Goal: Feedback & Contribution: Contribute content

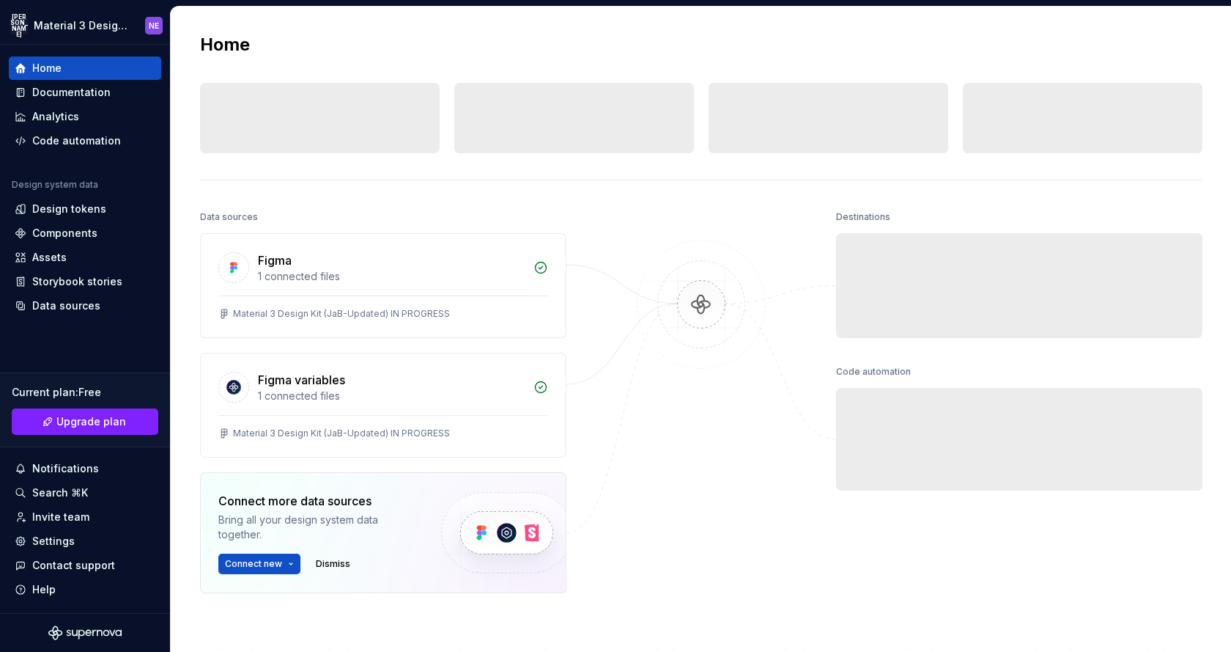
click at [559, 208] on div "Data sources" at bounding box center [383, 217] width 366 height 21
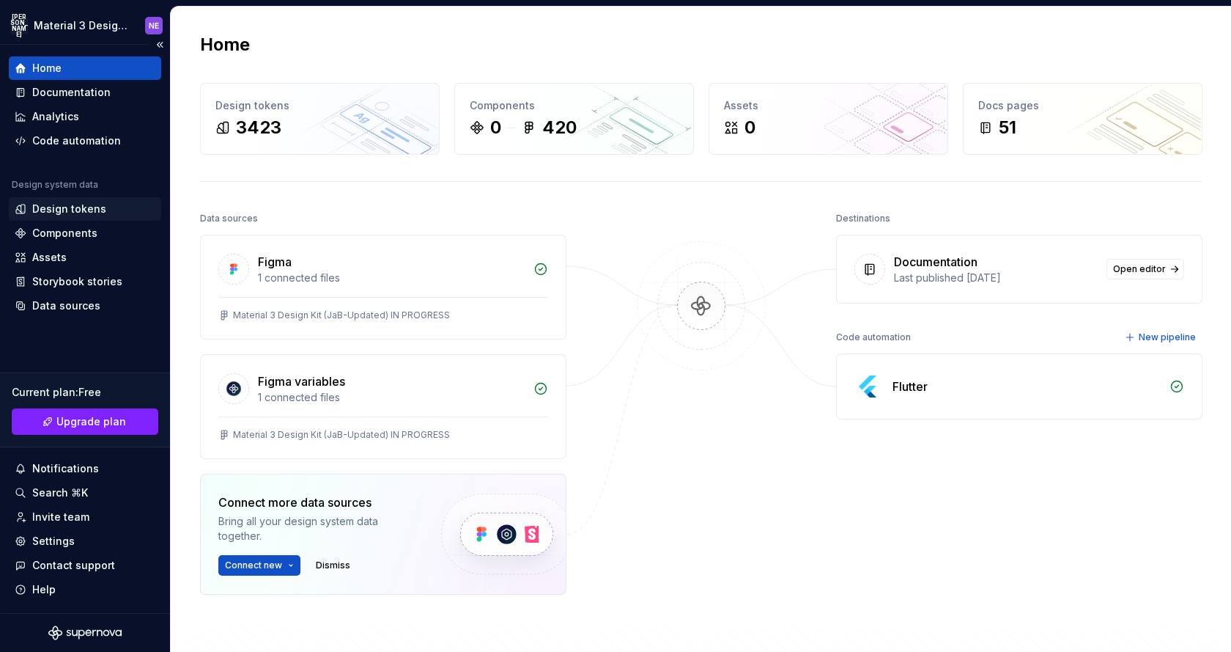
click at [83, 206] on div "Design tokens" at bounding box center [69, 209] width 74 height 15
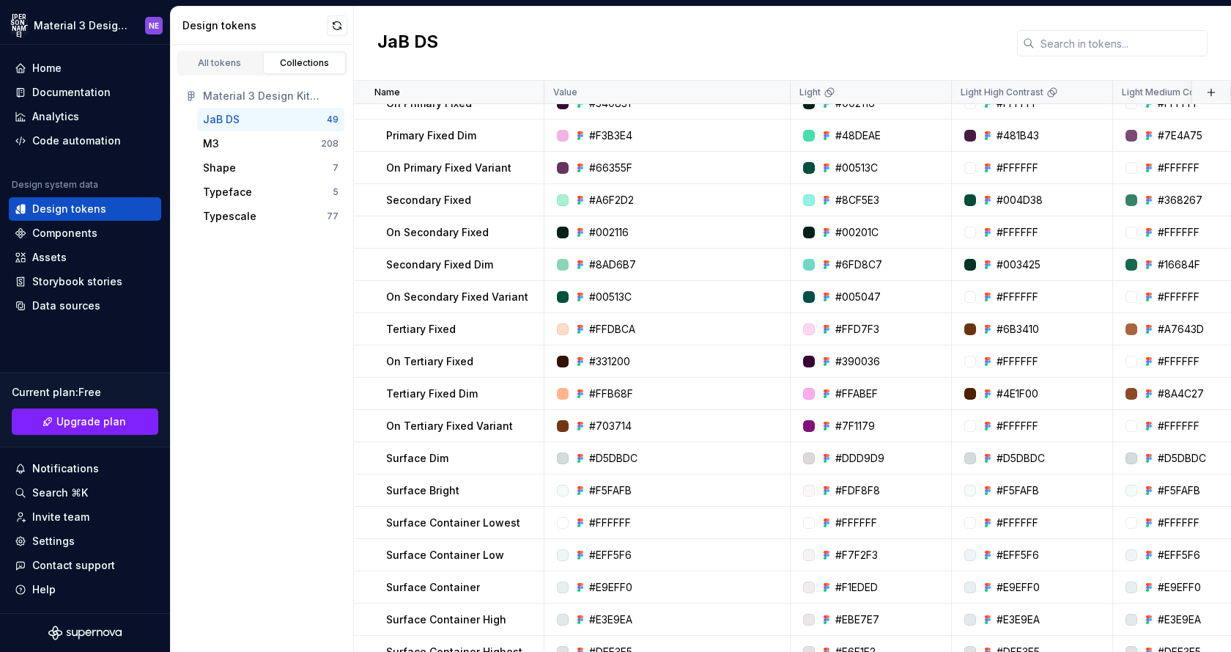
scroll to position [1059, 0]
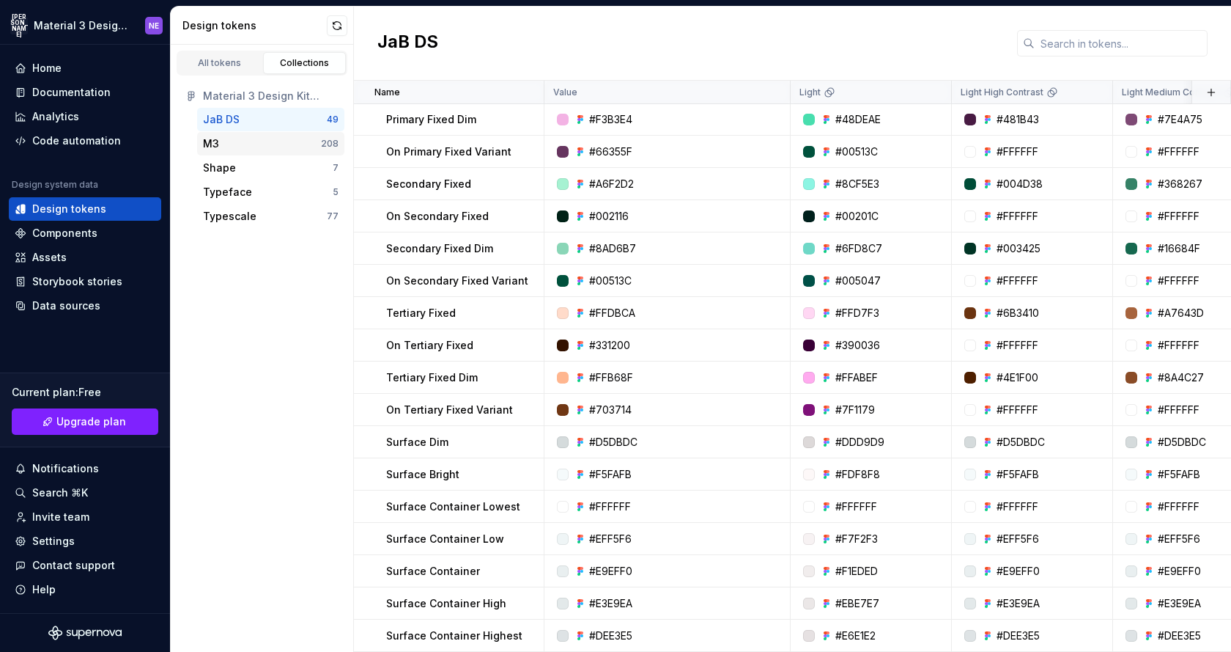
click at [289, 135] on div "M3 208" at bounding box center [270, 143] width 147 height 23
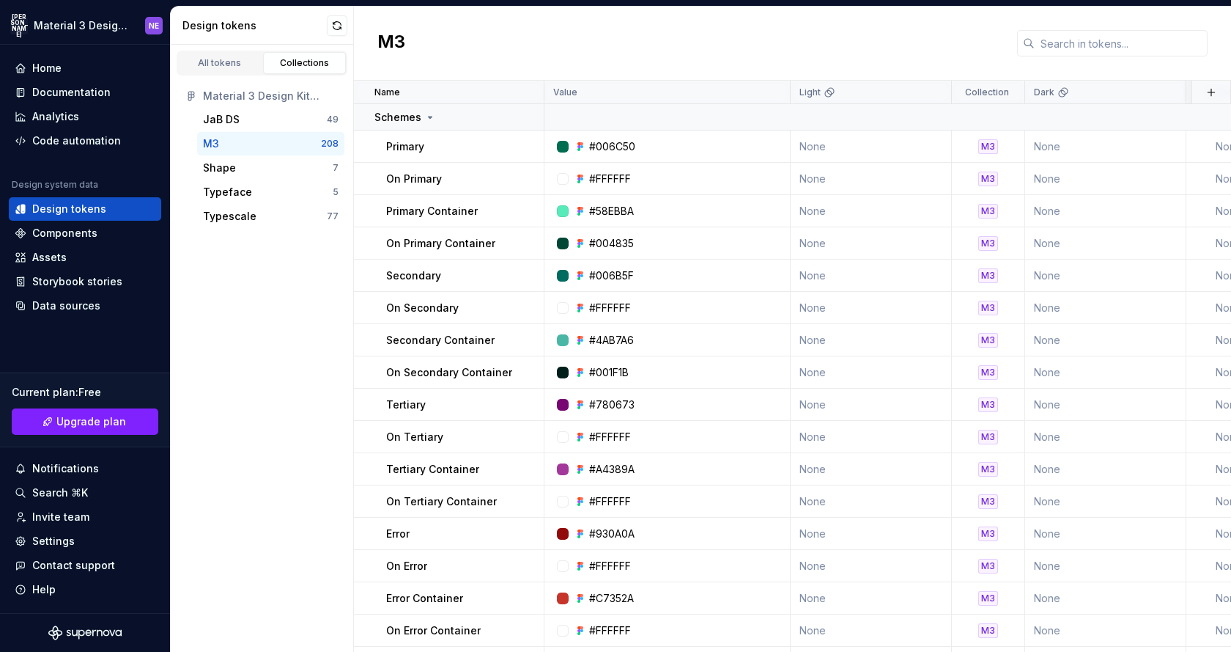
click at [621, 55] on div "M3" at bounding box center [792, 44] width 877 height 74
click at [76, 283] on div "Storybook stories" at bounding box center [77, 281] width 90 height 15
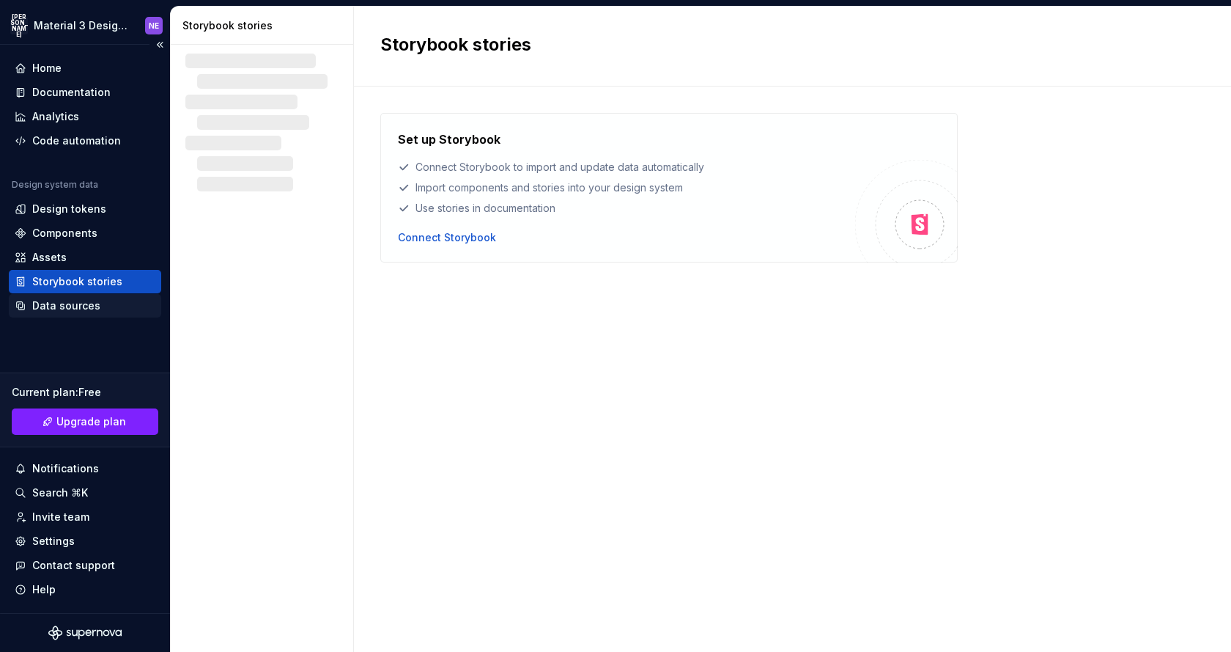
click at [66, 312] on div "Data sources" at bounding box center [66, 305] width 68 height 15
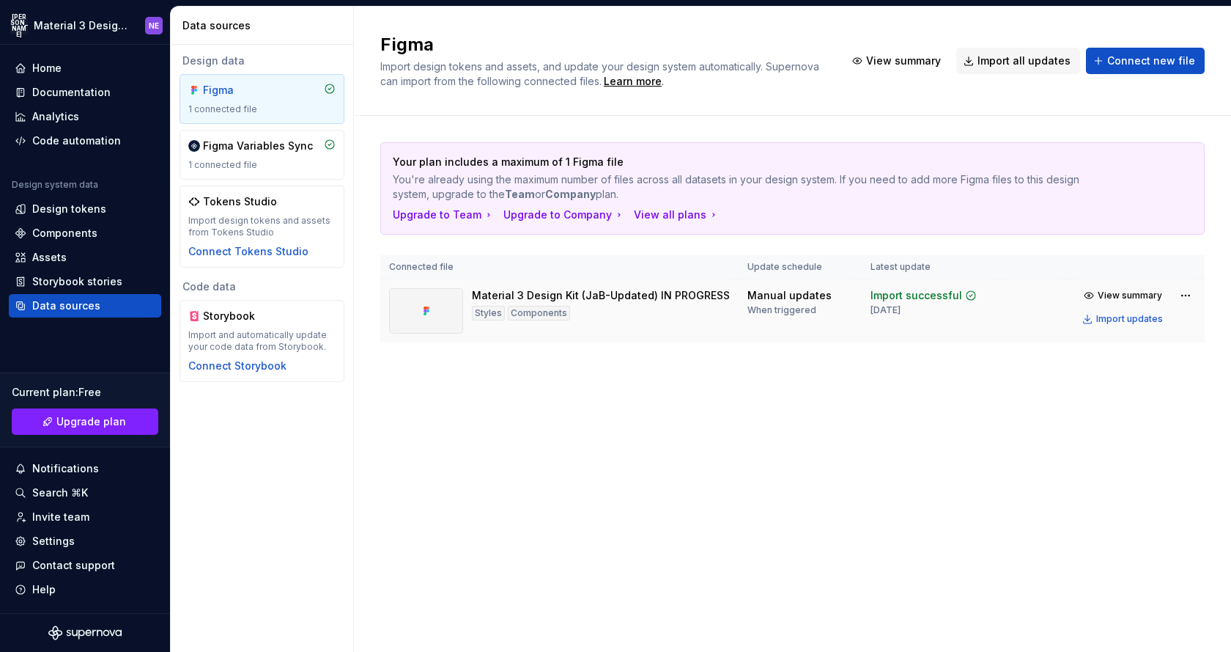
click at [697, 298] on div "Material 3 Design Kit (JaB-Updated) IN PROGRESS" at bounding box center [601, 295] width 258 height 15
click at [1135, 322] on div "Import updates" at bounding box center [1130, 319] width 67 height 12
click at [1094, 314] on button "Import updates" at bounding box center [1124, 319] width 92 height 21
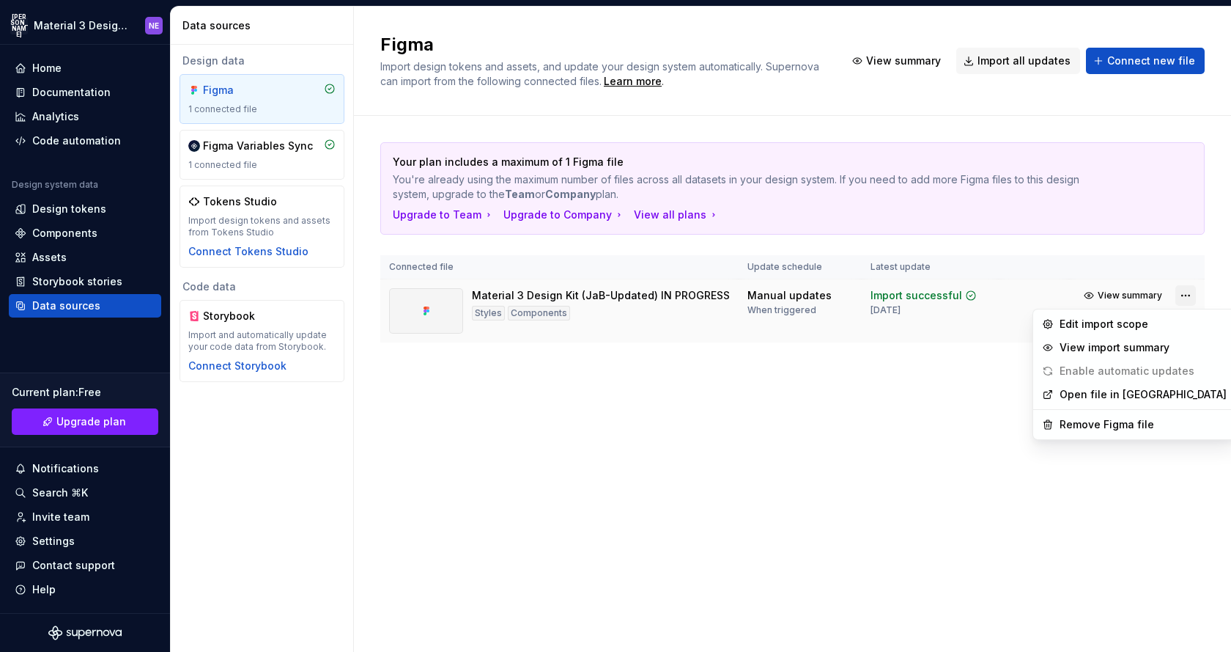
click at [1190, 294] on html "JA Material 3 Design Kit (JaB-Updated) NE Home Documentation Analytics Code aut…" at bounding box center [615, 326] width 1231 height 652
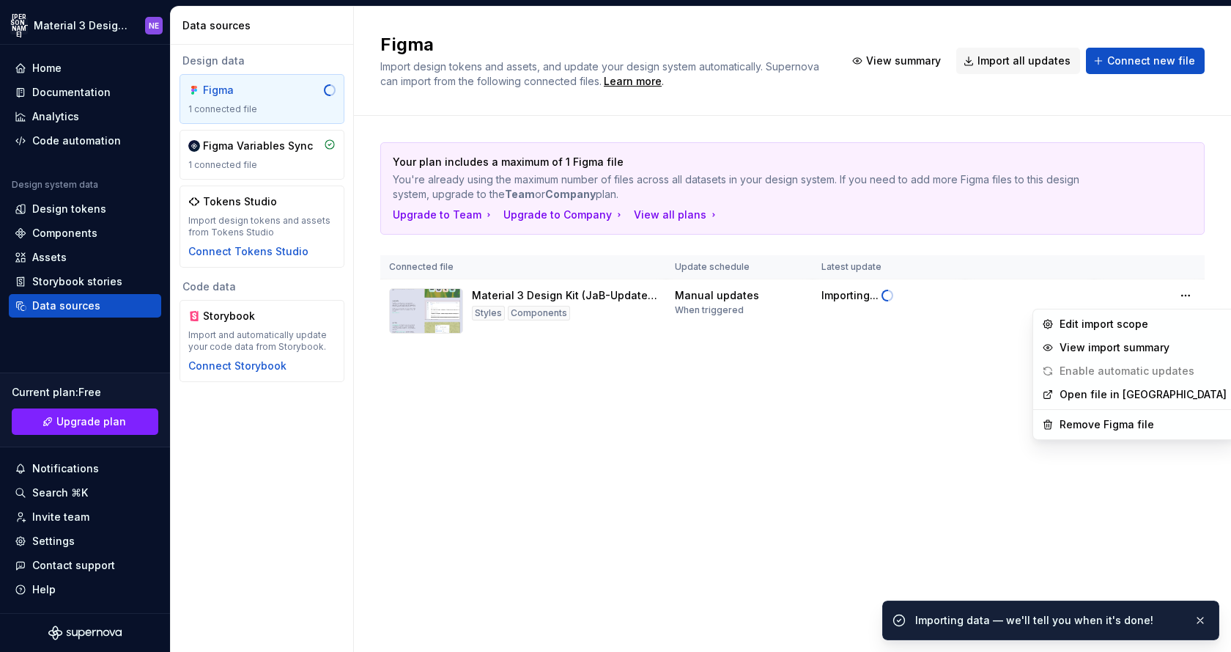
click at [965, 427] on html "JA Material 3 Design Kit (JaB-Updated) NE Home Documentation Analytics Code aut…" at bounding box center [615, 326] width 1231 height 652
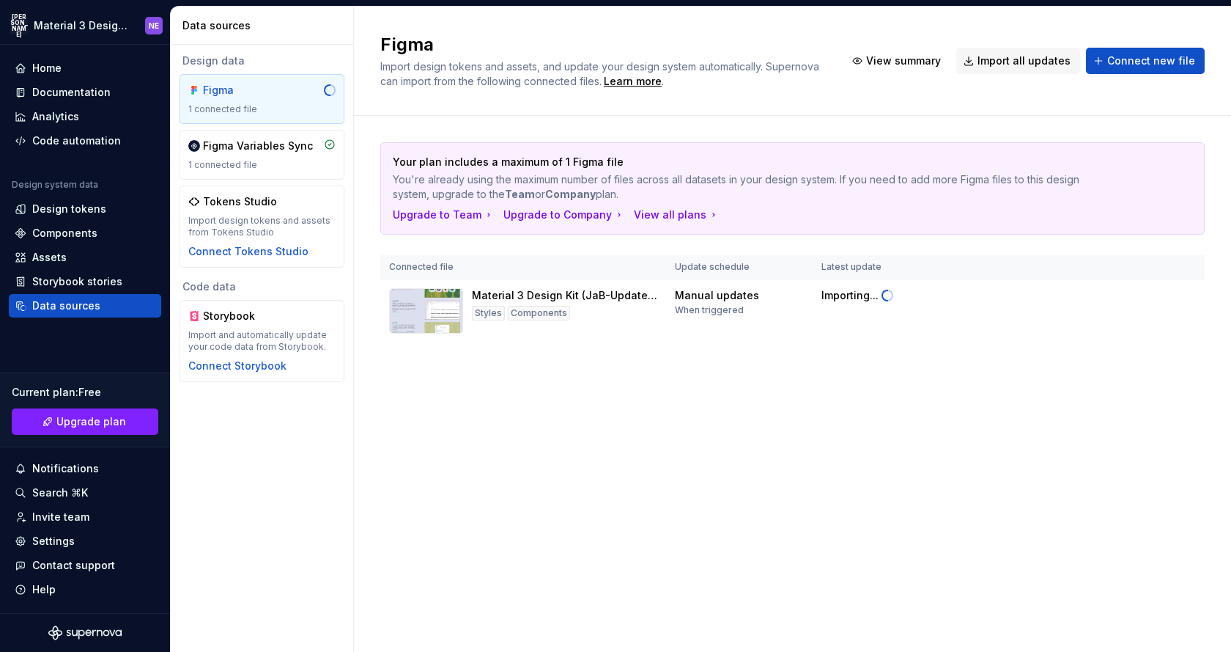
click at [908, 435] on div "Figma Import design tokens and assets, and update your design system automatica…" at bounding box center [792, 329] width 877 height 645
click at [1039, 26] on div "Figma Import design tokens and assets, and update your design system automatica…" at bounding box center [792, 61] width 877 height 109
click at [742, 117] on div "Your plan includes a maximum of 1 Figma file You're already using the maximum n…" at bounding box center [792, 257] width 825 height 282
click at [581, 25] on div "Figma Import design tokens and assets, and update your design system automatica…" at bounding box center [792, 61] width 877 height 109
click at [87, 233] on div "Components" at bounding box center [64, 233] width 65 height 15
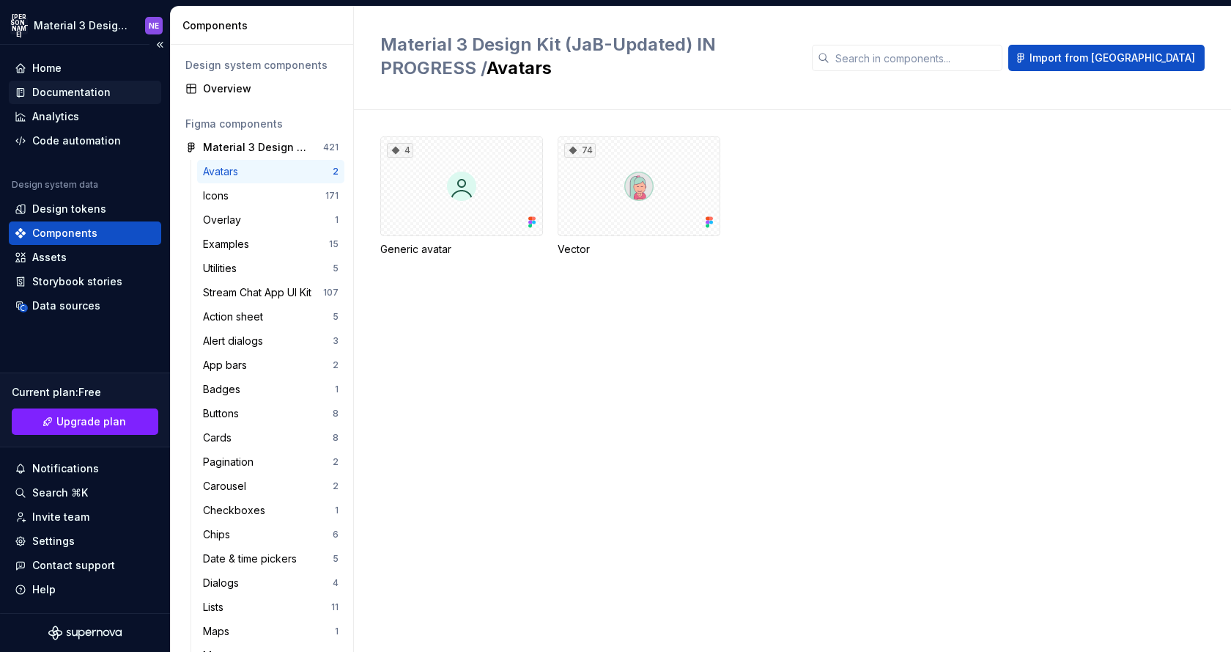
click at [68, 93] on div "Documentation" at bounding box center [71, 92] width 78 height 15
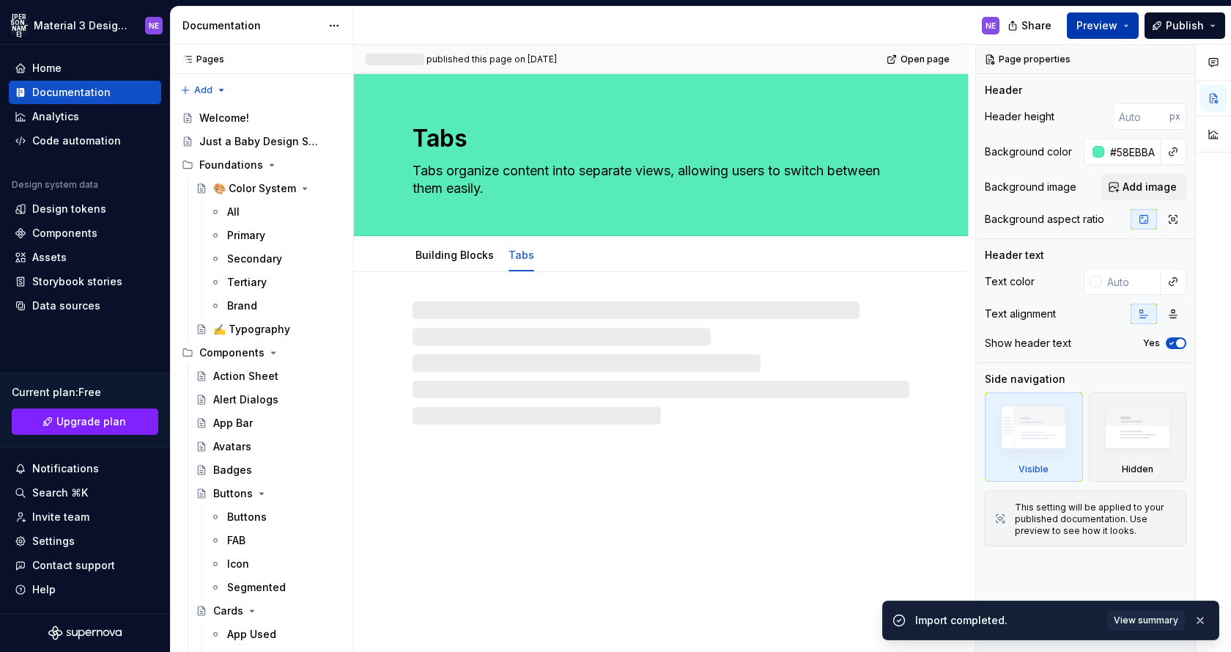
click at [1102, 27] on span "Preview" at bounding box center [1097, 25] width 41 height 15
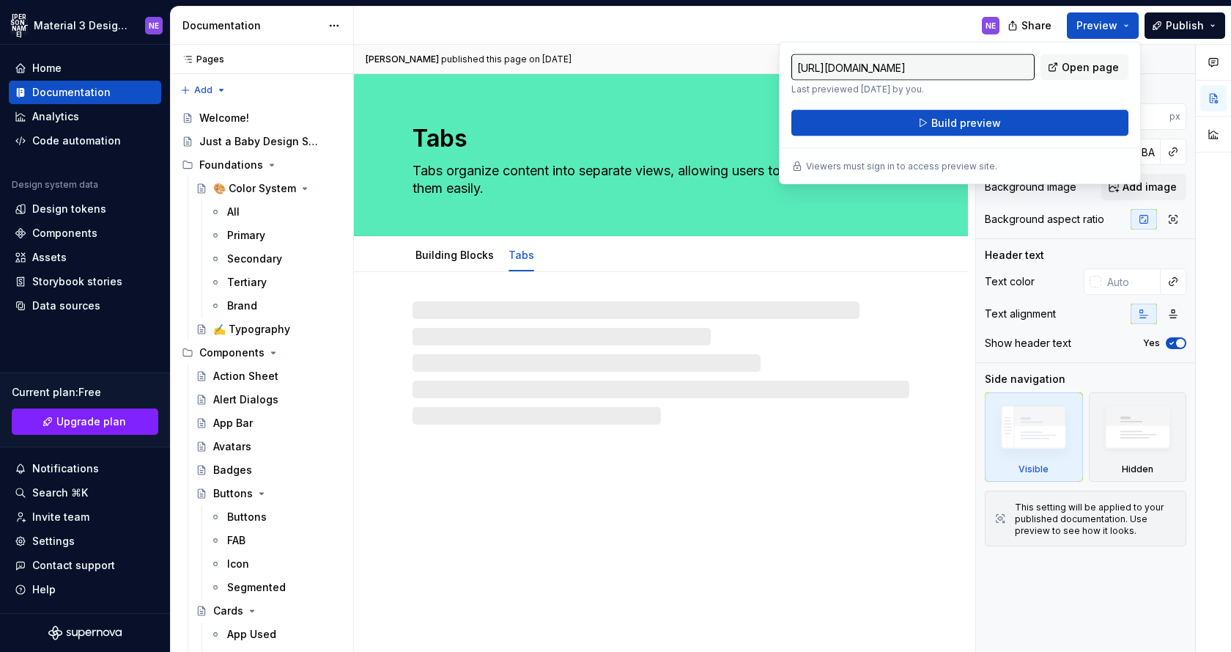
click at [1137, 1] on div "JA Material 3 Design Kit (JaB-Updated) NE Home Documentation Analytics Code aut…" at bounding box center [615, 326] width 1231 height 652
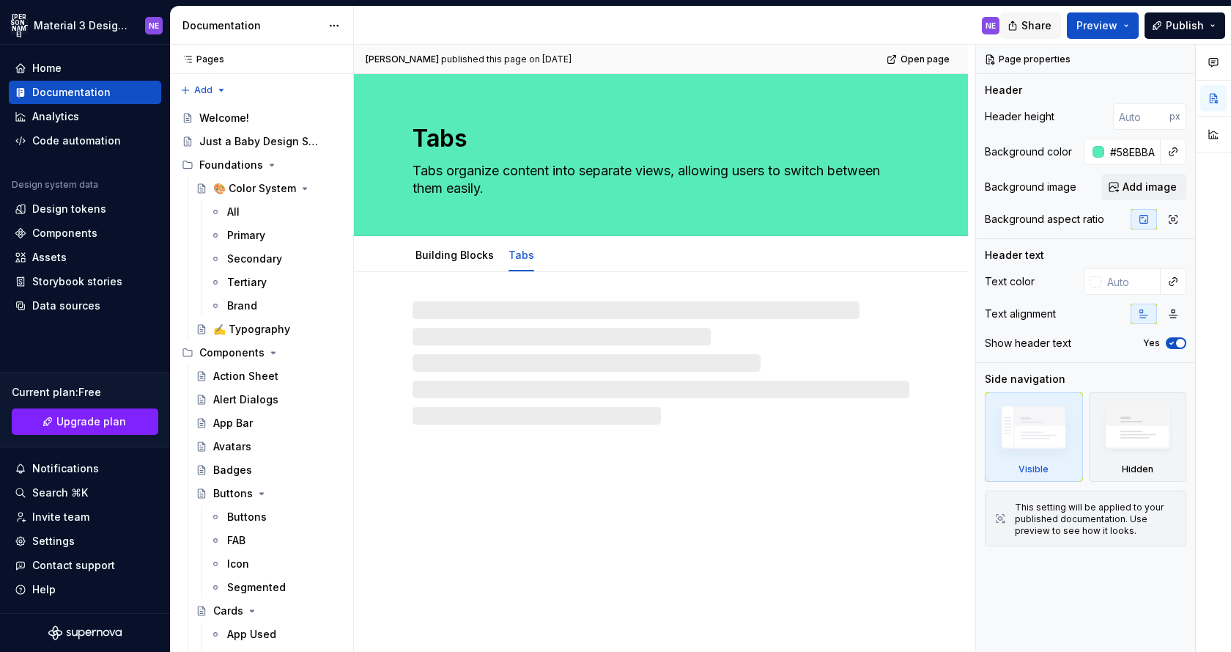
click at [1034, 21] on span "Share" at bounding box center [1037, 25] width 30 height 15
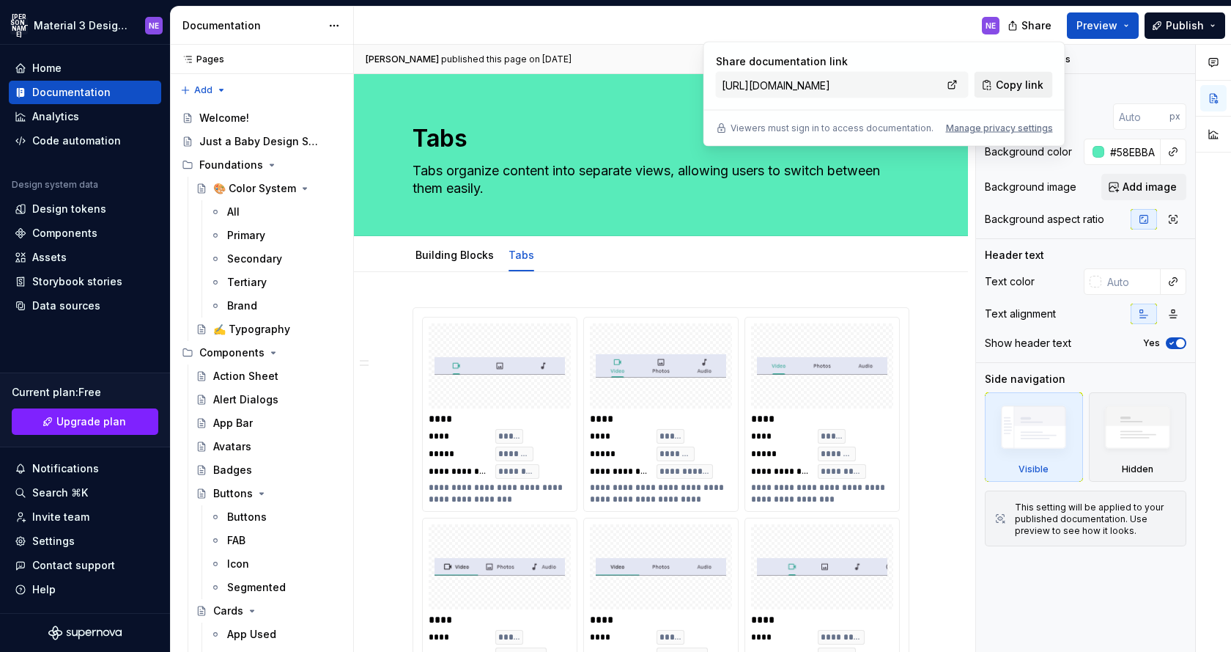
click at [1020, 87] on span "Copy link" at bounding box center [1020, 85] width 48 height 15
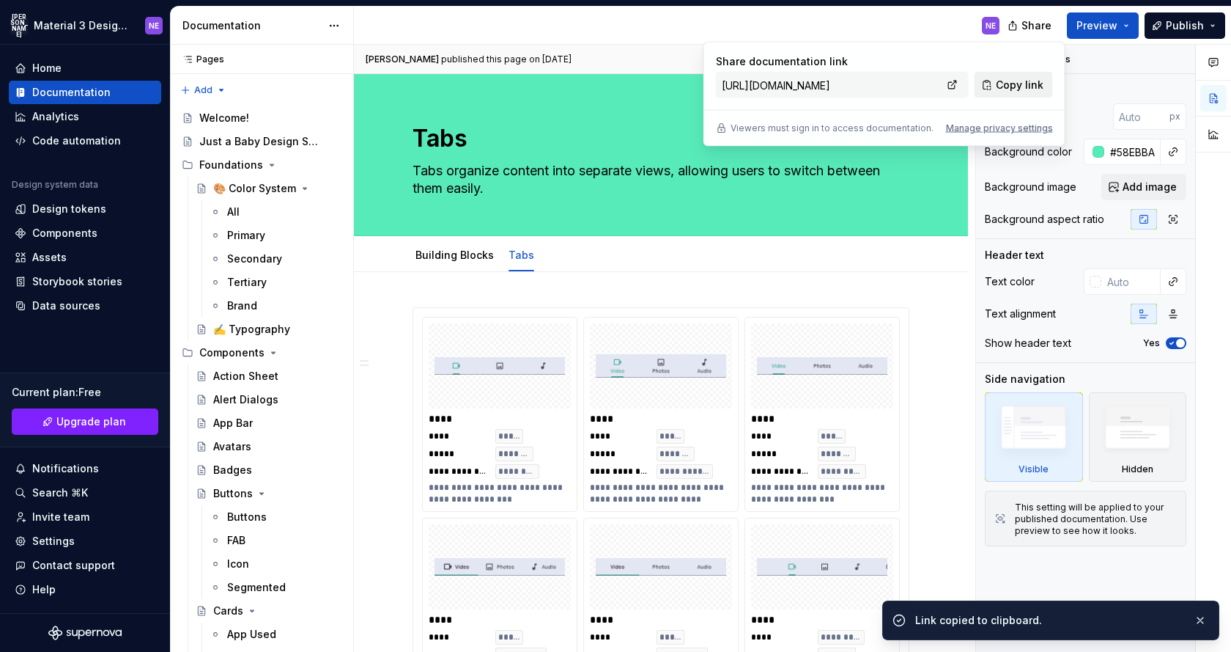
click at [985, 89] on button "Copy link" at bounding box center [1014, 85] width 78 height 26
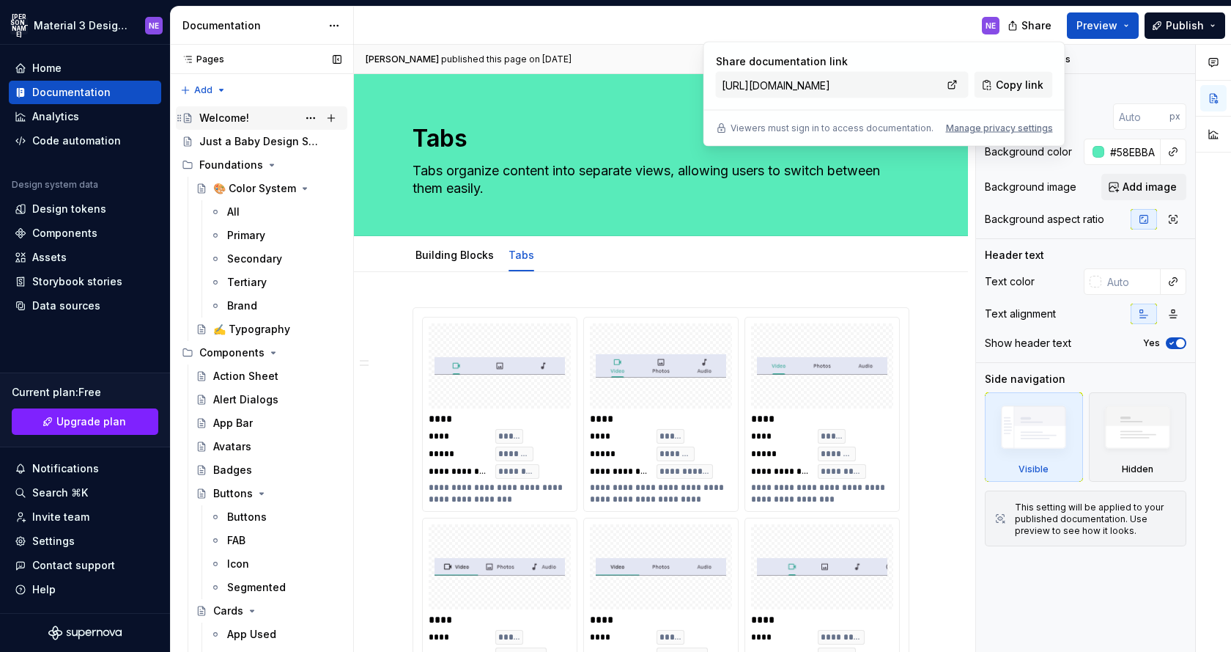
click at [232, 116] on div "Welcome!" at bounding box center [224, 118] width 50 height 15
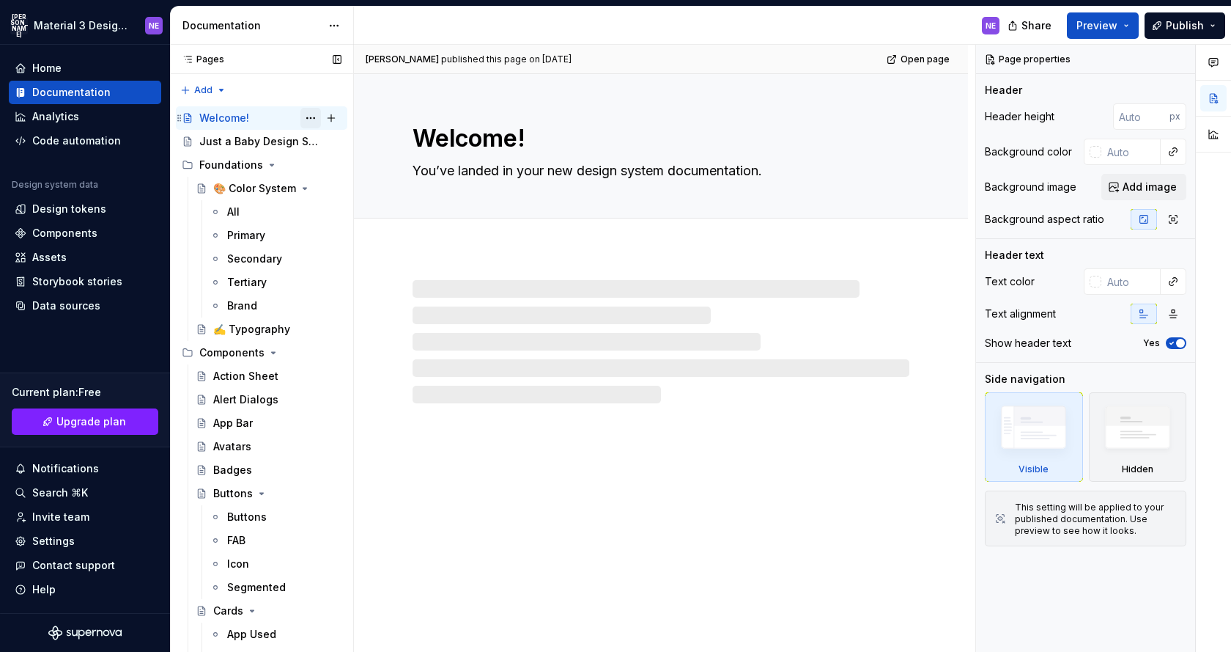
click at [310, 117] on button "Page tree" at bounding box center [311, 118] width 21 height 21
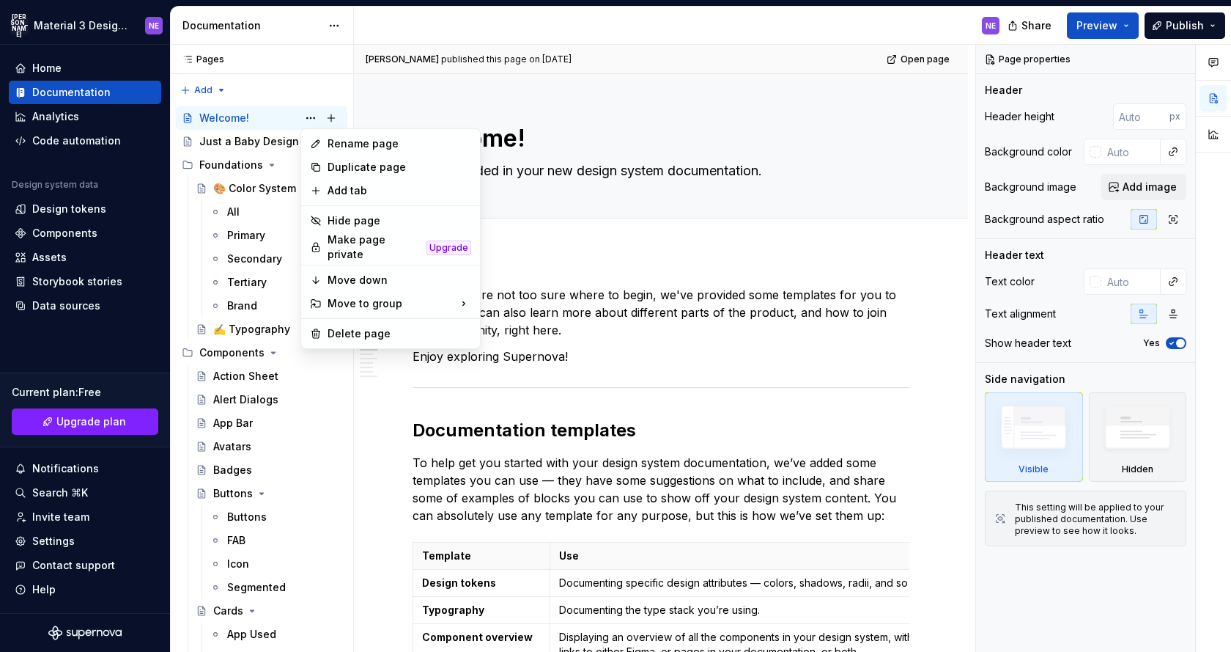
click at [597, 188] on html "JA Material 3 Design Kit (JaB-Updated) NE Home Documentation Analytics Code aut…" at bounding box center [615, 326] width 1231 height 652
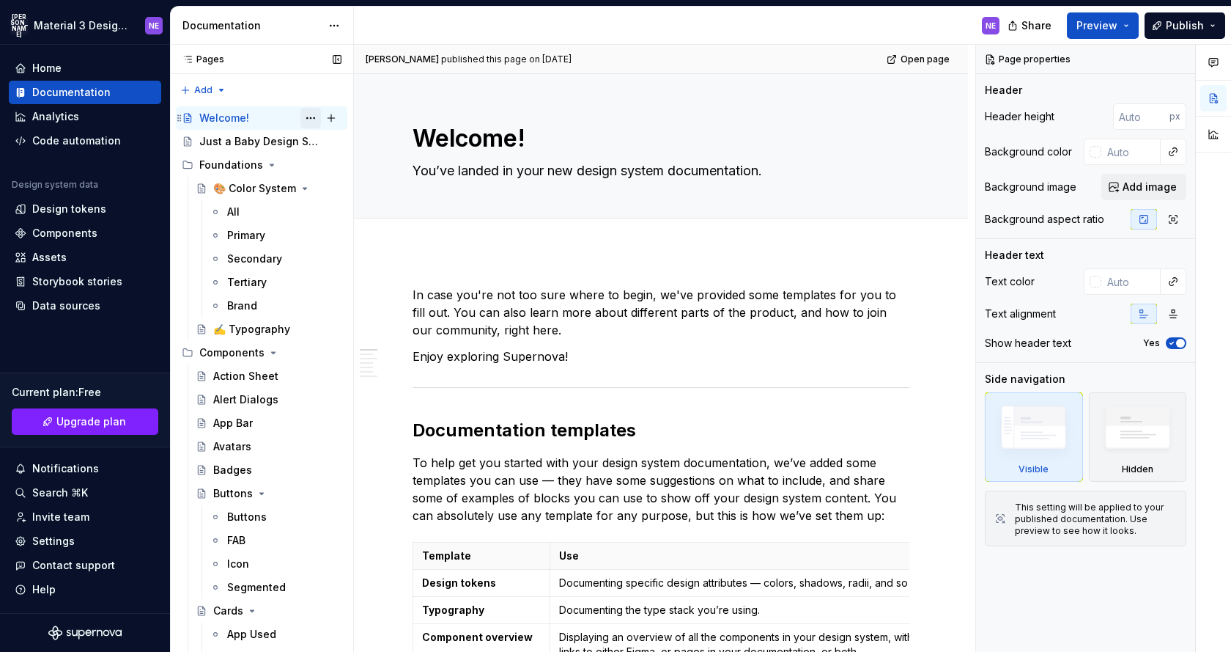
click at [306, 115] on button "Page tree" at bounding box center [311, 118] width 21 height 21
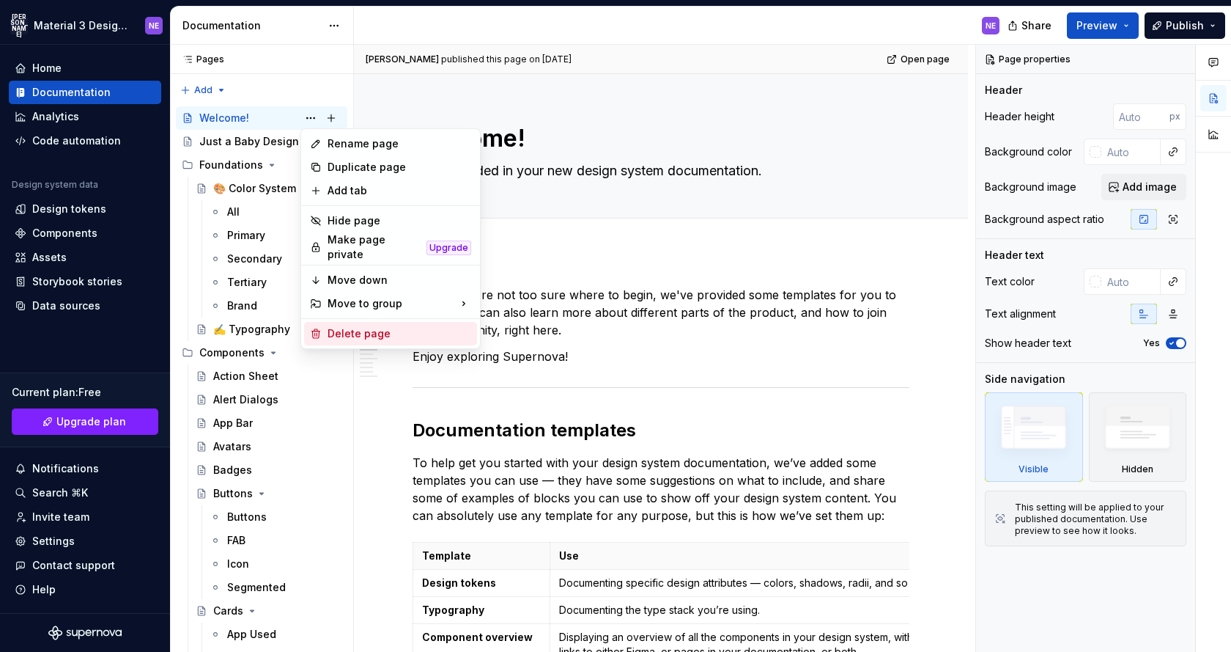
click at [386, 326] on div "Delete page" at bounding box center [400, 333] width 144 height 15
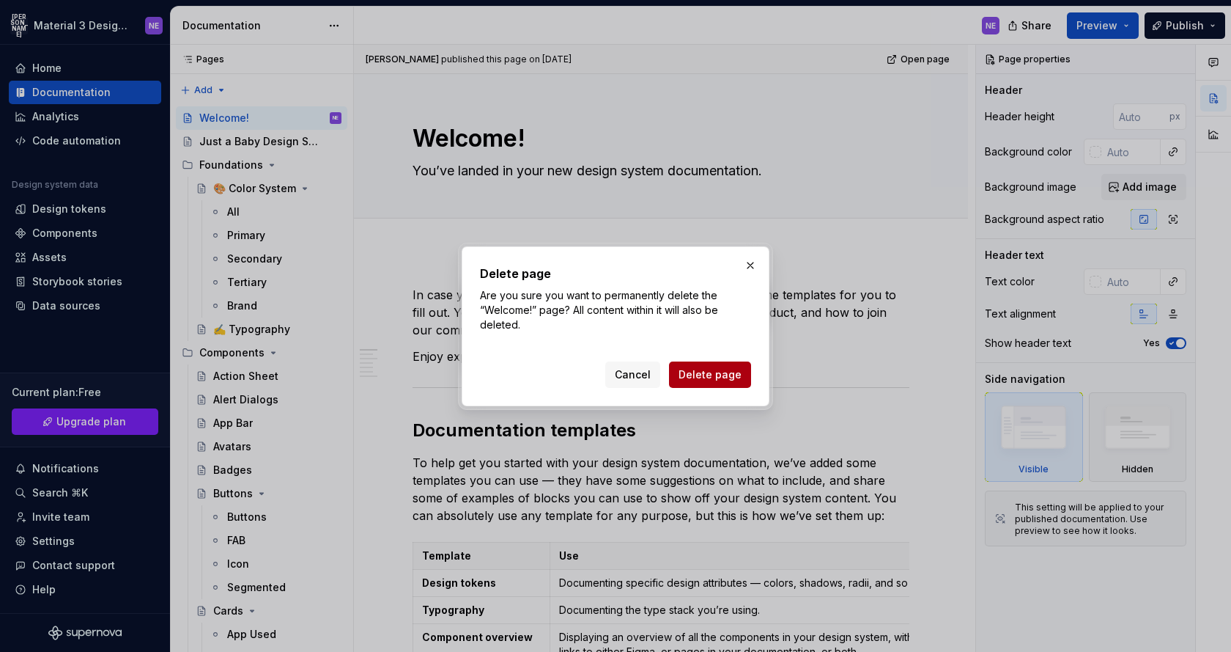
click at [724, 372] on span "Delete page" at bounding box center [710, 374] width 63 height 15
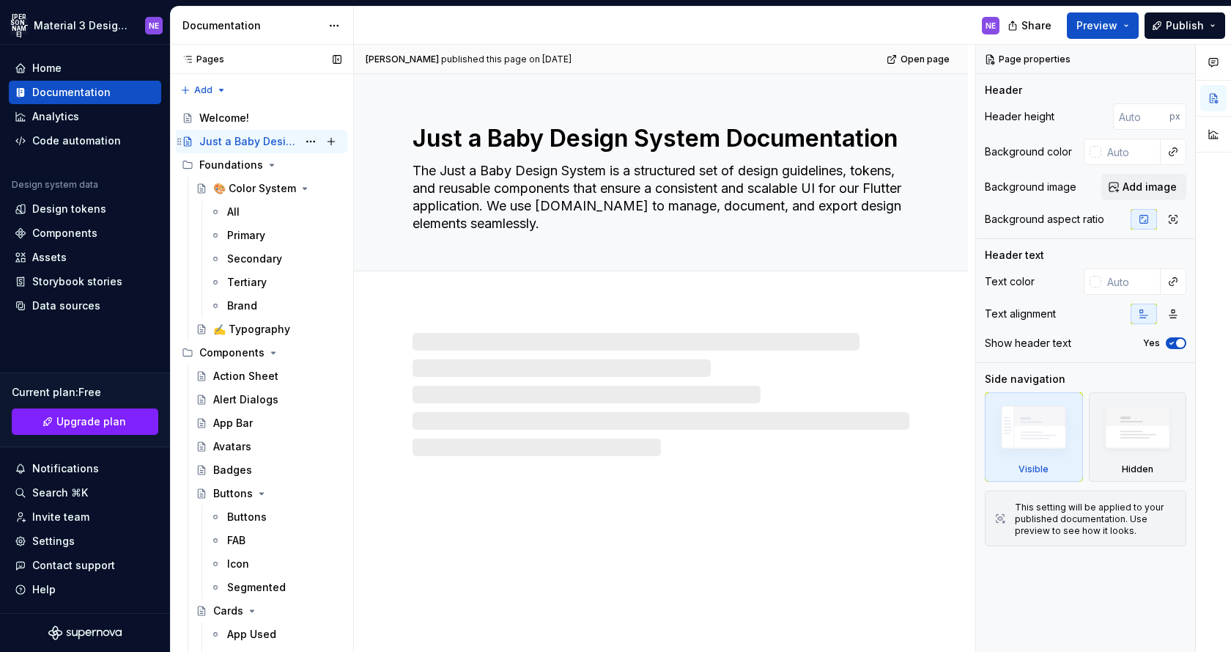
click at [229, 137] on div "Just a Baby Design System Documentation" at bounding box center [248, 141] width 98 height 15
click at [575, 206] on textarea "The Just a Baby Design System is a structured set of design guidelines, tokens,…" at bounding box center [658, 197] width 497 height 76
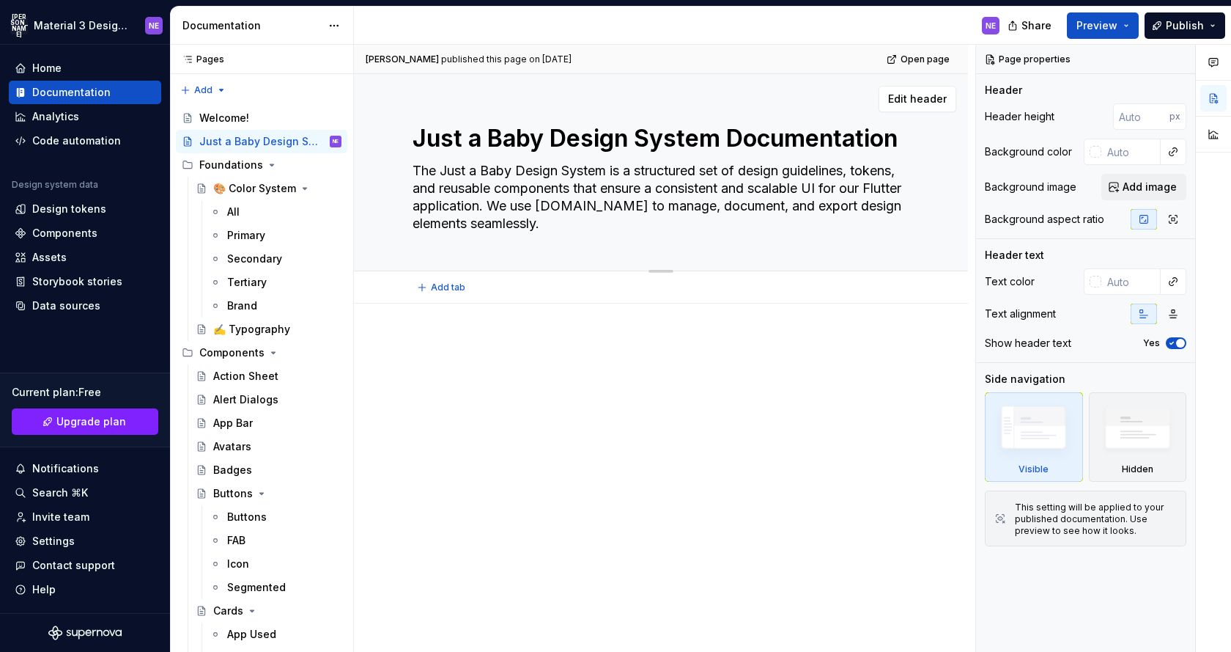
click at [579, 207] on textarea "The Just a Baby Design System is a structured set of design guidelines, tokens,…" at bounding box center [658, 197] width 497 height 76
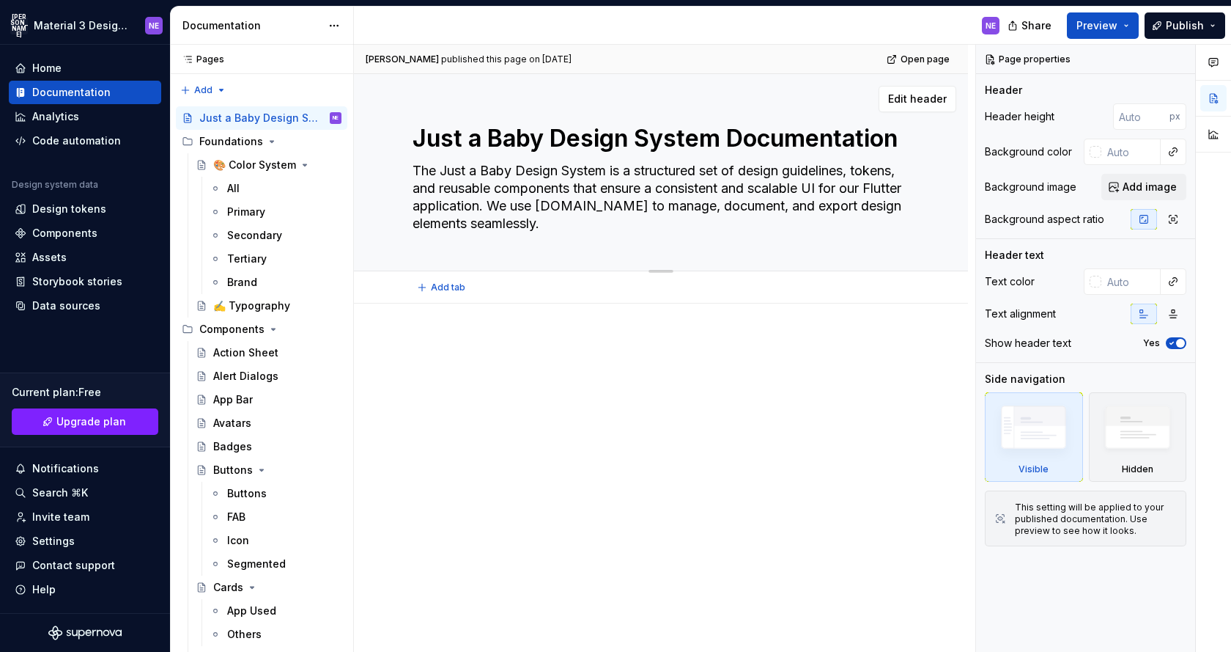
paste textarea "Just a Baby Design System"
type textarea "*"
type textarea "Just a Baby Design System"
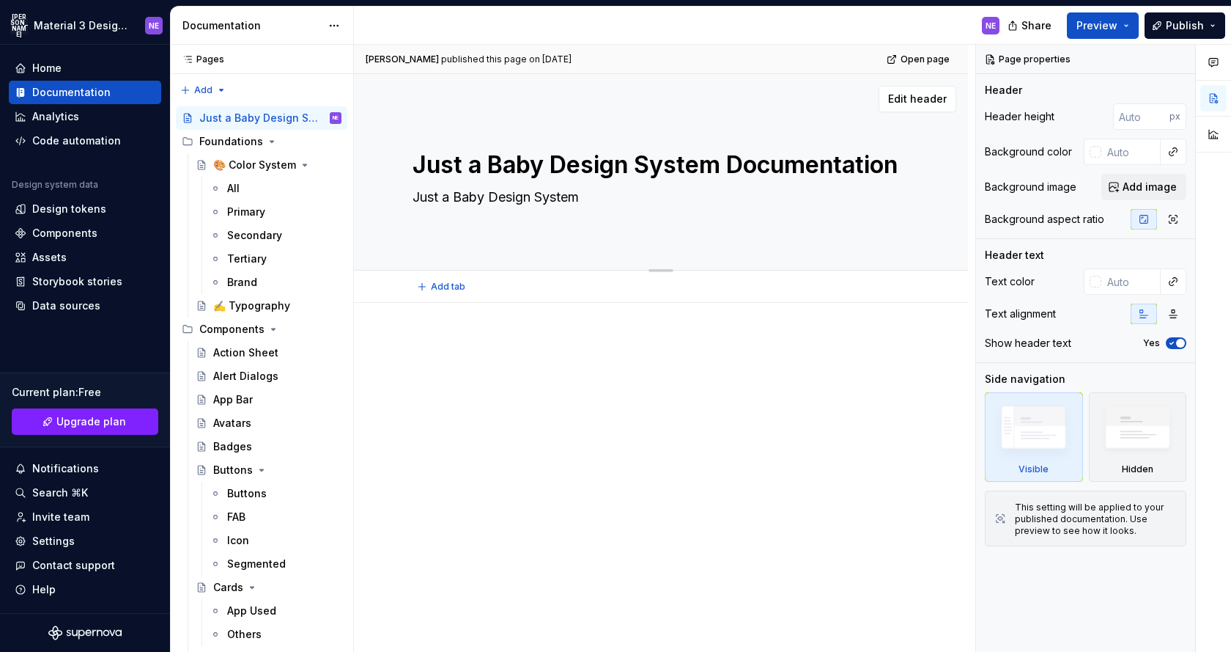
type textarea "*"
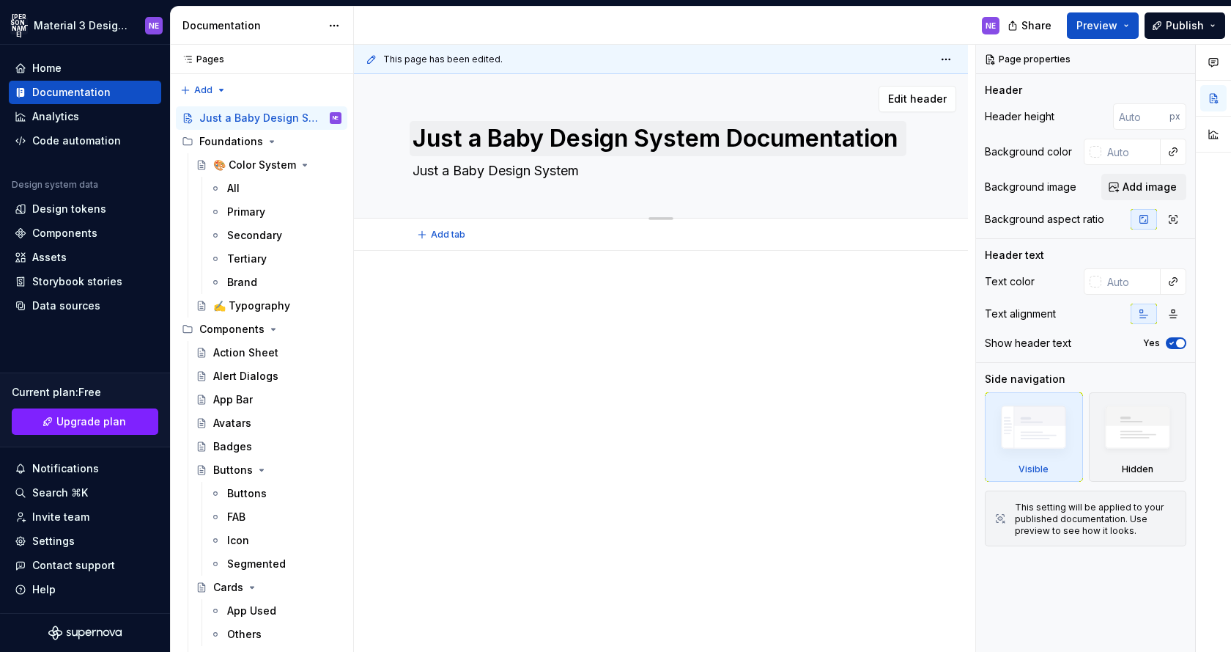
type textarea "Just a Baby Design System"
click at [701, 143] on textarea "Just a Baby Design System Documentation" at bounding box center [658, 138] width 497 height 35
paste textarea
type textarea "*"
type textarea "Just a Baby Design System"
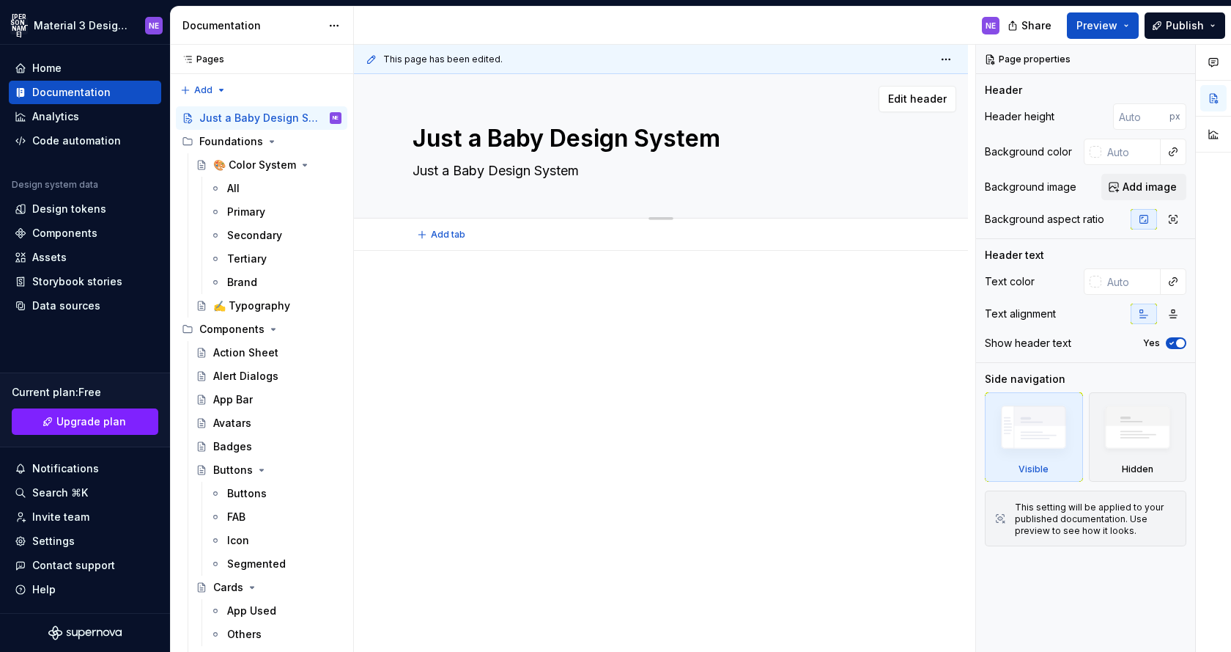
type textarea "*"
type textarea "Just a Baby Design System"
click at [627, 183] on div "Just a Baby Design System Just a Baby Design System" at bounding box center [661, 146] width 497 height 144
click at [494, 175] on textarea "Just a Baby Design System" at bounding box center [658, 170] width 497 height 23
paste textarea "The Just a Baby Design System is the single source of truth for creating consis…"
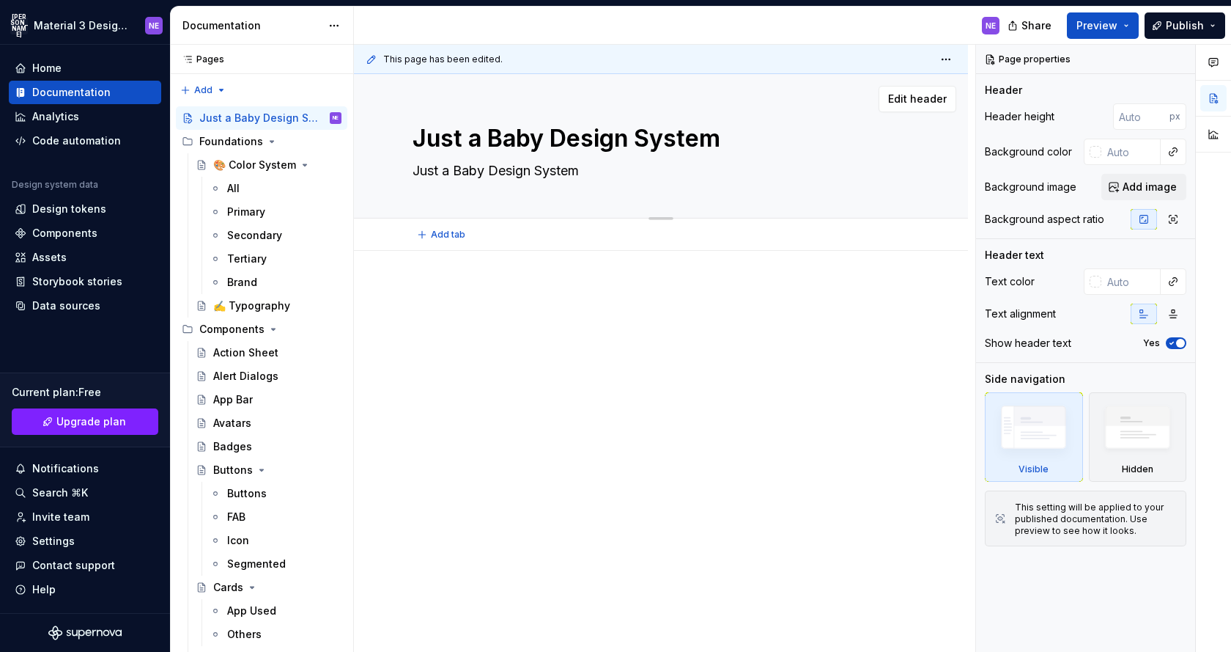
type textarea "*"
type textarea "The Just a Baby Design System is the single source of truth for creating consis…"
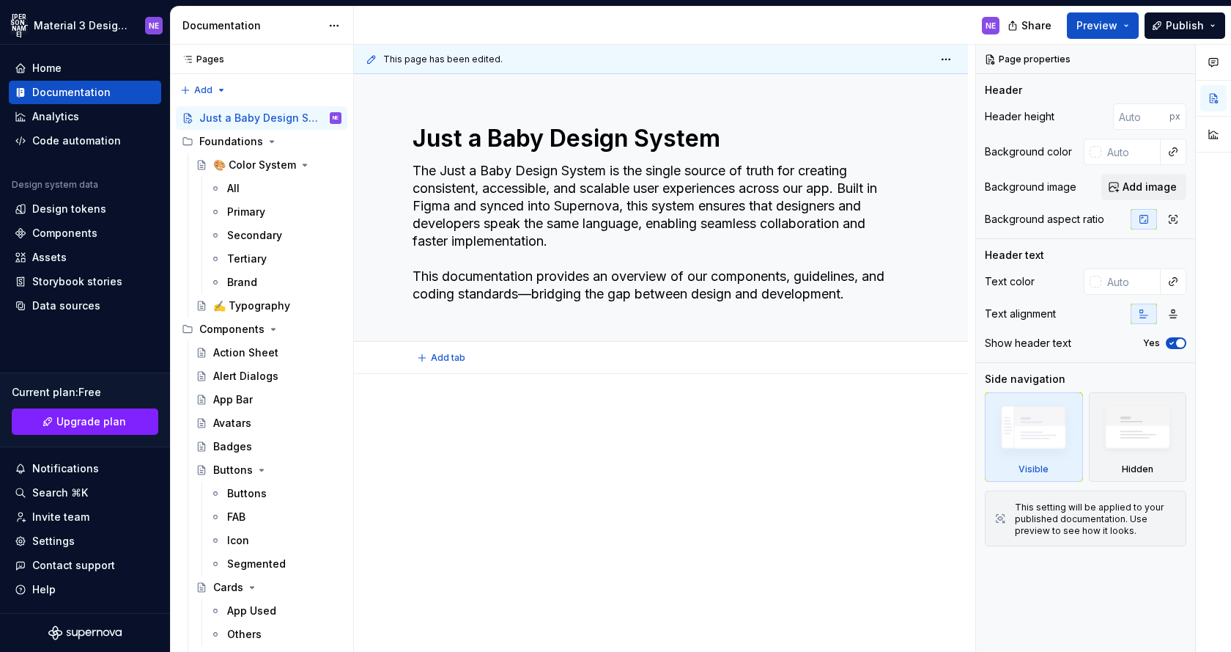
type textarea "*"
type textarea "The Just a Baby Design System is the single source of truth for creating consis…"
click at [623, 496] on div at bounding box center [661, 526] width 614 height 304
click at [495, 383] on div at bounding box center [661, 526] width 614 height 304
click at [482, 411] on p at bounding box center [661, 418] width 497 height 18
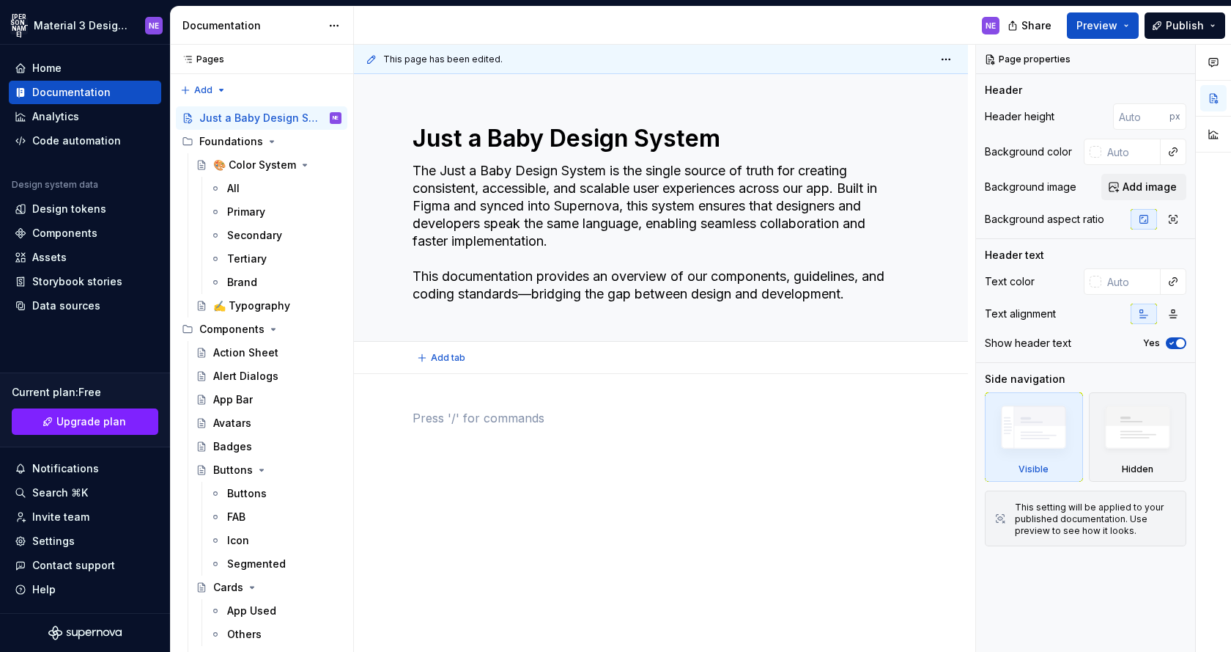
type textarea "*"
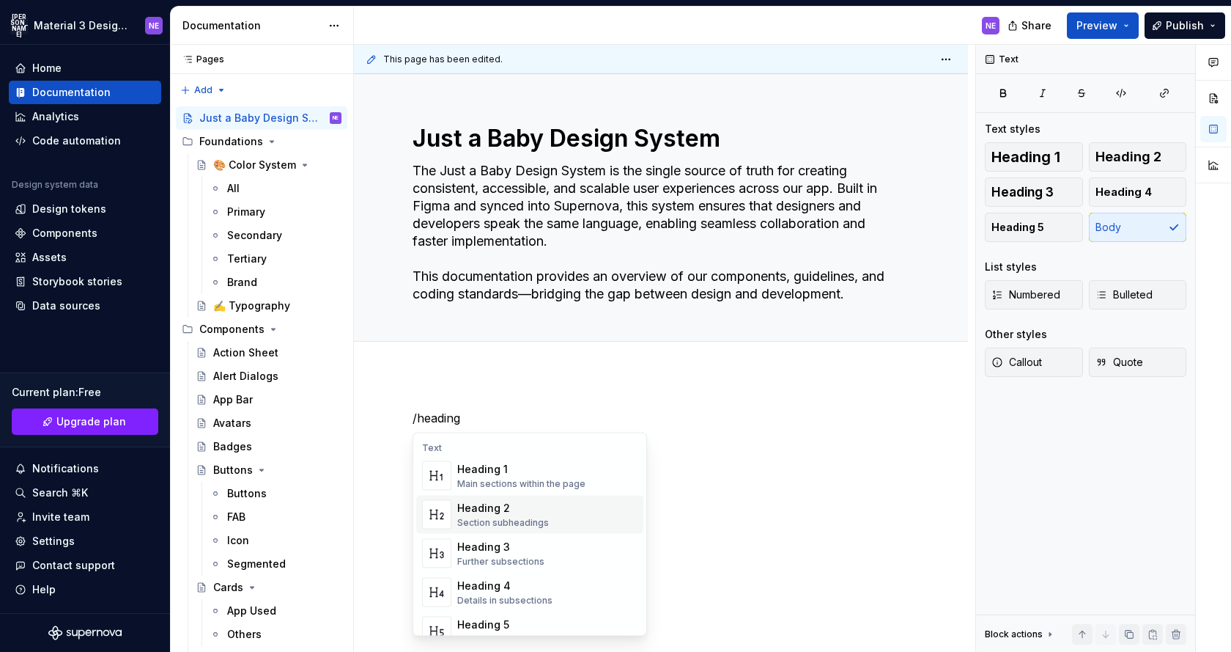
click at [515, 514] on div "Heading 2" at bounding box center [503, 508] width 92 height 15
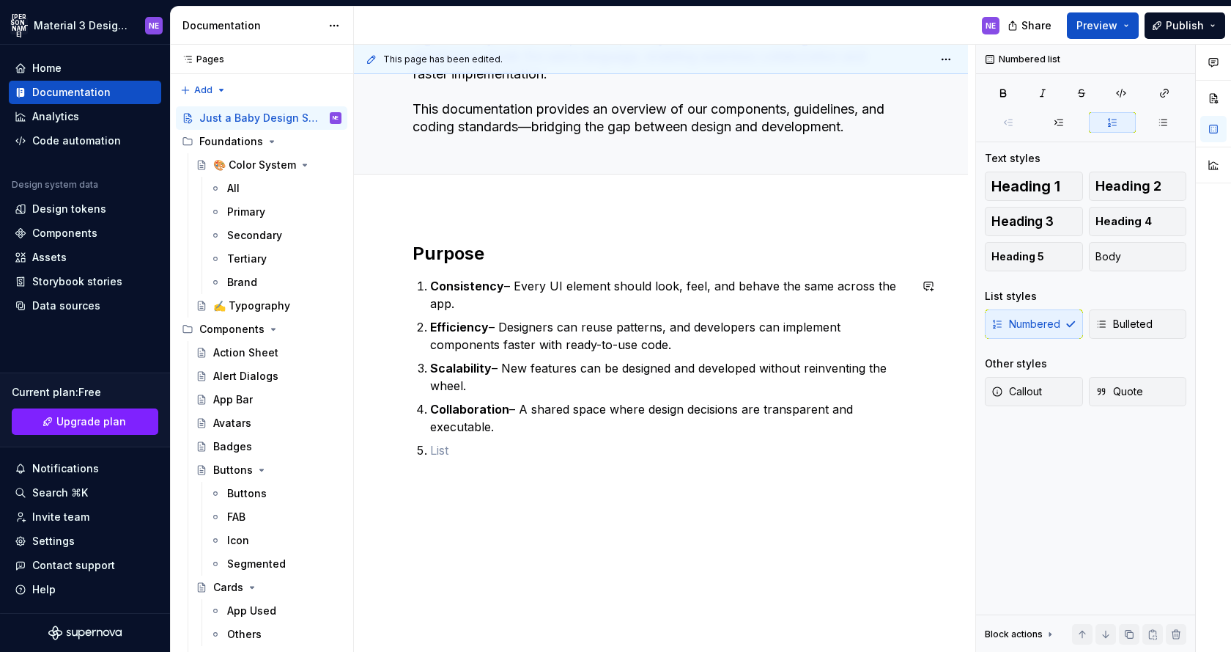
scroll to position [169, 0]
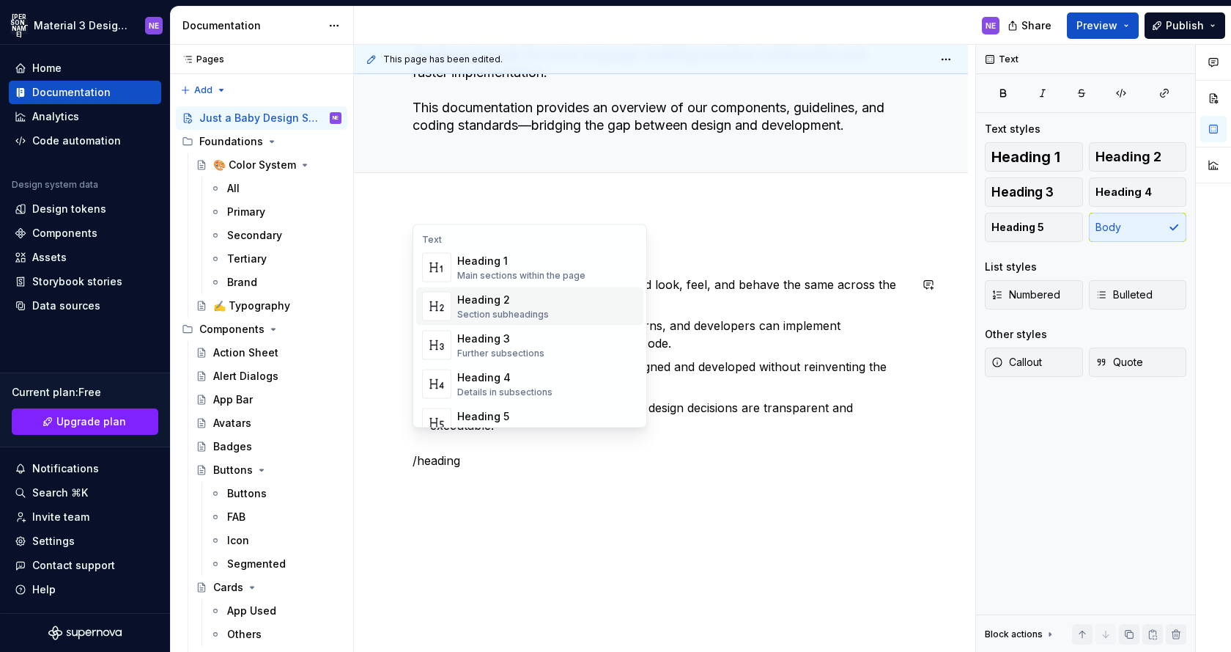
click at [608, 307] on div "Heading 2 Section subheadings" at bounding box center [547, 306] width 180 height 29
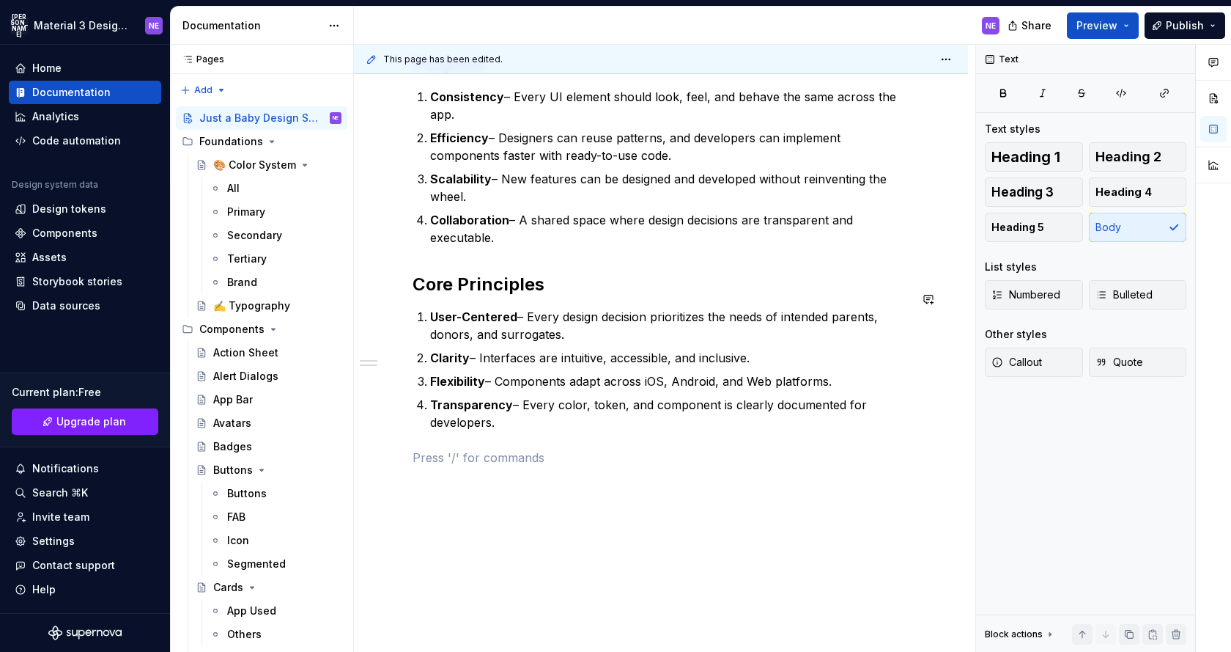
scroll to position [365, 0]
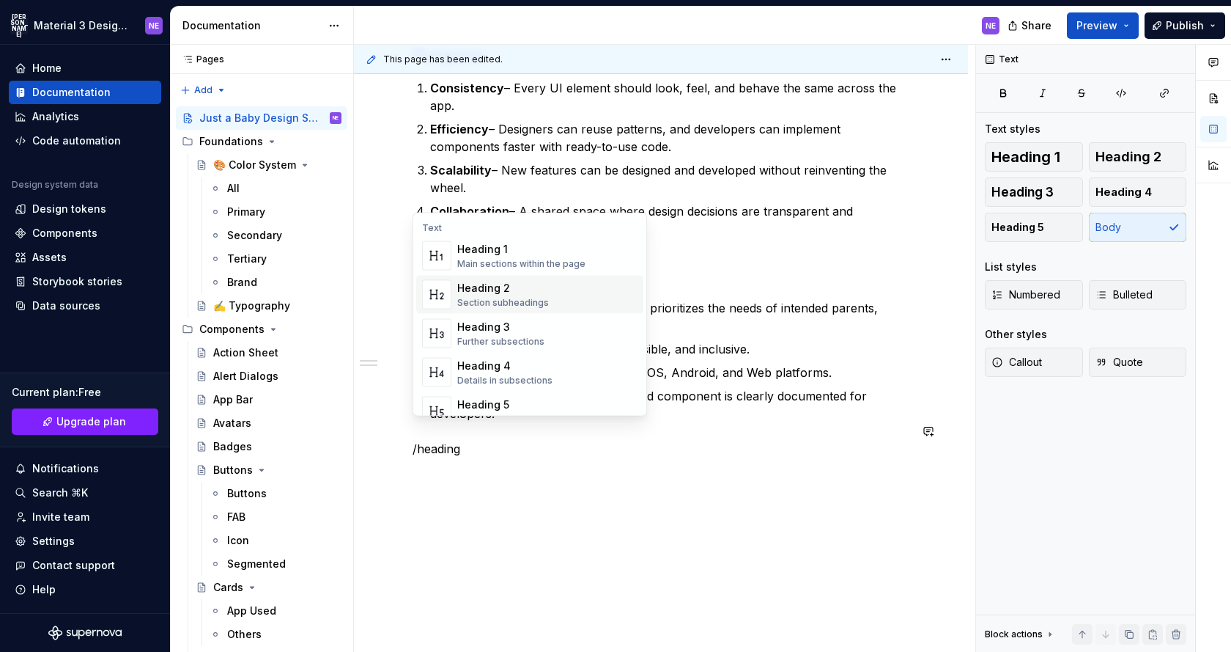
click at [475, 292] on div "Heading 2" at bounding box center [503, 288] width 92 height 15
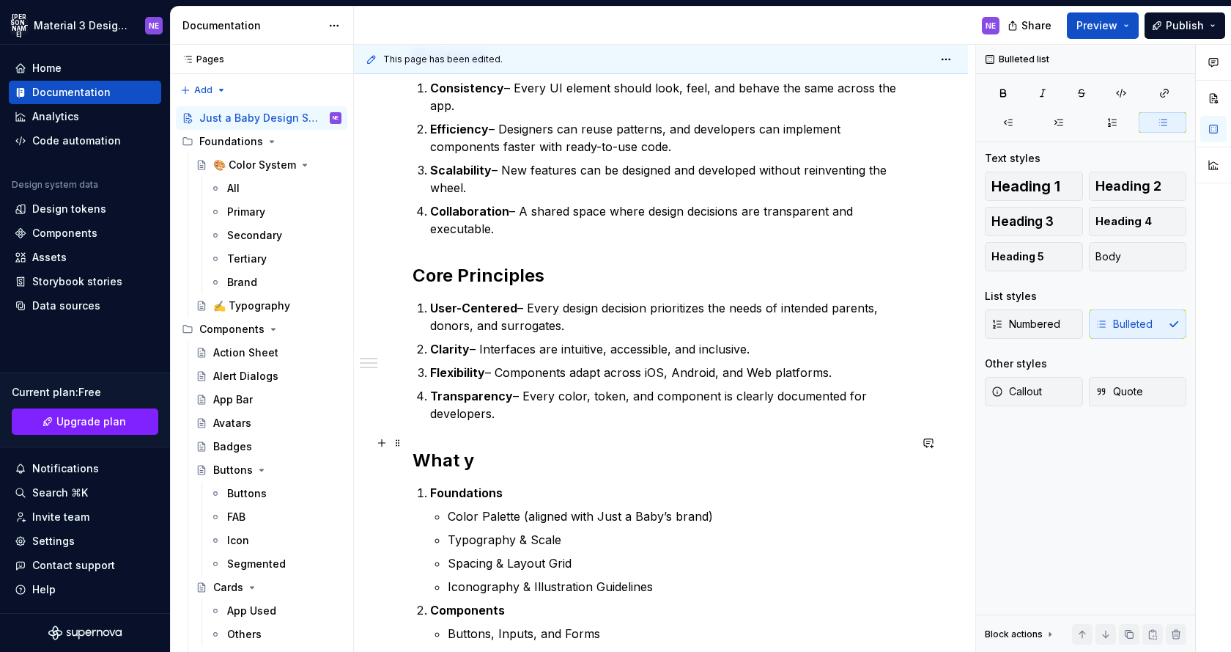
click at [464, 449] on h2 "What y" at bounding box center [661, 460] width 497 height 23
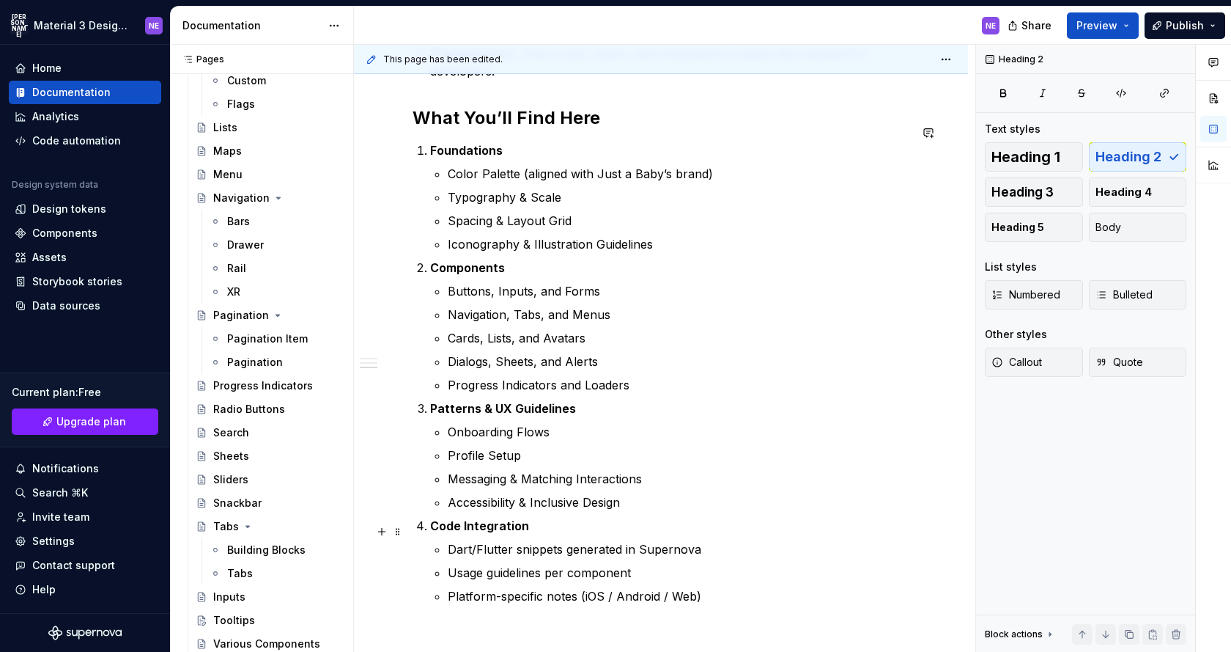
scroll to position [709, 0]
click at [652, 492] on p "Accessibility & Inclusive Design" at bounding box center [679, 501] width 462 height 18
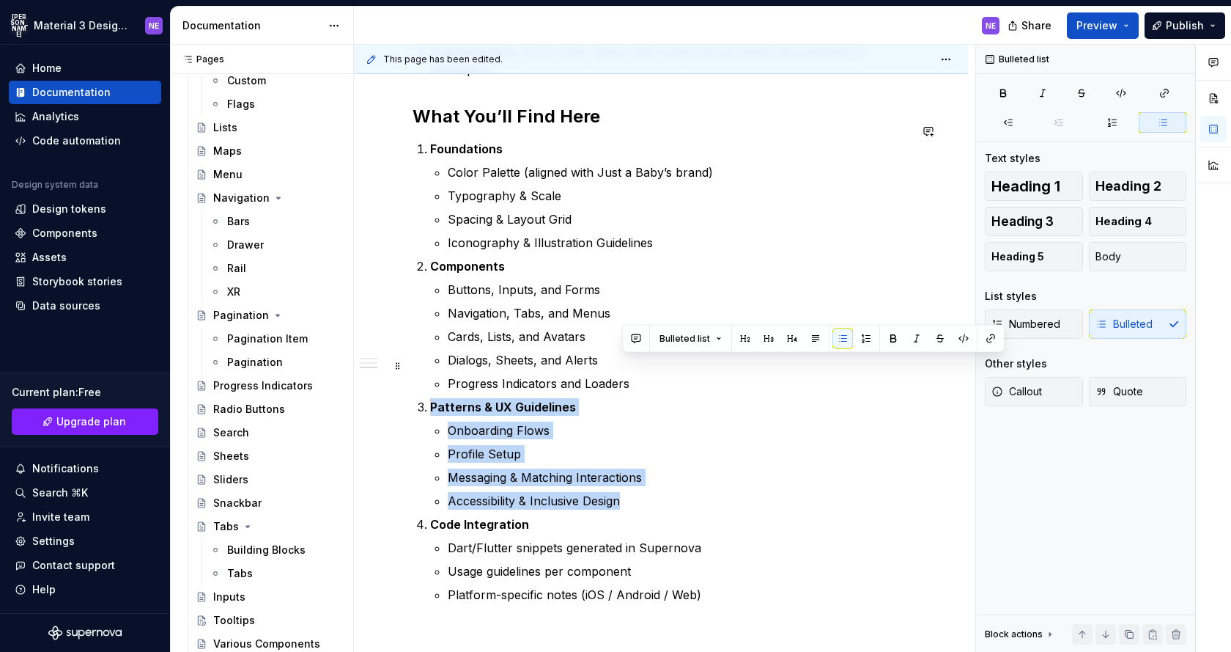
click at [639, 375] on p "Progress Indicators and Loaders" at bounding box center [679, 384] width 462 height 18
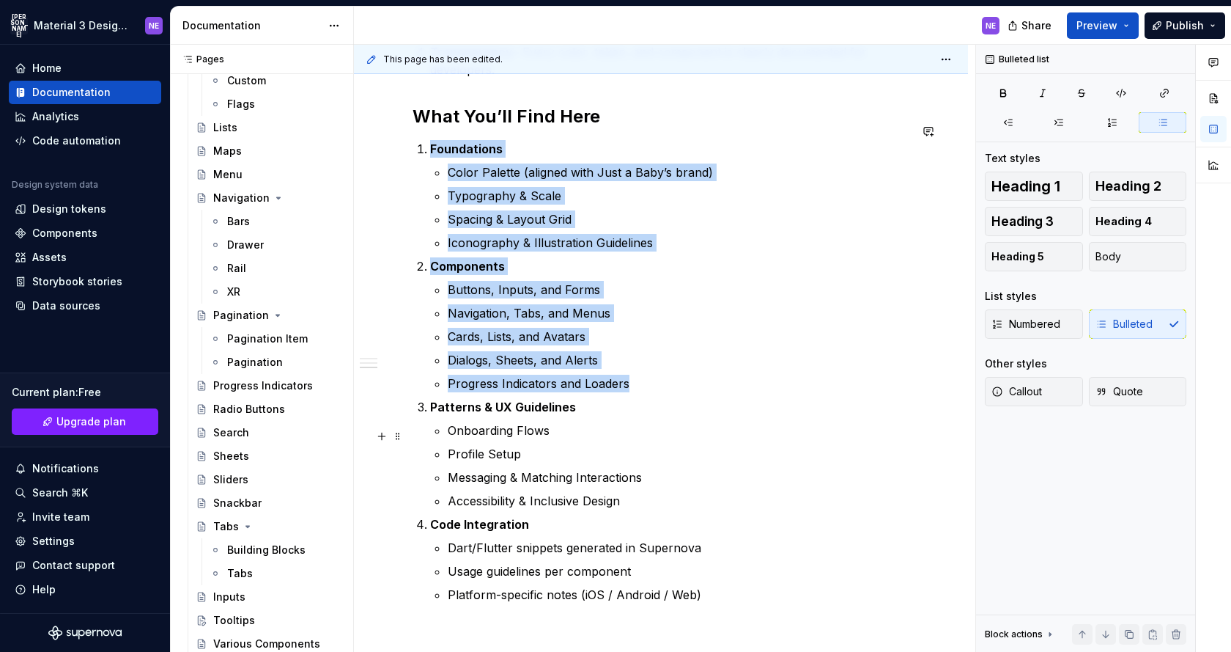
click at [644, 422] on ul "Onboarding Flows Profile Setup Messaging & Matching Interactions Accessibility …" at bounding box center [679, 465] width 462 height 88
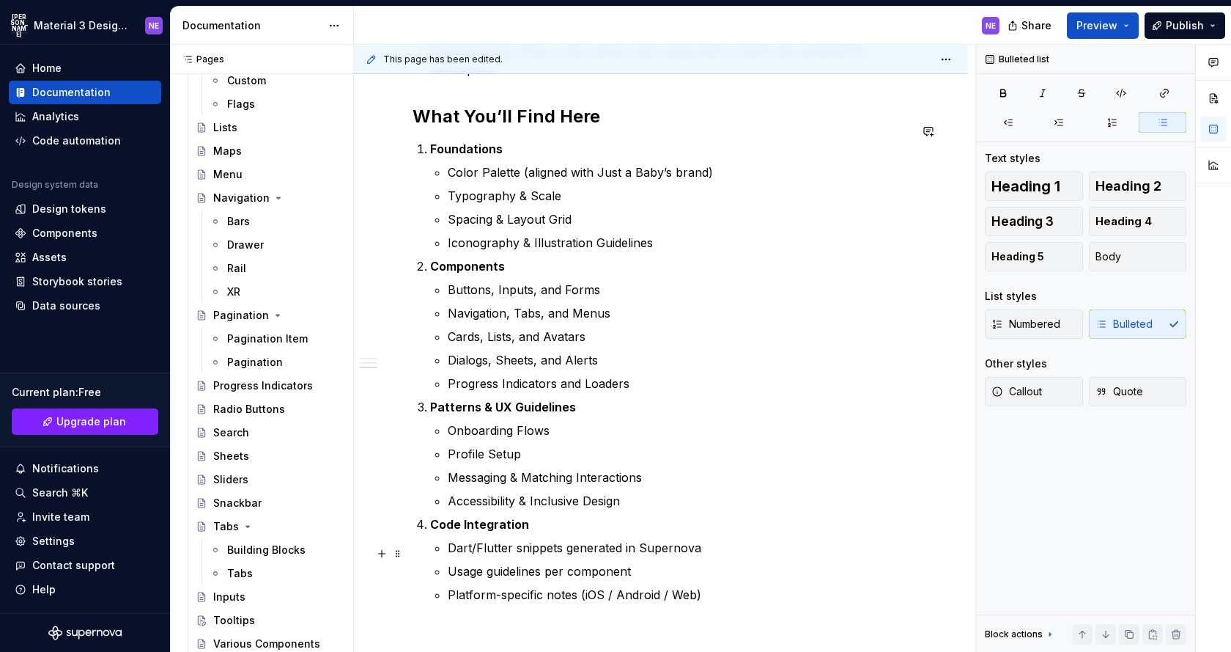
click at [679, 562] on p "Usage guidelines per component" at bounding box center [679, 571] width 462 height 18
click at [476, 562] on p "Usage guidelines per component" at bounding box center [679, 571] width 462 height 18
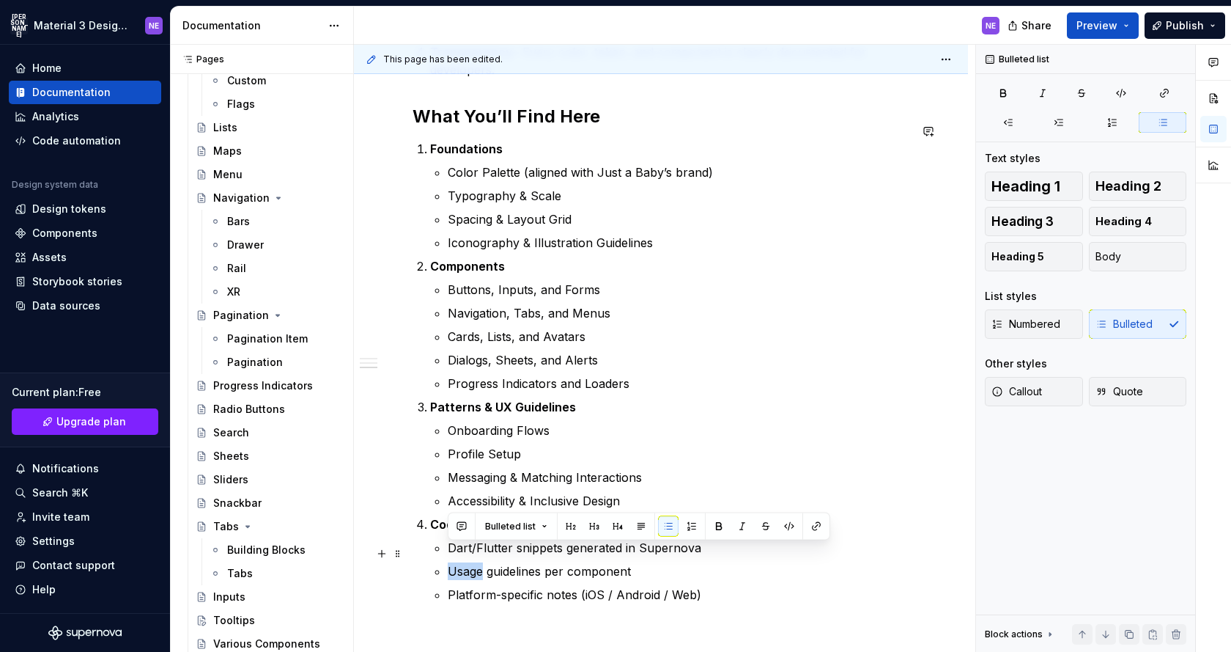
click at [476, 562] on p "Usage guidelines per component" at bounding box center [679, 571] width 462 height 18
click at [630, 562] on p "Usage guidelines per component" at bounding box center [679, 571] width 462 height 18
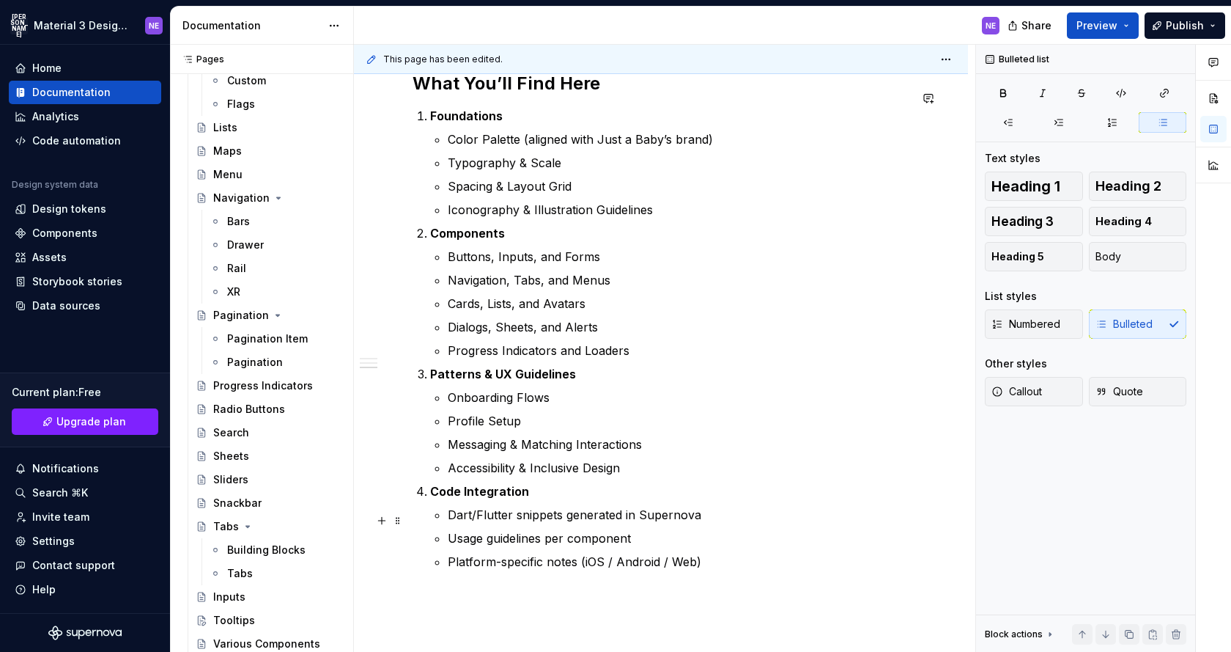
scroll to position [748, 0]
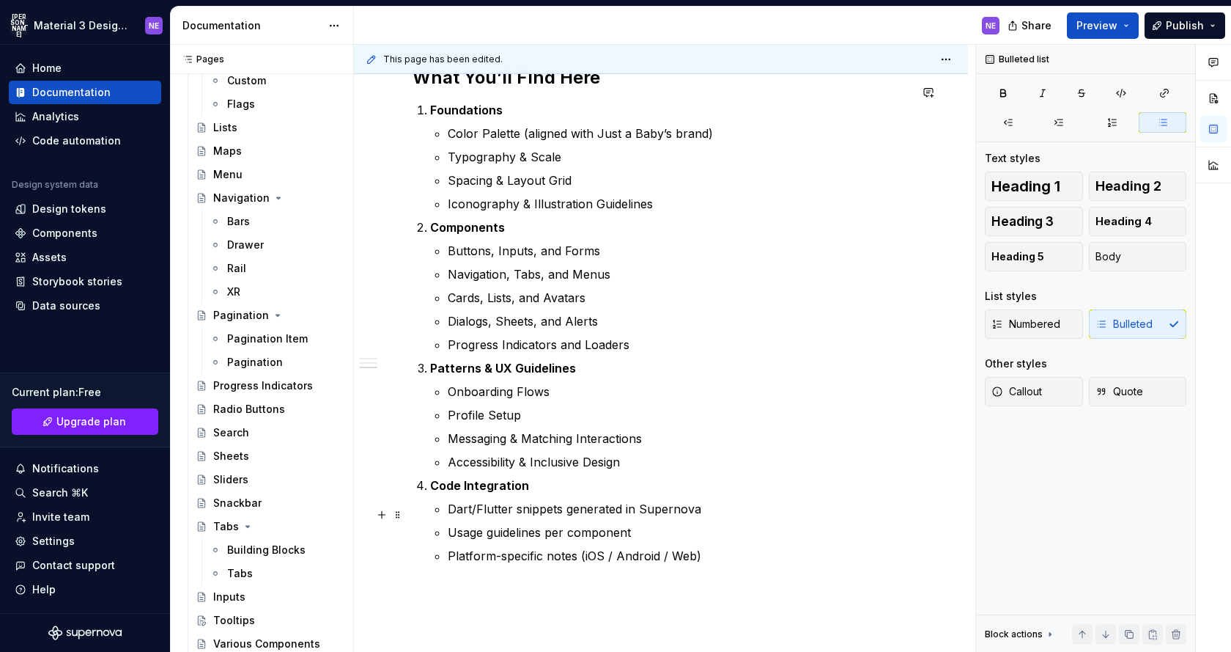
click at [625, 523] on p "Usage guidelines per component" at bounding box center [679, 532] width 462 height 18
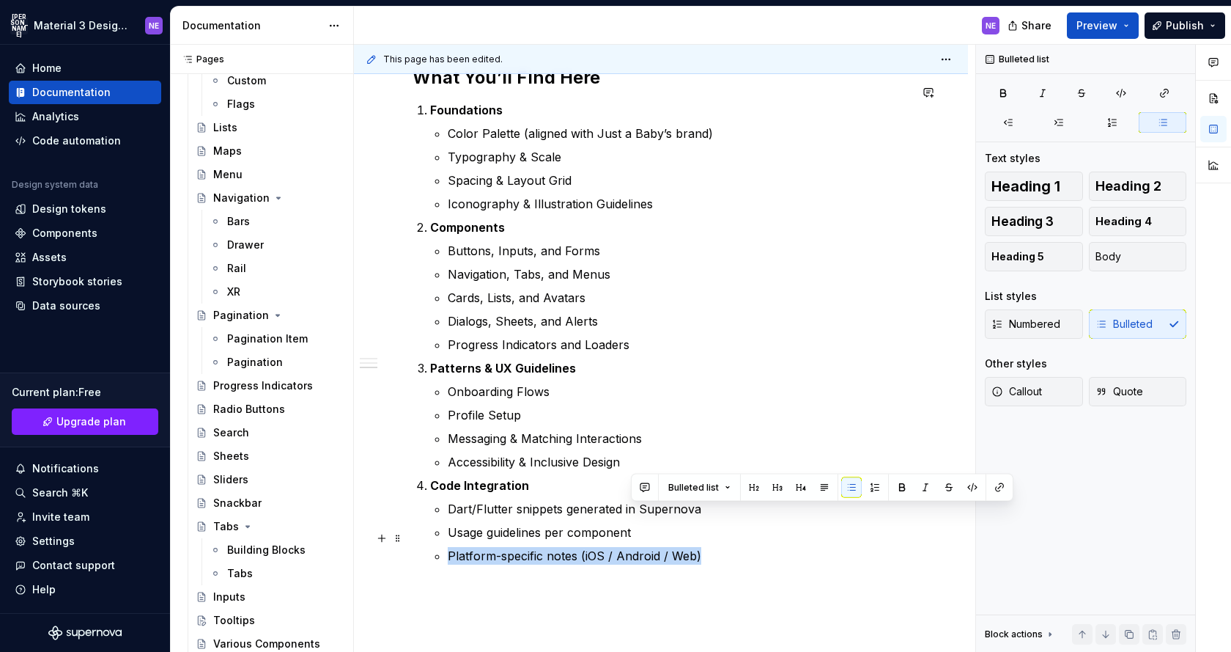
drag, startPoint x: 646, startPoint y: 515, endPoint x: 709, endPoint y: 534, distance: 65.2
click at [709, 534] on ul "Dart/Flutter snippets generated in Supernova Usage guidelines per component Pla…" at bounding box center [679, 532] width 462 height 65
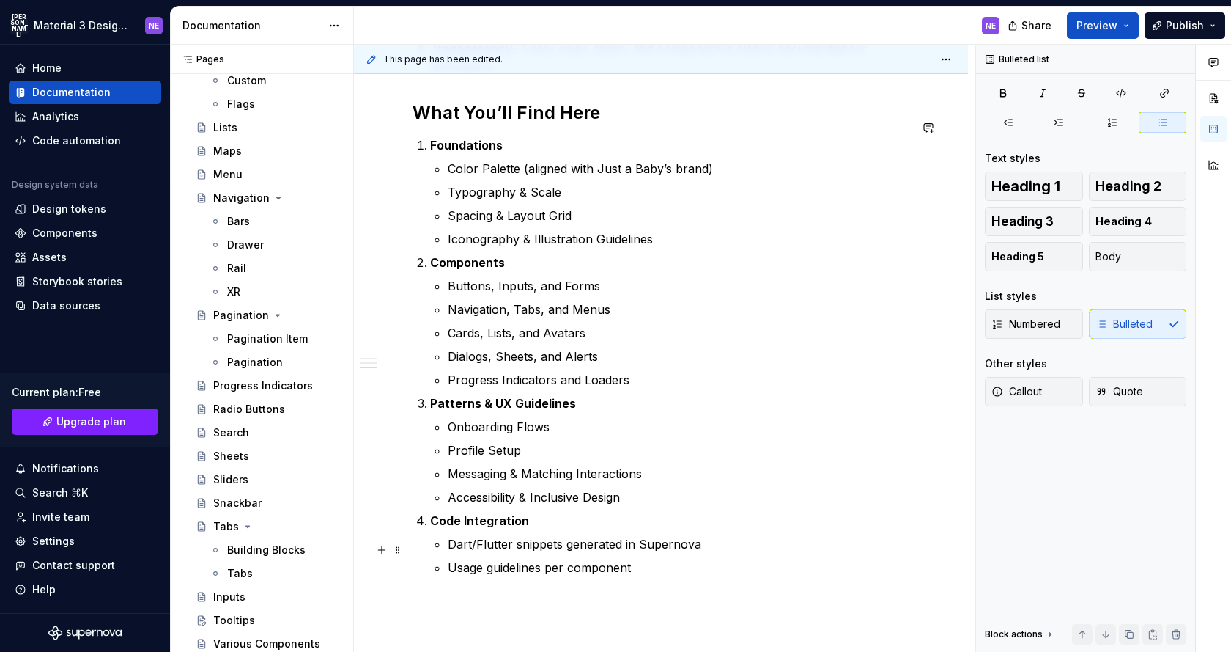
scroll to position [697, 0]
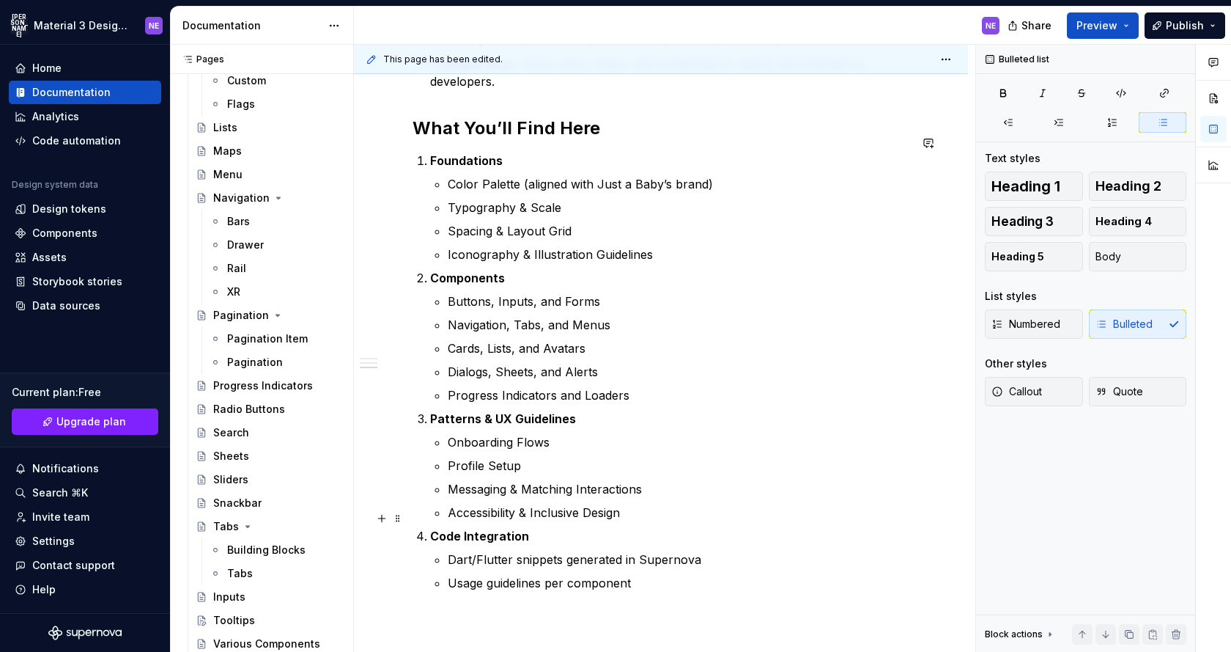
click at [705, 527] on p "Code Integration" at bounding box center [669, 536] width 479 height 18
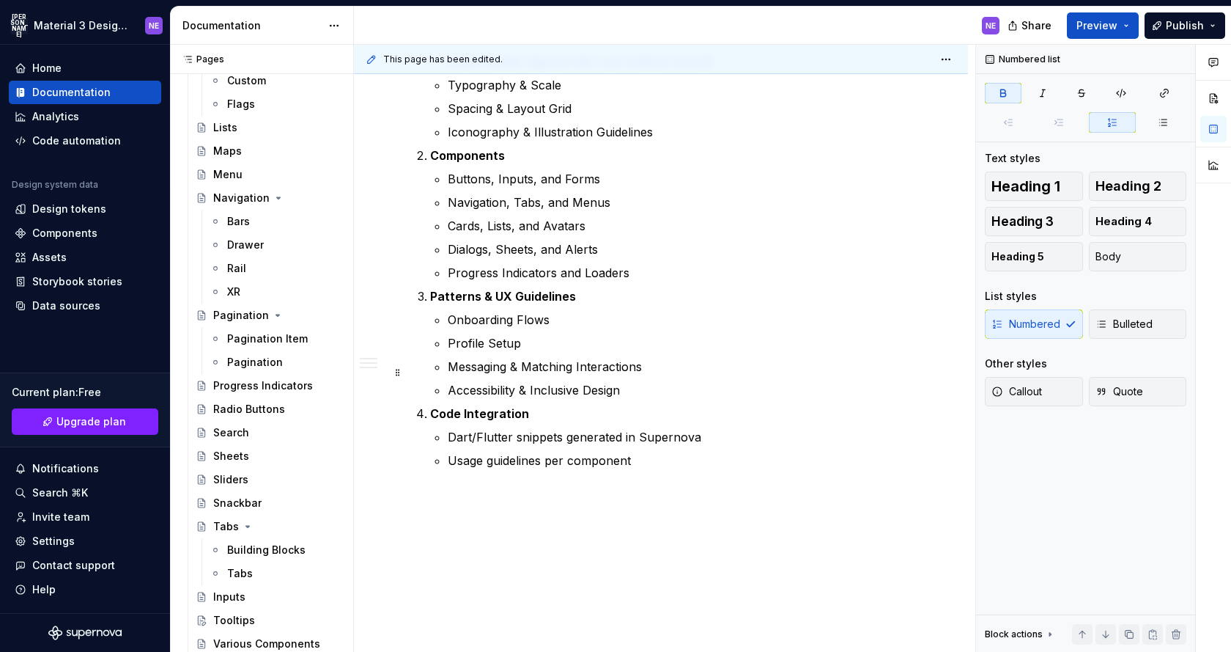
scroll to position [831, 0]
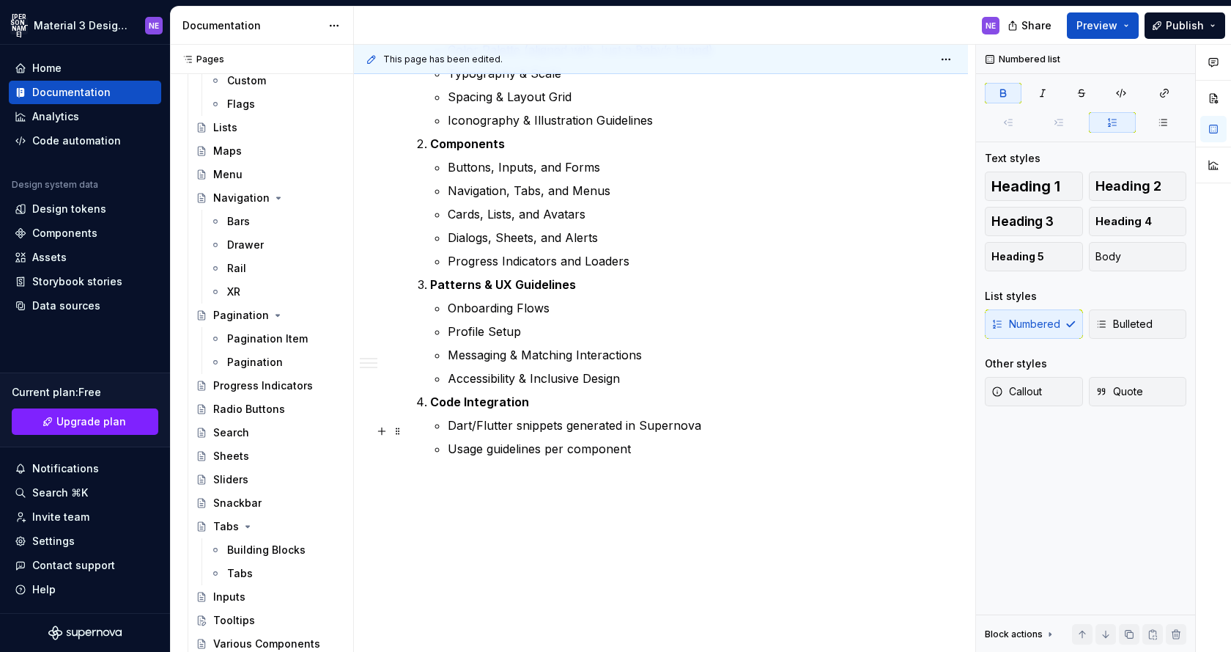
click at [674, 440] on p "Usage guidelines per component" at bounding box center [679, 449] width 462 height 18
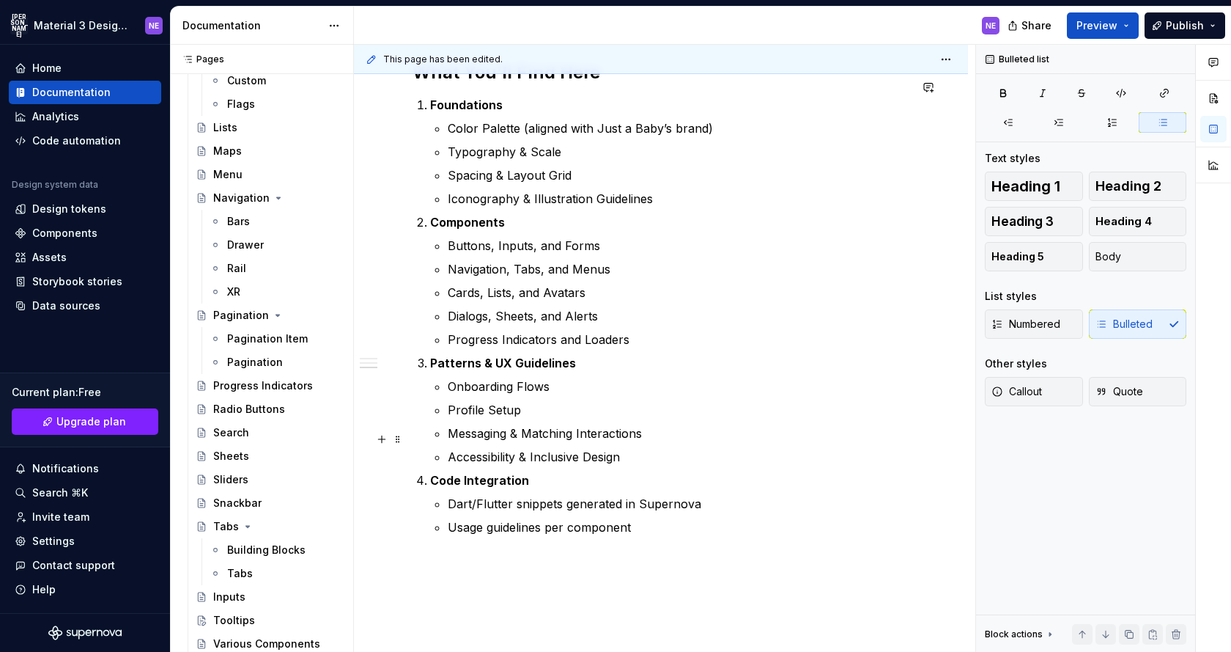
scroll to position [796, 0]
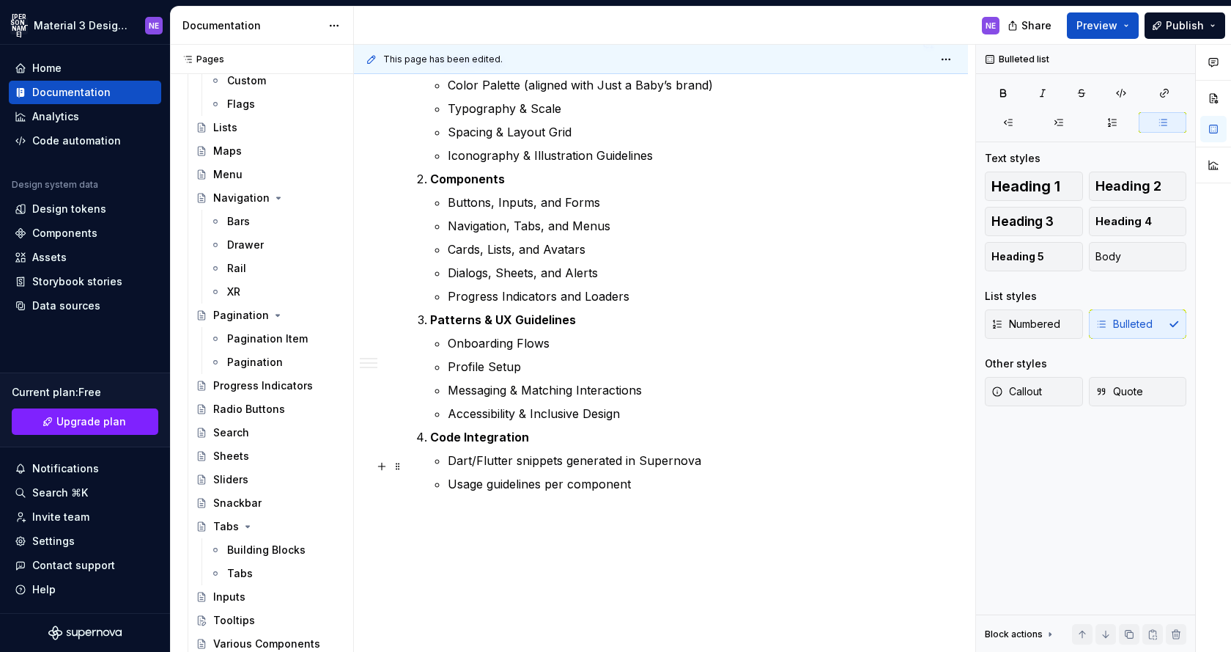
click at [705, 482] on div "Purpose Consistency – Every UI element should look, feel, and behave the same a…" at bounding box center [661, 61] width 497 height 897
click at [685, 475] on p "Usage guidelines per component" at bounding box center [679, 484] width 462 height 18
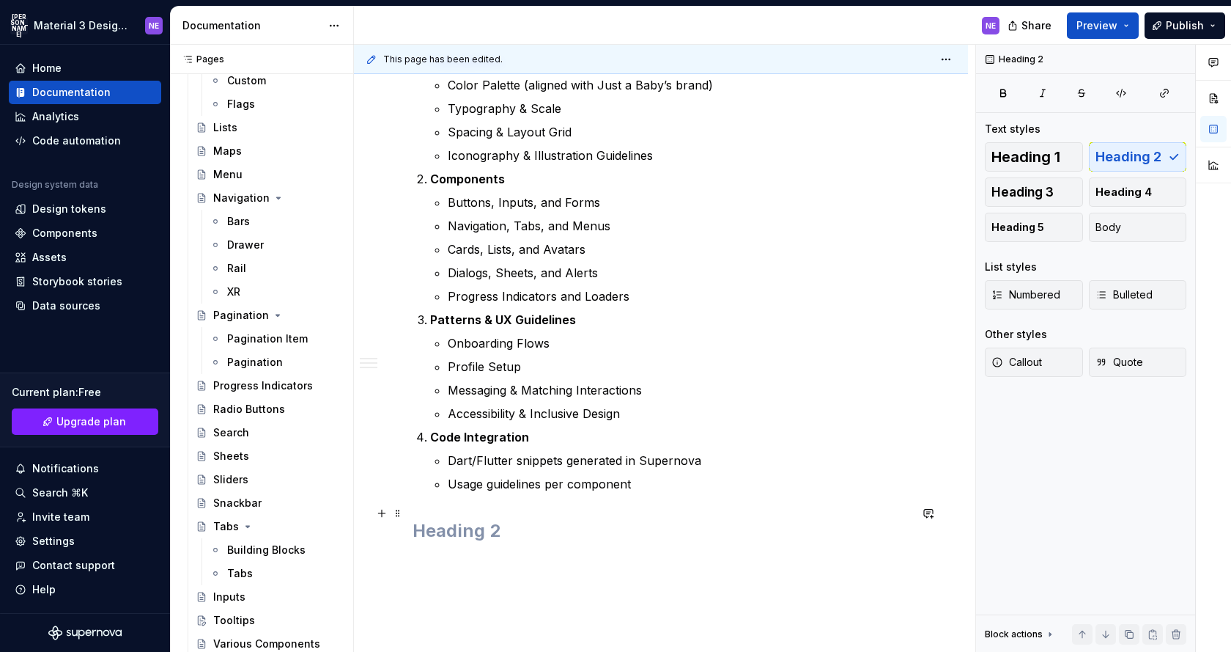
click at [521, 522] on h2 at bounding box center [661, 530] width 497 height 23
click at [487, 554] on p at bounding box center [661, 563] width 497 height 18
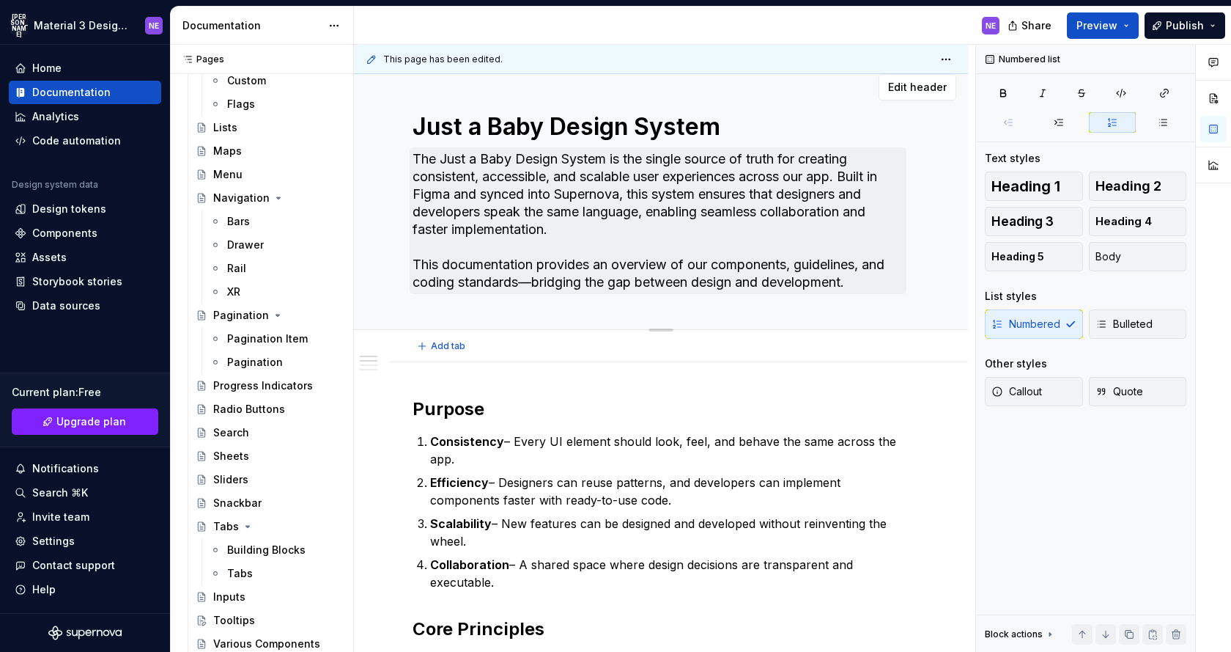
scroll to position [0, 0]
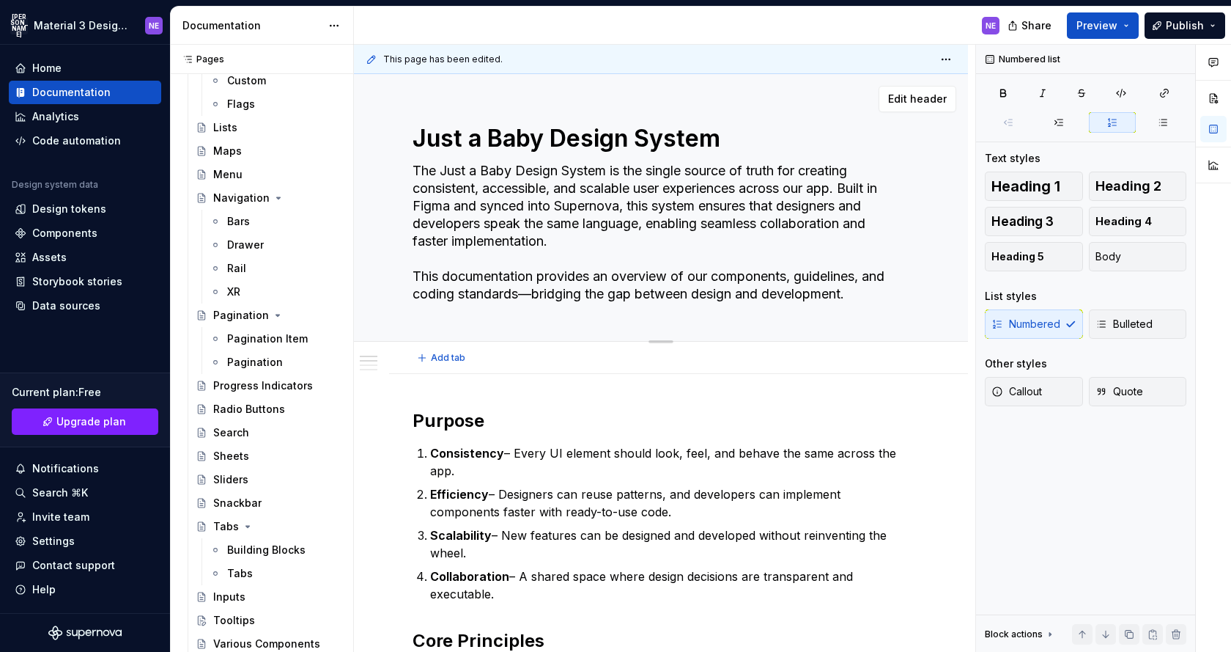
click at [416, 166] on textarea "The Just a Baby Design System is the single source of truth for creating consis…" at bounding box center [658, 232] width 497 height 147
click at [412, 165] on textarea "The Just a Baby Design System is the single source of truth for creating consis…" at bounding box center [658, 232] width 497 height 147
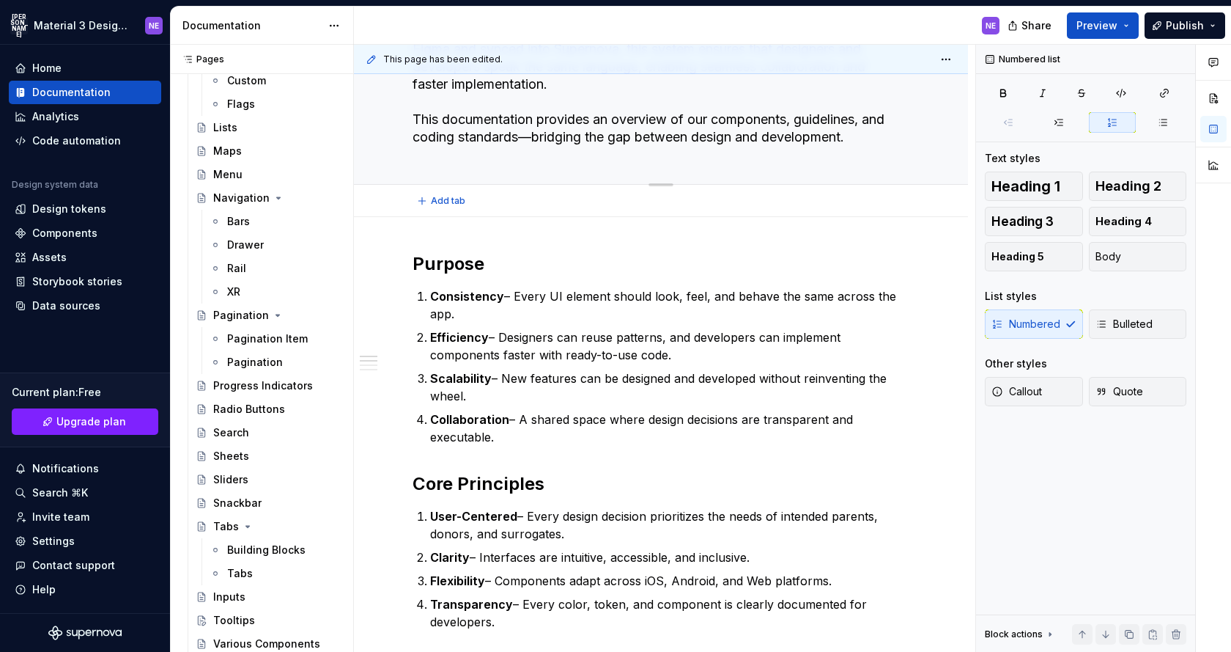
scroll to position [196, 0]
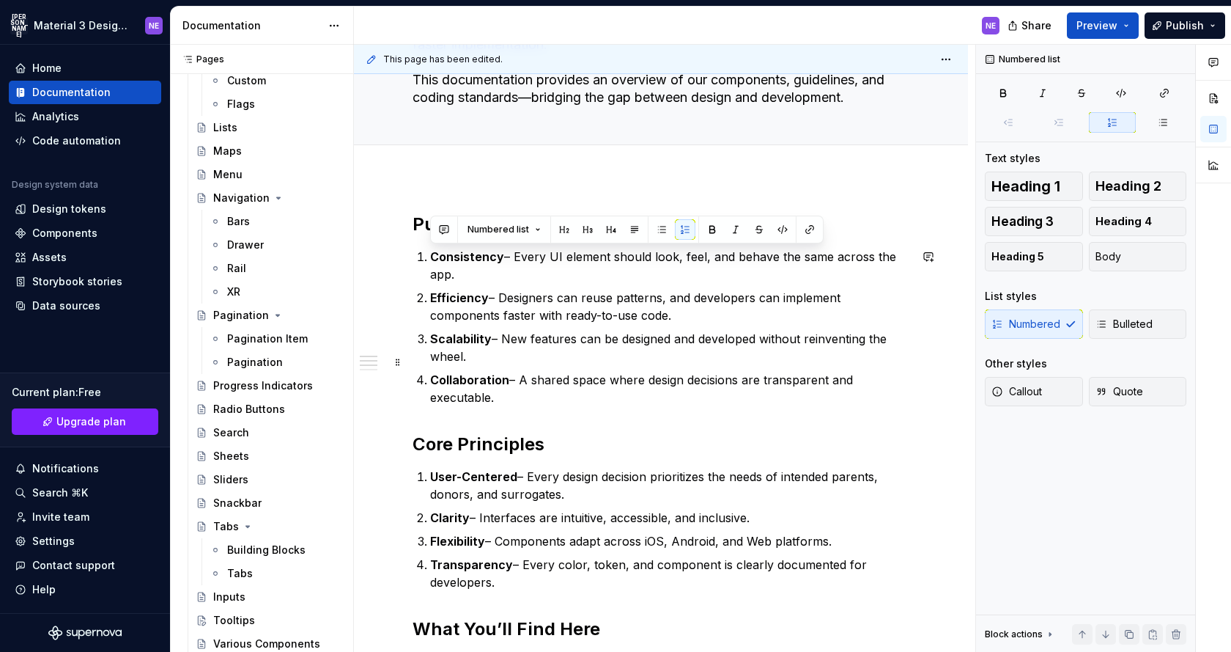
drag, startPoint x: 432, startPoint y: 257, endPoint x: 502, endPoint y: 382, distance: 143.1
click at [502, 383] on ol "Consistency – Every UI element should look, feel, and behave the same across th…" at bounding box center [669, 327] width 479 height 158
click at [660, 226] on button "button" at bounding box center [662, 229] width 21 height 21
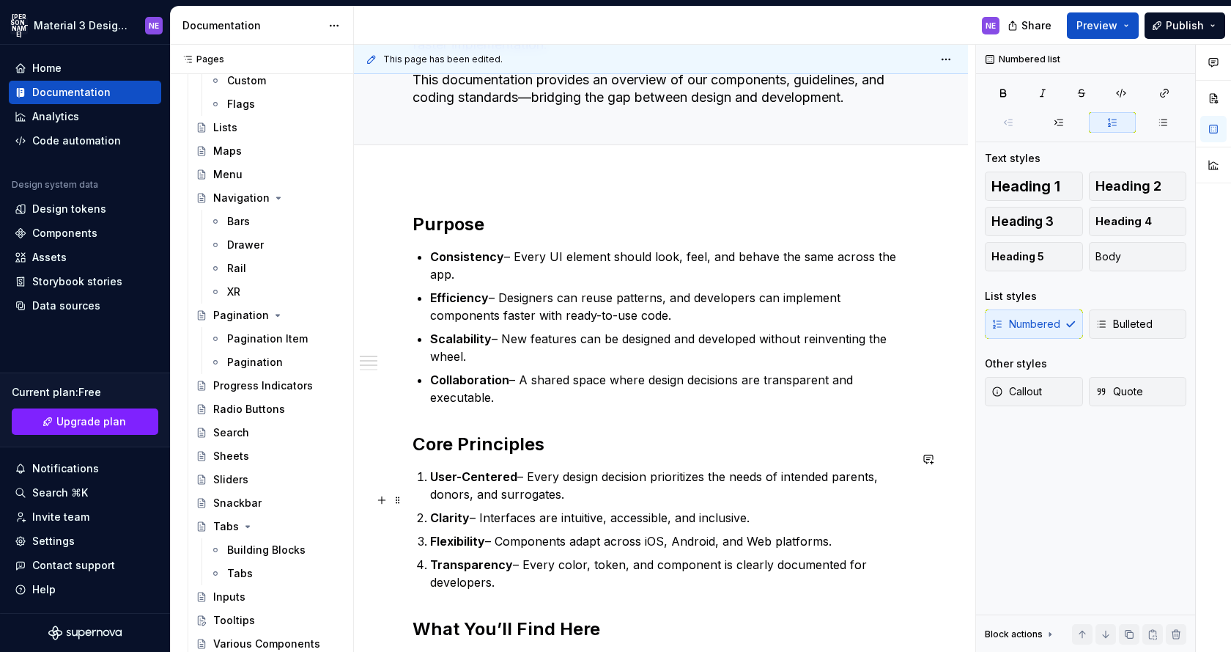
click at [608, 509] on p "Clarity – Interfaces are intuitive, accessible, and inclusive." at bounding box center [669, 518] width 479 height 18
click at [506, 556] on p "Transparency – Every color, token, and component is clearly documented for deve…" at bounding box center [669, 573] width 479 height 35
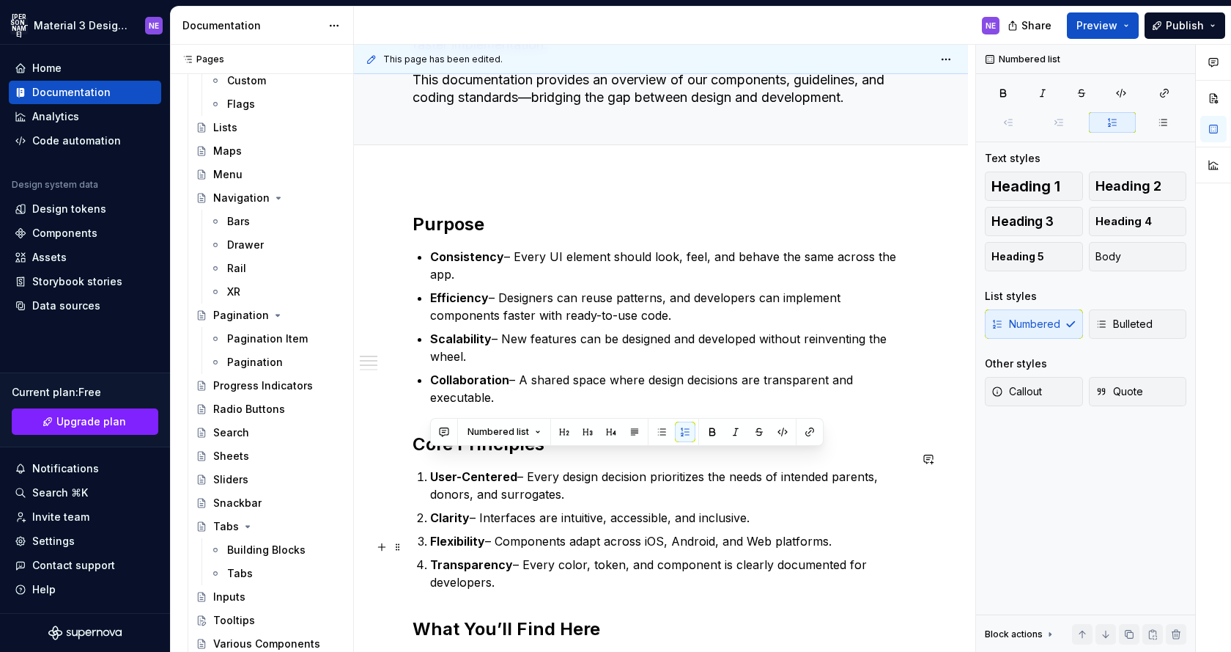
drag, startPoint x: 434, startPoint y: 454, endPoint x: 506, endPoint y: 570, distance: 135.7
click at [506, 570] on ol "User-Centered – Every design decision prioritizes the needs of intended parents…" at bounding box center [669, 529] width 479 height 123
click at [657, 431] on button "button" at bounding box center [662, 431] width 21 height 21
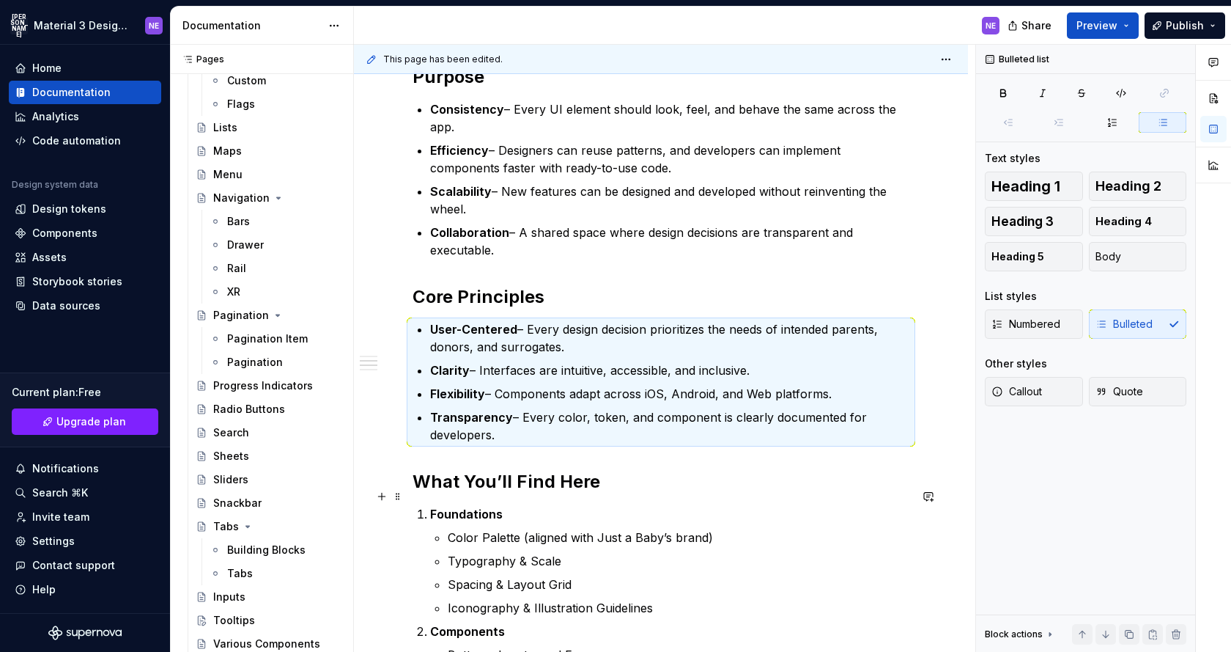
scroll to position [480, 0]
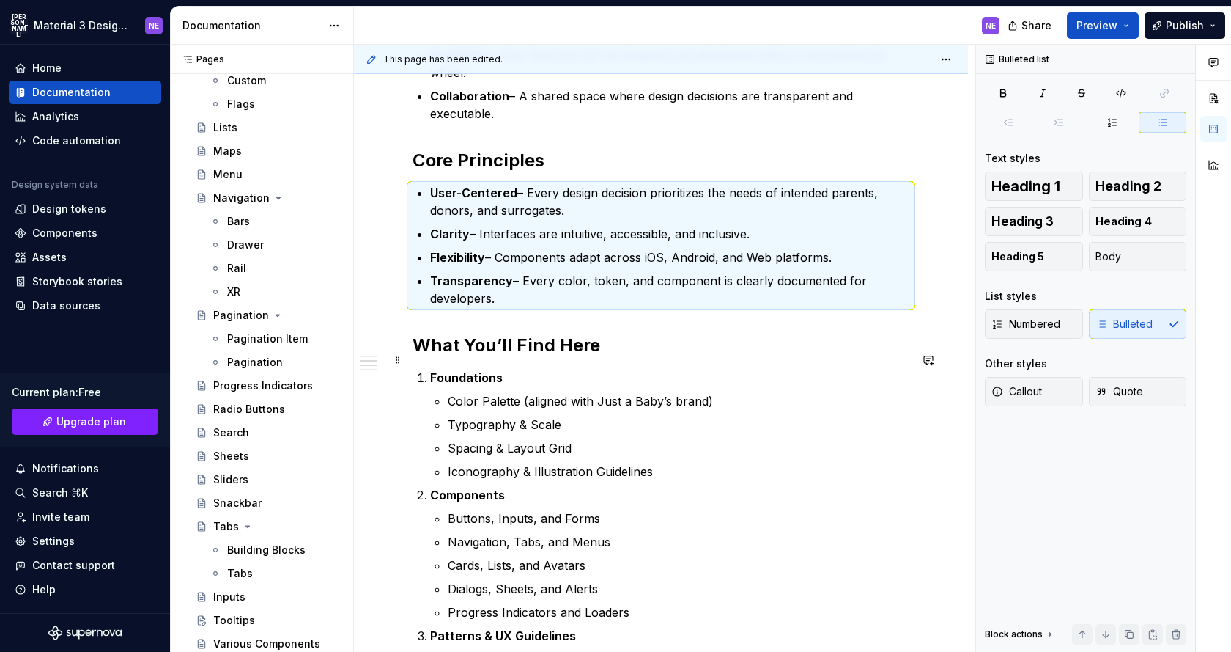
click at [483, 370] on strong "Foundations" at bounding box center [466, 377] width 73 height 15
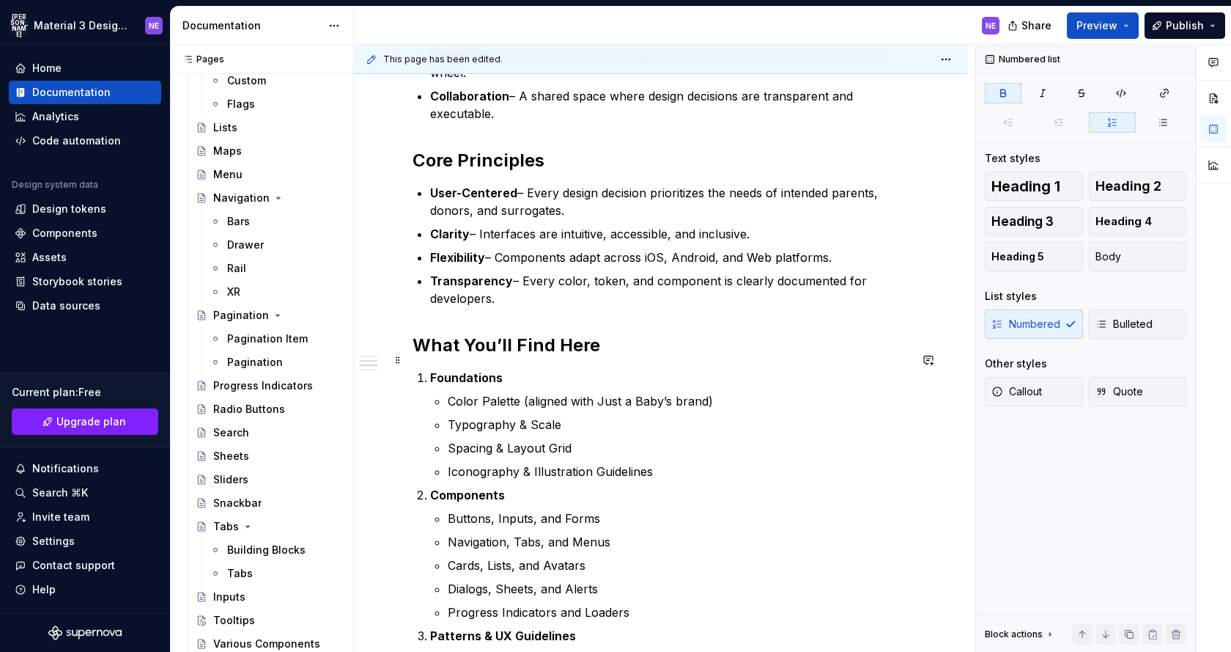
click at [430, 369] on li "Foundations Color Palette (aligned with Just a Baby’s brand) Typography & Scale…" at bounding box center [669, 424] width 479 height 111
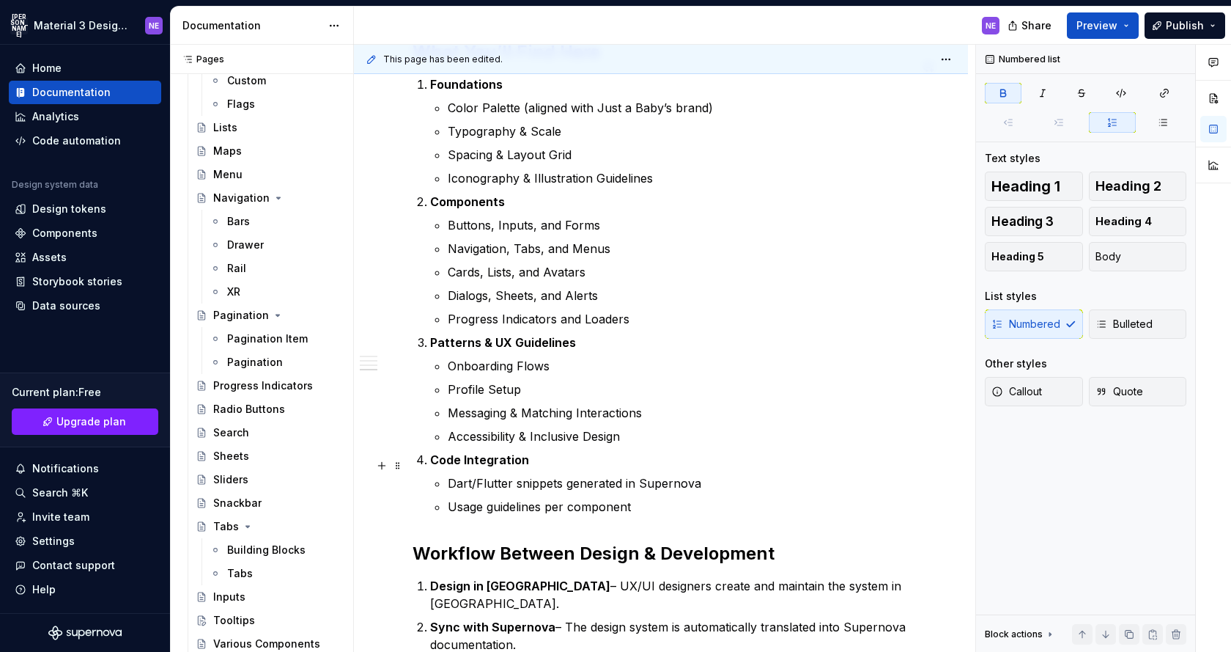
scroll to position [865, 0]
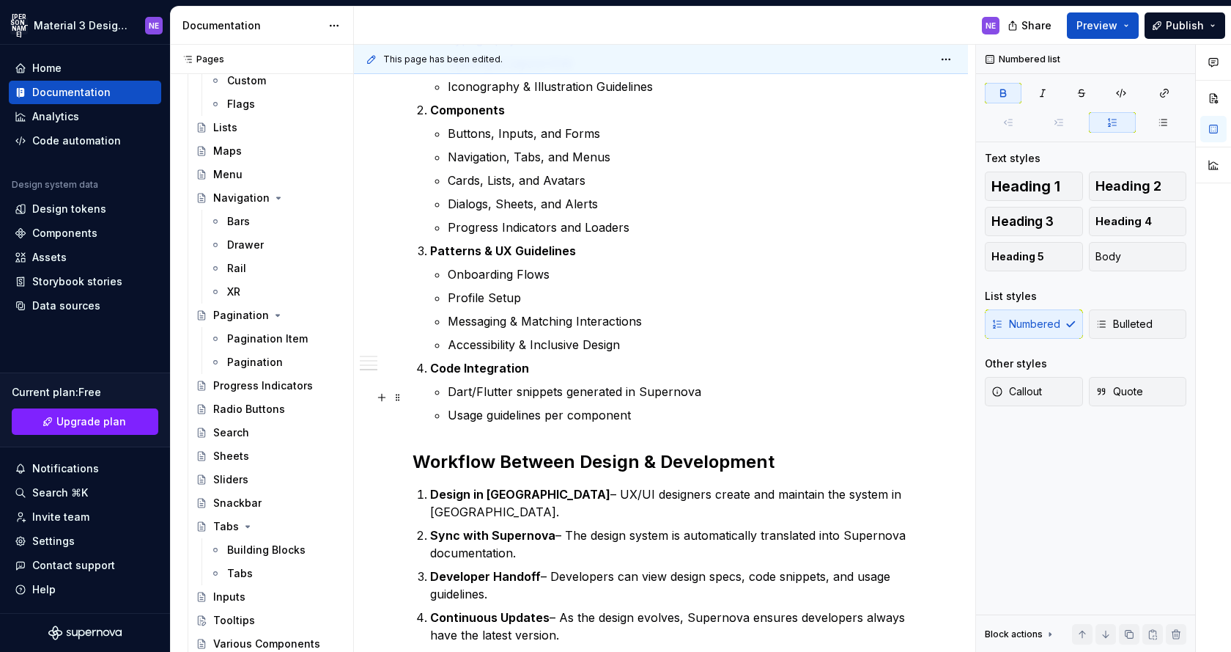
click at [671, 406] on p "Usage guidelines per component" at bounding box center [679, 415] width 462 height 18
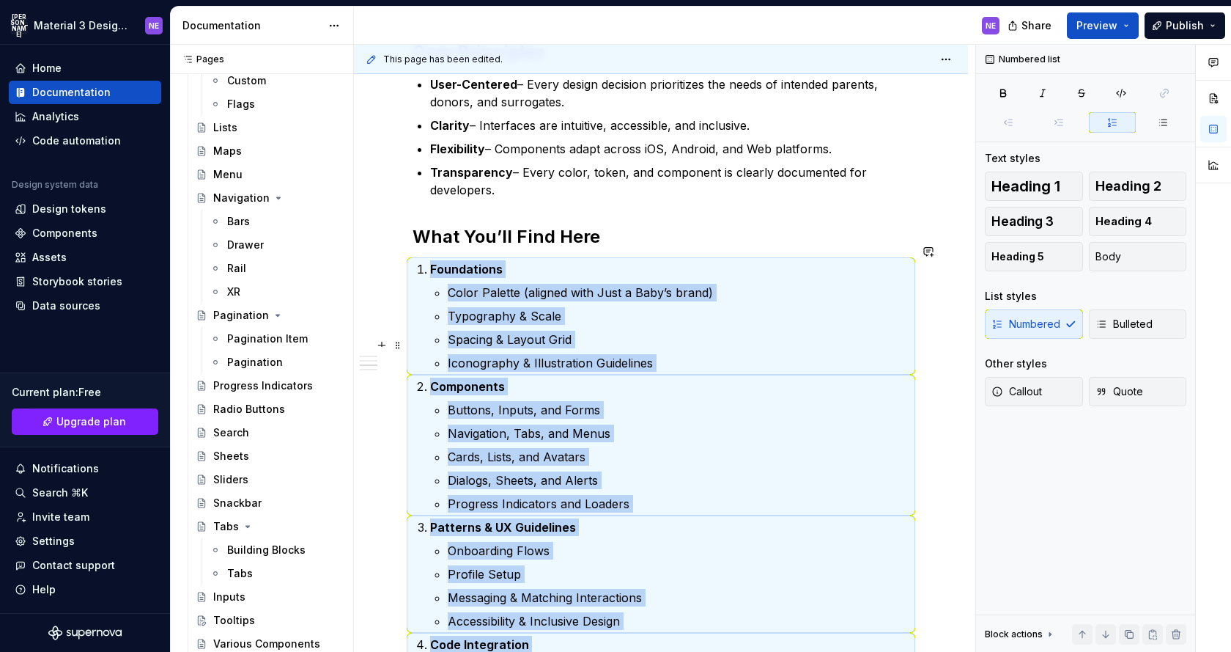
scroll to position [619, 0]
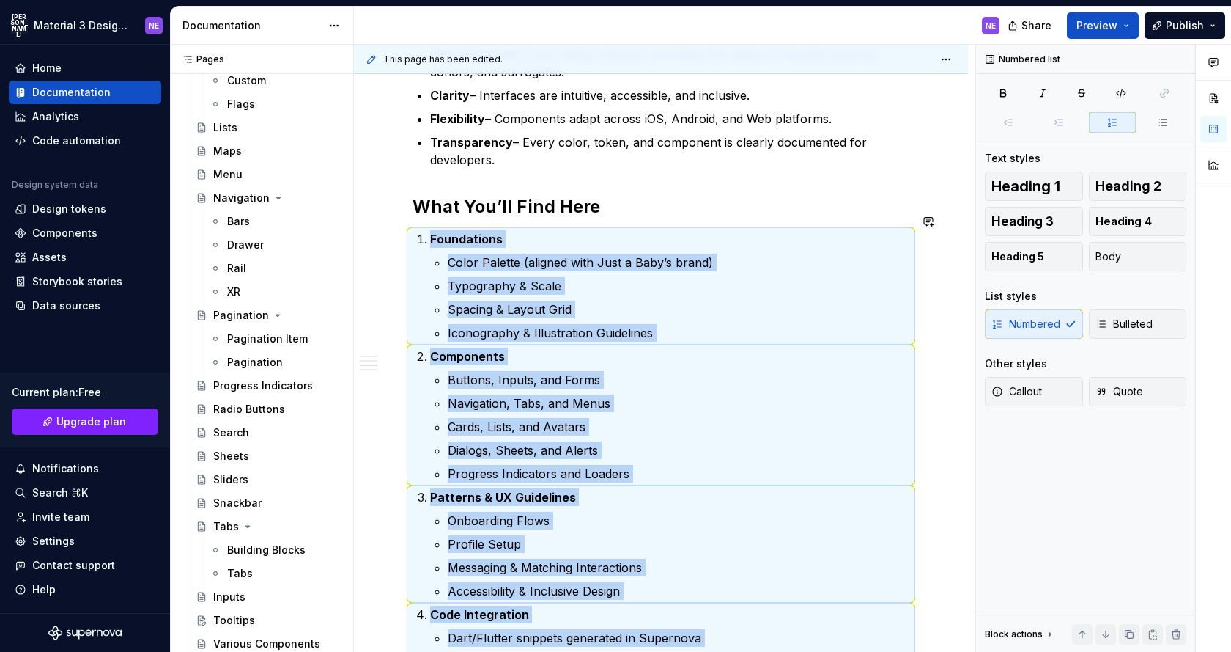
click at [616, 347] on p "Components" at bounding box center [669, 356] width 479 height 18
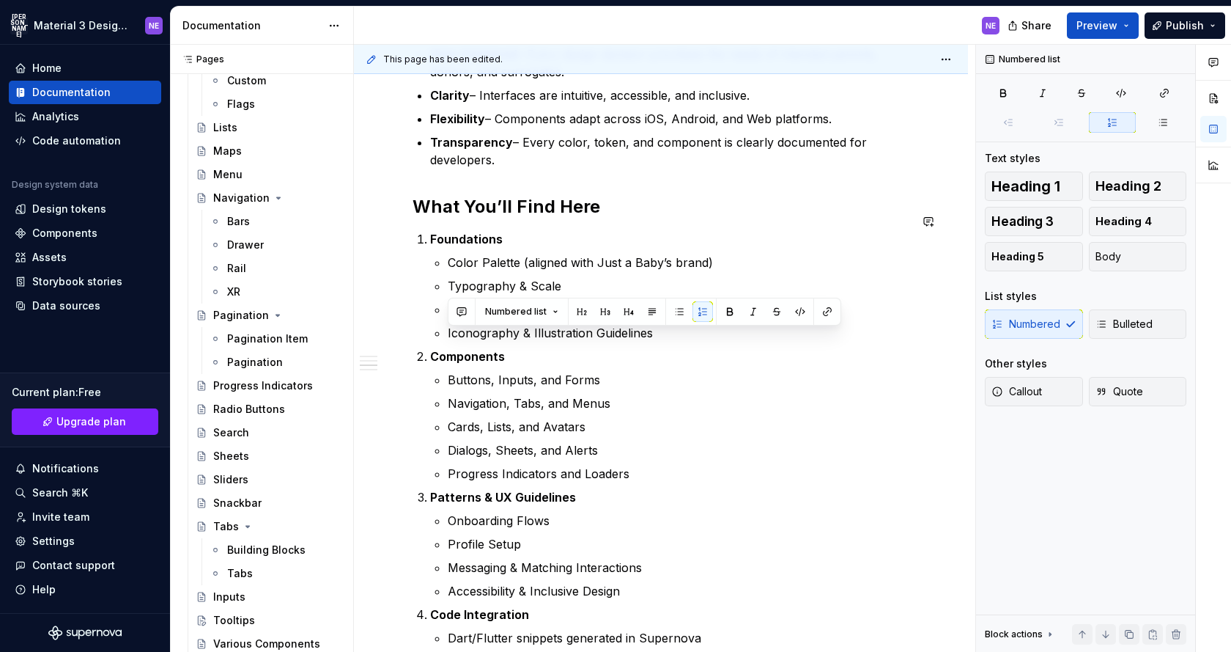
click at [616, 347] on p "Components" at bounding box center [669, 356] width 479 height 18
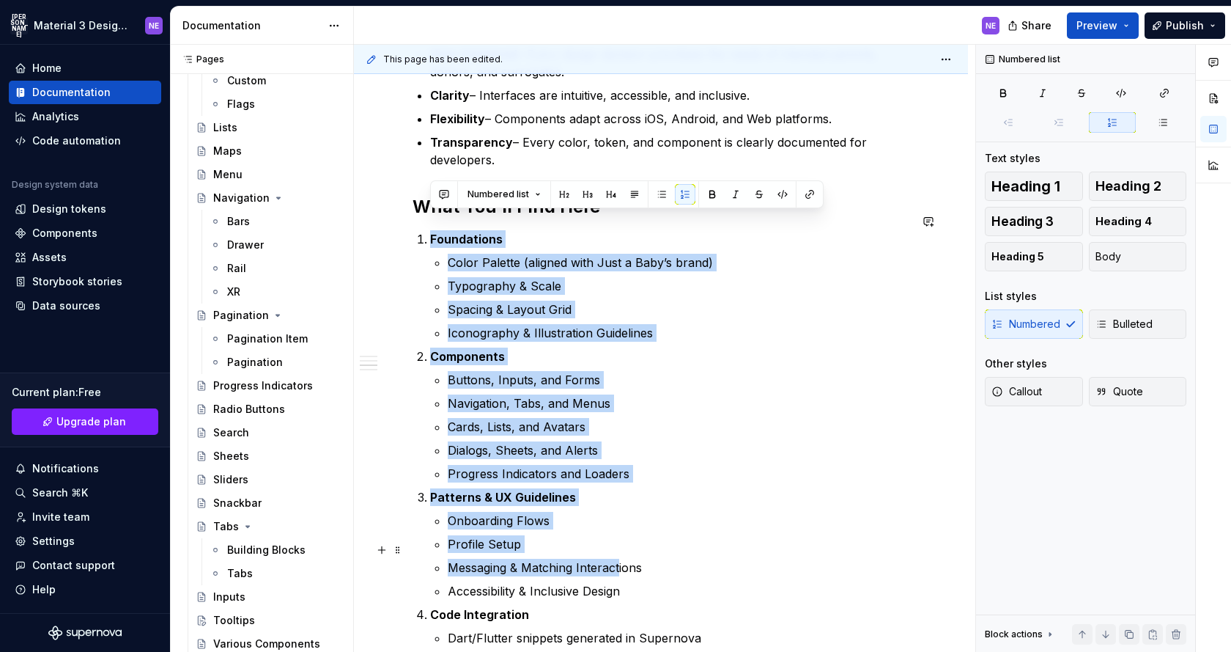
drag, startPoint x: 429, startPoint y: 221, endPoint x: 619, endPoint y: 542, distance: 373.4
click at [619, 542] on ol "Foundations Color Palette (aligned with Just a Baby’s brand) Typography & Scale…" at bounding box center [669, 450] width 479 height 440
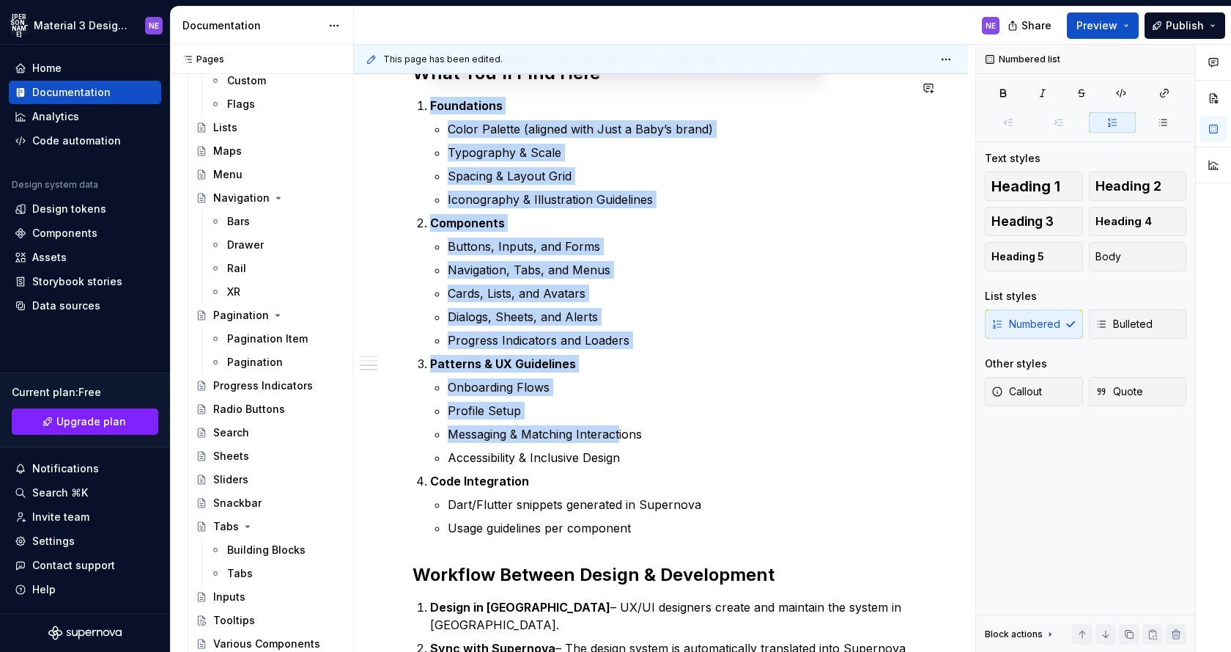
scroll to position [771, 0]
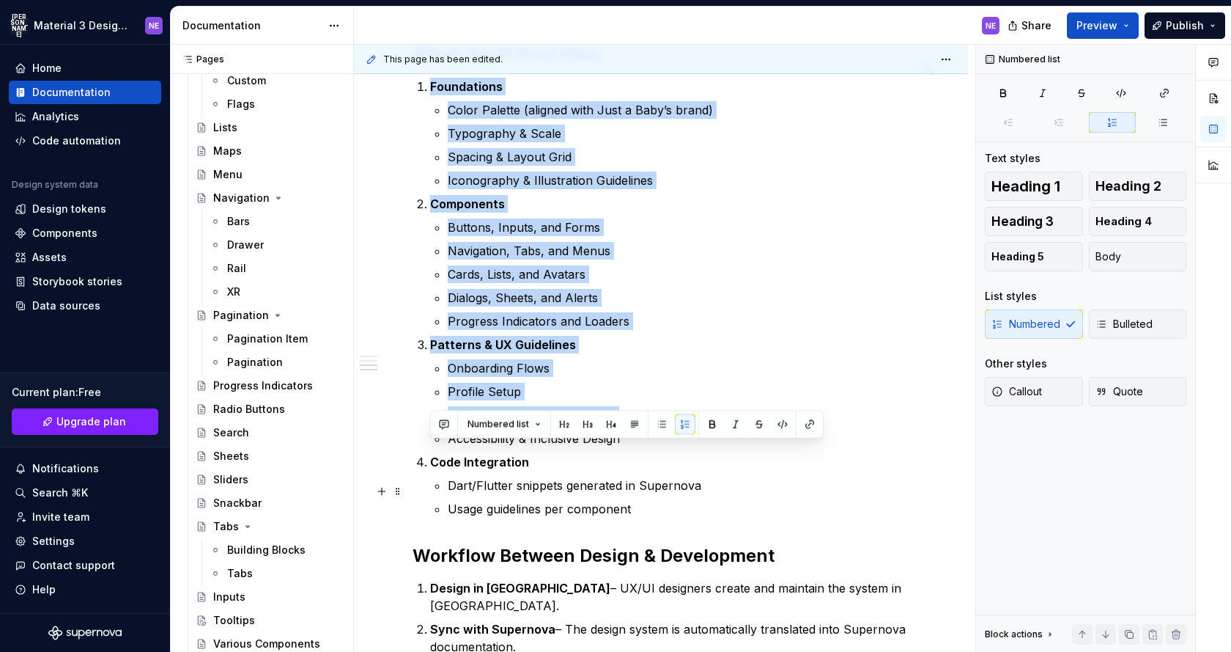
click at [649, 500] on p "Usage guidelines per component" at bounding box center [679, 509] width 462 height 18
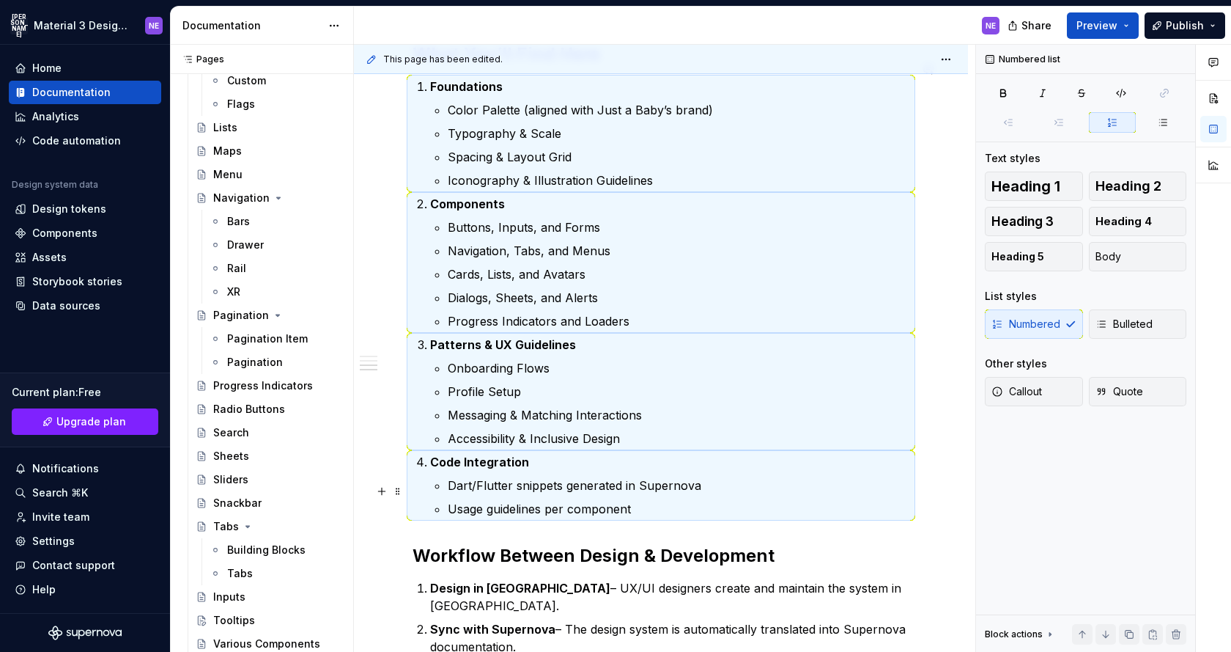
click at [646, 500] on p "Usage guidelines per component" at bounding box center [679, 509] width 462 height 18
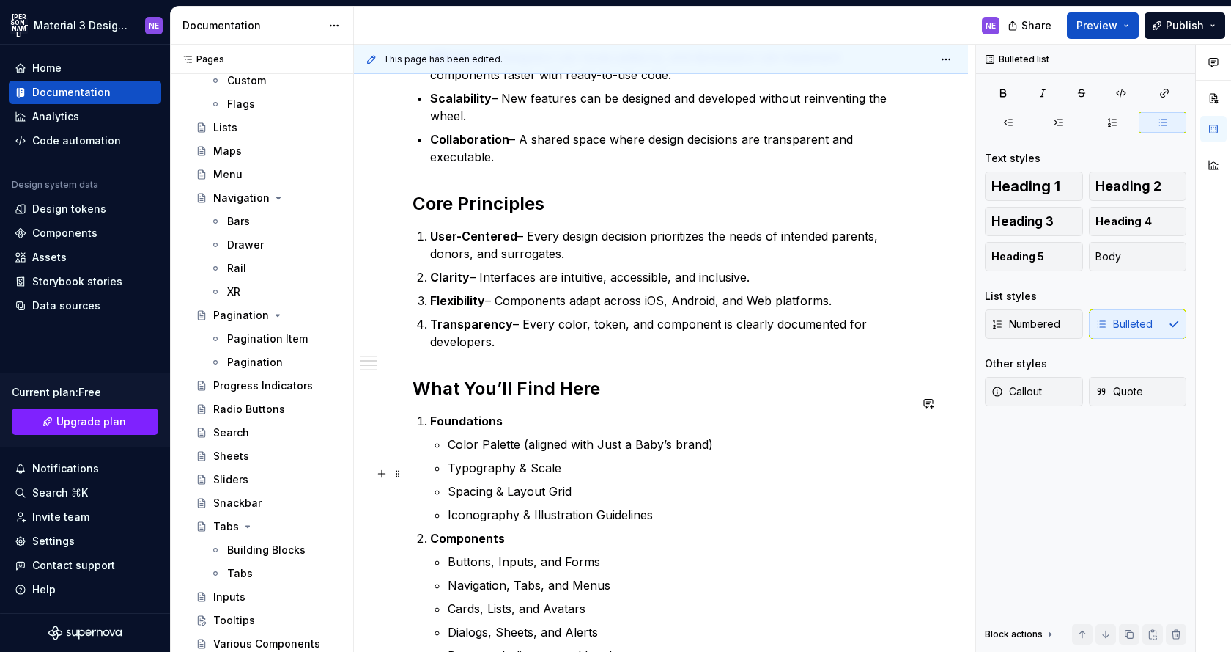
scroll to position [429, 0]
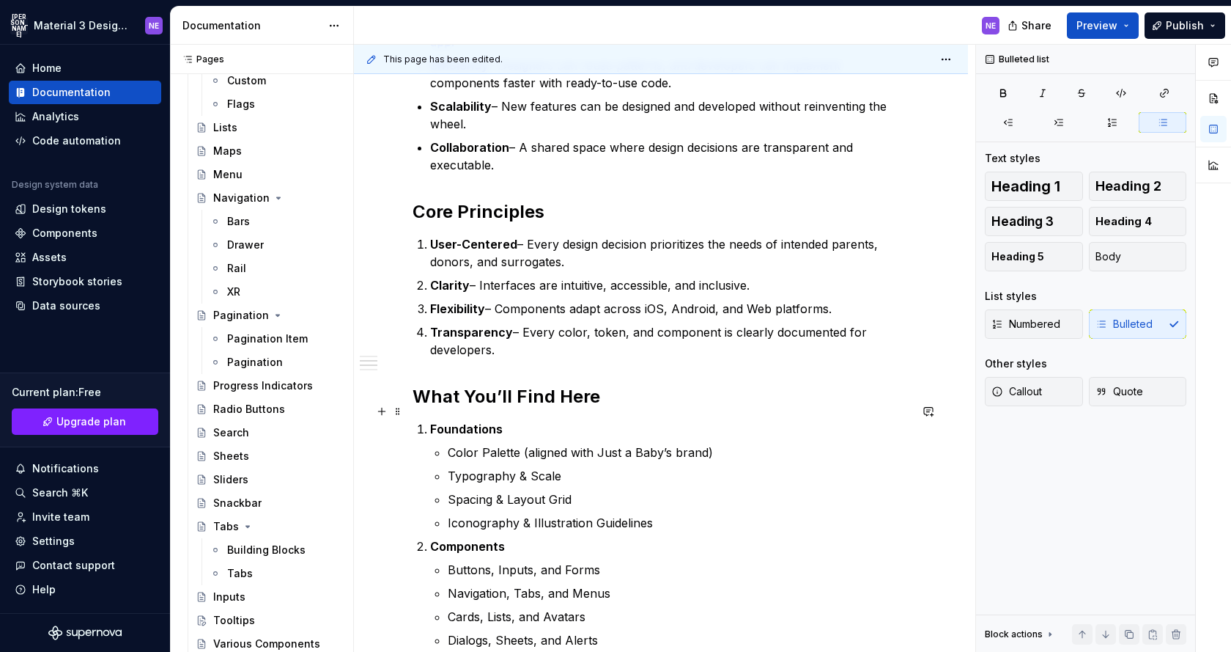
click at [430, 421] on strong "Foundations" at bounding box center [466, 428] width 73 height 15
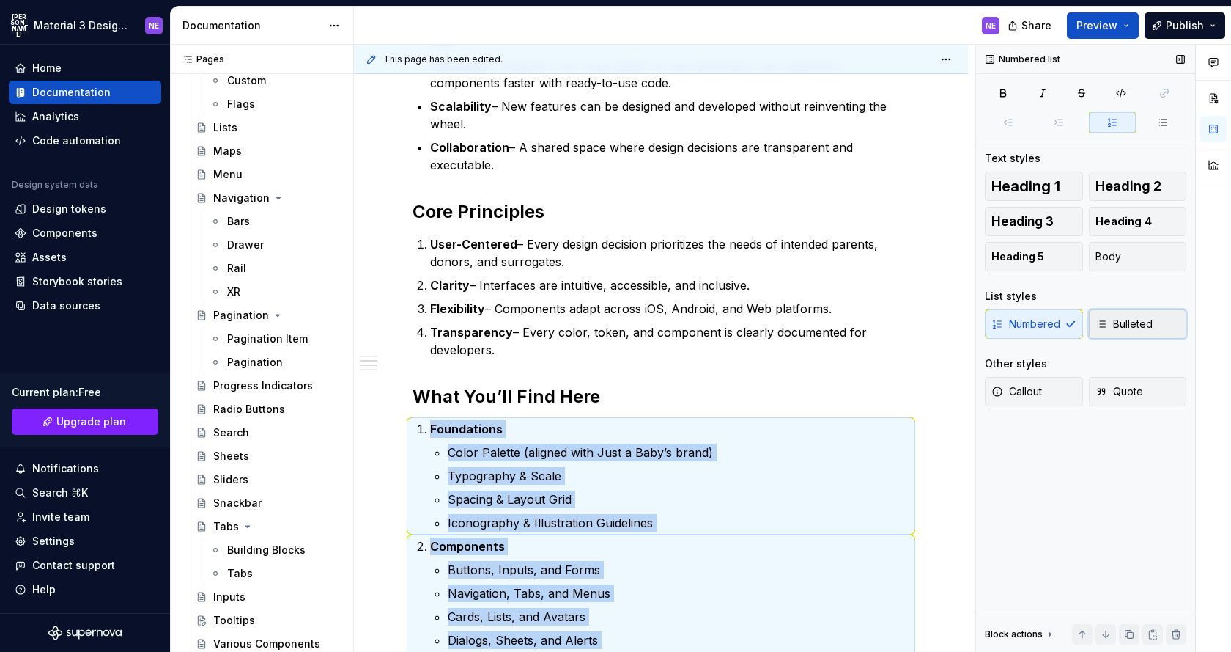
click at [1108, 325] on span "Bulleted" at bounding box center [1124, 324] width 57 height 15
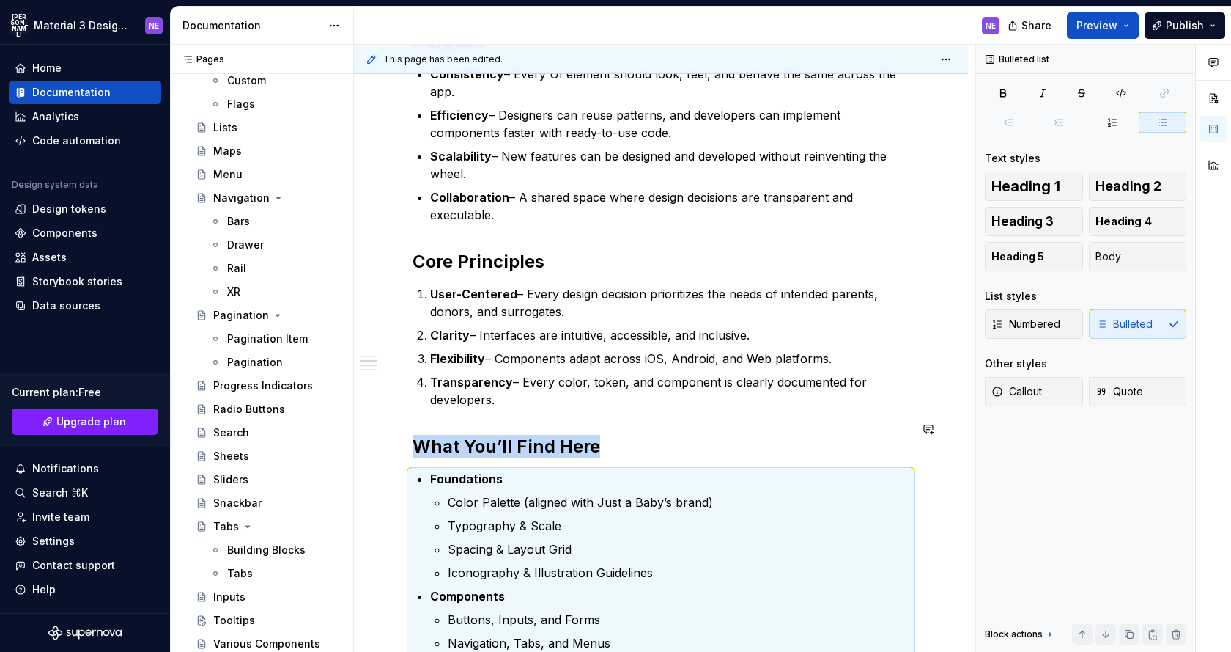
scroll to position [329, 0]
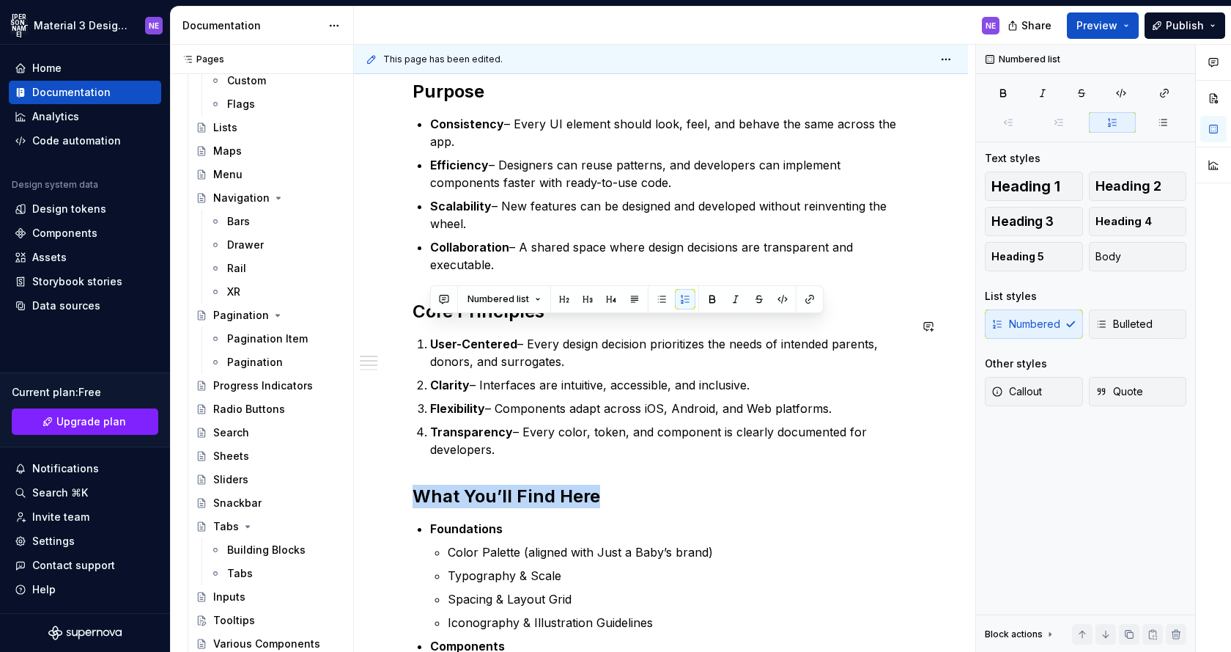
drag, startPoint x: 537, startPoint y: 432, endPoint x: 422, endPoint y: 313, distance: 164.8
click at [422, 313] on div "Purpose Consistency – Every UI element should look, feel, and behave the same a…" at bounding box center [661, 629] width 497 height 1099
click at [1116, 333] on button "Bulleted" at bounding box center [1138, 323] width 98 height 29
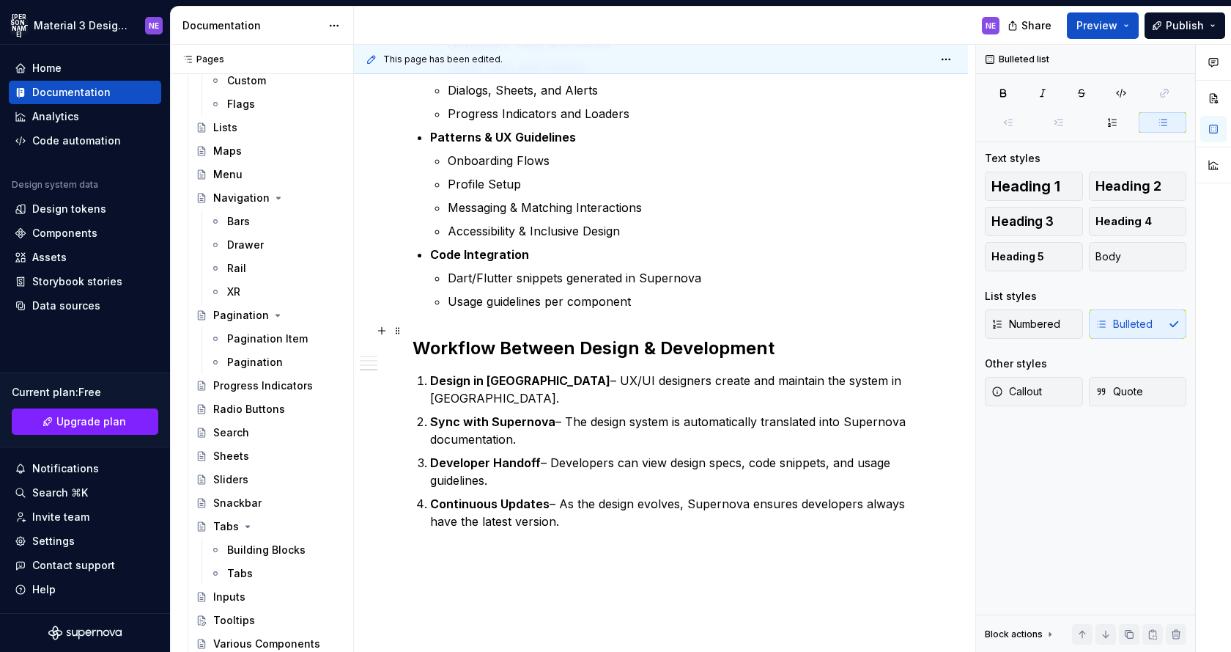
scroll to position [1034, 0]
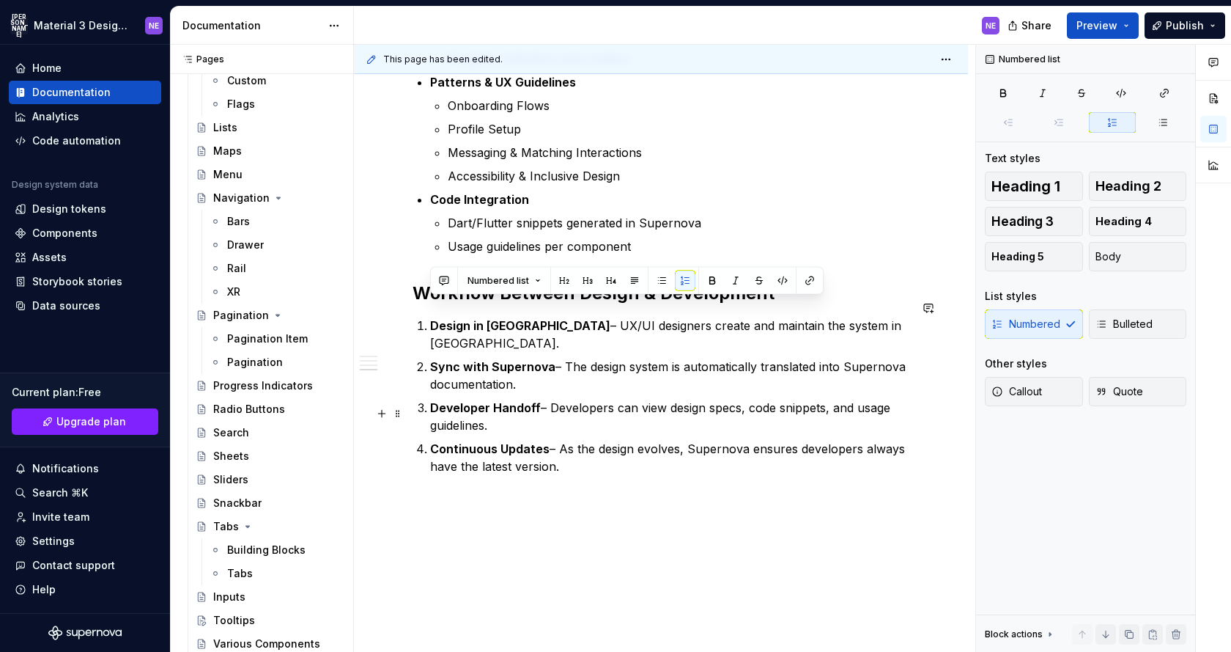
drag, startPoint x: 431, startPoint y: 303, endPoint x: 589, endPoint y: 425, distance: 199.7
click at [589, 425] on ol "Design in [GEOGRAPHIC_DATA] – UX/UI designers create and maintain the system in…" at bounding box center [669, 396] width 479 height 158
click at [1109, 331] on span "Bulleted" at bounding box center [1124, 324] width 57 height 15
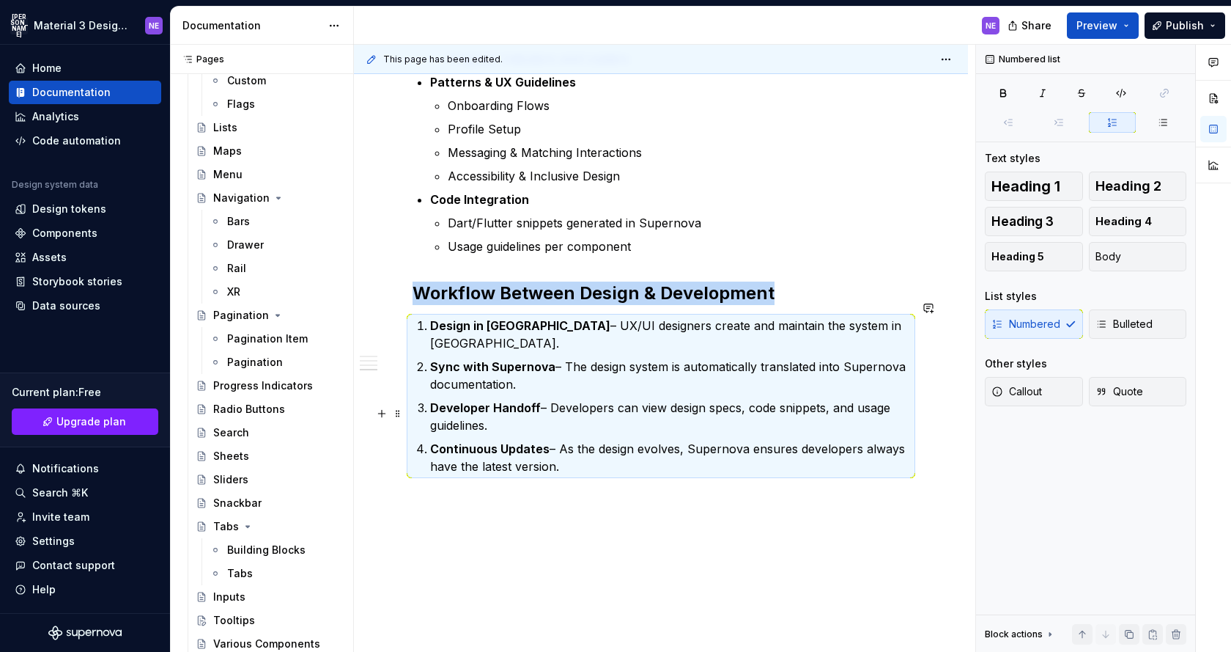
click at [609, 440] on p "Continuous Updates – As the design evolves, Supernova ensures developers always…" at bounding box center [669, 457] width 479 height 35
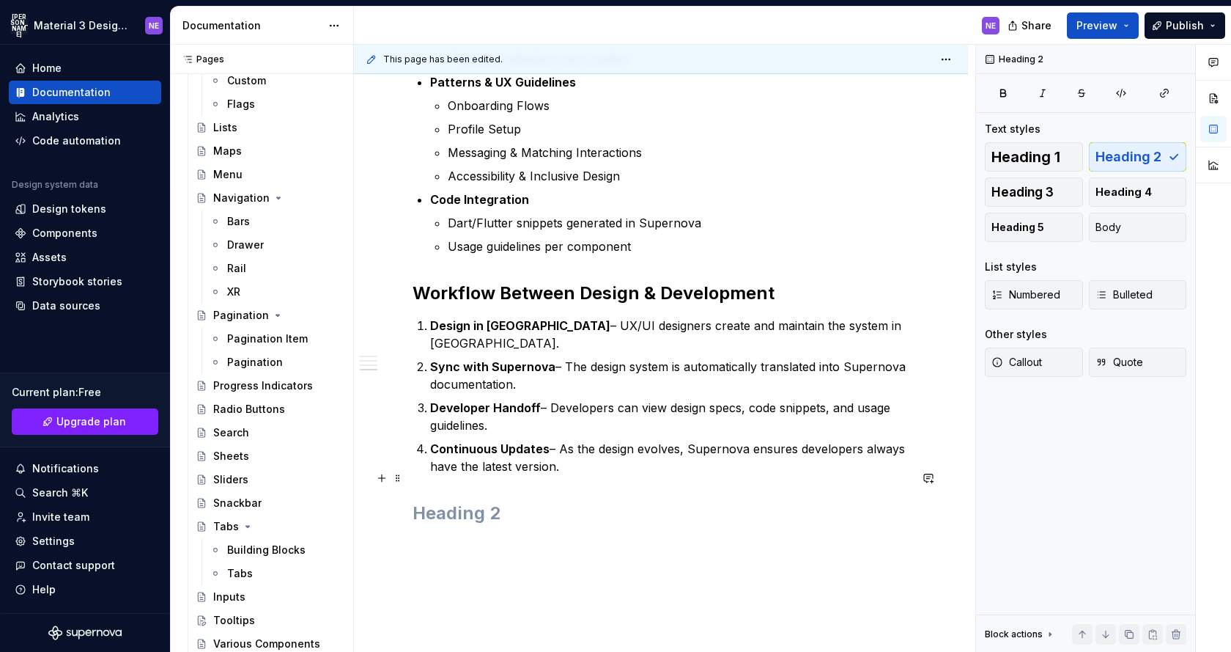
click at [476, 501] on h2 at bounding box center [661, 512] width 497 height 23
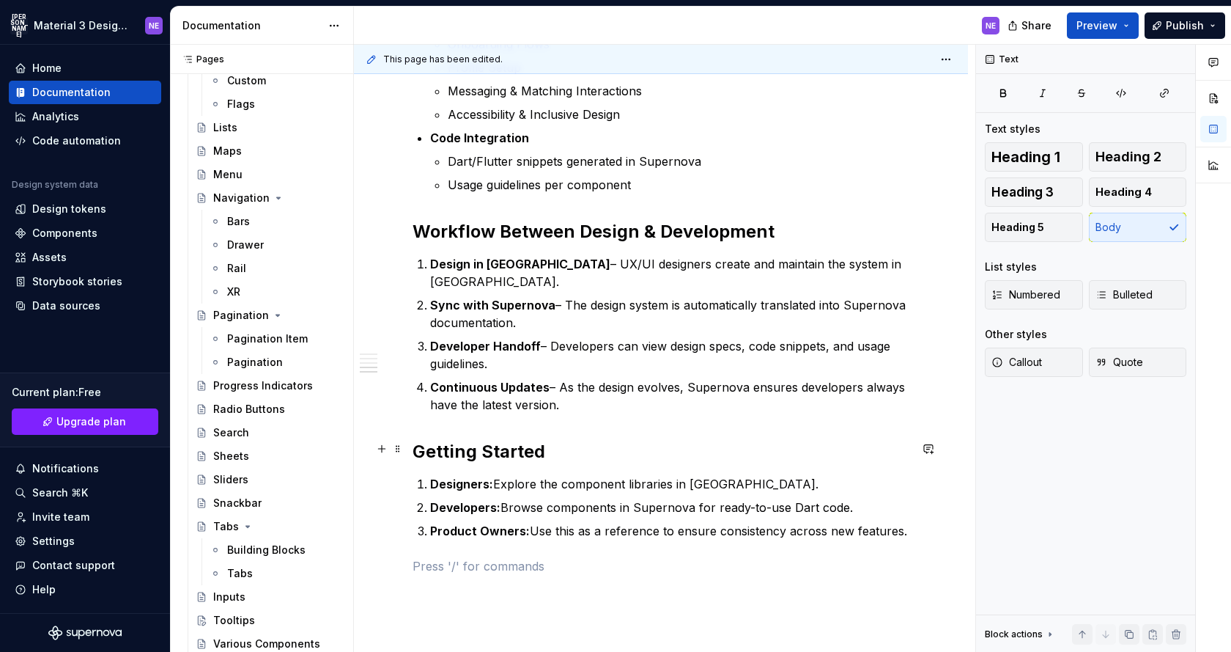
scroll to position [1121, 0]
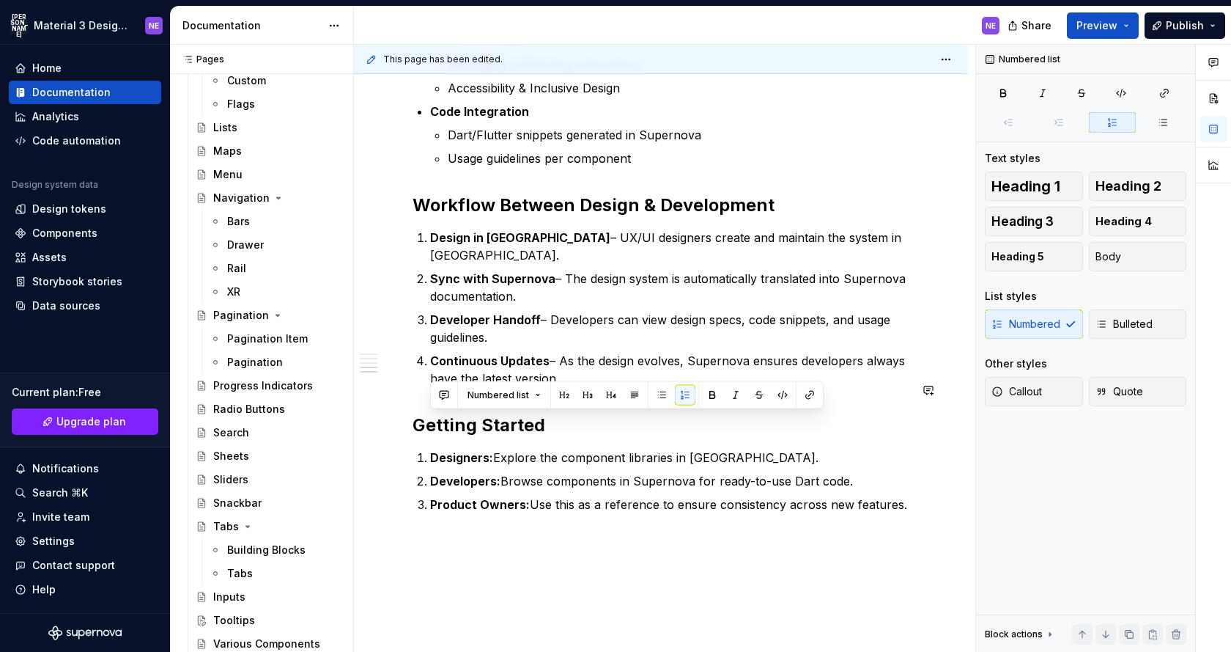
drag, startPoint x: 916, startPoint y: 465, endPoint x: 400, endPoint y: 411, distance: 518.9
click at [401, 411] on div "Purpose Consistency – Every UI element should look, feel, and behave the same a…" at bounding box center [661, 6] width 614 height 1509
click at [1151, 307] on div "List styles Numbered Bulleted" at bounding box center [1086, 318] width 202 height 59
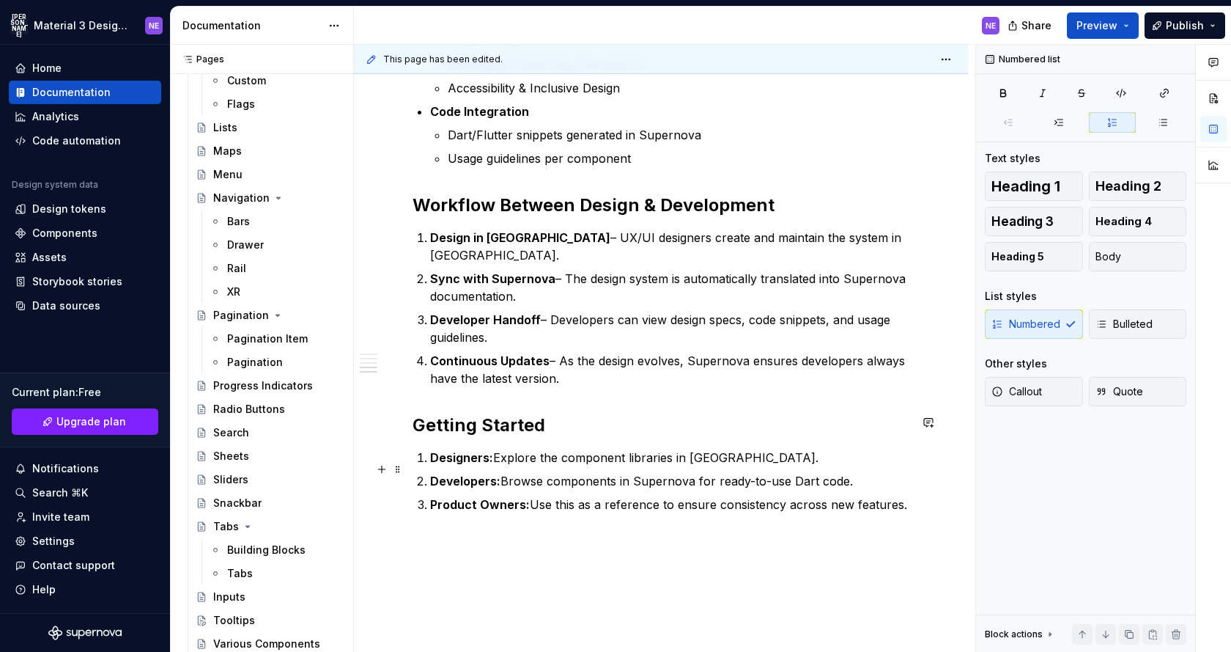
click at [906, 496] on p "Product Owners: Use this as a reference to ensure consistency across new featur…" at bounding box center [669, 505] width 479 height 18
click at [433, 450] on strong "Designers:" at bounding box center [461, 457] width 63 height 15
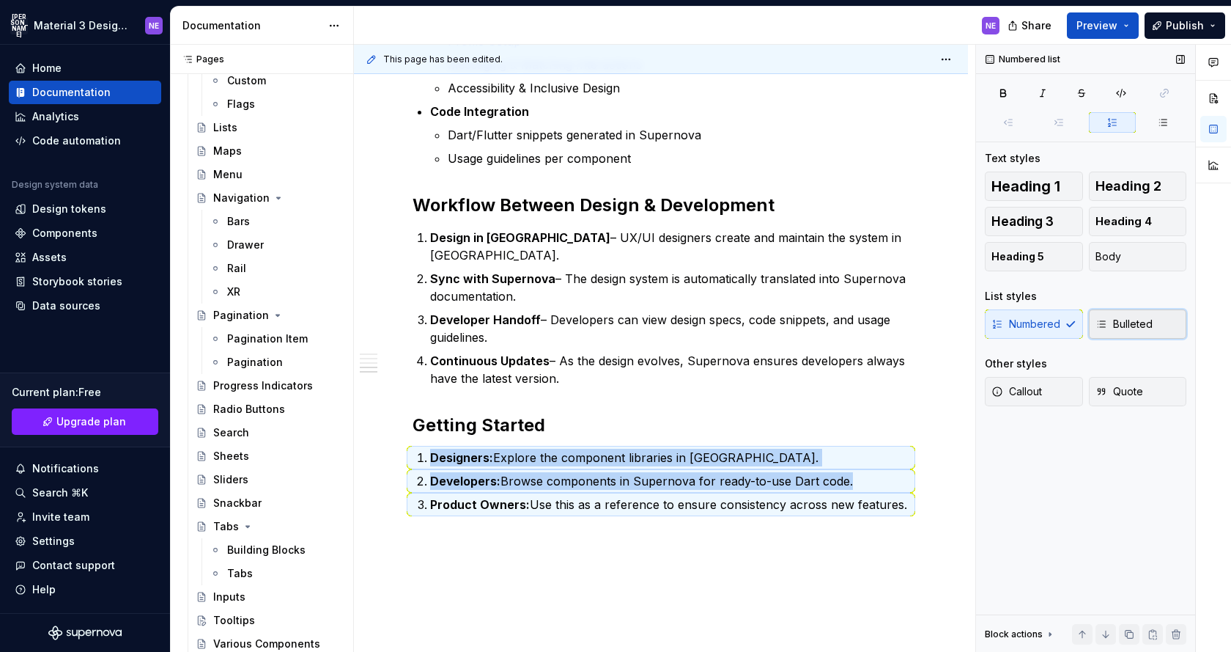
click at [1139, 316] on button "Bulleted" at bounding box center [1138, 323] width 98 height 29
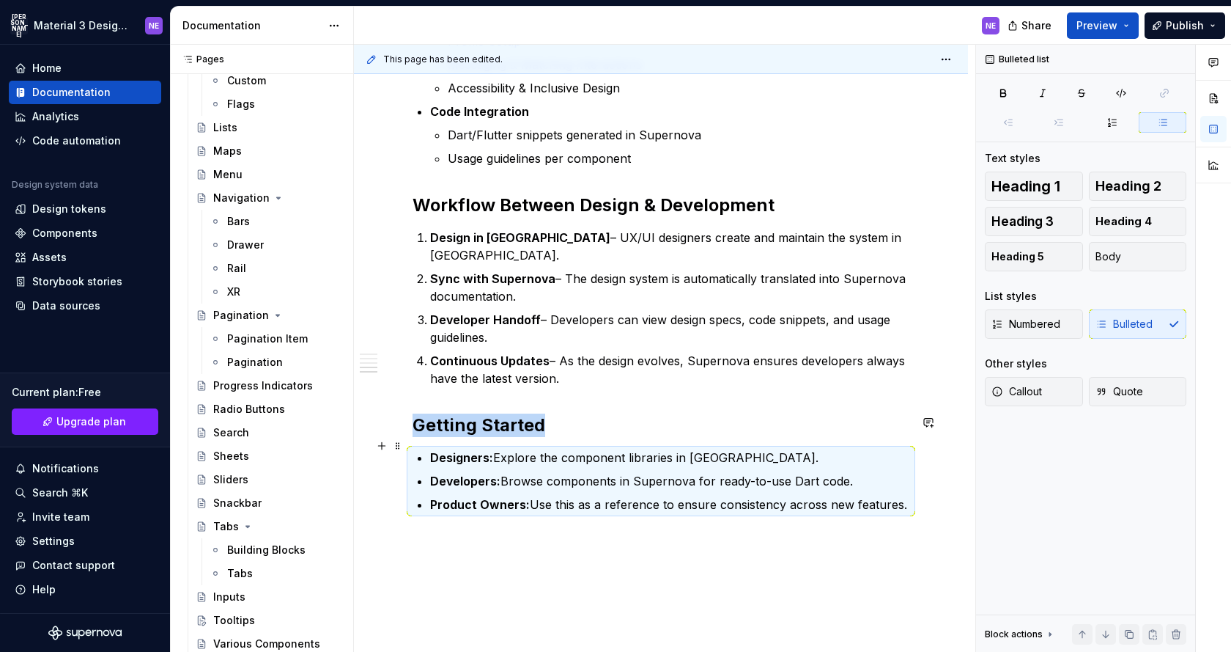
click at [829, 472] on p "Developers: Browse components in Supernova for ready-to-use Dart code." at bounding box center [669, 481] width 479 height 18
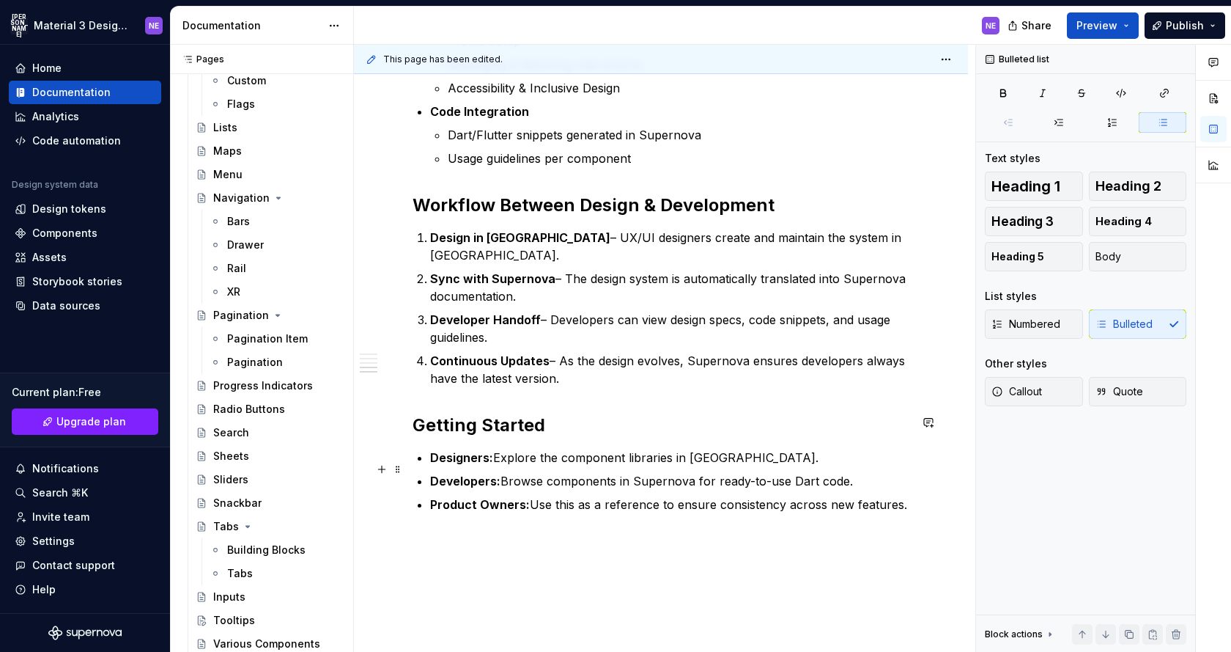
click at [908, 496] on p "Product Owners: Use this as a reference to ensure consistency across new featur…" at bounding box center [669, 505] width 479 height 18
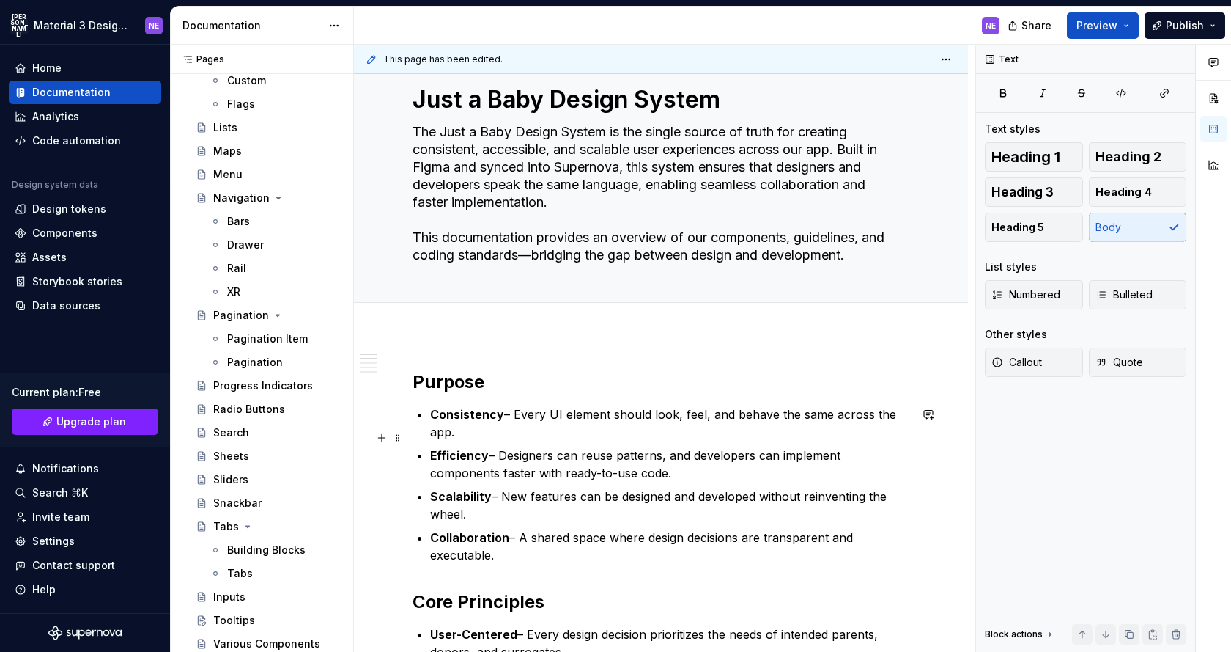
scroll to position [0, 0]
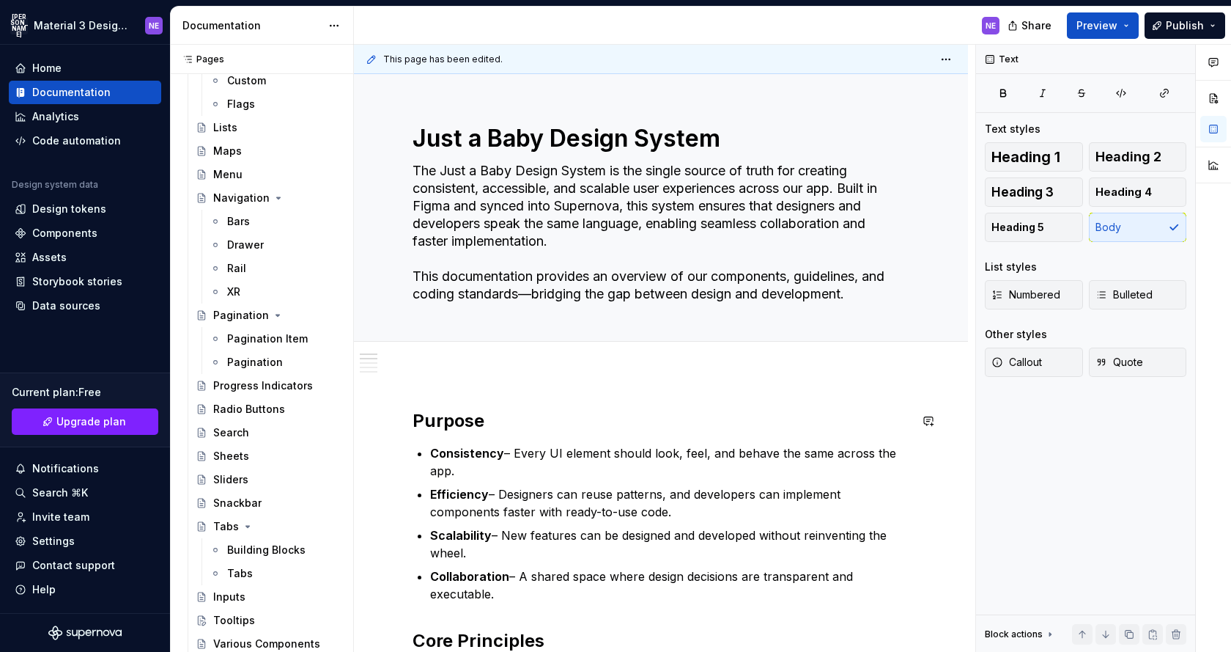
click at [581, 378] on div "This page has been edited. Just a Baby Design System The Just a Baby Design Sys…" at bounding box center [665, 349] width 622 height 608
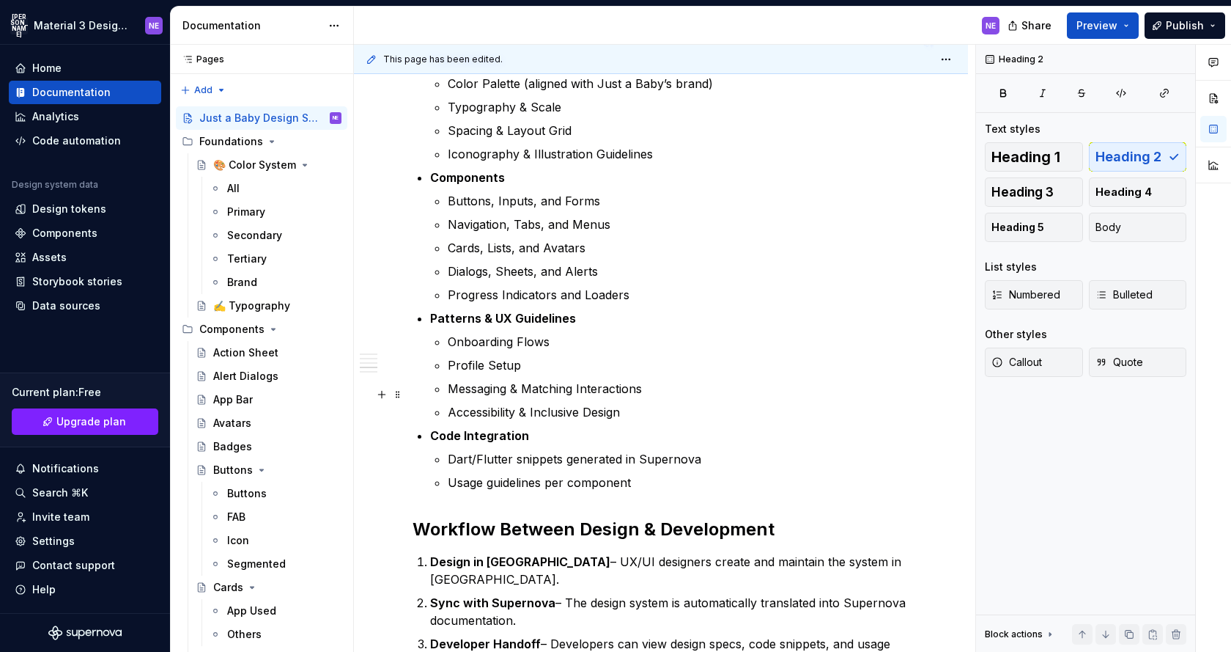
scroll to position [792, 0]
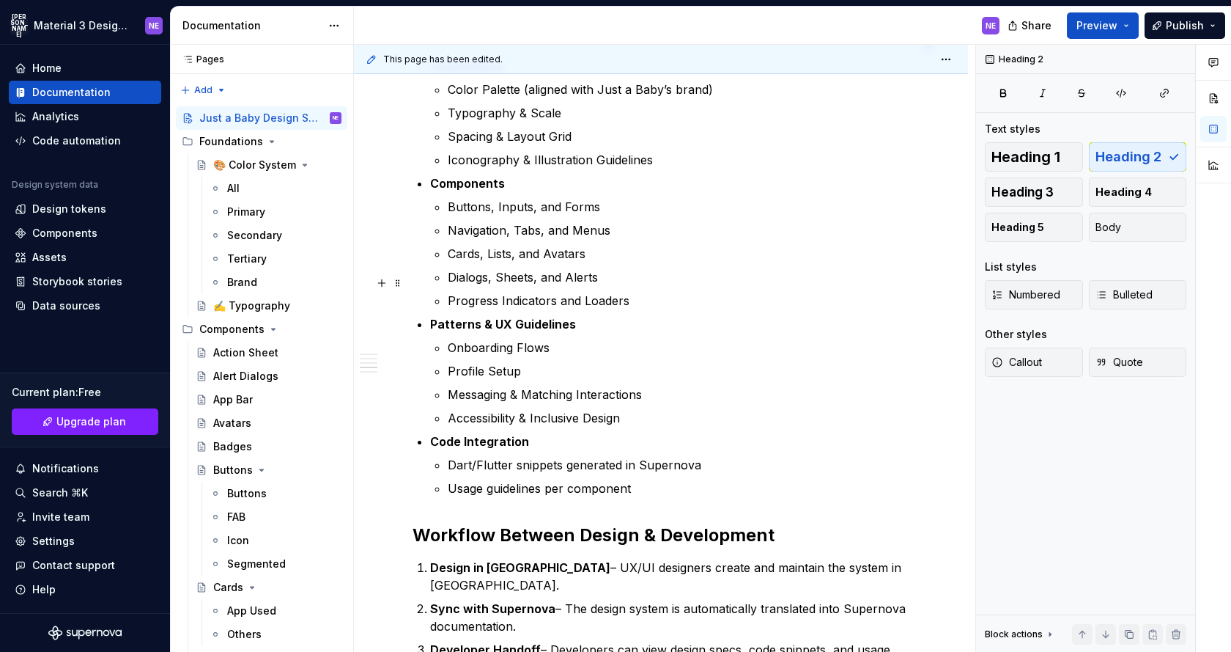
click at [553, 292] on p "Progress Indicators and Loaders" at bounding box center [679, 301] width 462 height 18
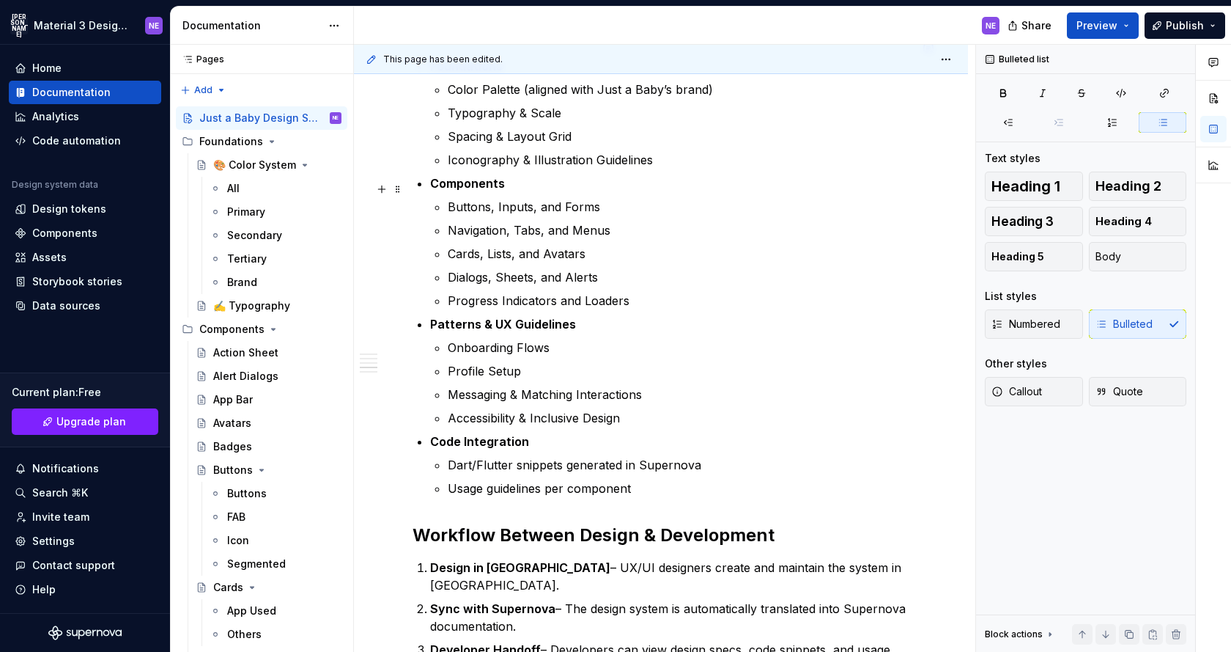
click at [451, 198] on p "Buttons, Inputs, and Forms" at bounding box center [679, 207] width 462 height 18
click at [652, 292] on p "Progress Indicators and Loaders" at bounding box center [679, 301] width 462 height 18
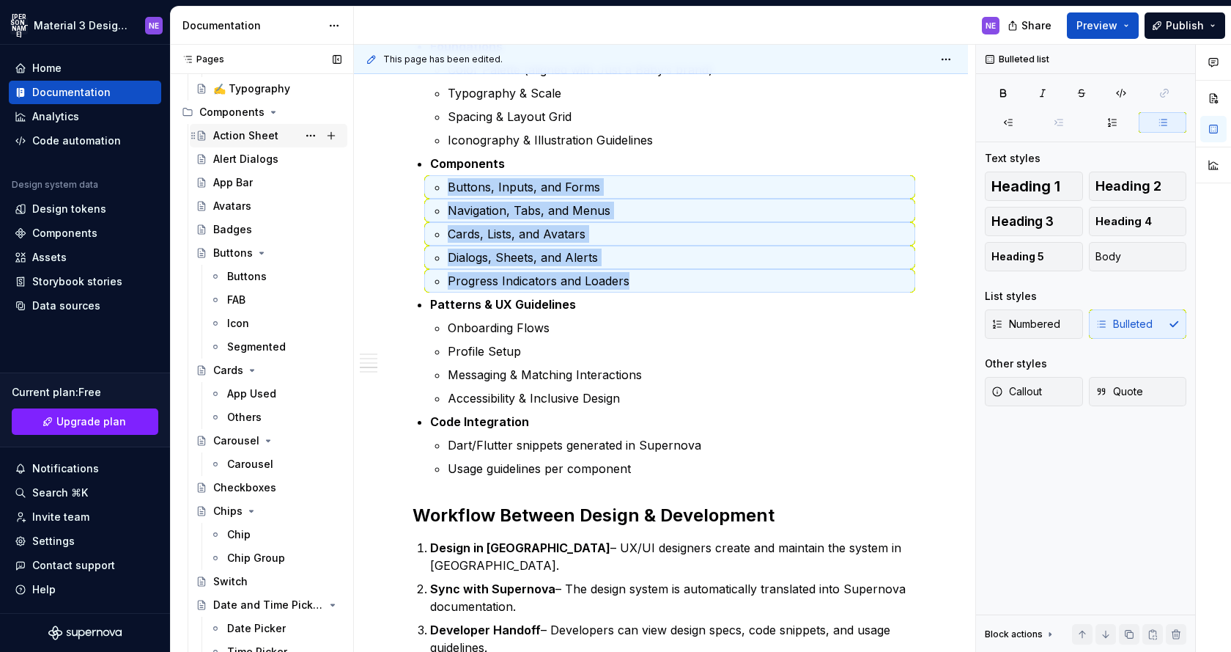
scroll to position [243, 0]
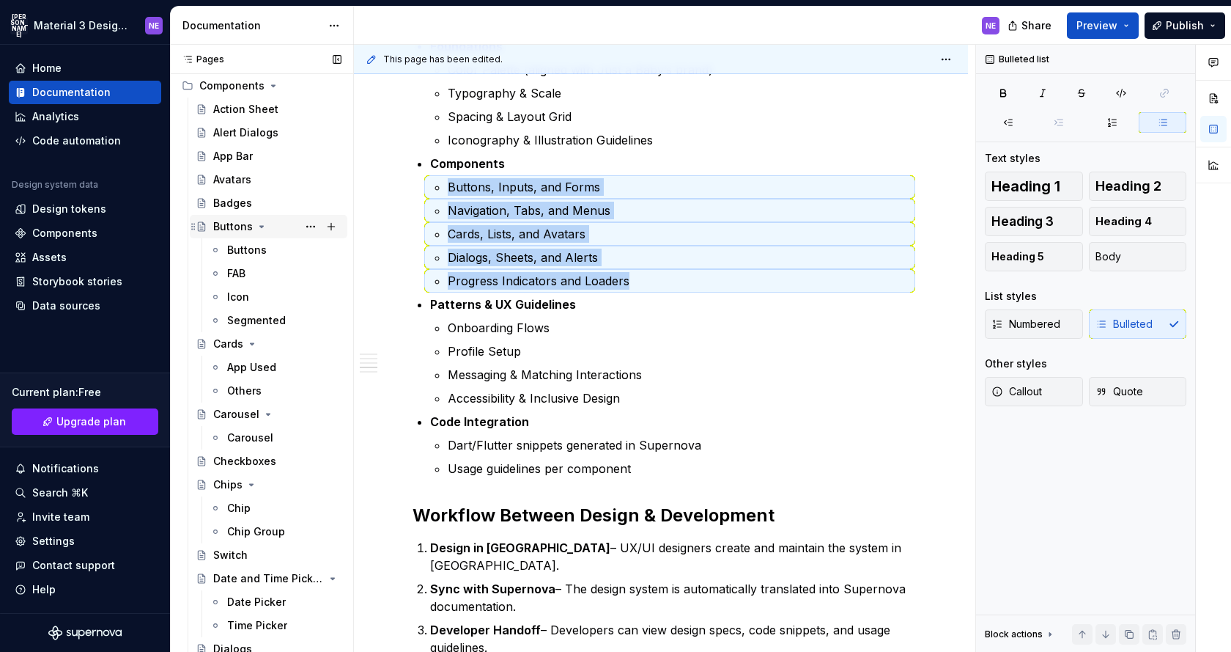
click at [234, 229] on div "Buttons" at bounding box center [233, 226] width 40 height 15
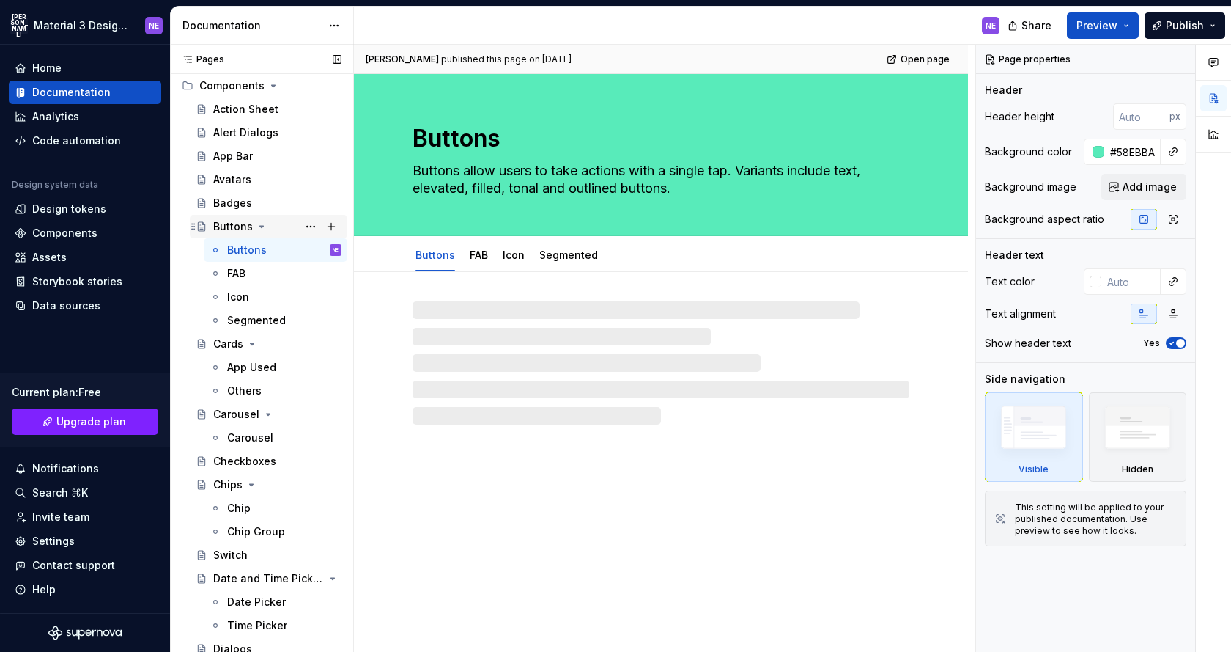
click at [258, 229] on icon "Page tree" at bounding box center [262, 227] width 12 height 12
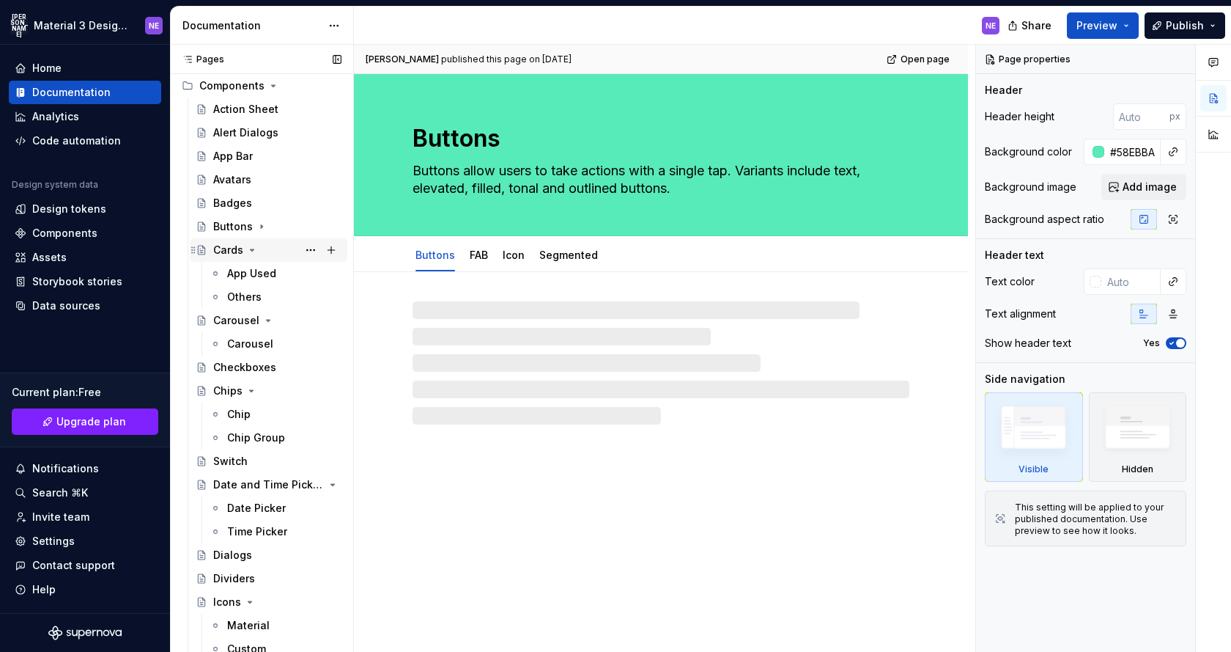
click at [254, 250] on icon "Page tree" at bounding box center [252, 250] width 12 height 12
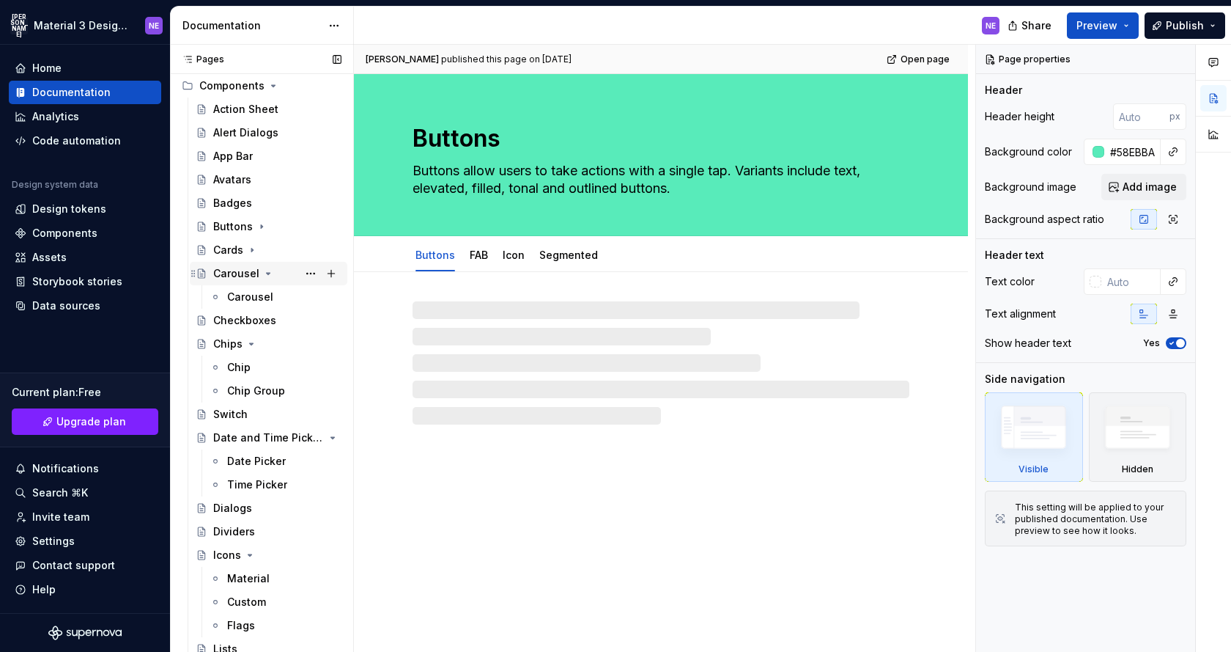
click at [265, 271] on icon "Page tree" at bounding box center [268, 274] width 12 height 12
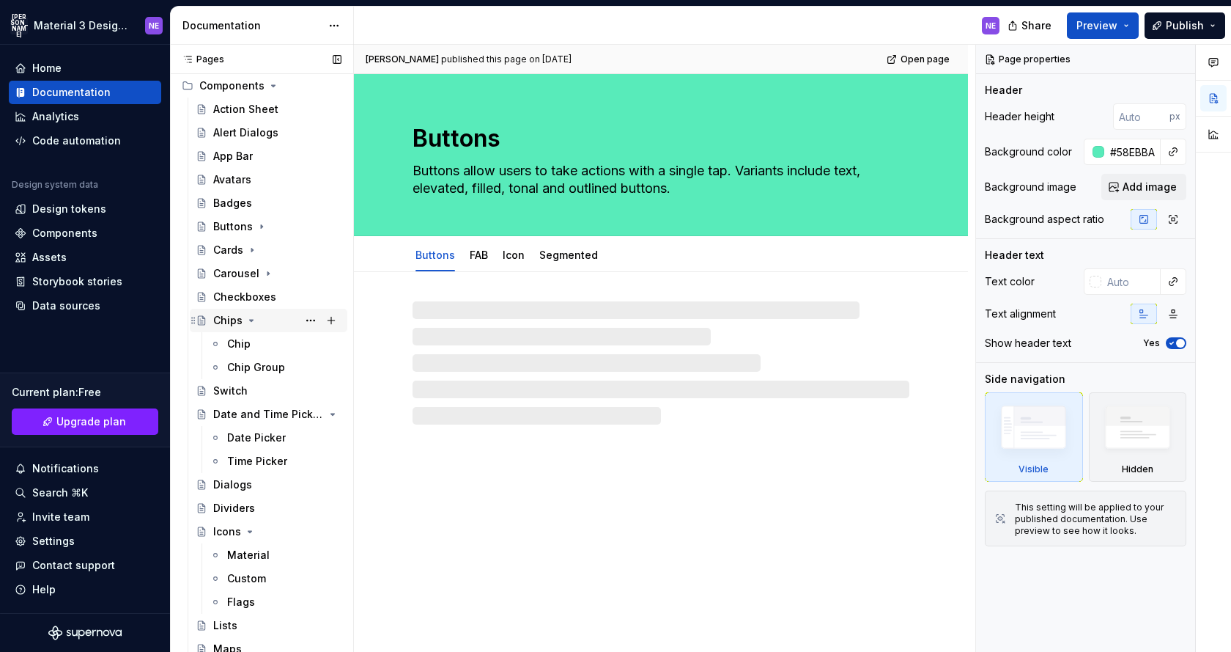
click at [246, 320] on icon "Page tree" at bounding box center [252, 320] width 12 height 12
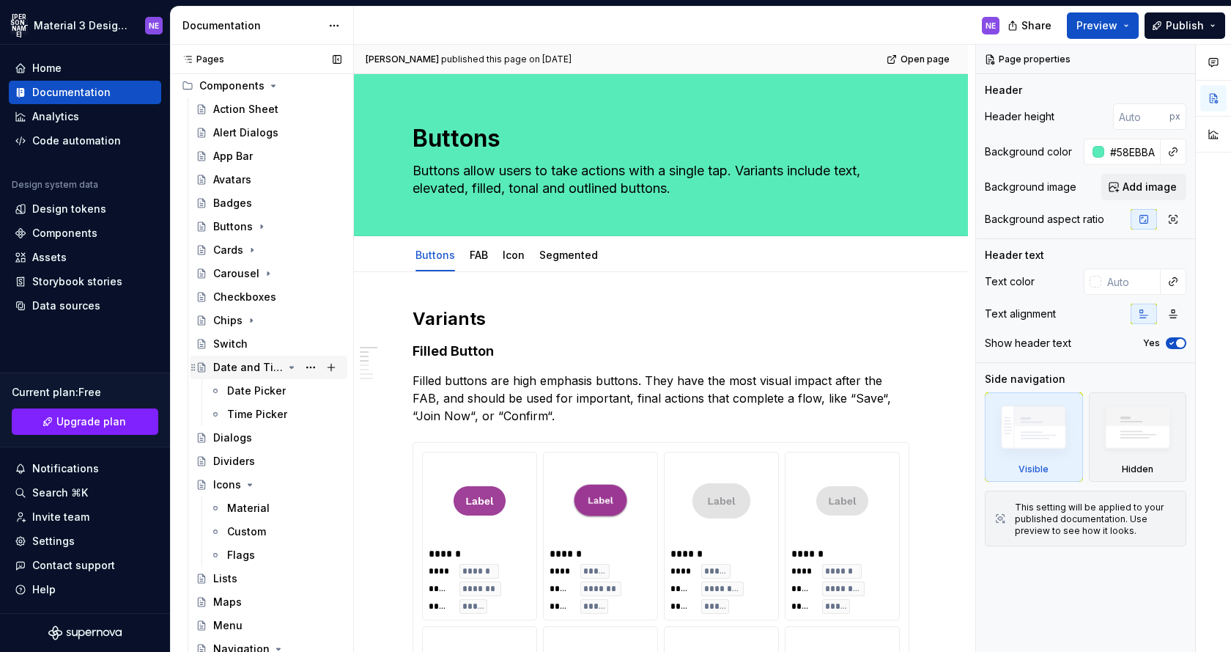
click at [292, 366] on icon "Page tree" at bounding box center [292, 366] width 4 height 1
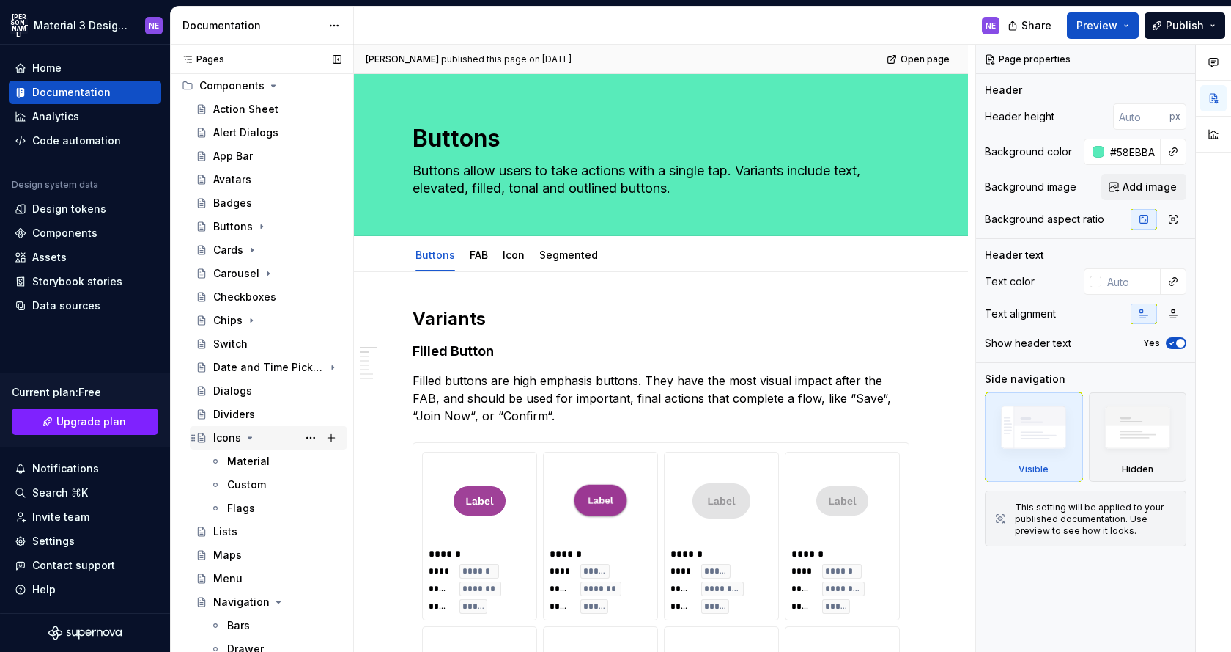
click at [250, 437] on icon "Page tree" at bounding box center [250, 437] width 4 height 1
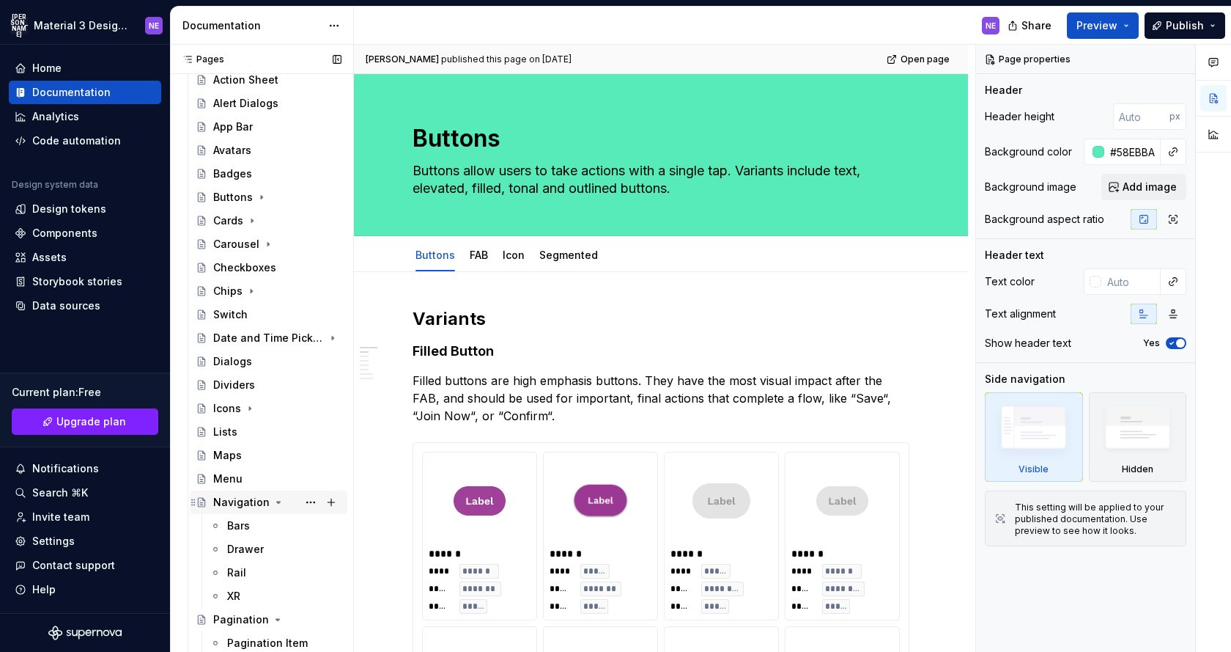
click at [275, 498] on icon "Page tree" at bounding box center [279, 502] width 12 height 12
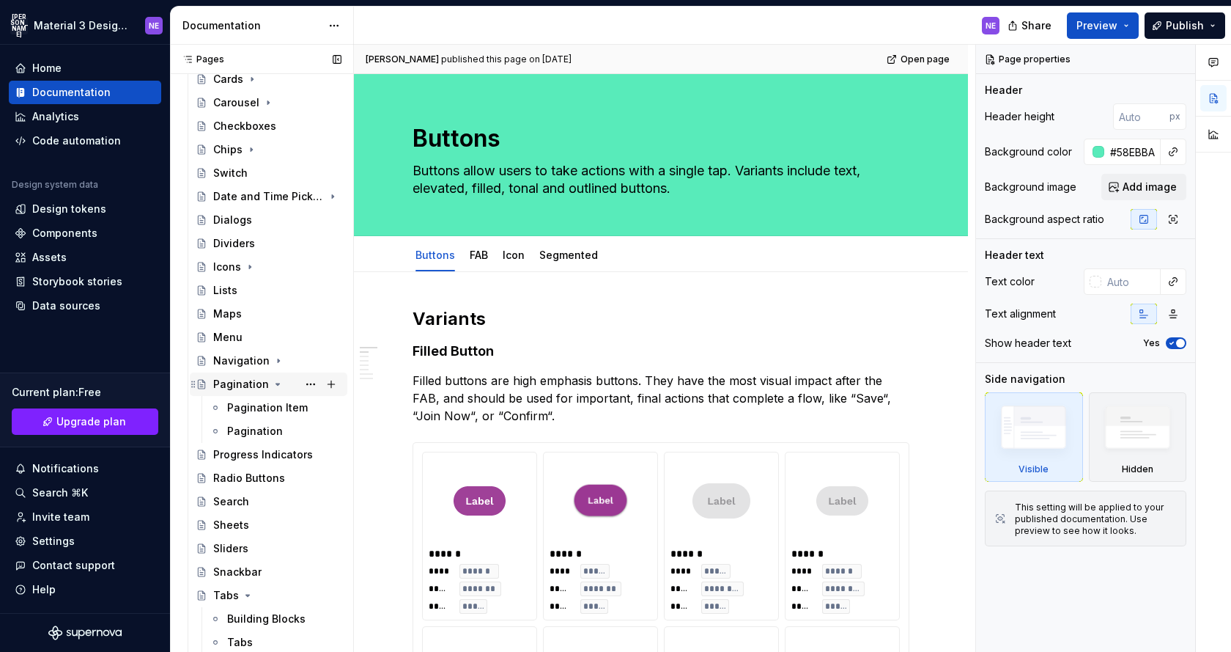
click at [274, 386] on icon "Page tree" at bounding box center [278, 384] width 12 height 12
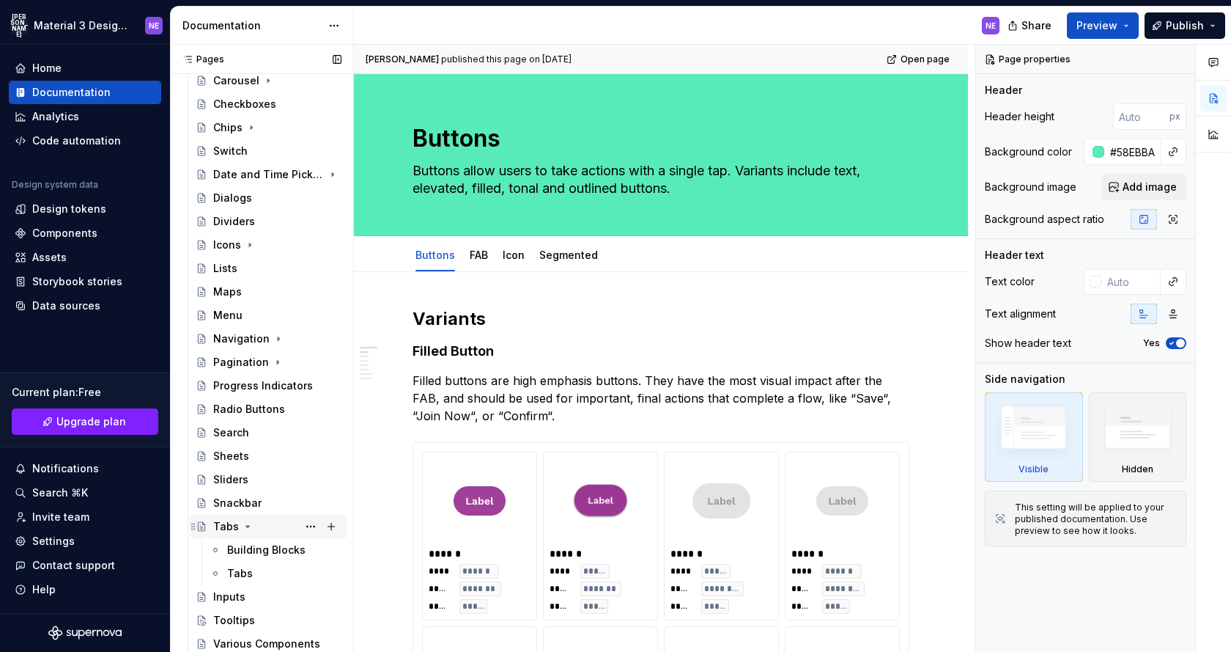
click at [247, 520] on icon "Page tree" at bounding box center [248, 526] width 12 height 12
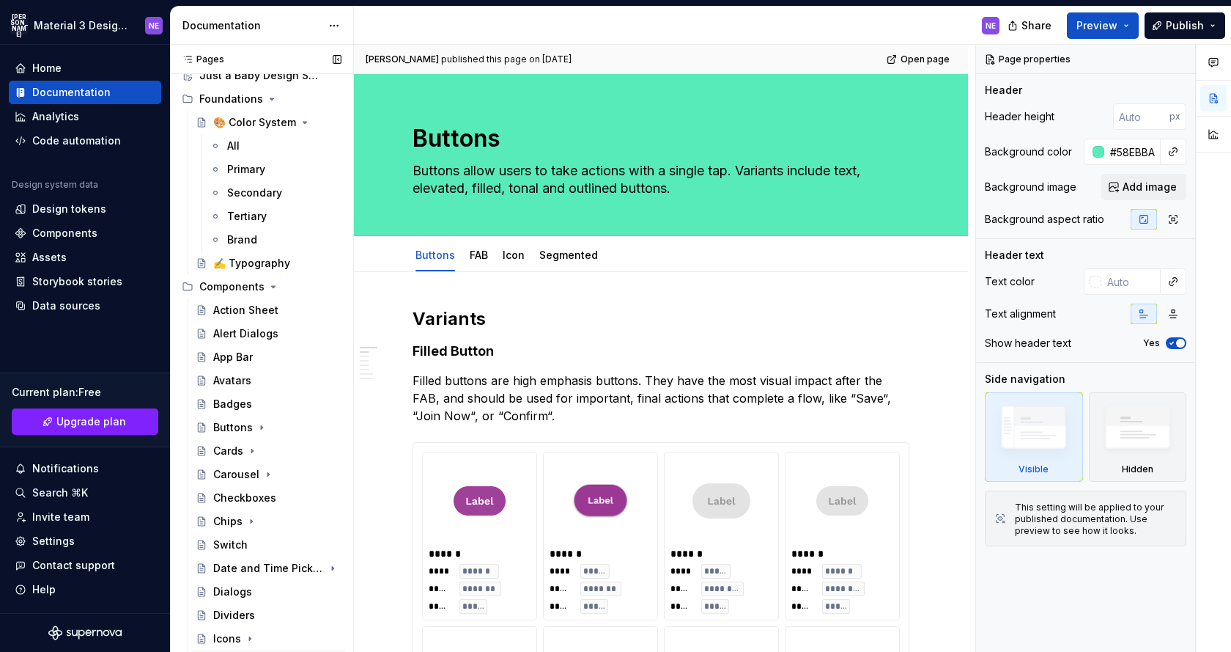
scroll to position [0, 0]
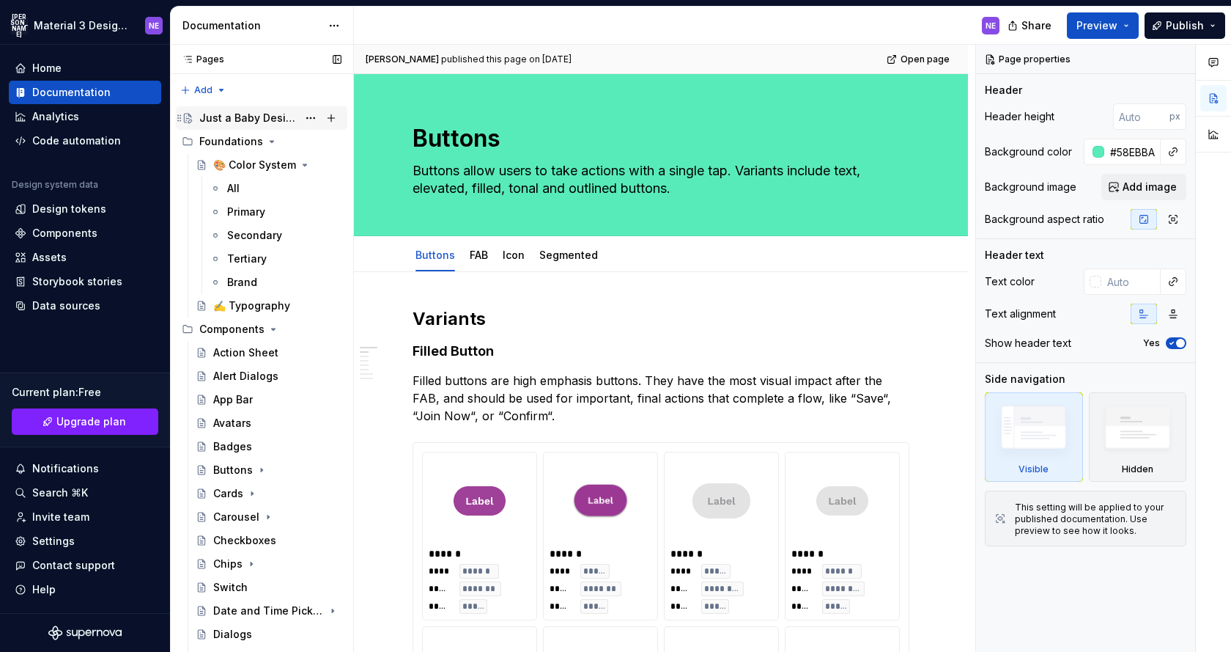
click at [229, 122] on div "Just a Baby Design System" at bounding box center [248, 118] width 98 height 15
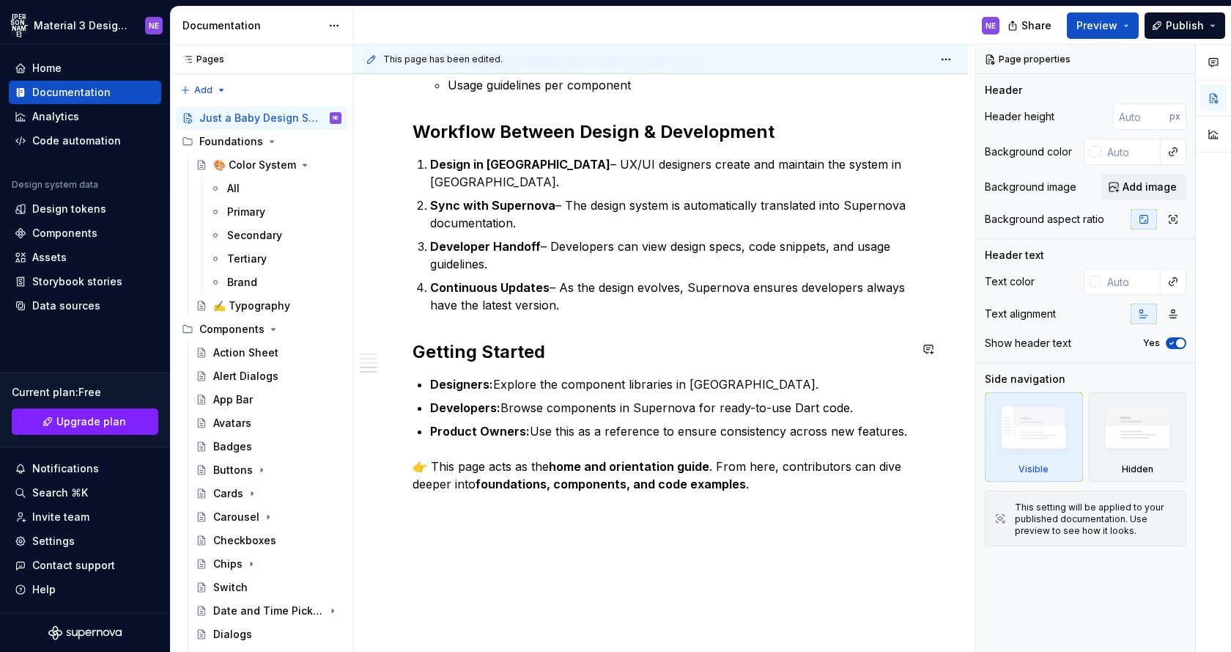
scroll to position [1239, 0]
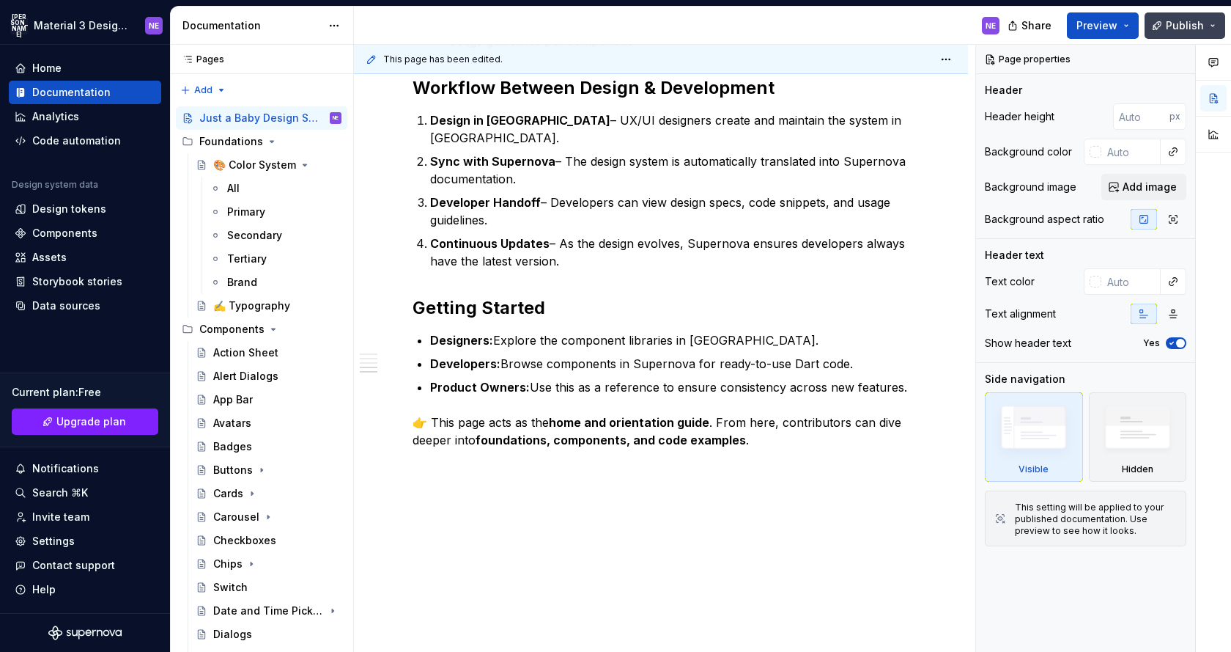
click at [1167, 26] on button "Publish" at bounding box center [1185, 25] width 81 height 26
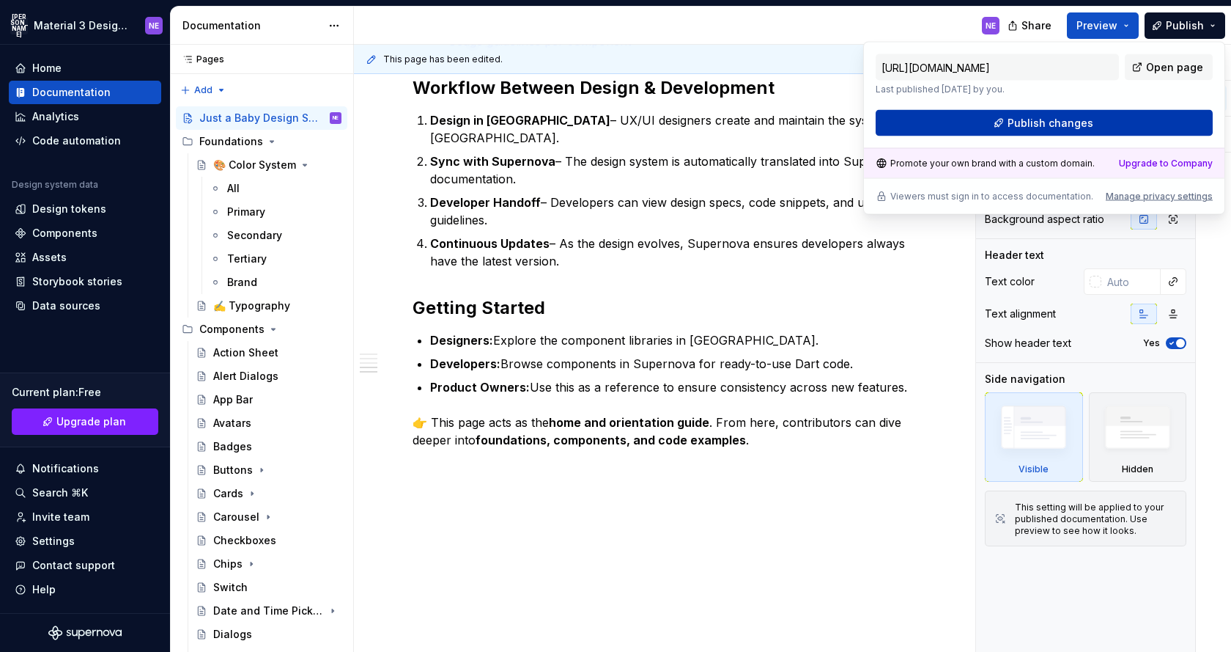
click at [1061, 128] on span "Publish changes" at bounding box center [1051, 123] width 86 height 15
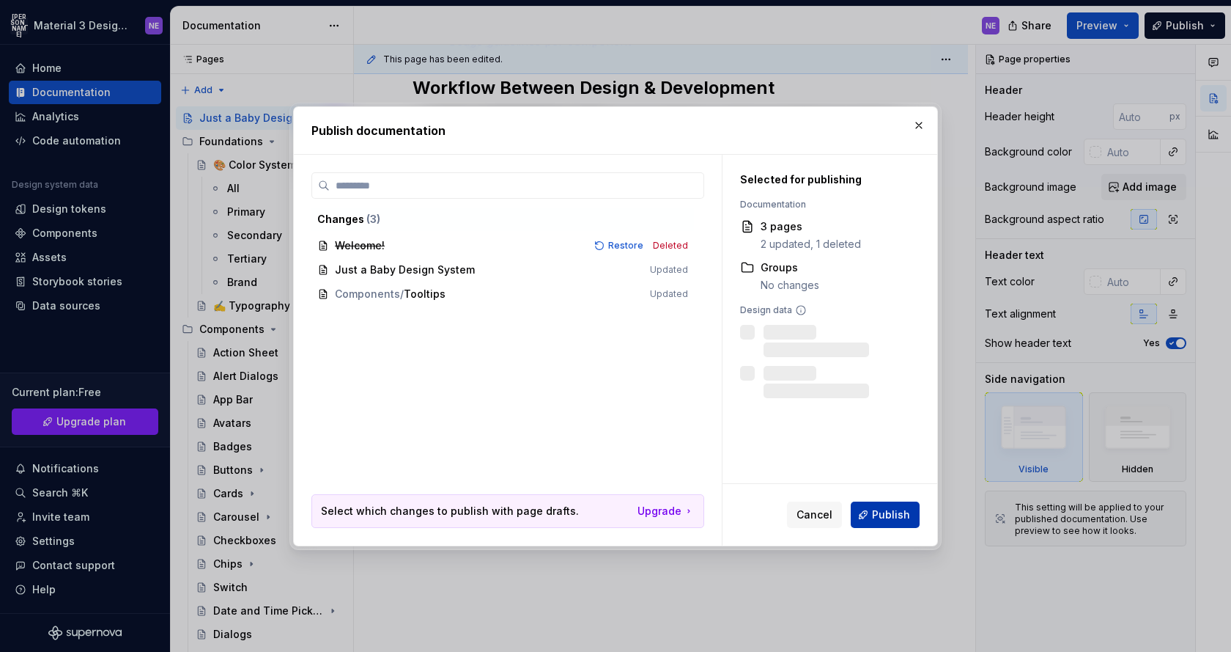
click at [872, 506] on button "Publish" at bounding box center [885, 514] width 69 height 26
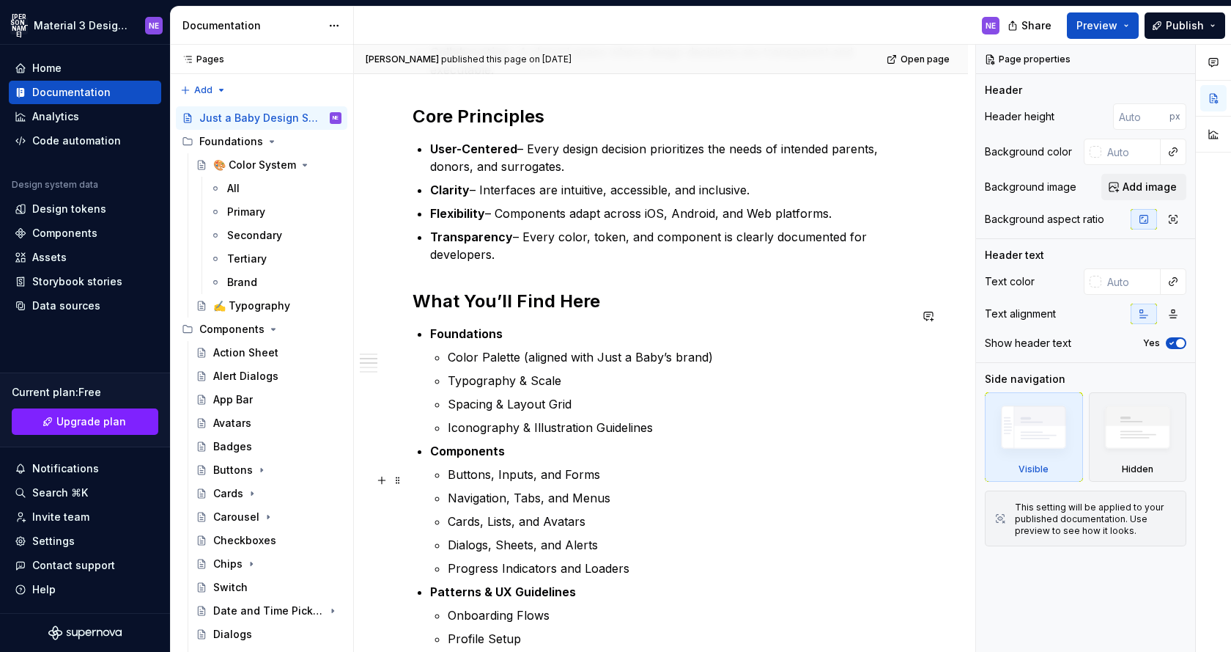
scroll to position [0, 0]
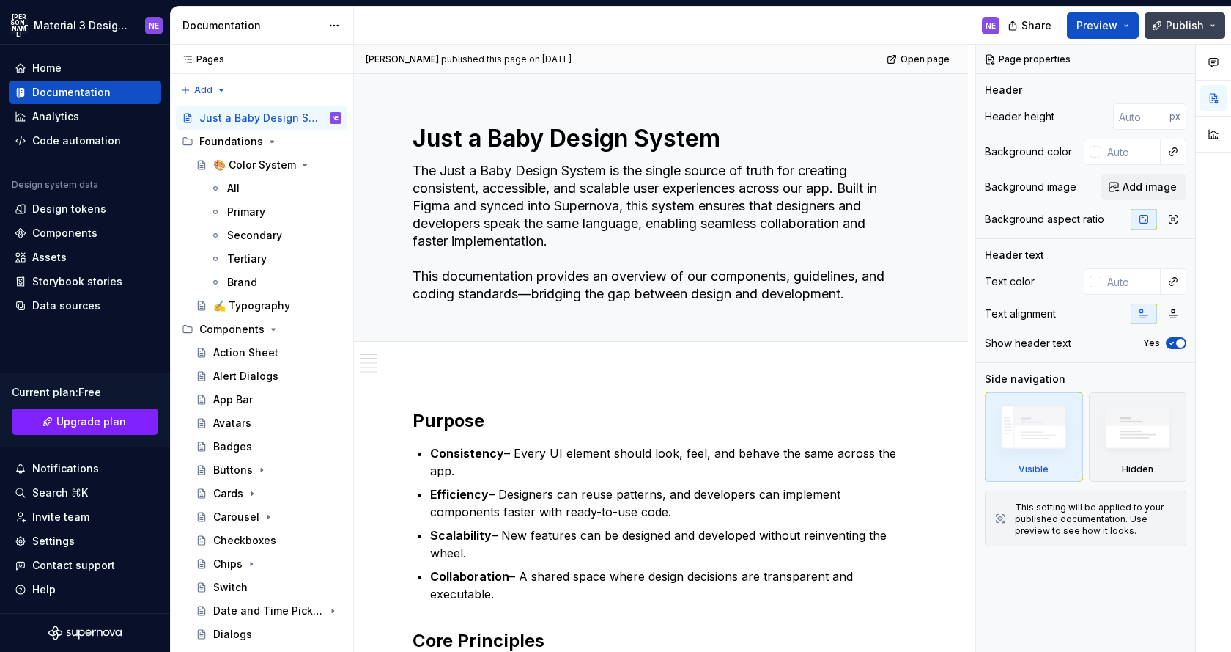
click at [1168, 31] on span "Publish" at bounding box center [1185, 25] width 38 height 15
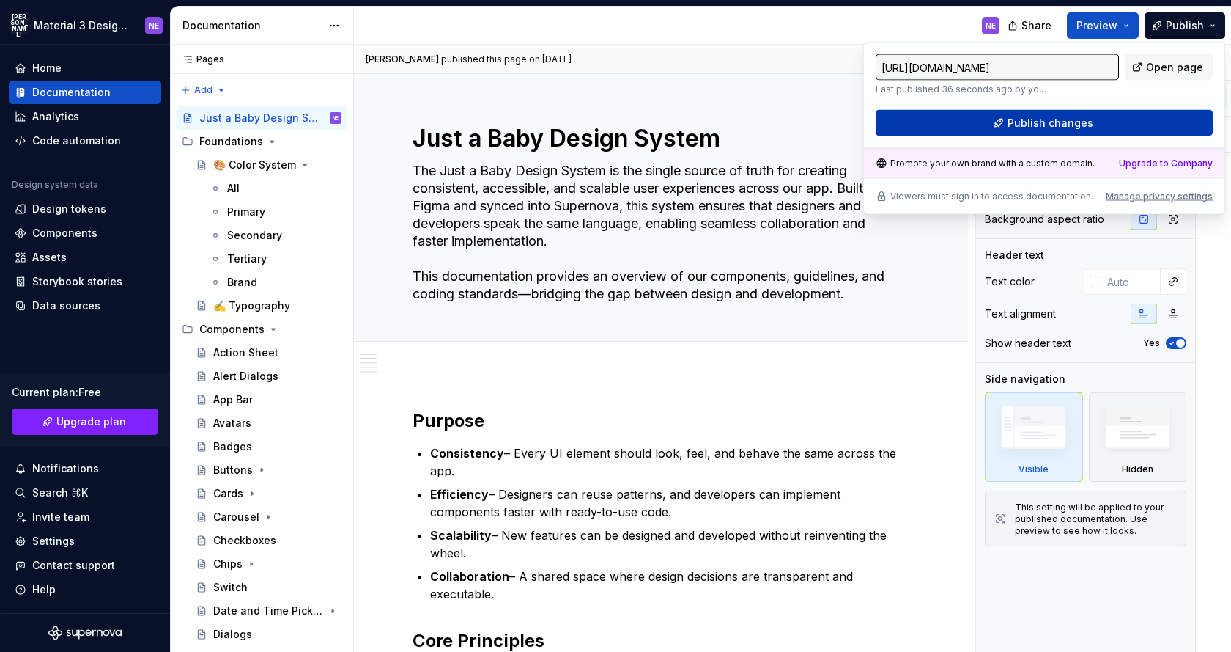
click at [1079, 126] on span "Publish changes" at bounding box center [1051, 123] width 86 height 15
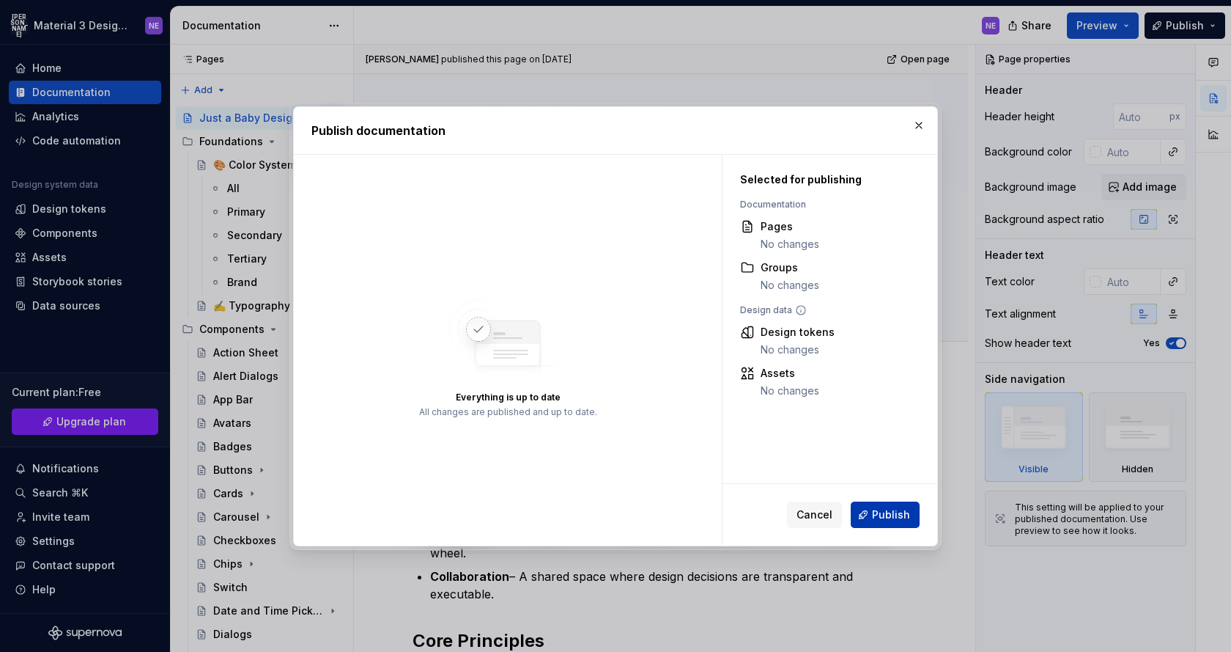
click at [880, 517] on span "Publish" at bounding box center [891, 514] width 38 height 15
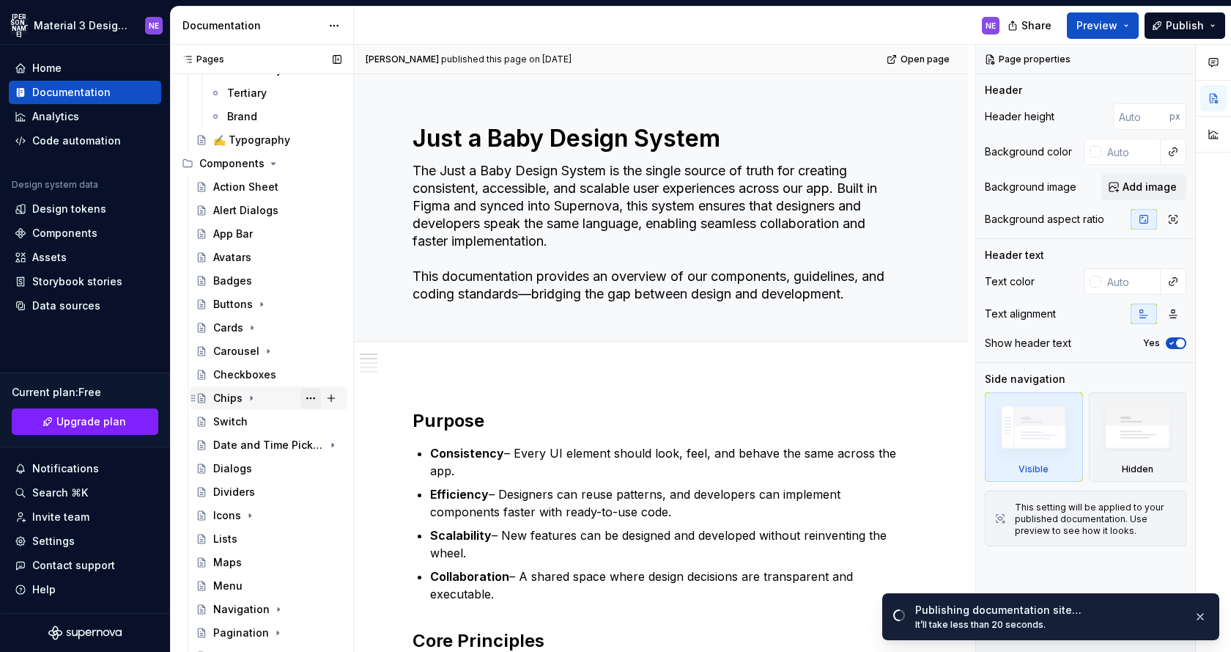
scroll to position [389, 0]
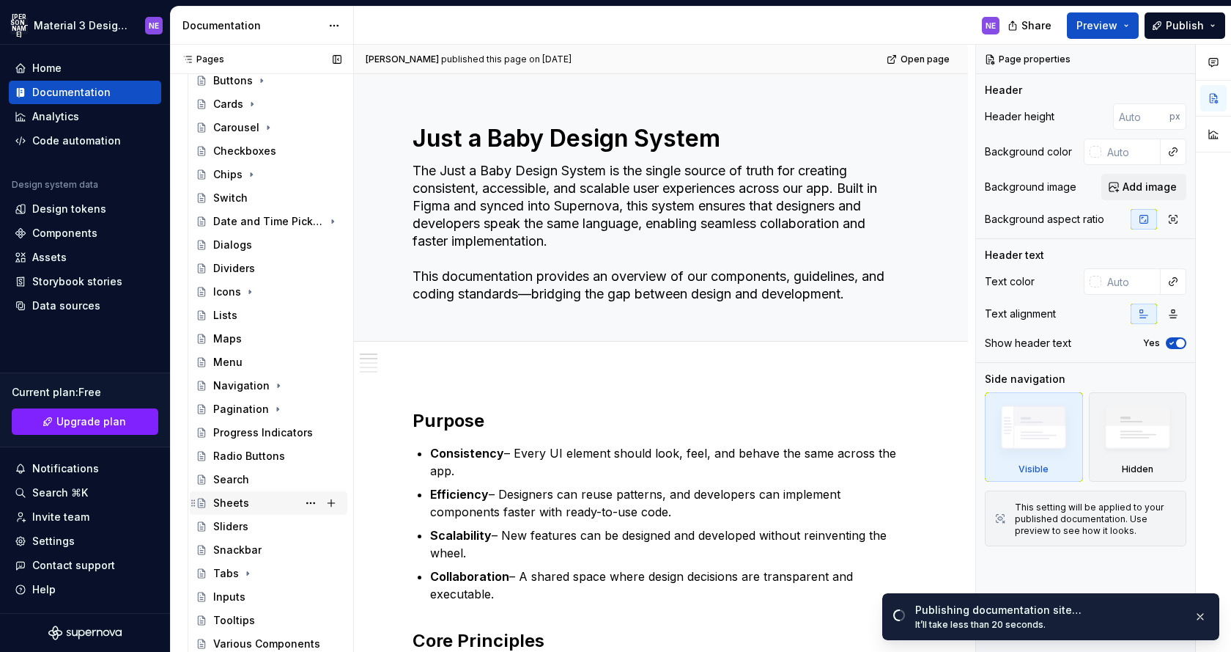
click at [251, 496] on div "Sheets" at bounding box center [277, 503] width 128 height 21
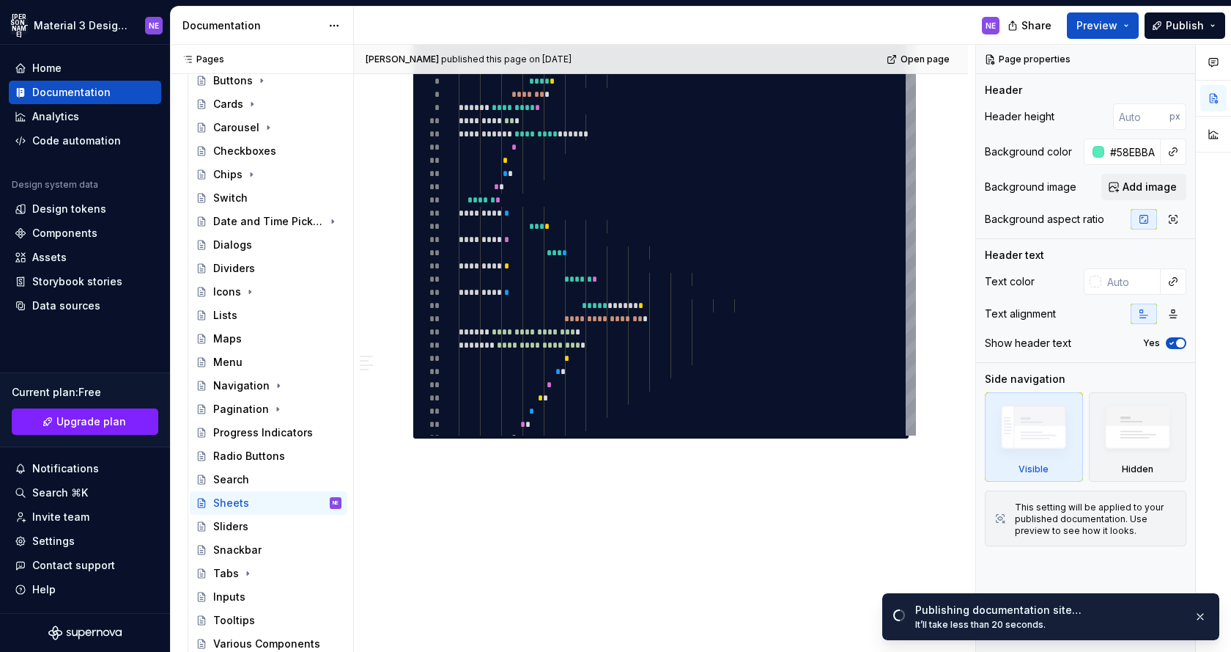
scroll to position [2496, 0]
click at [267, 523] on div "Sliders" at bounding box center [277, 526] width 128 height 21
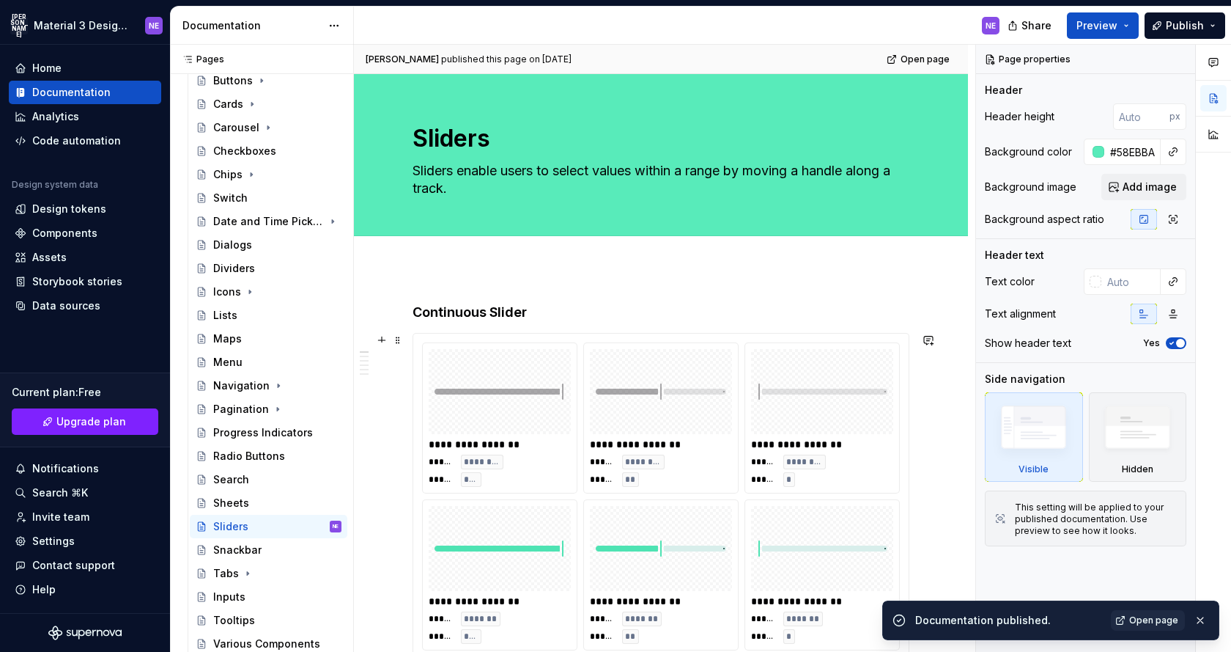
click at [603, 419] on img at bounding box center [661, 391] width 130 height 73
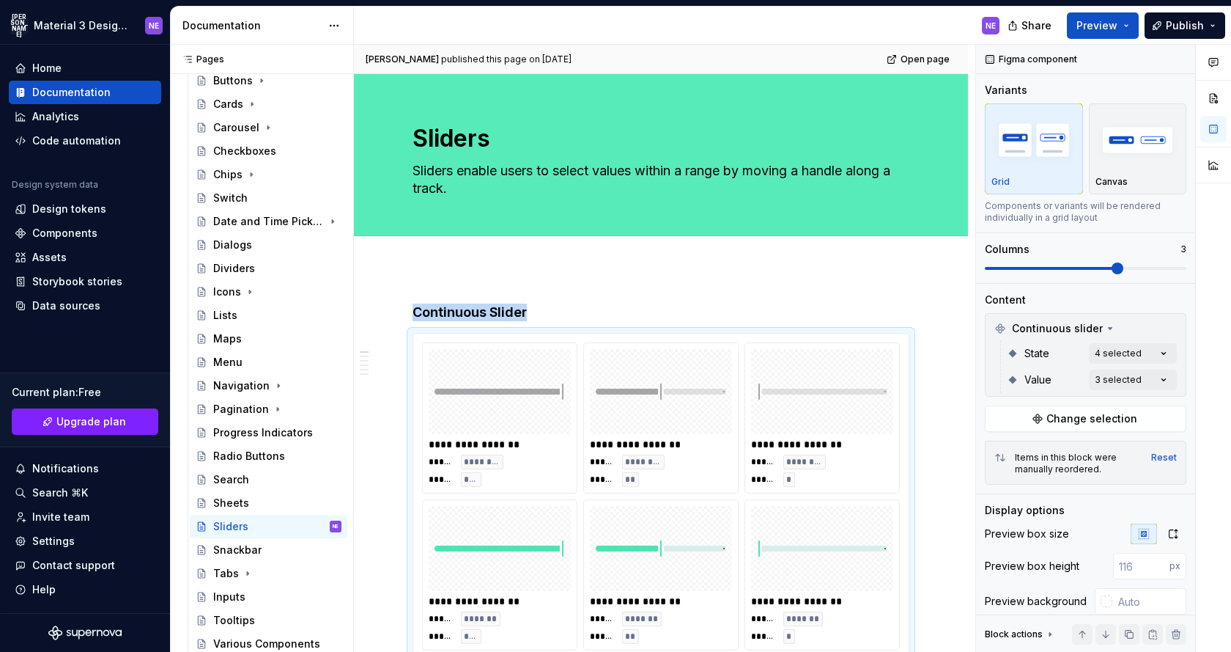
type textarea "*"
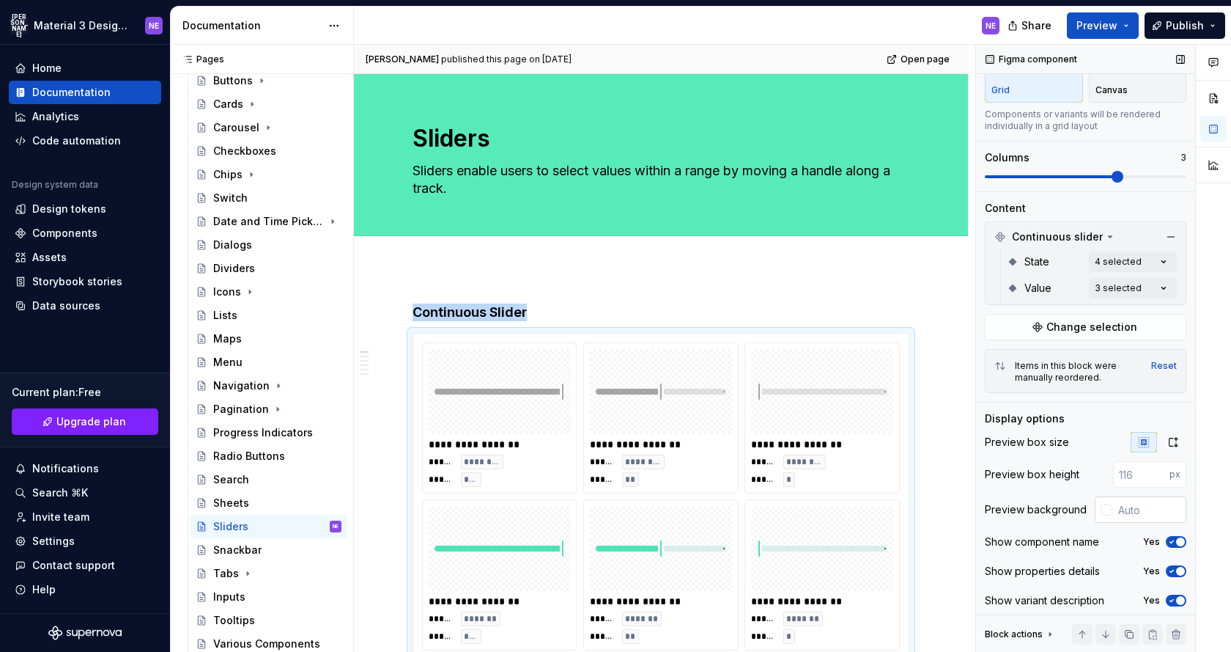
scroll to position [97, 0]
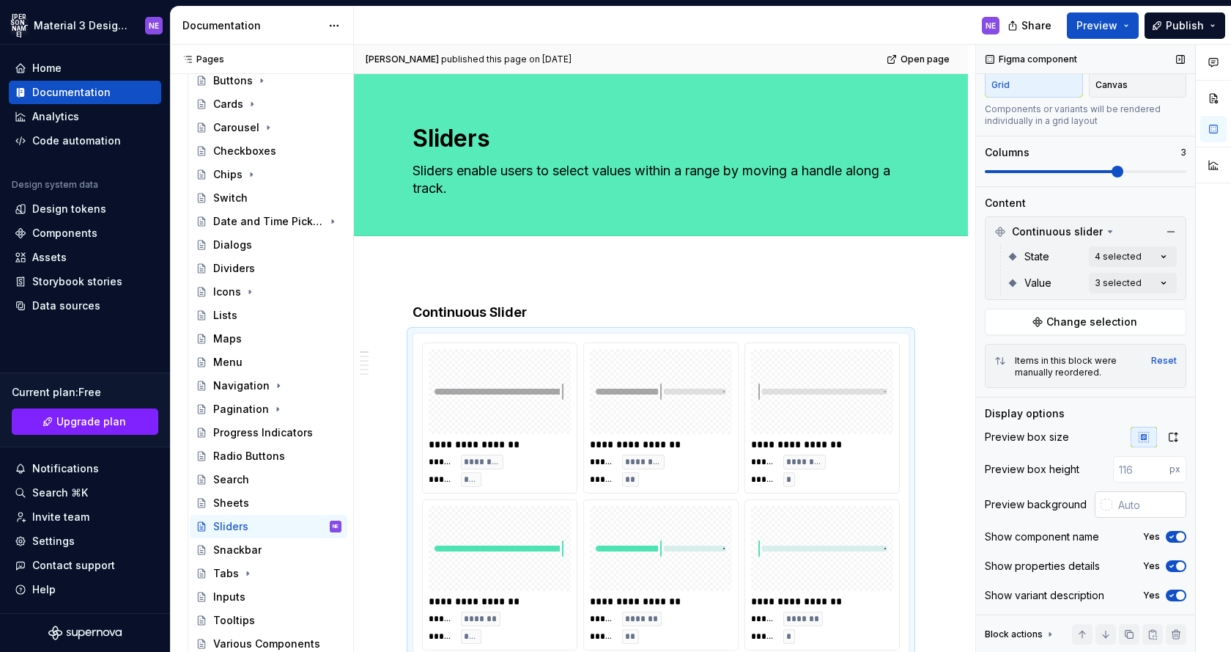
click at [1134, 508] on input "text" at bounding box center [1150, 504] width 74 height 26
type input "#FFFFFF"
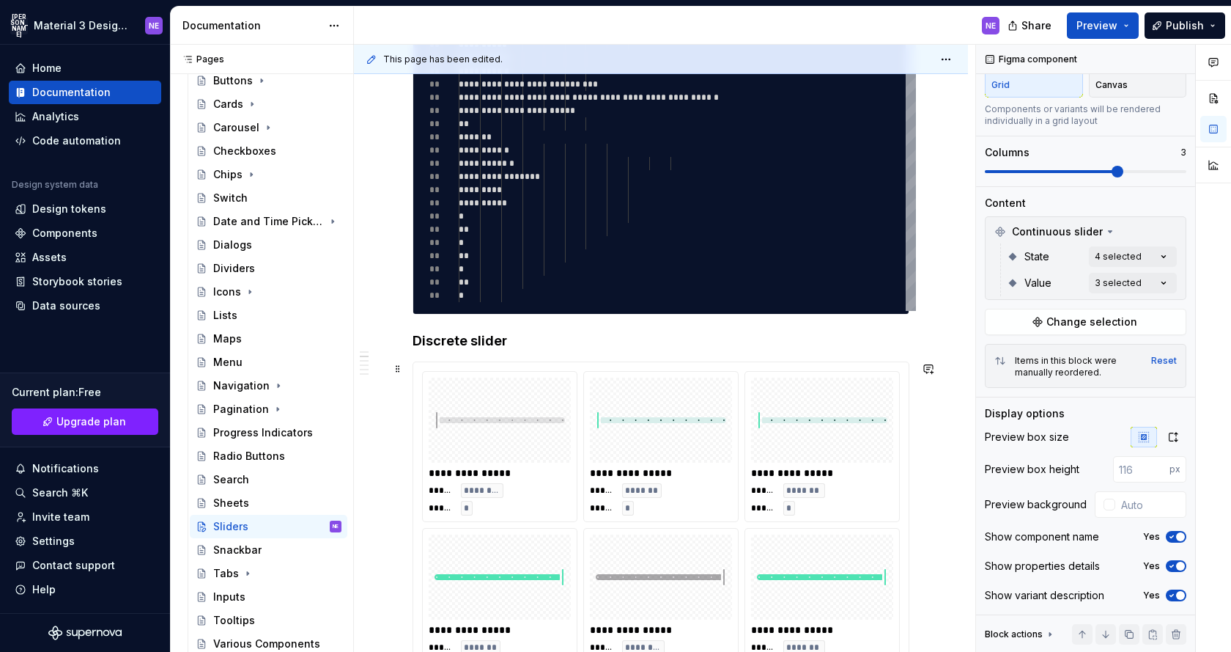
scroll to position [1146, 0]
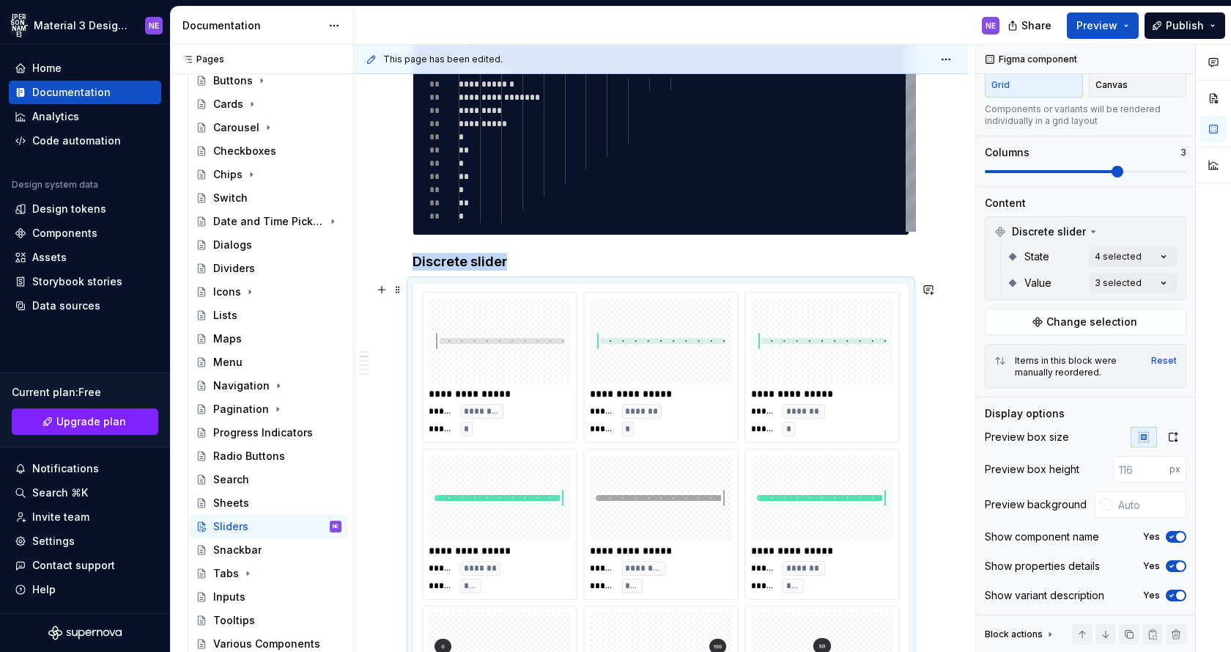
click at [715, 520] on img at bounding box center [661, 497] width 130 height 73
click at [1130, 498] on input "text" at bounding box center [1150, 504] width 74 height 26
type input "#FFFFFF"
click at [268, 454] on div "Radio Buttons" at bounding box center [249, 456] width 72 height 15
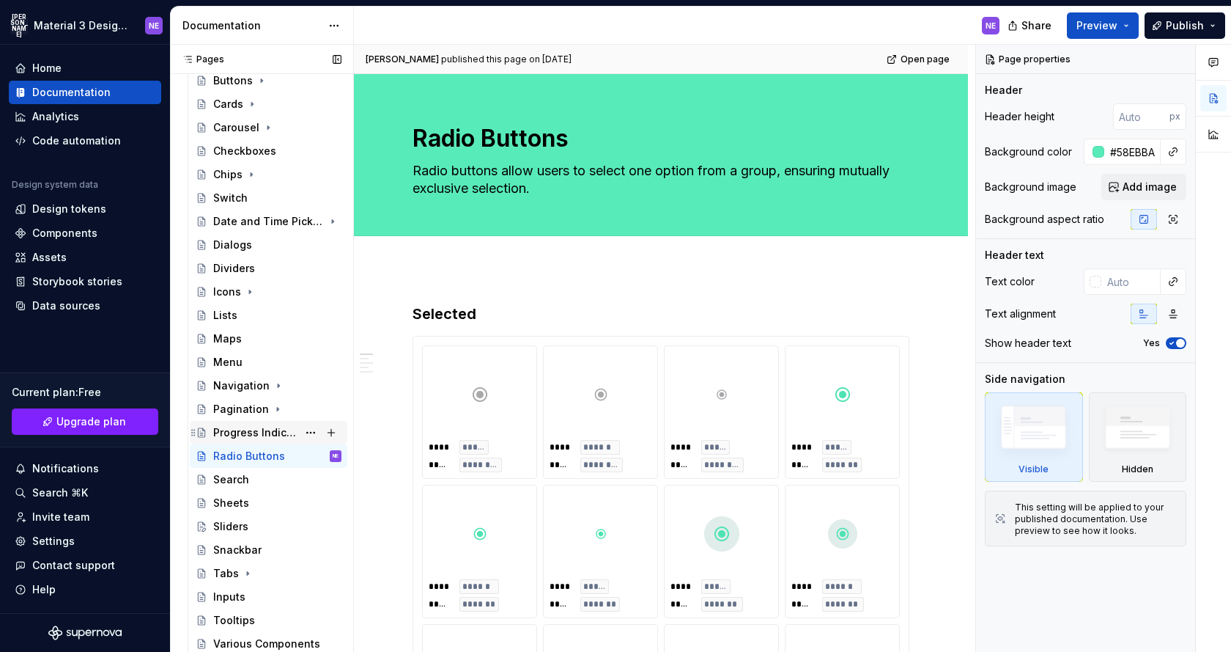
click at [252, 425] on div "Progress Indicators" at bounding box center [255, 432] width 84 height 15
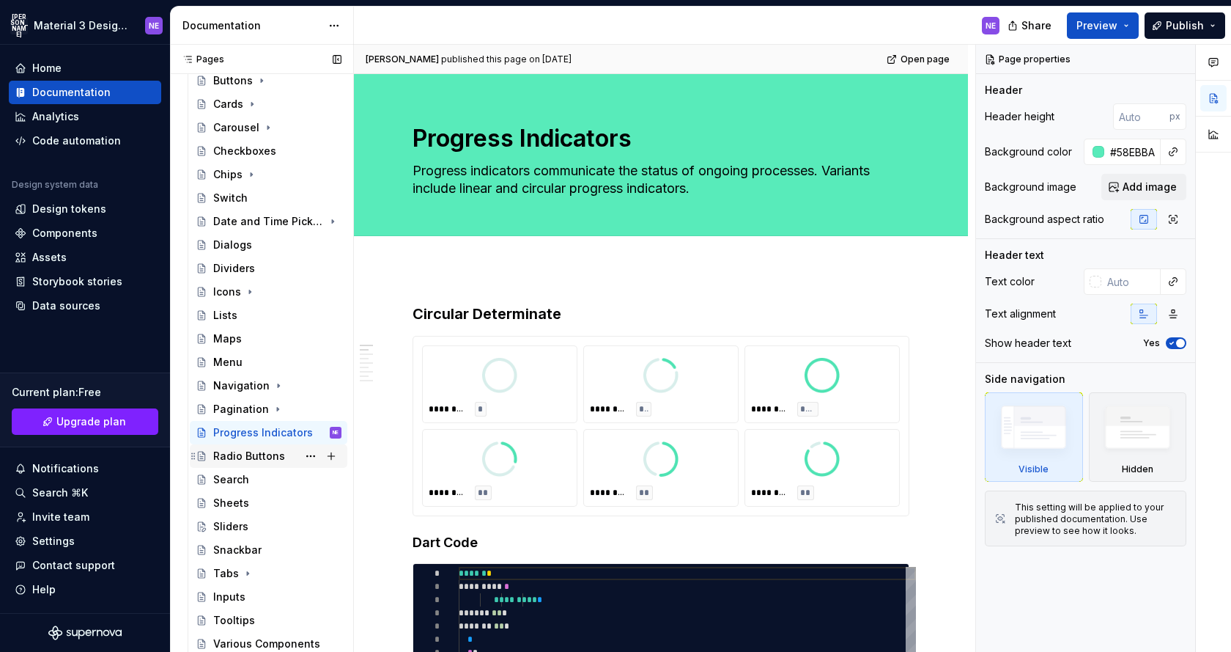
click at [262, 450] on div "Radio Buttons" at bounding box center [249, 456] width 72 height 15
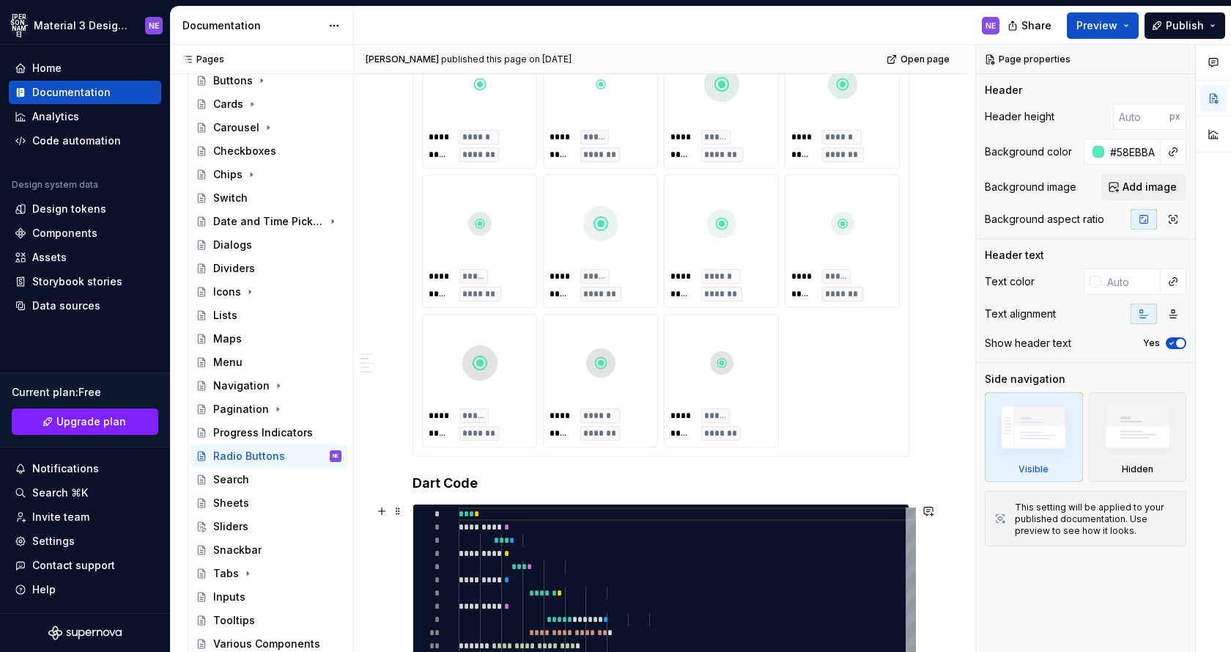
scroll to position [634, 0]
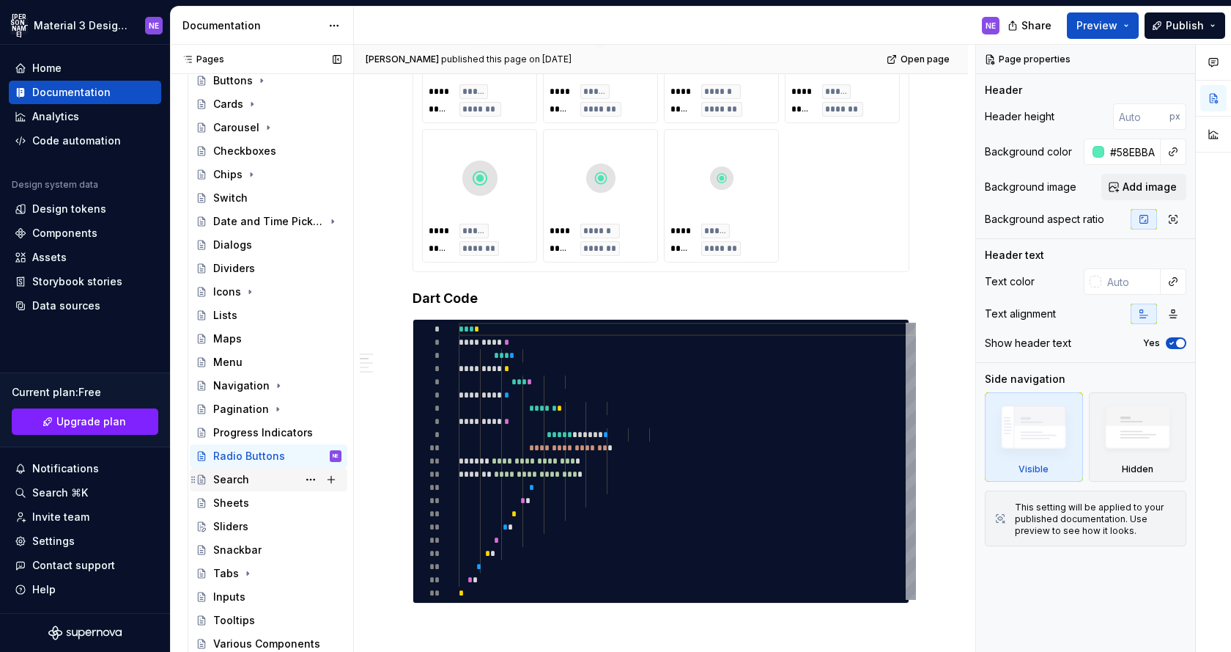
click at [284, 476] on div "Search" at bounding box center [277, 479] width 128 height 21
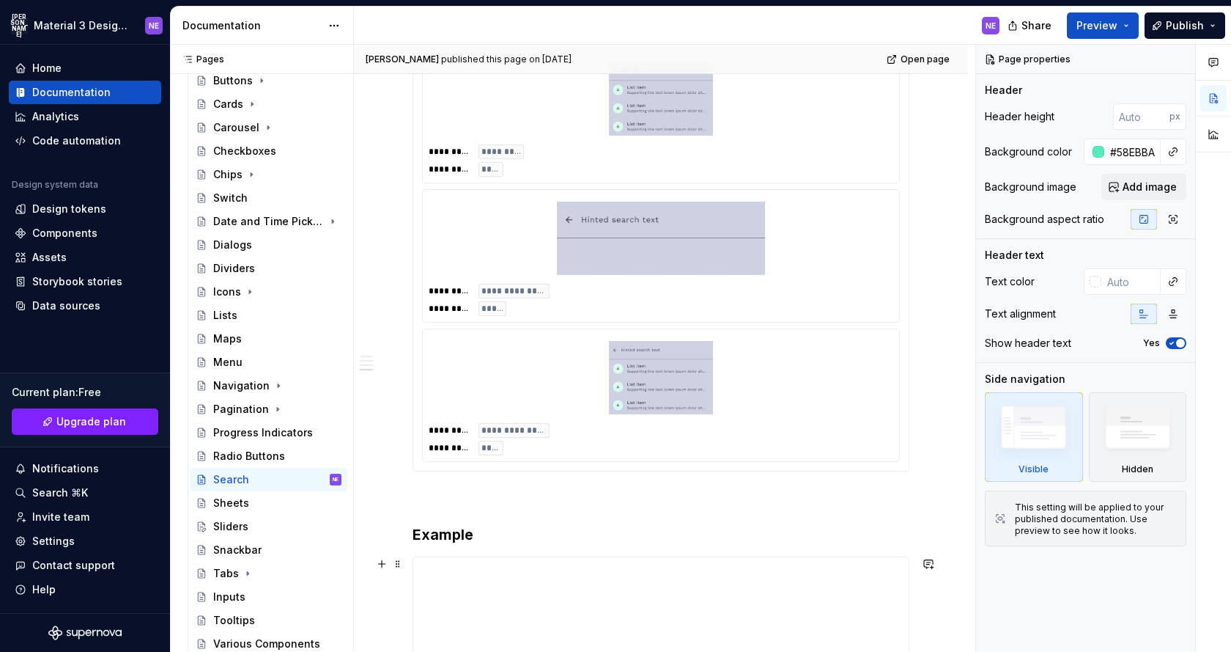
scroll to position [2560, 0]
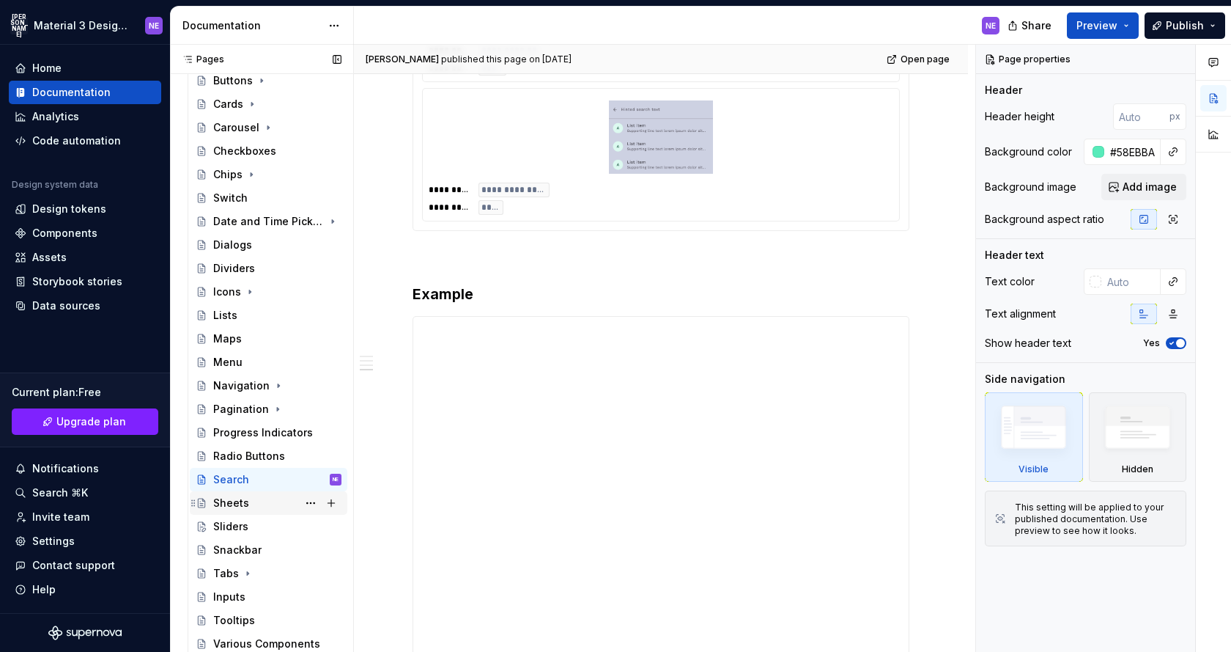
click at [246, 504] on div "Sheets" at bounding box center [231, 503] width 36 height 15
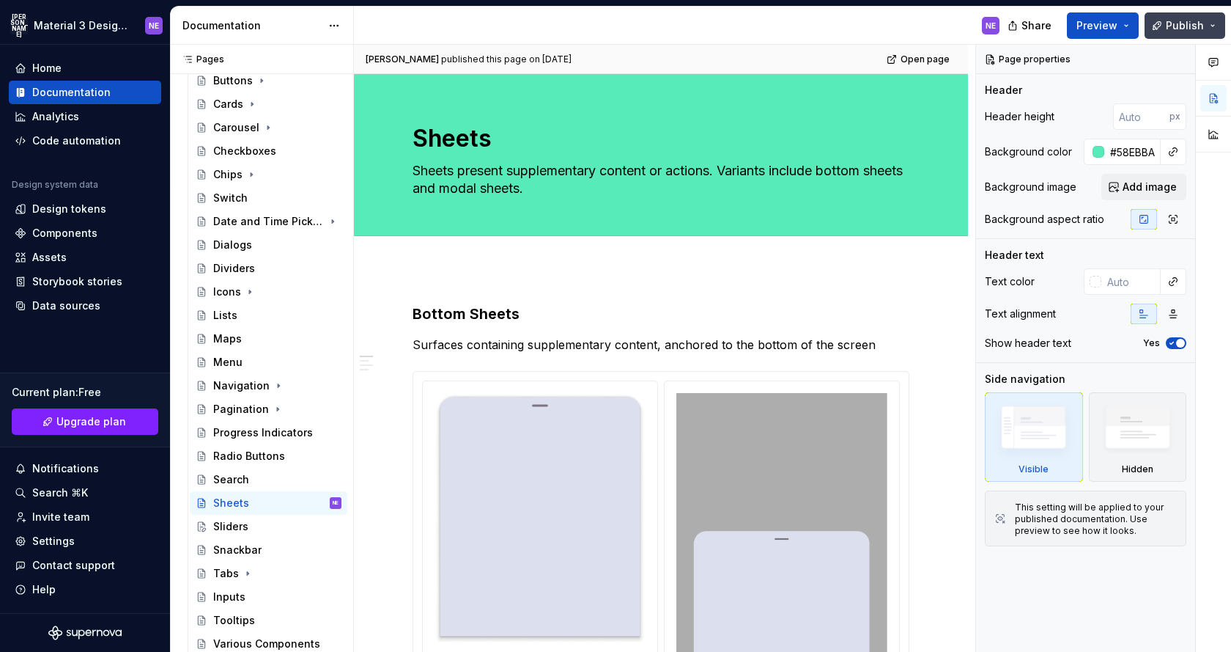
click at [1176, 25] on span "Publish" at bounding box center [1185, 25] width 38 height 15
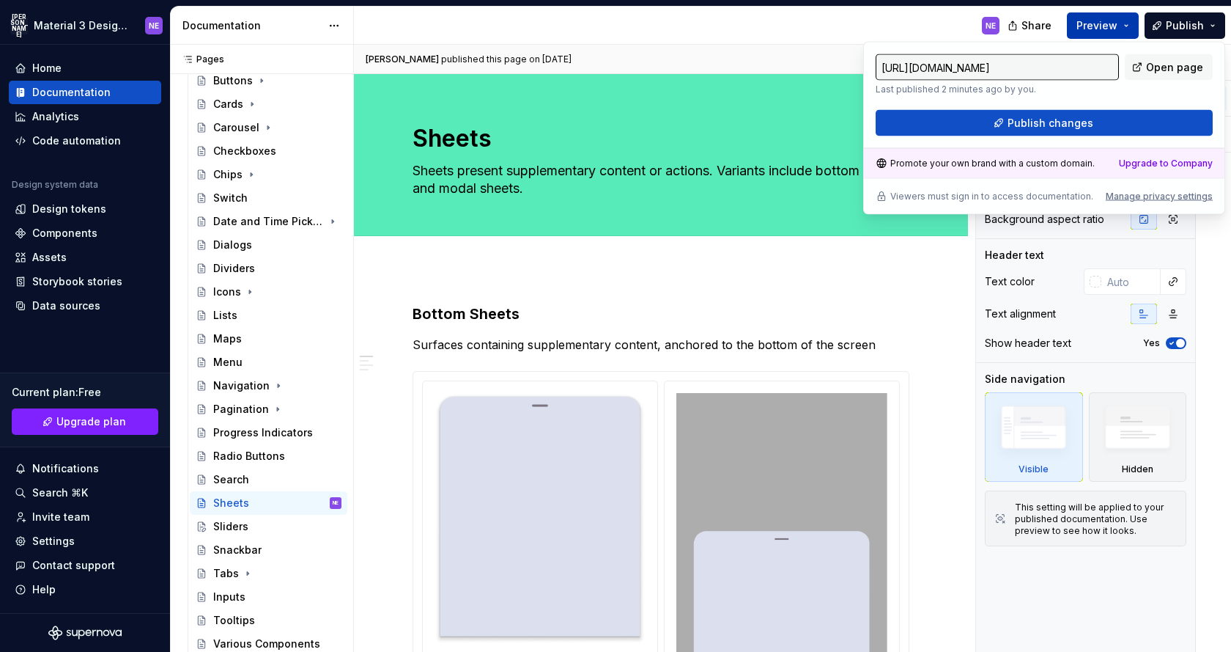
click at [1118, 24] on span "Preview" at bounding box center [1097, 25] width 41 height 15
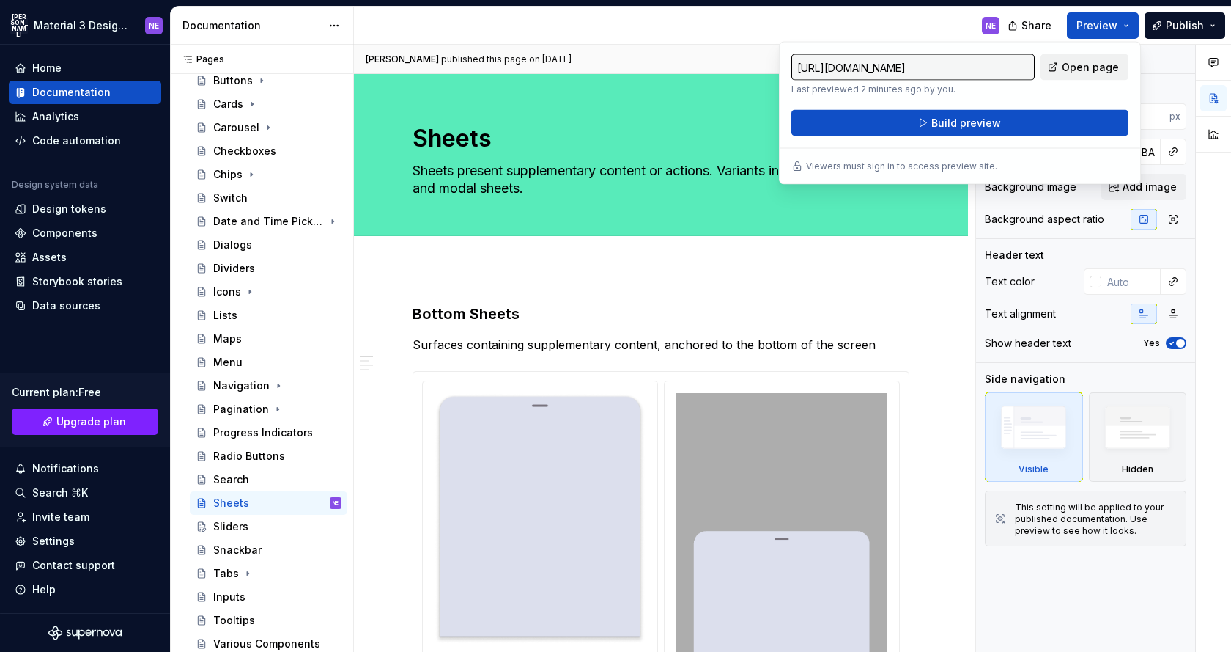
click at [1068, 71] on span "Open page" at bounding box center [1090, 67] width 57 height 15
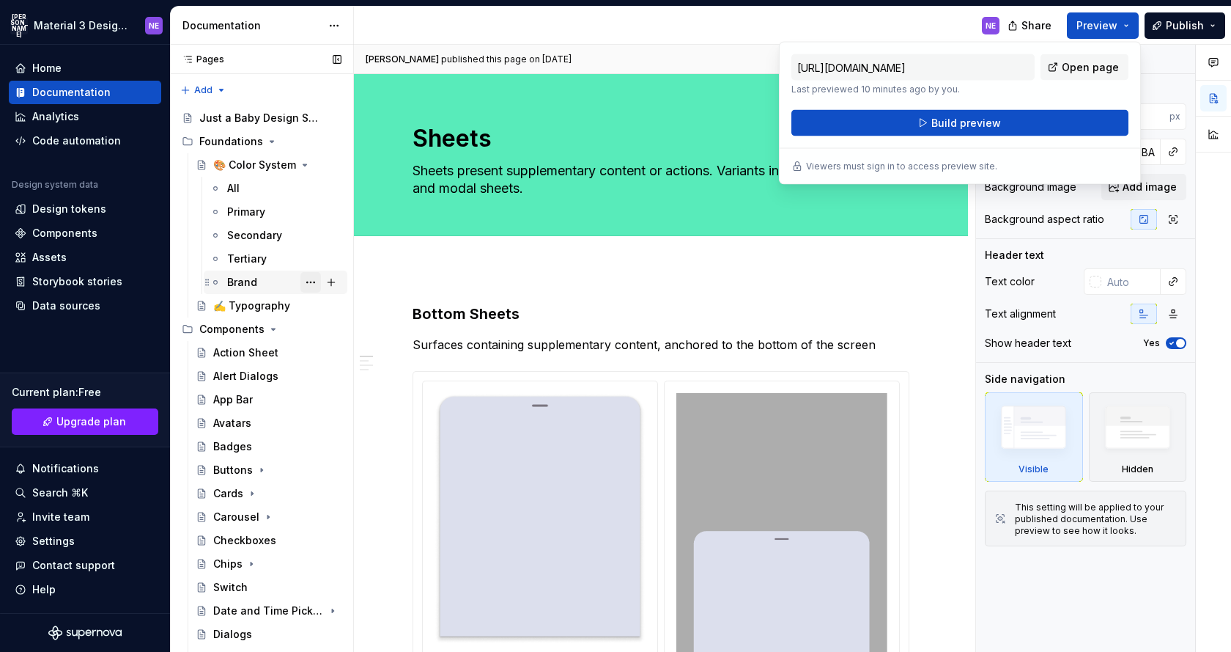
click at [310, 281] on button "Page tree" at bounding box center [311, 282] width 21 height 21
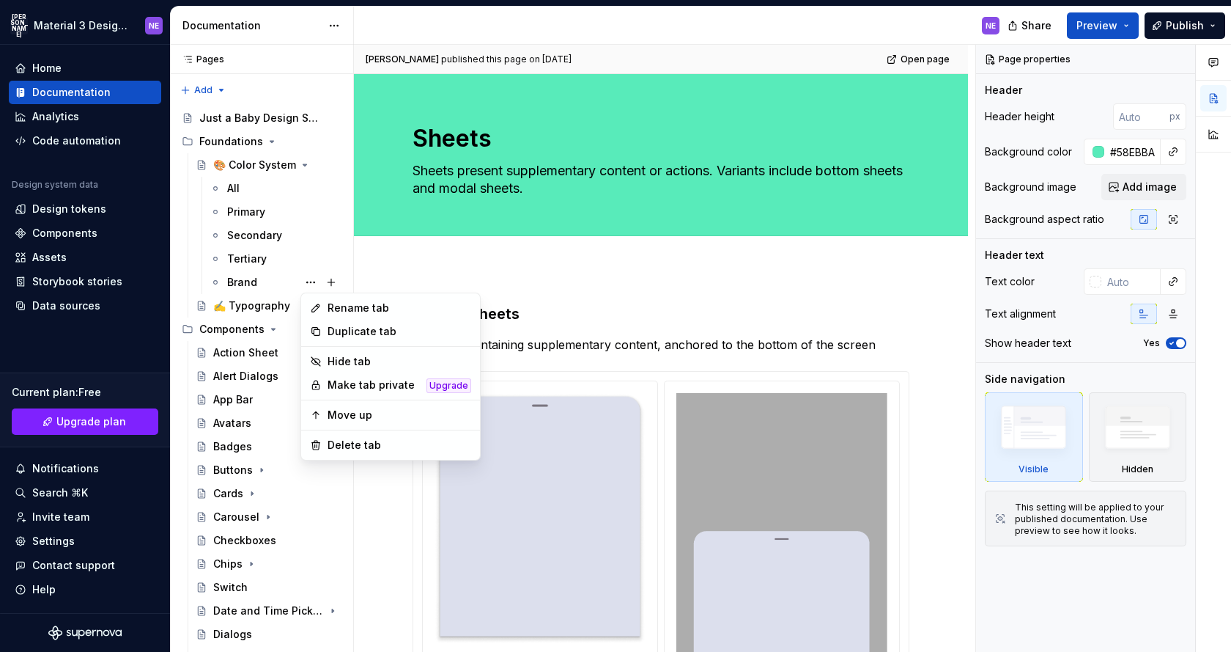
drag, startPoint x: 345, startPoint y: 331, endPoint x: 344, endPoint y: 307, distance: 23.5
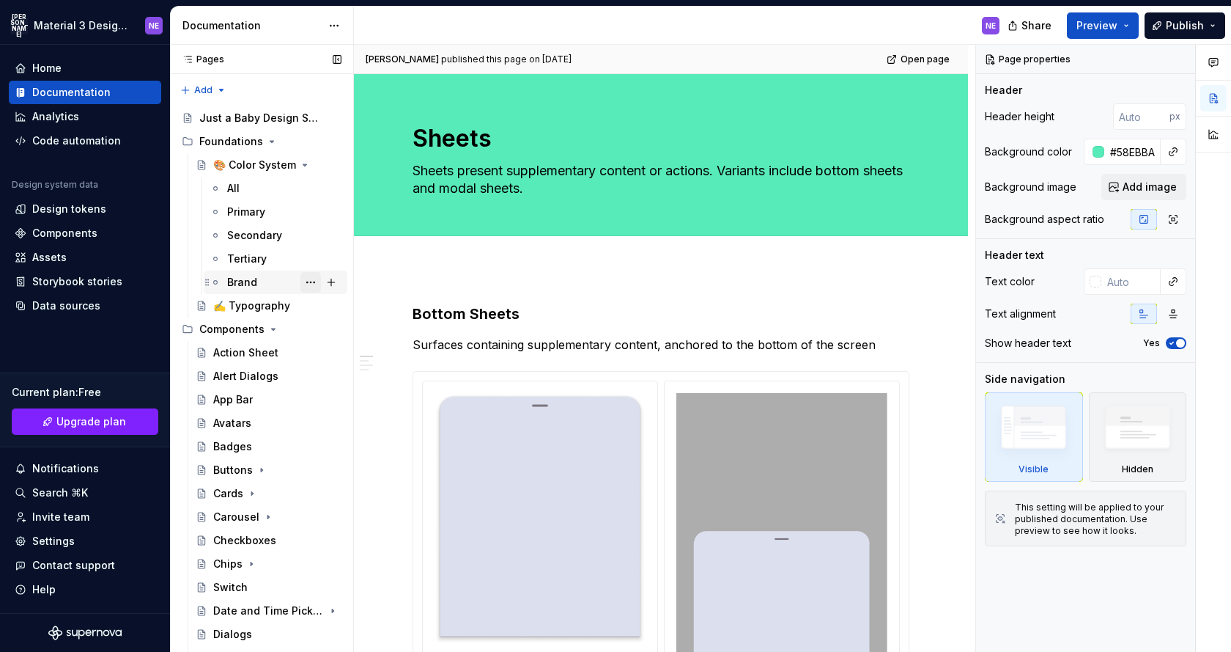
click at [312, 284] on button "Page tree" at bounding box center [311, 282] width 21 height 21
type textarea "*"
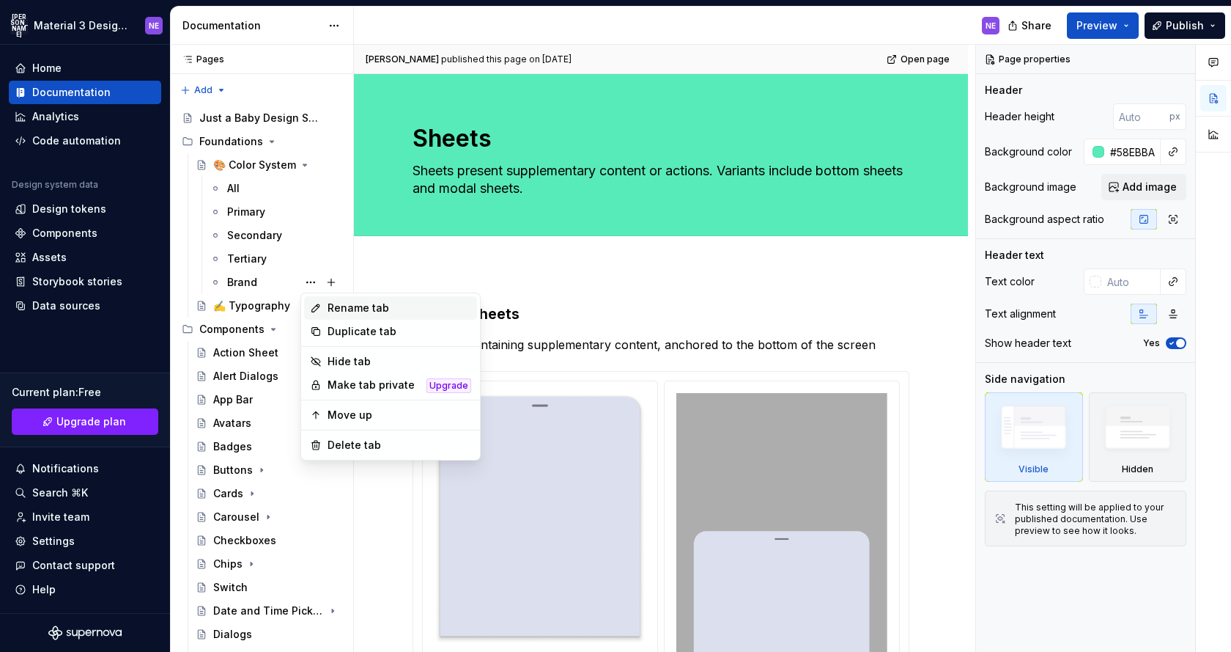
click at [335, 314] on div "Rename tab" at bounding box center [400, 308] width 144 height 15
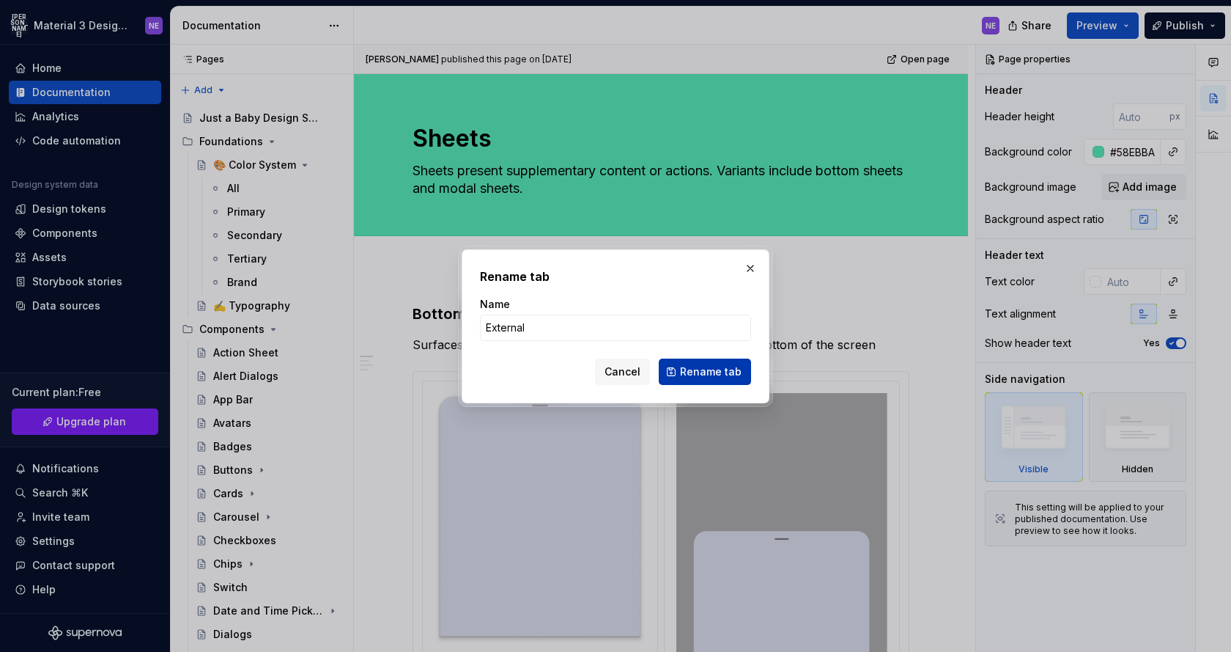
type input "External"
click at [728, 368] on span "Rename tab" at bounding box center [711, 371] width 62 height 15
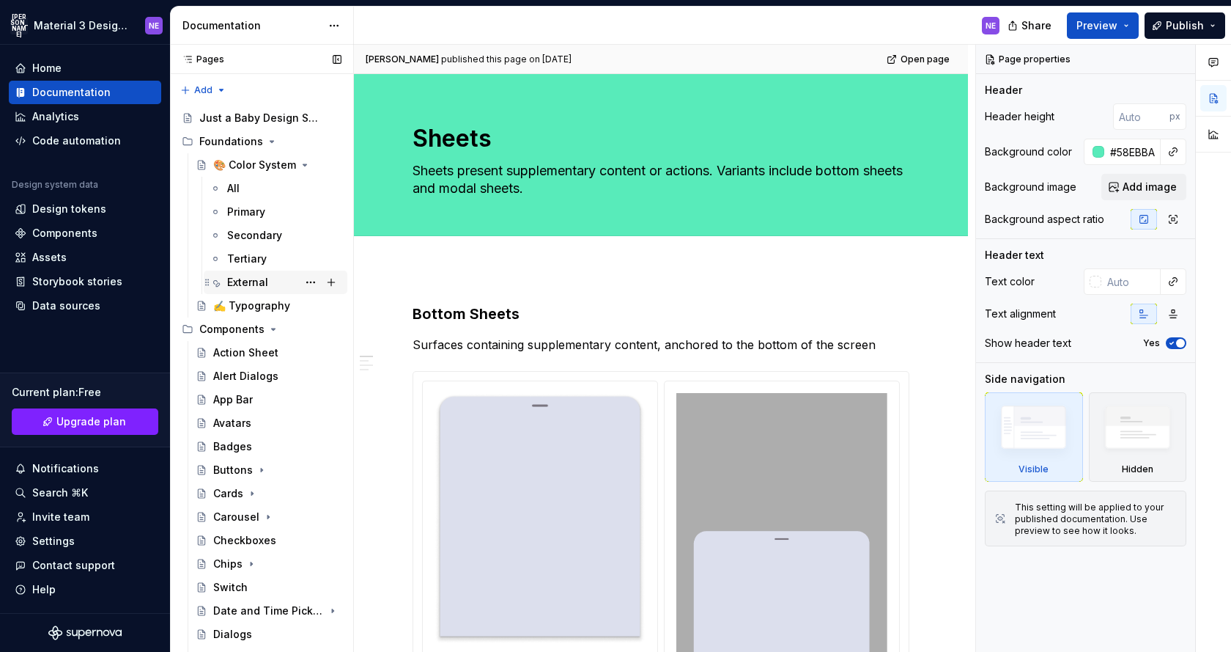
click at [273, 276] on div "External" at bounding box center [284, 282] width 114 height 21
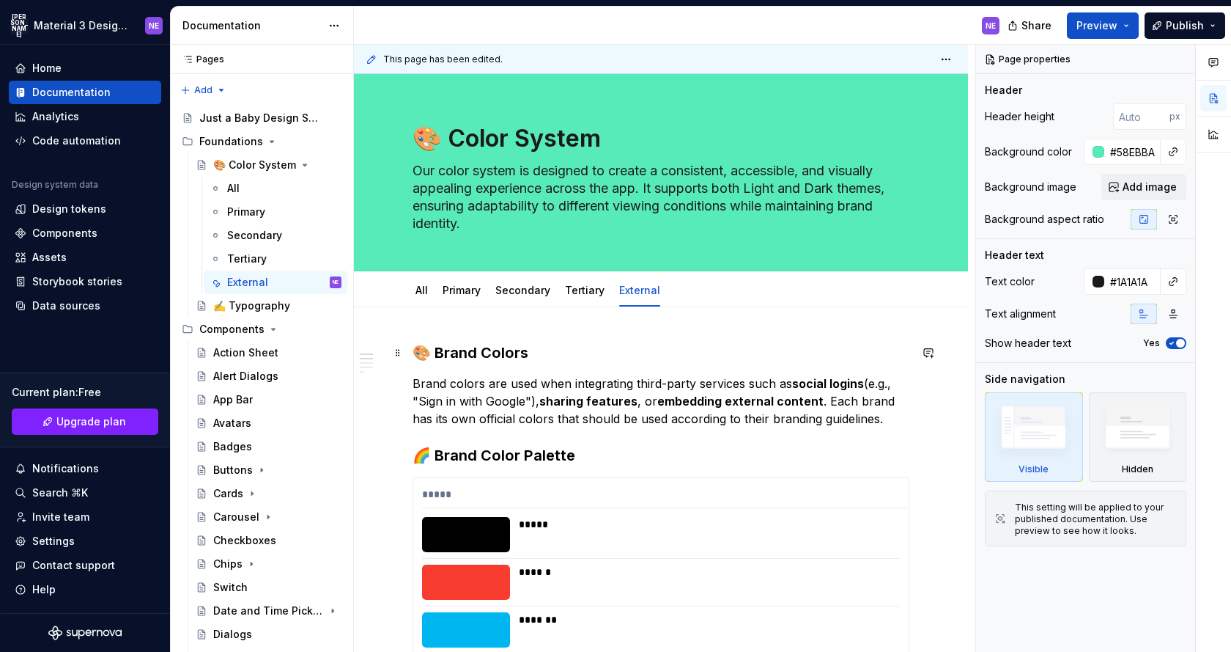
type textarea "*"
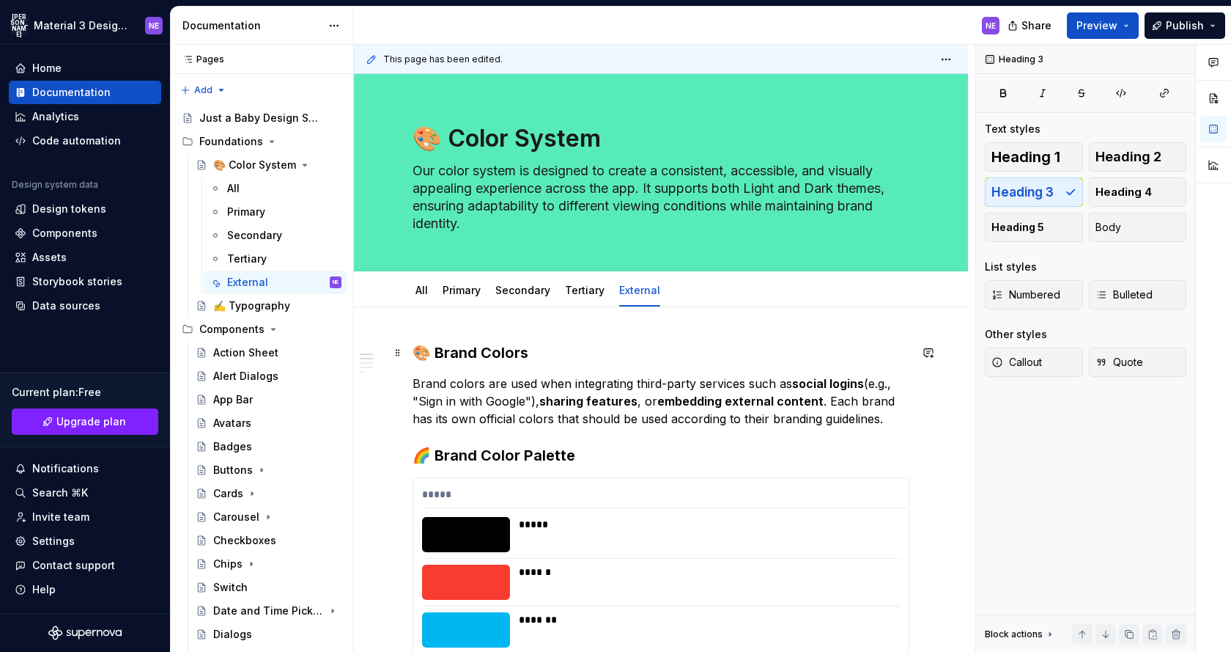
click at [443, 355] on h3 "🎨 Brand Colors" at bounding box center [661, 352] width 497 height 21
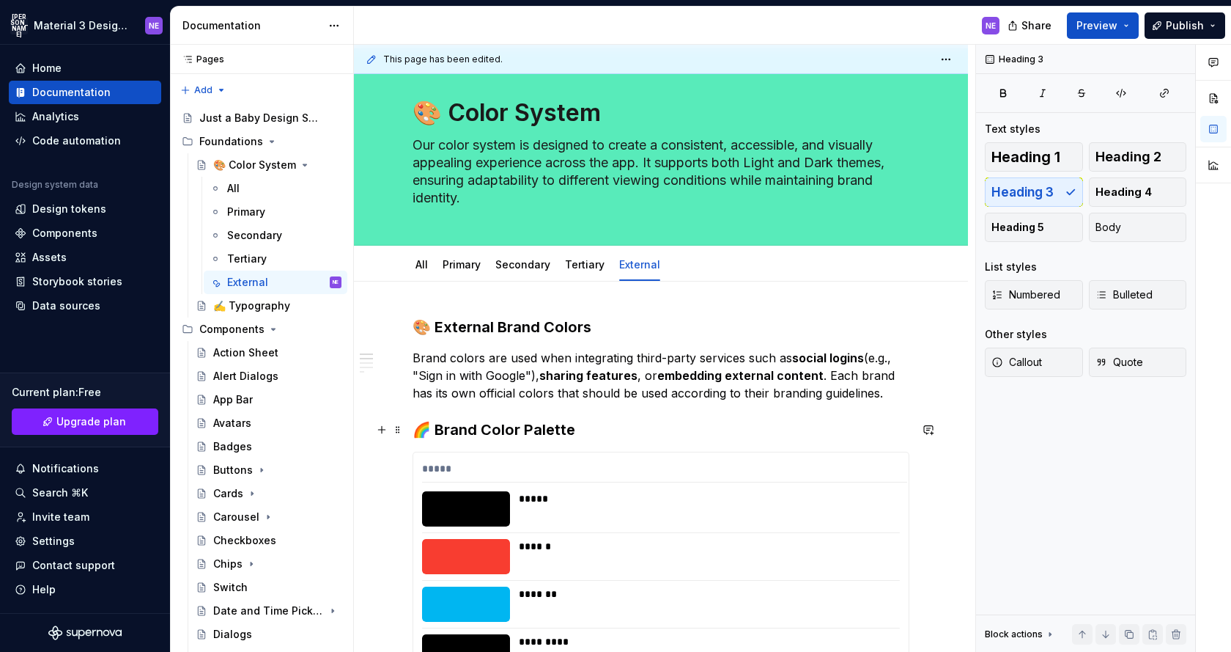
scroll to position [32, 0]
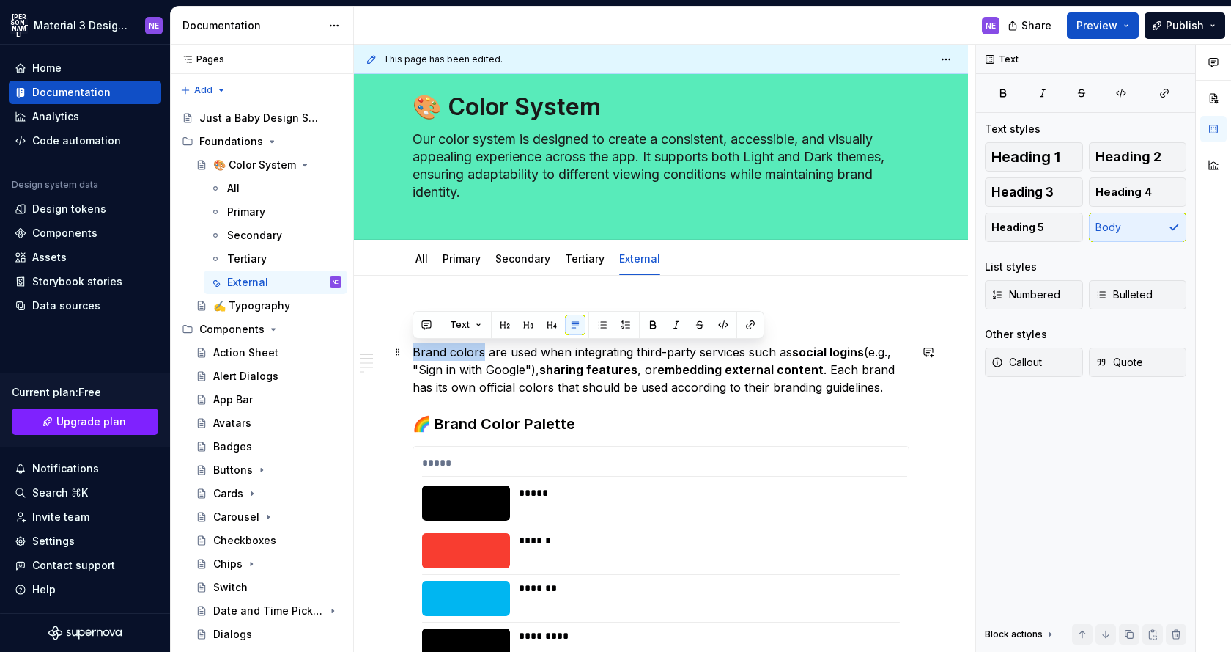
drag, startPoint x: 482, startPoint y: 356, endPoint x: 405, endPoint y: 353, distance: 77.0
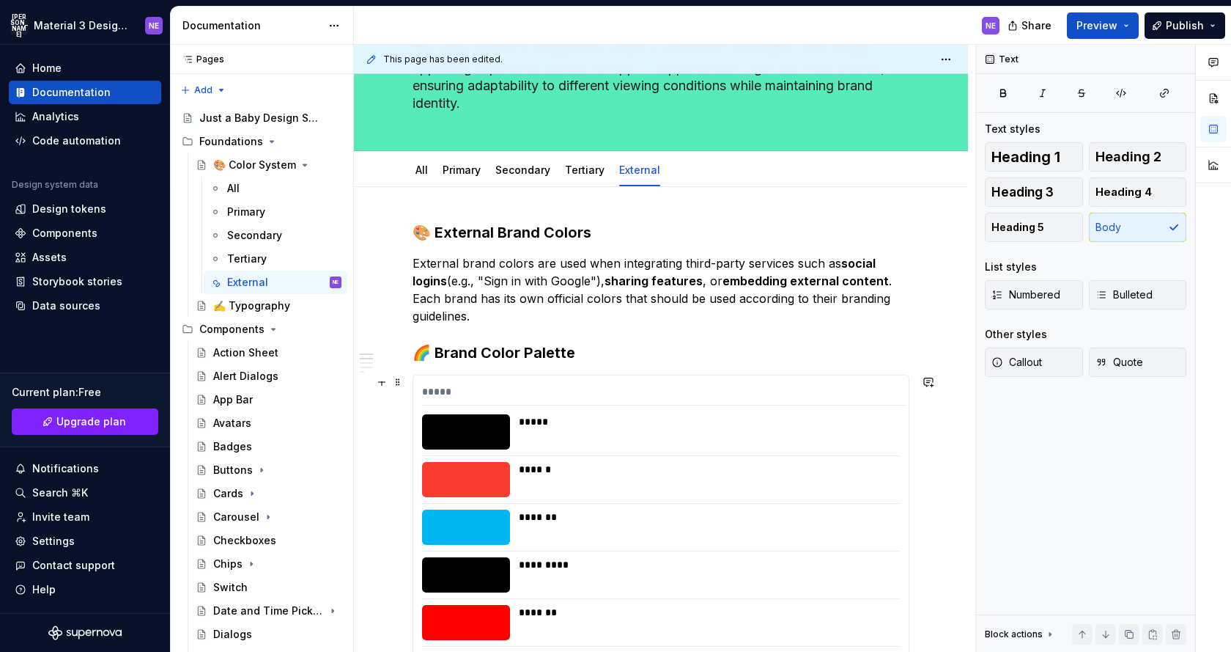
scroll to position [133, 0]
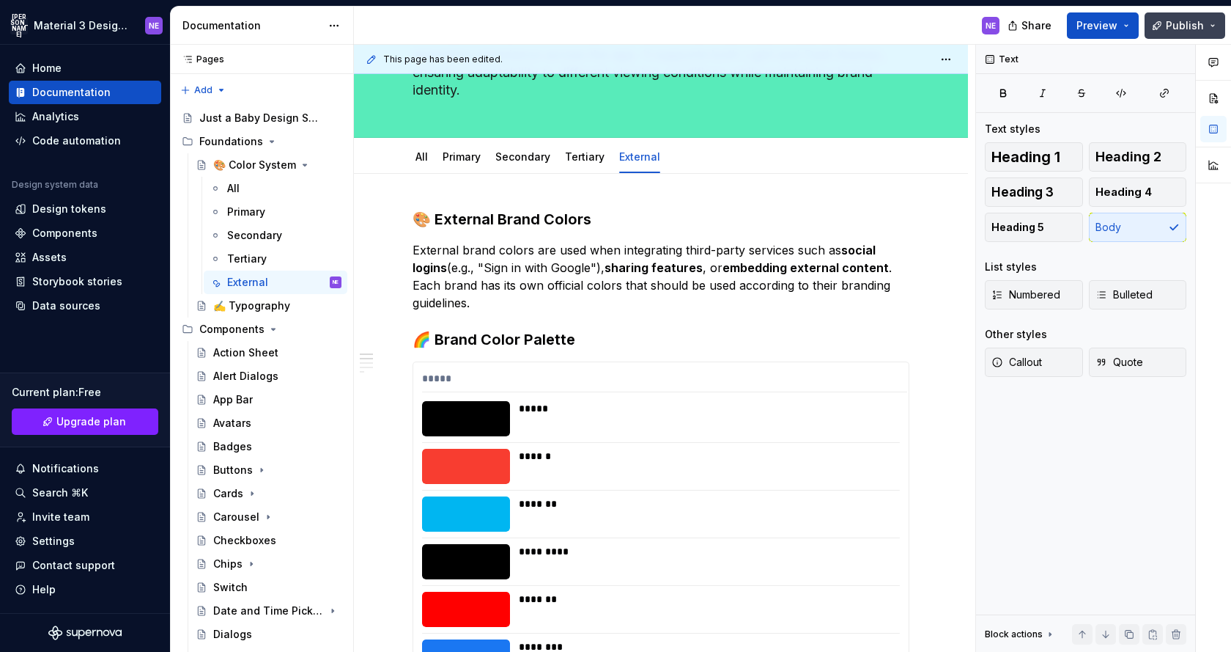
click at [1172, 23] on span "Publish" at bounding box center [1185, 25] width 38 height 15
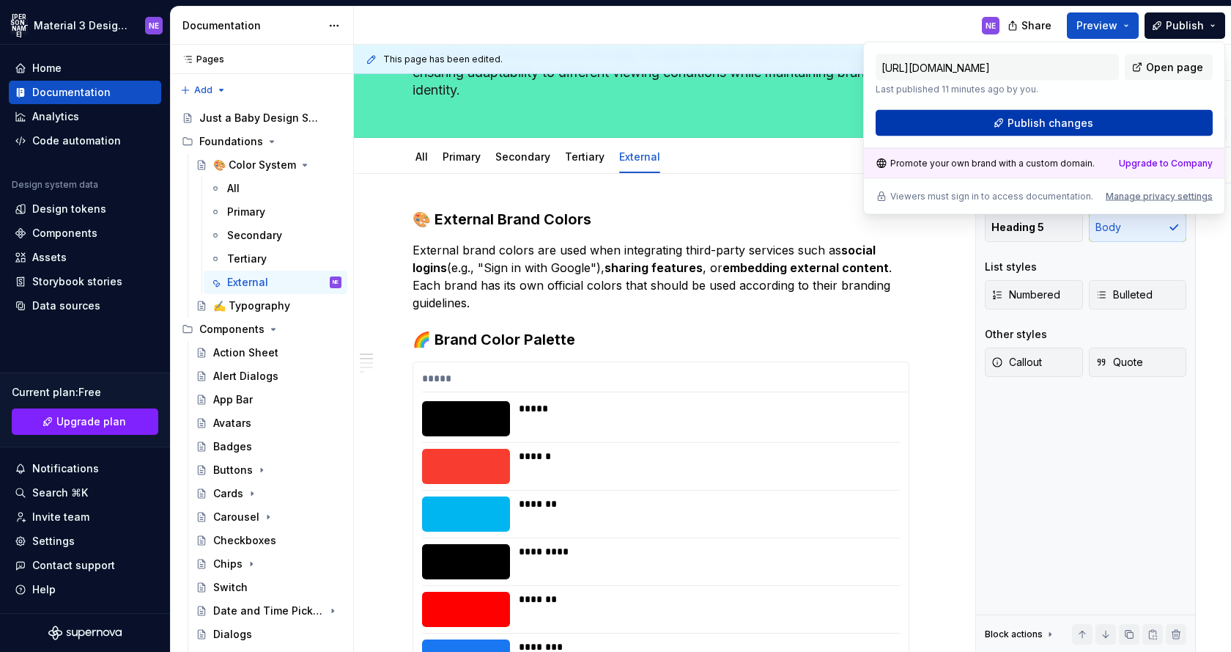
click at [1036, 123] on span "Publish changes" at bounding box center [1051, 123] width 86 height 15
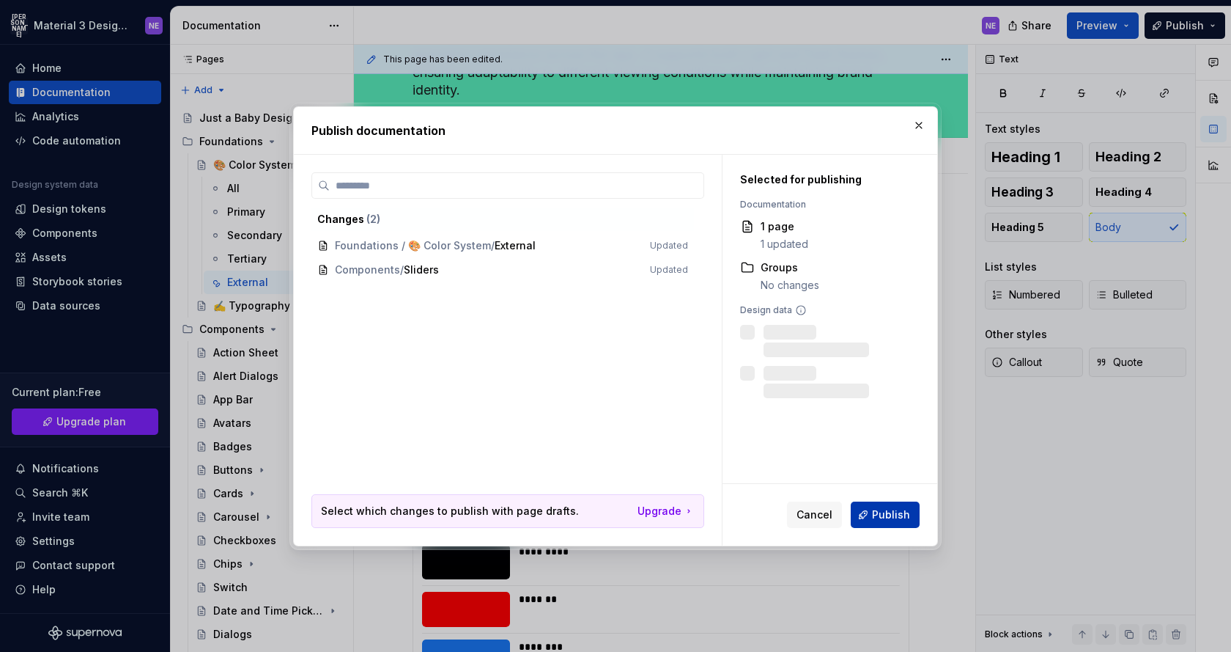
click at [883, 507] on span "Publish" at bounding box center [891, 514] width 38 height 15
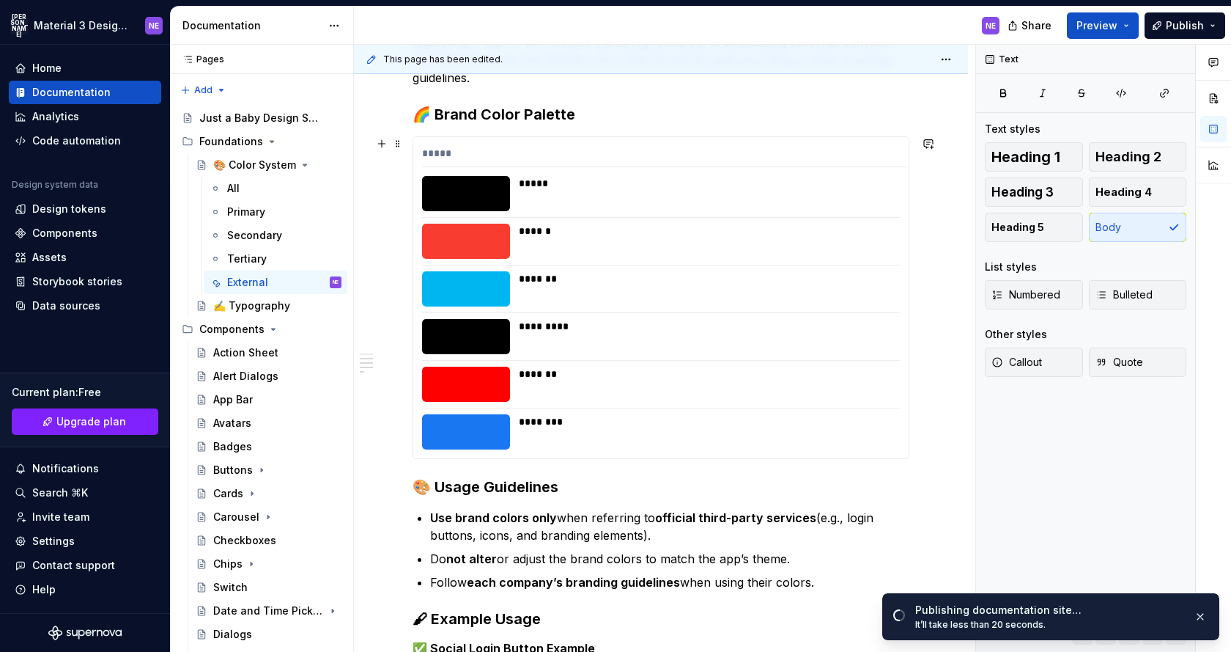
scroll to position [361, 0]
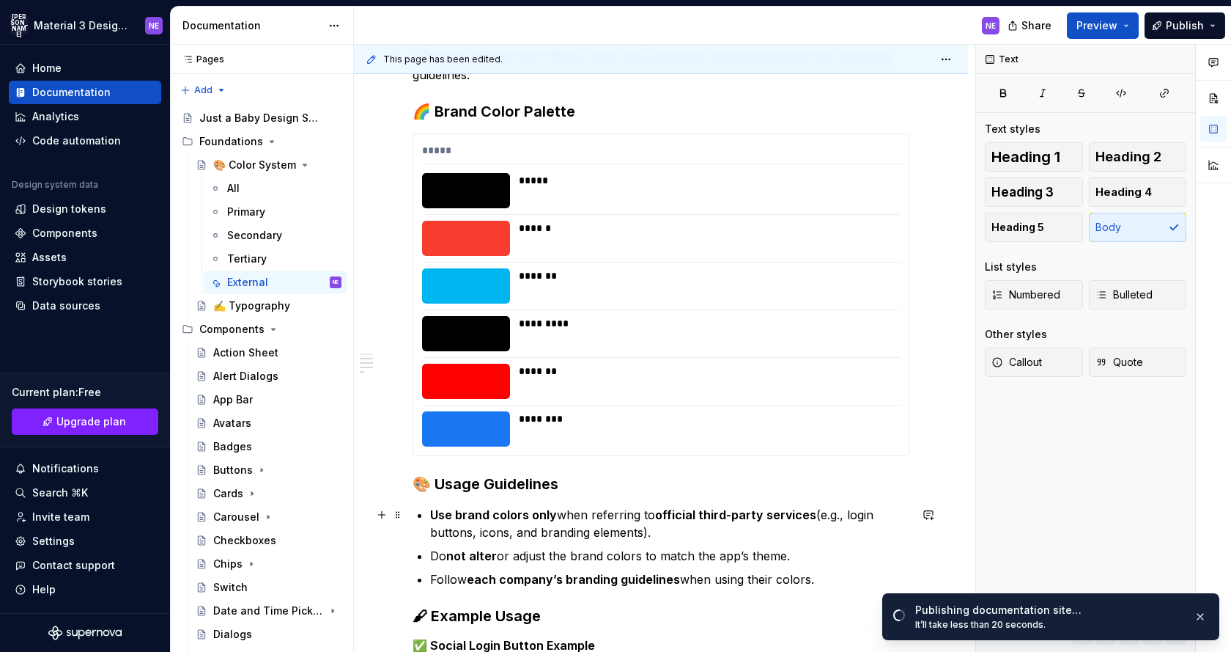
click at [391, 532] on div "**********" at bounding box center [661, 486] width 614 height 1080
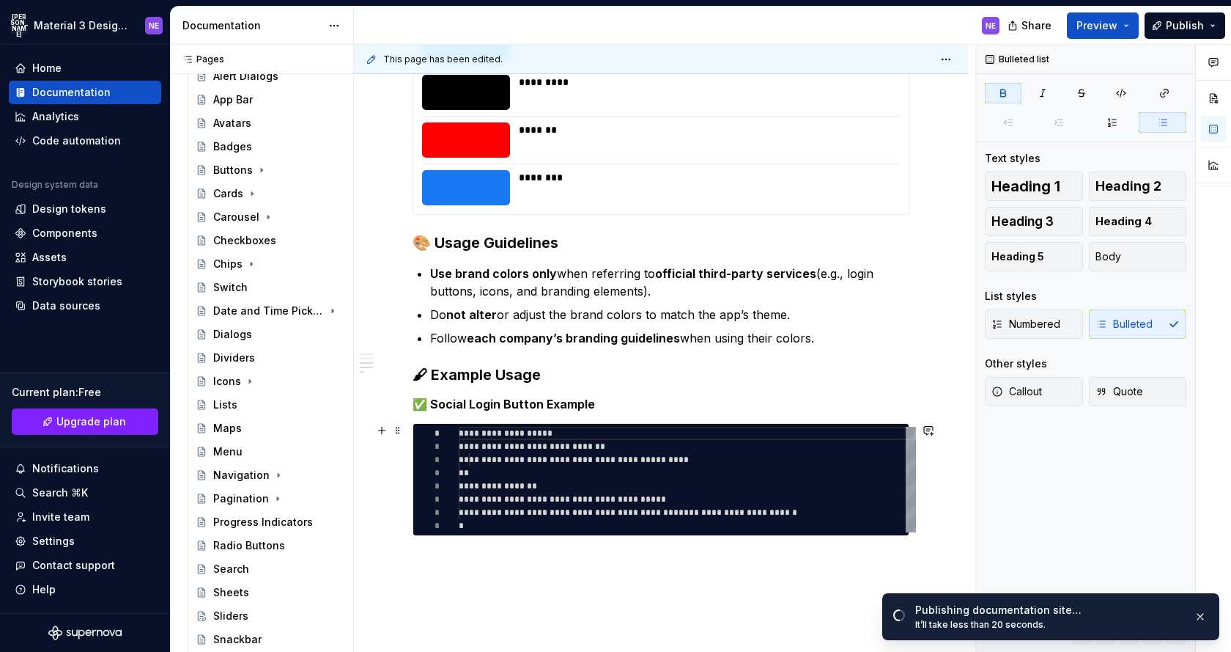
scroll to position [734, 0]
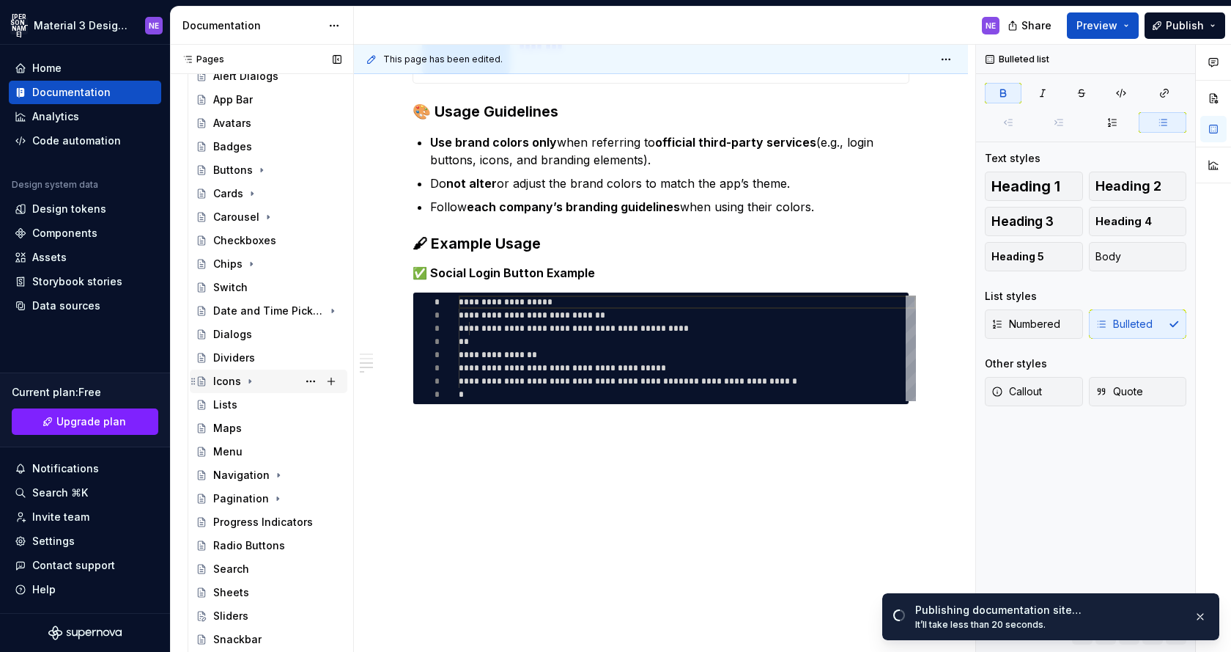
click at [251, 377] on icon "Page tree" at bounding box center [250, 381] width 12 height 12
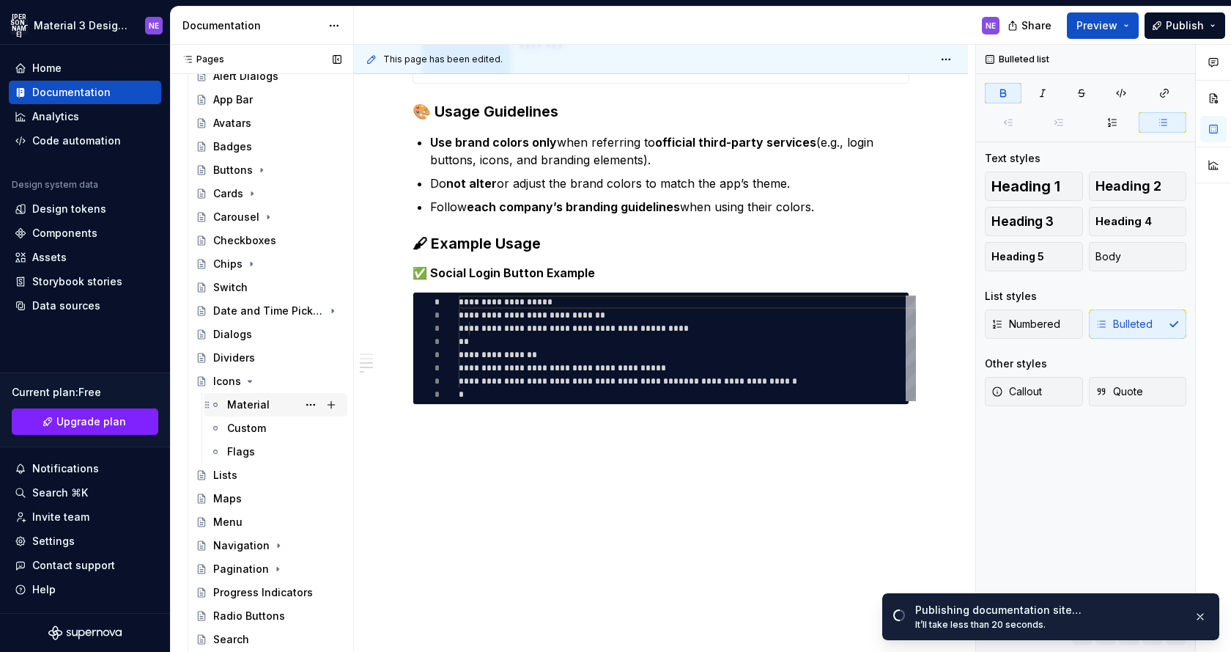
click at [253, 408] on div "Material" at bounding box center [248, 404] width 43 height 15
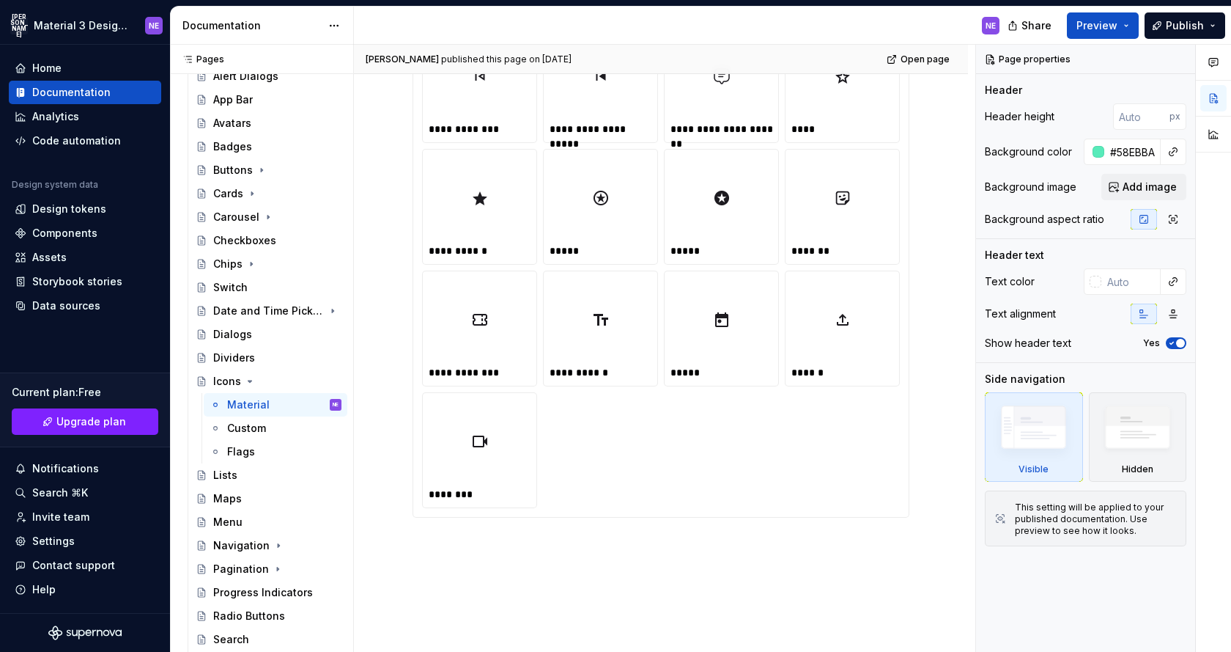
scroll to position [3909, 0]
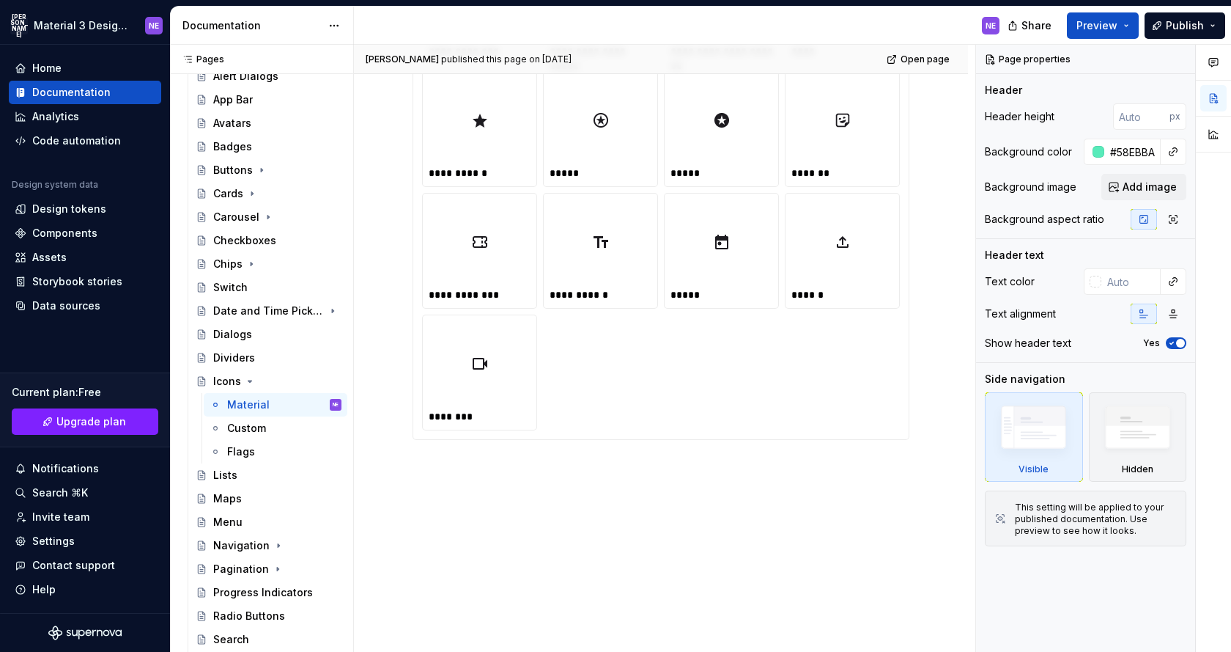
click at [469, 397] on div at bounding box center [480, 363] width 102 height 85
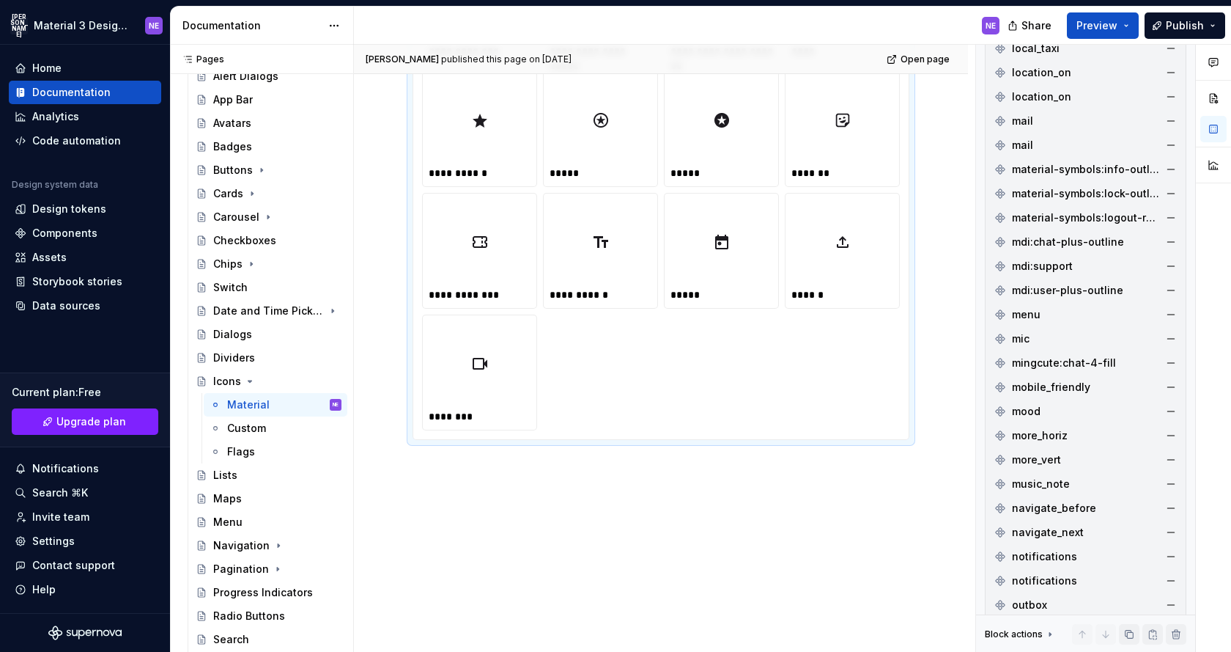
scroll to position [2991, 0]
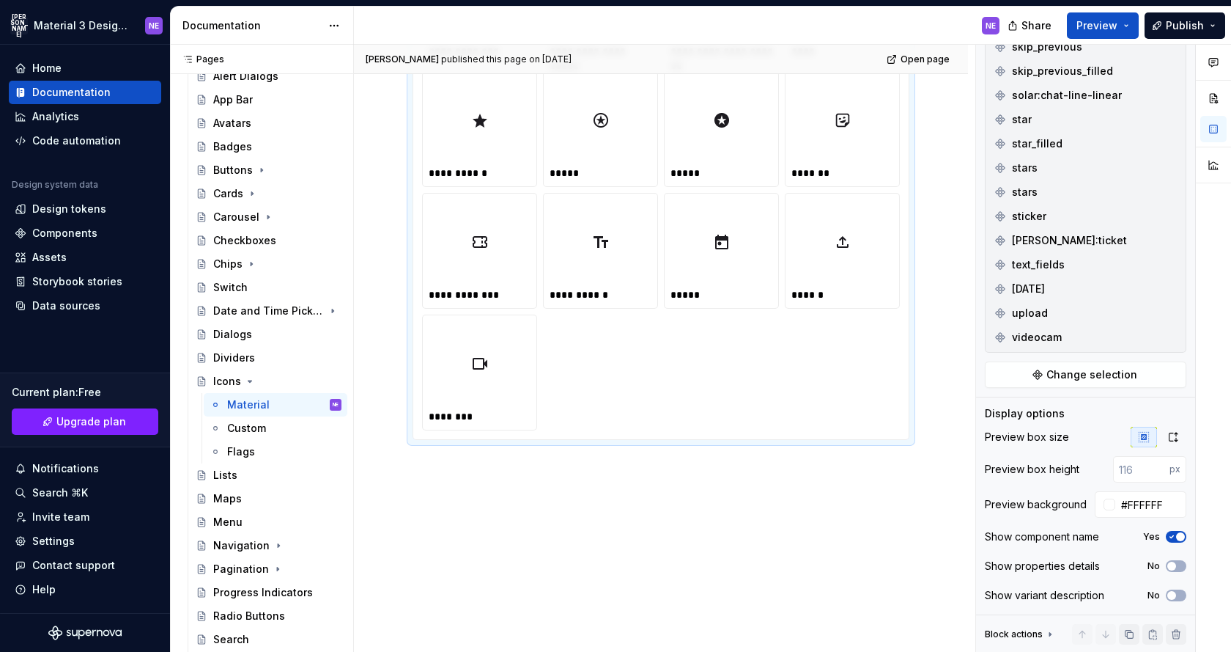
click at [1182, 564] on button "No" at bounding box center [1176, 566] width 21 height 12
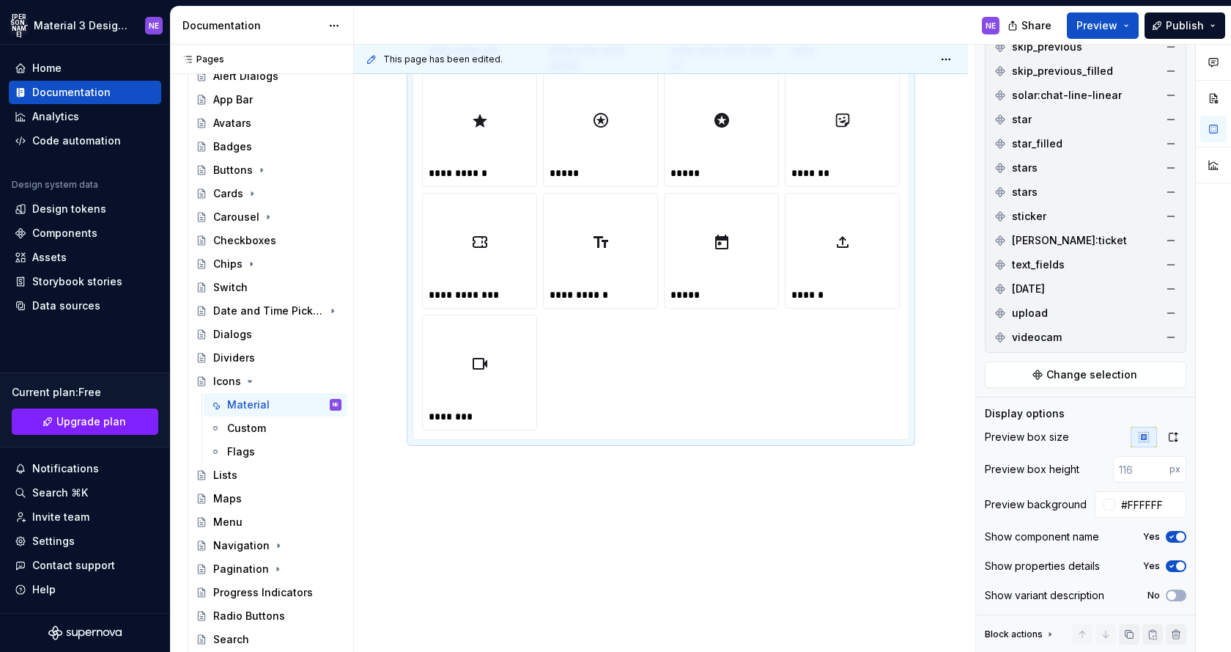
scroll to position [3696, 0]
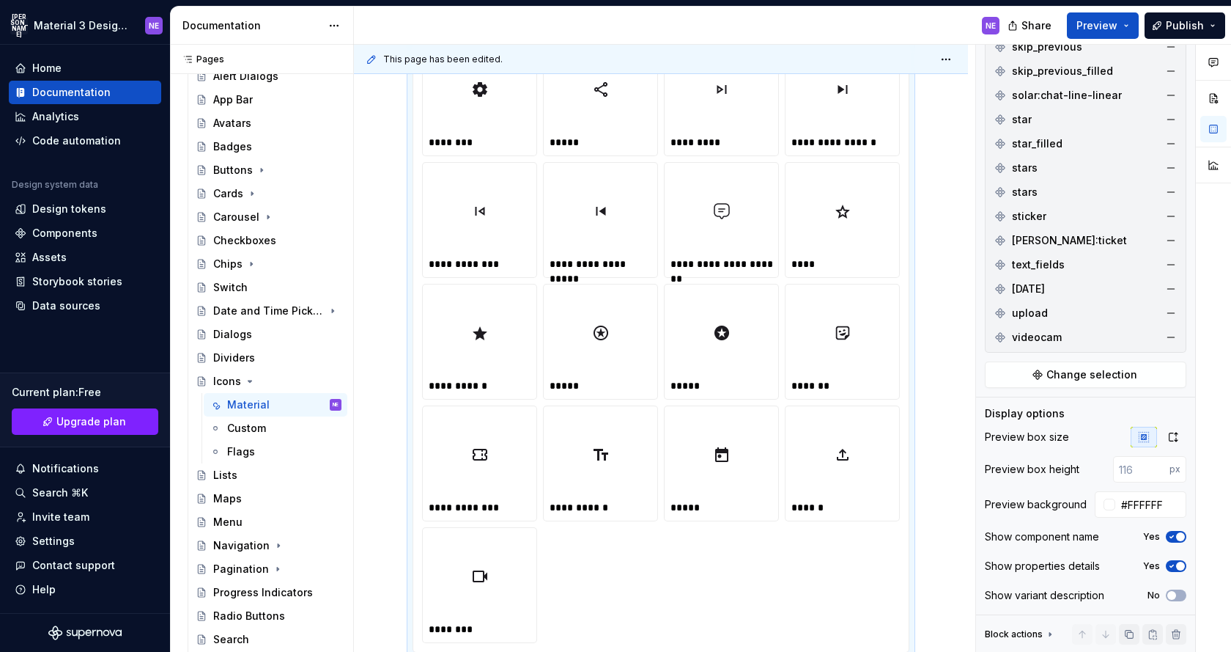
type textarea "*"
click at [1178, 596] on button "No" at bounding box center [1176, 595] width 21 height 12
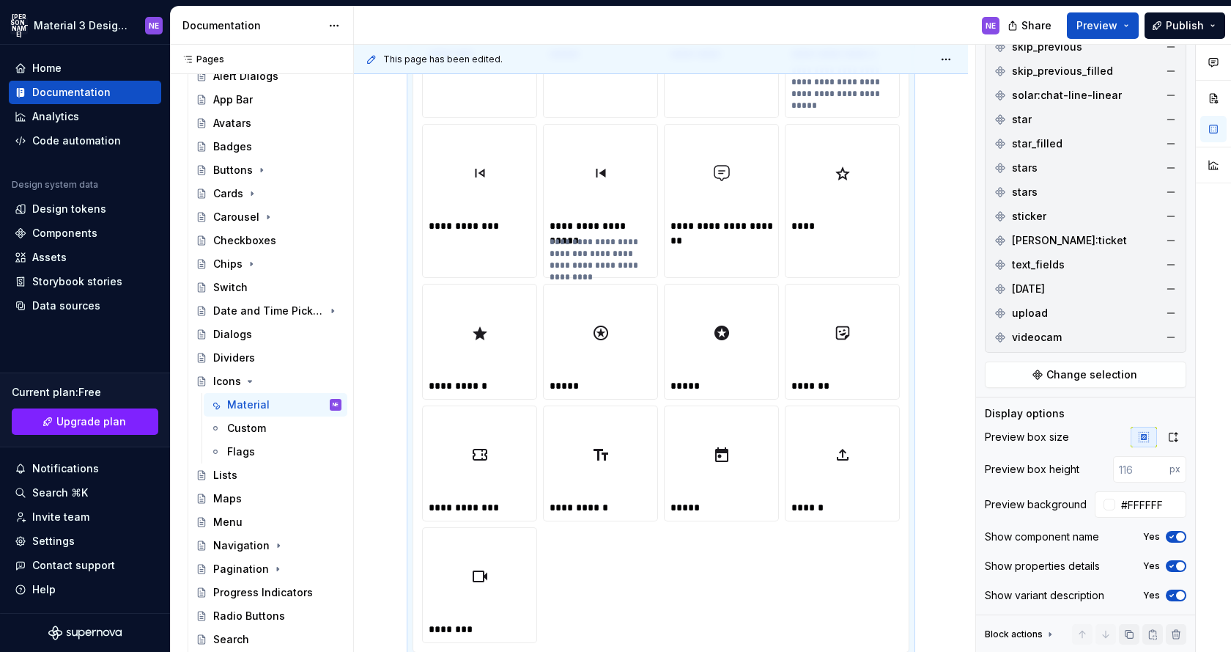
click at [1176, 596] on icon "button" at bounding box center [1172, 595] width 12 height 9
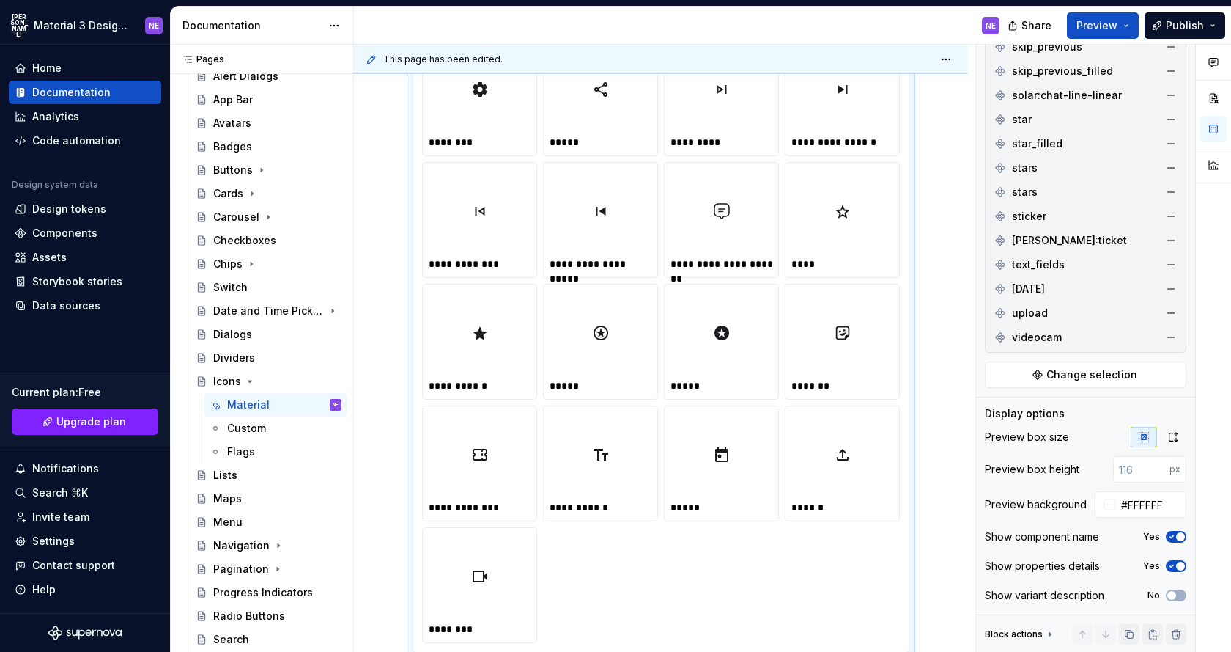
click at [1171, 566] on icon "button" at bounding box center [1173, 566] width 4 height 2
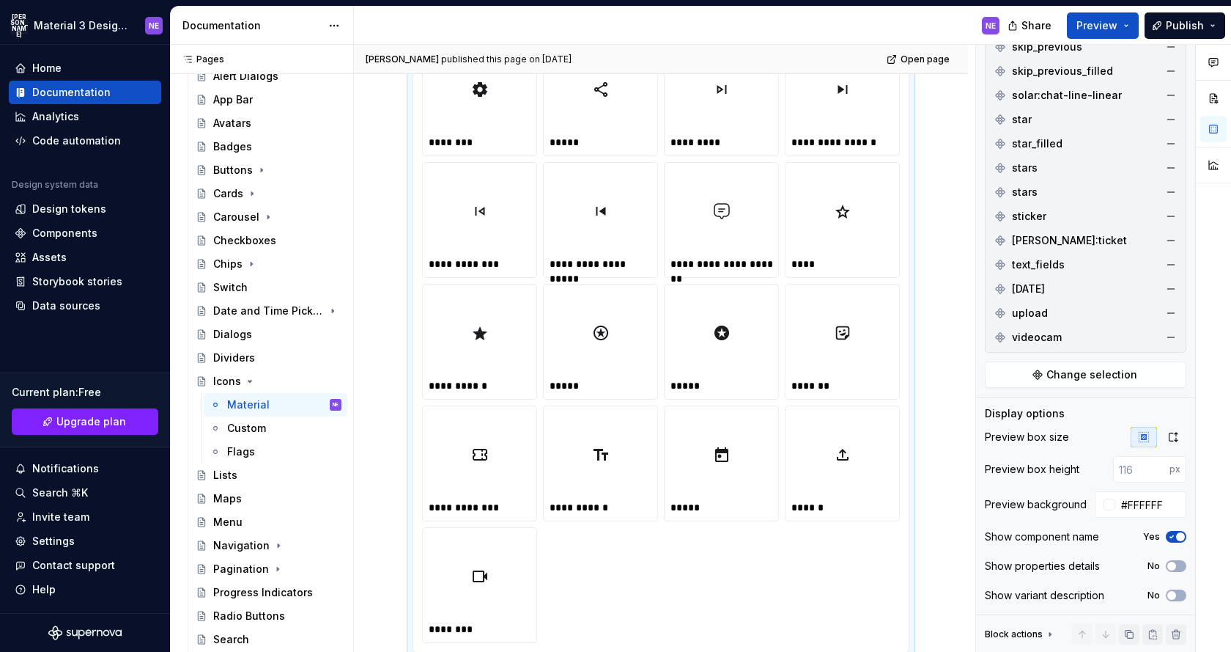
click at [1171, 534] on icon "button" at bounding box center [1172, 536] width 12 height 9
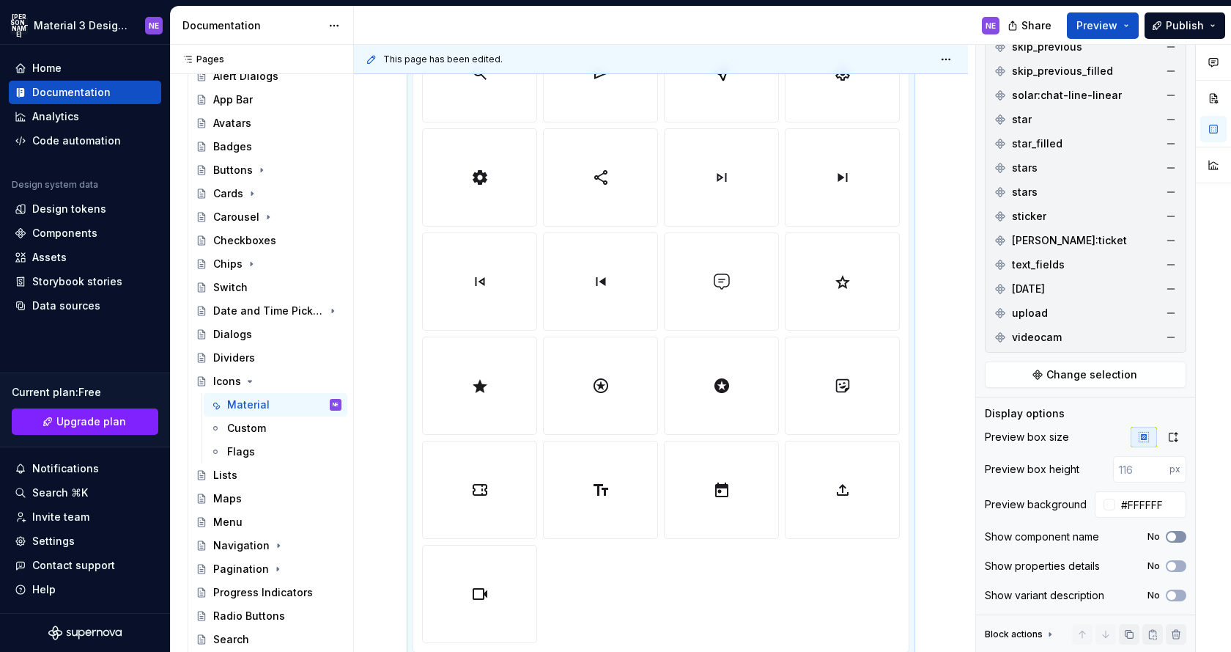
click at [1175, 539] on icon "button" at bounding box center [1172, 536] width 12 height 9
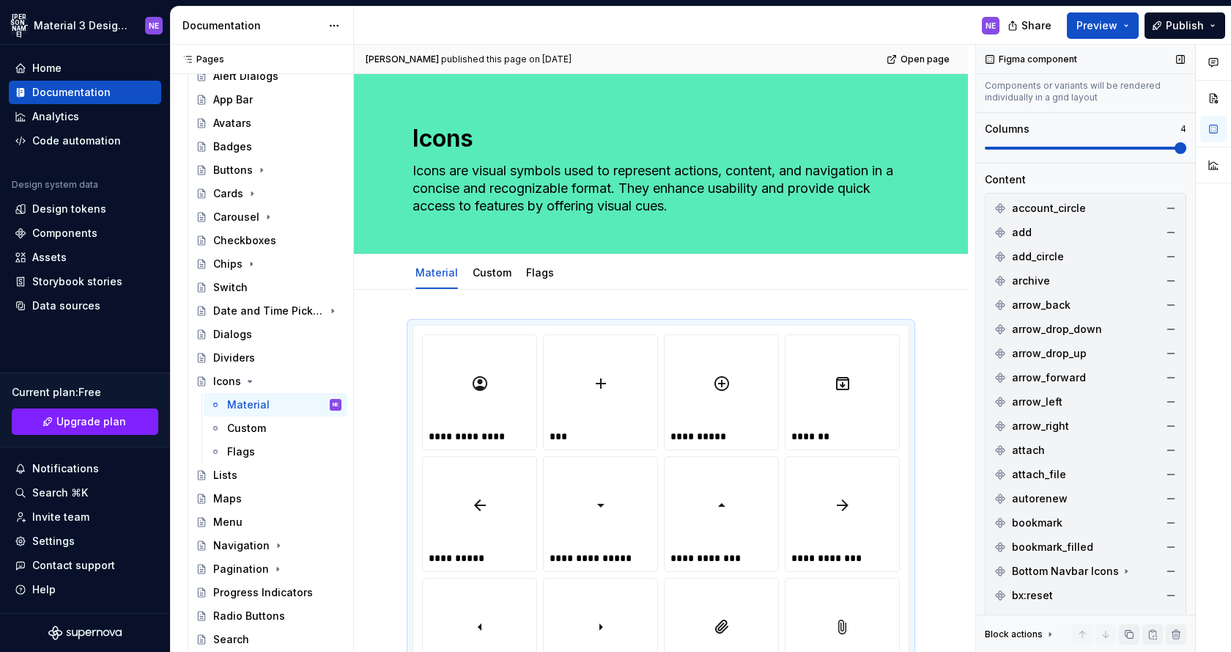
scroll to position [0, 0]
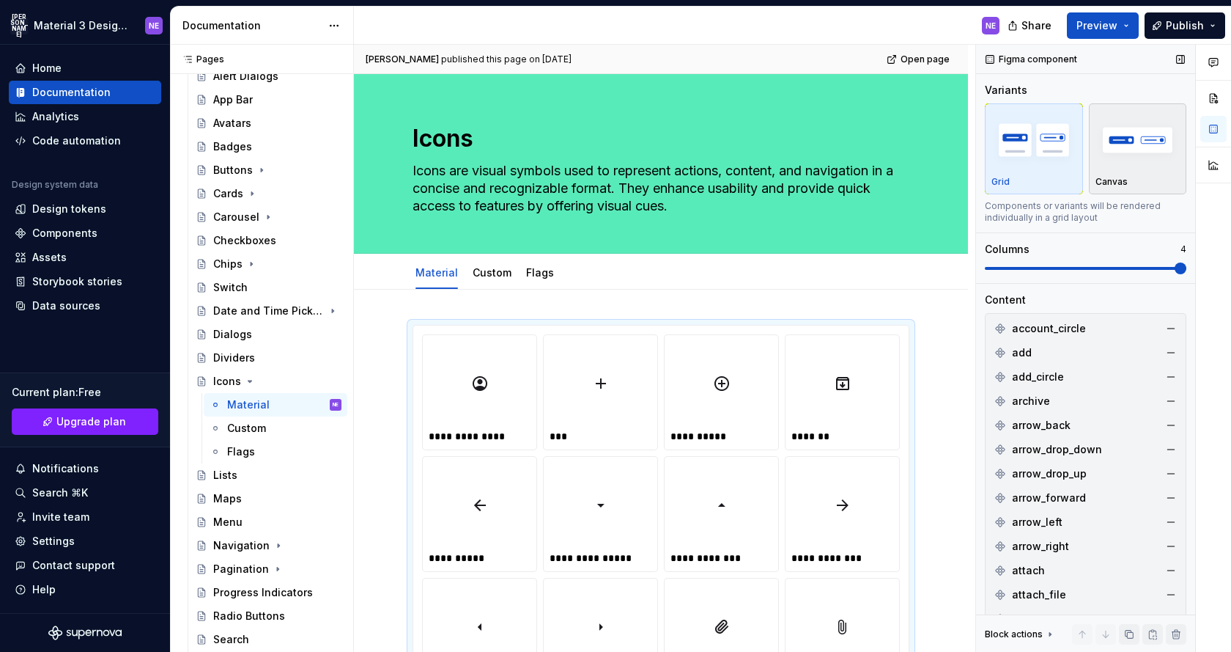
click at [1113, 147] on img "button" at bounding box center [1138, 140] width 85 height 54
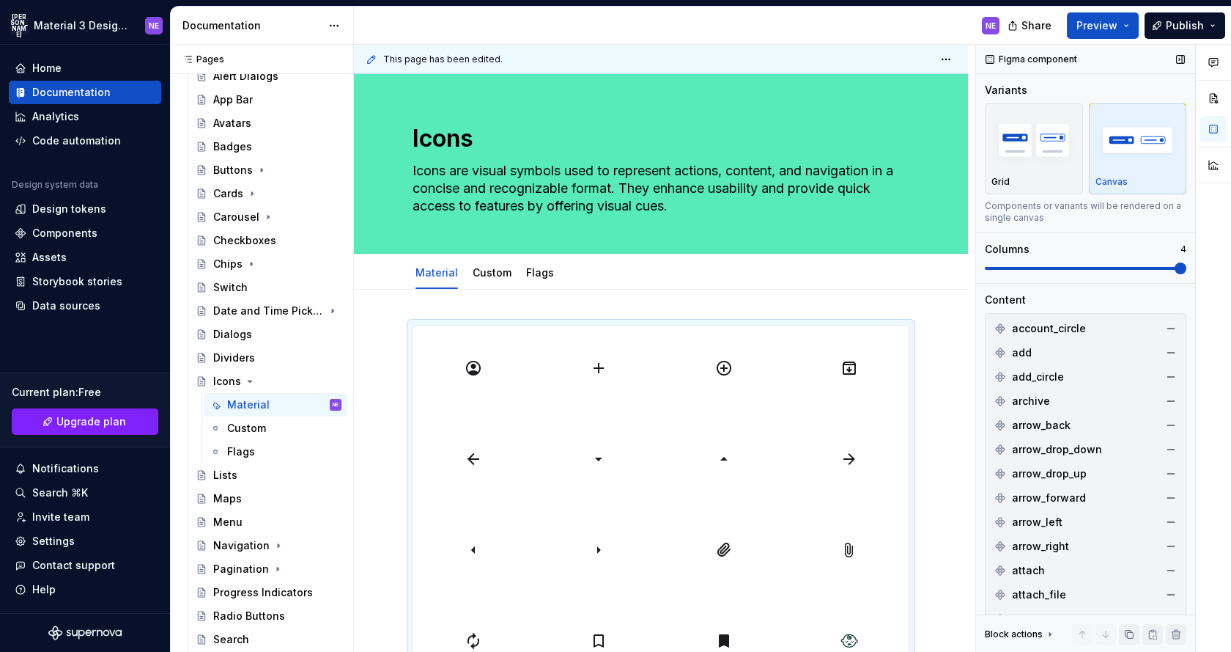
scroll to position [280, 0]
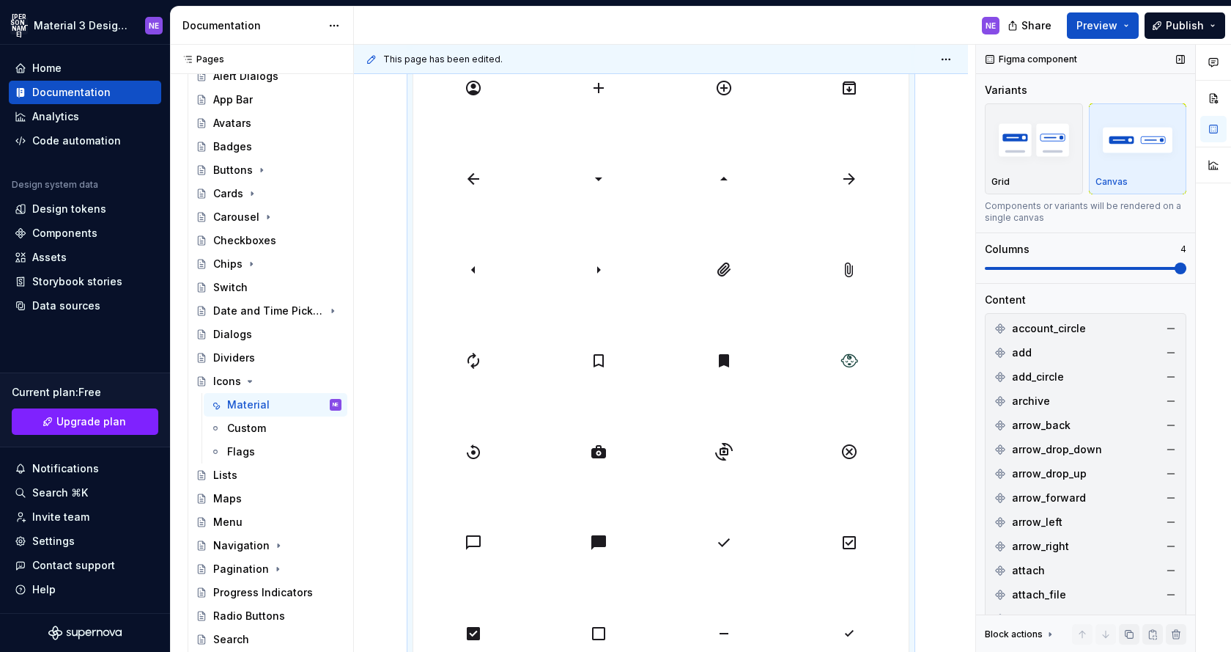
click at [1113, 147] on img "button" at bounding box center [1138, 140] width 85 height 54
click at [1065, 147] on img "button" at bounding box center [1034, 140] width 85 height 54
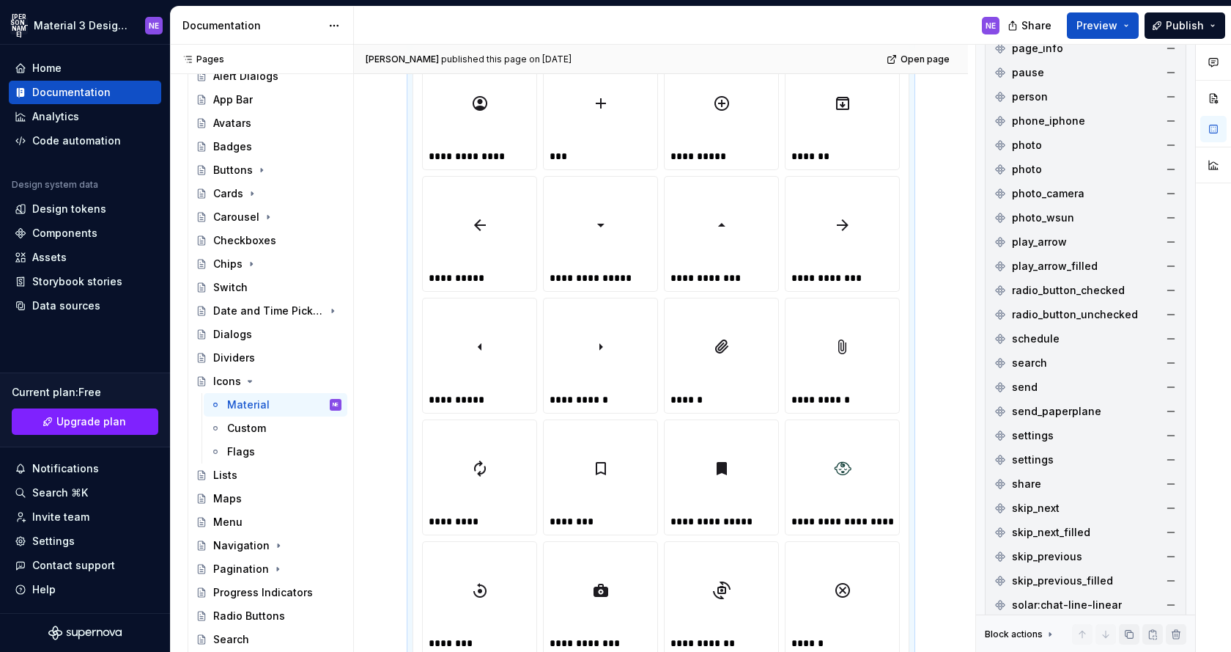
scroll to position [2991, 0]
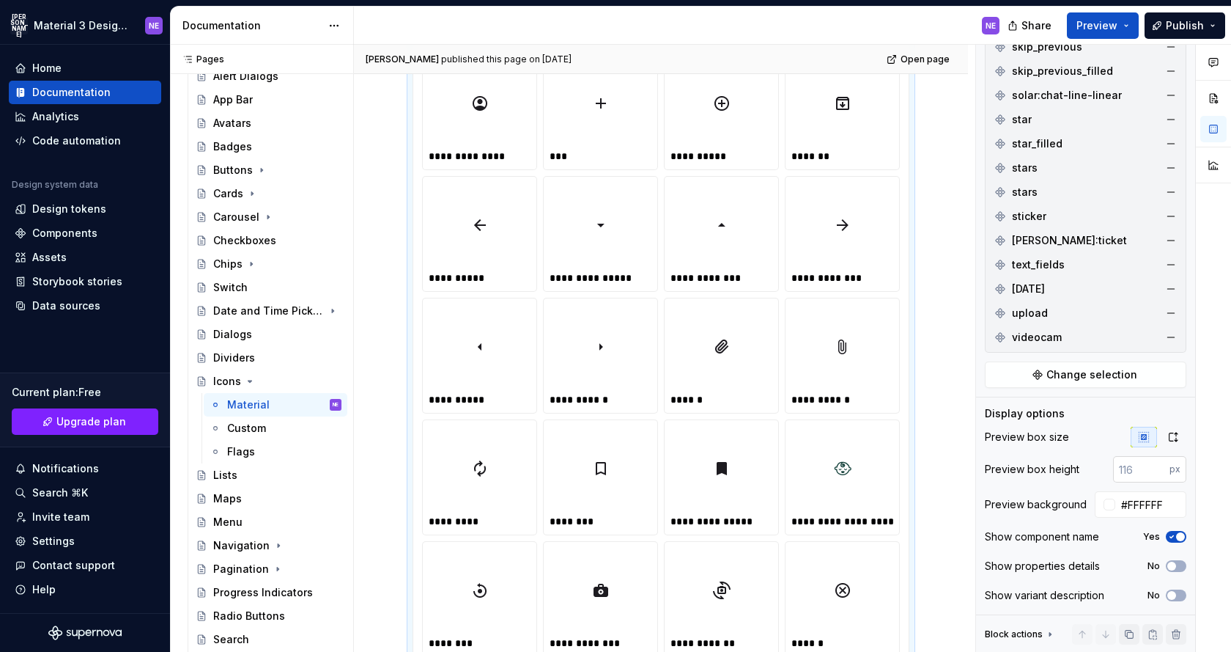
click at [1132, 470] on input "number" at bounding box center [1141, 469] width 56 height 26
type input "48"
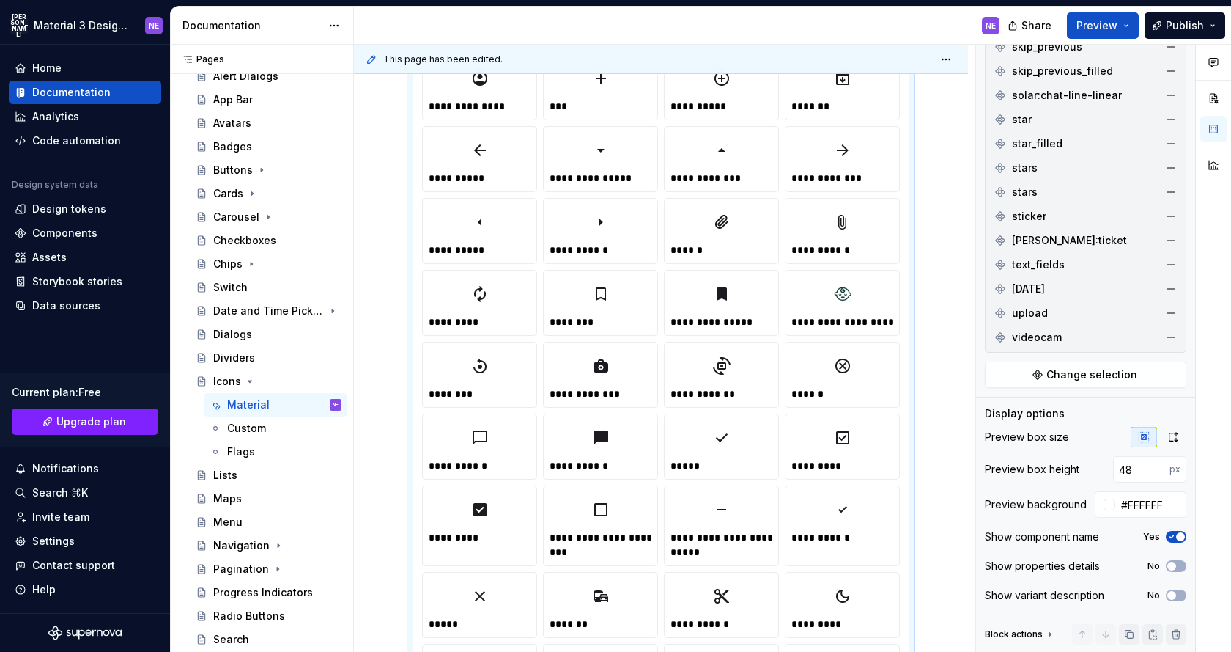
click at [1034, 630] on div "Block actions" at bounding box center [1014, 634] width 58 height 12
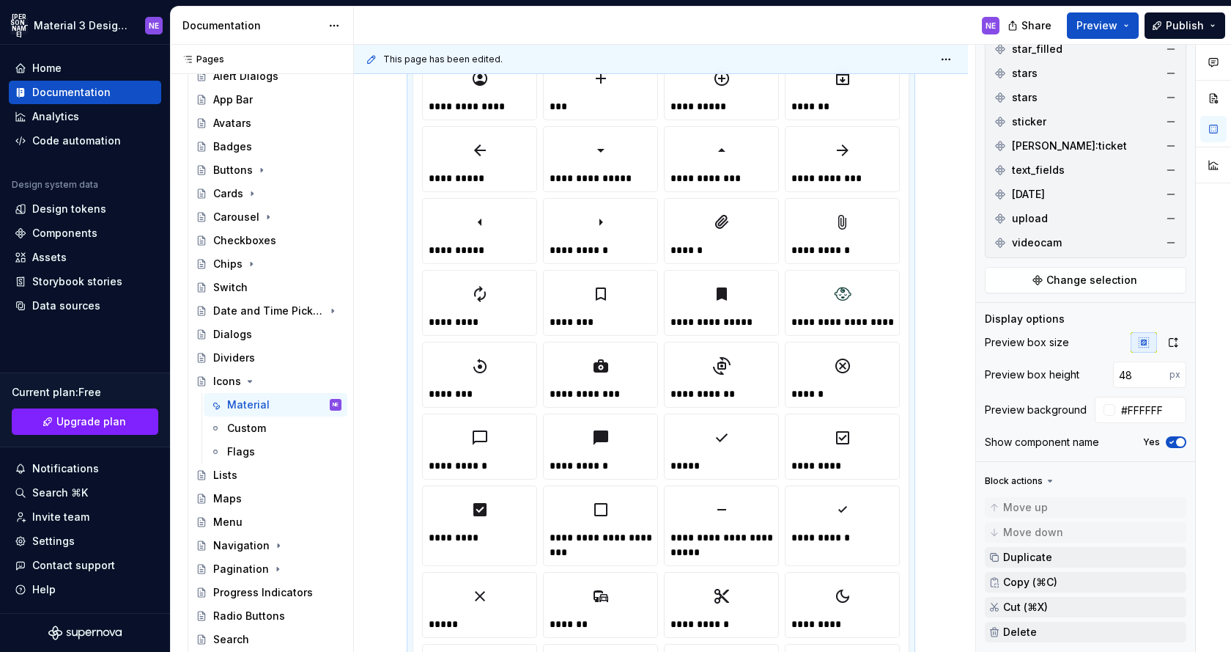
scroll to position [3144, 0]
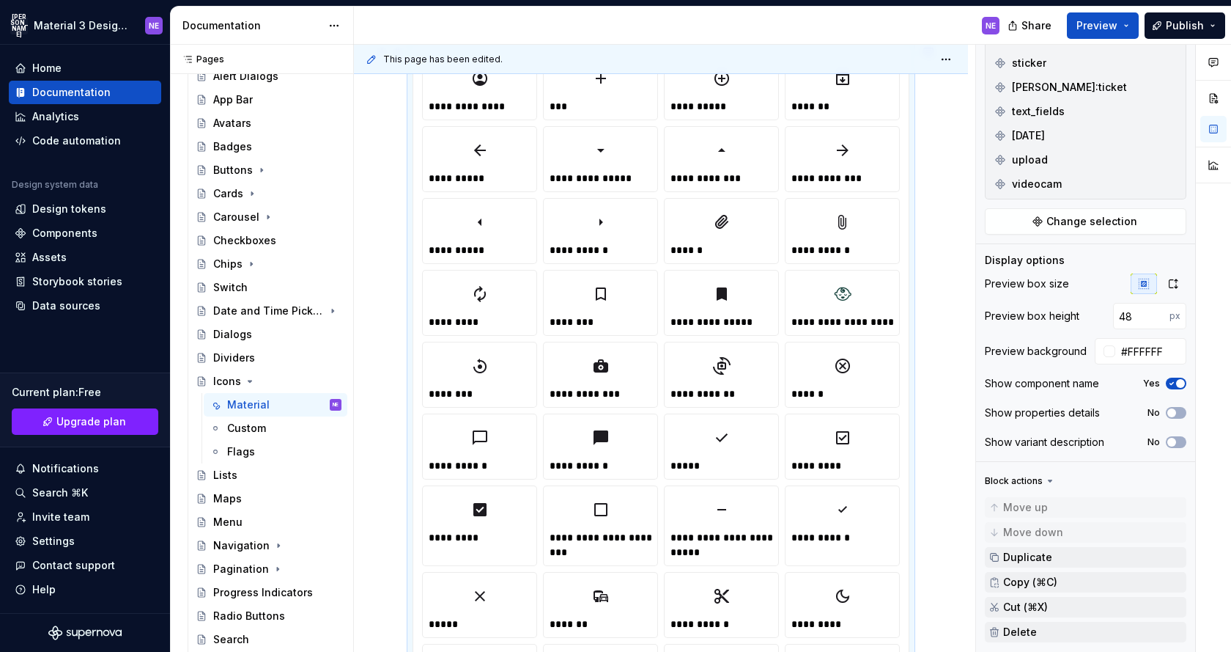
click at [828, 139] on div at bounding box center [843, 150] width 102 height 35
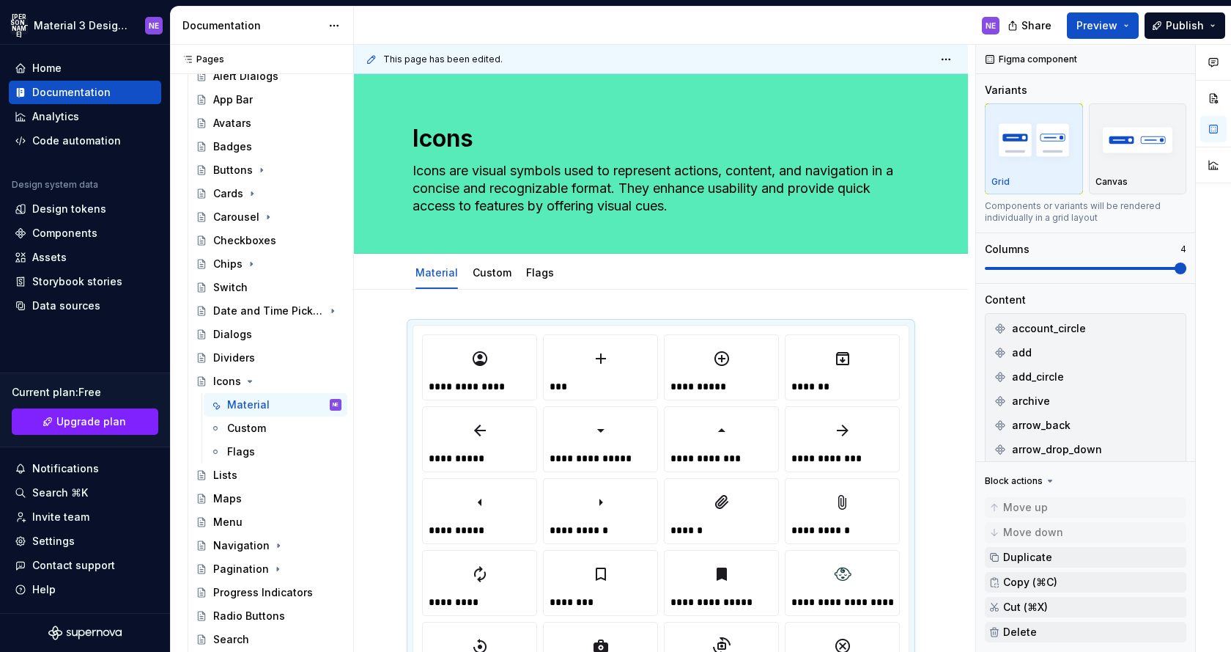
type textarea "*"
click at [472, 341] on div at bounding box center [480, 358] width 102 height 35
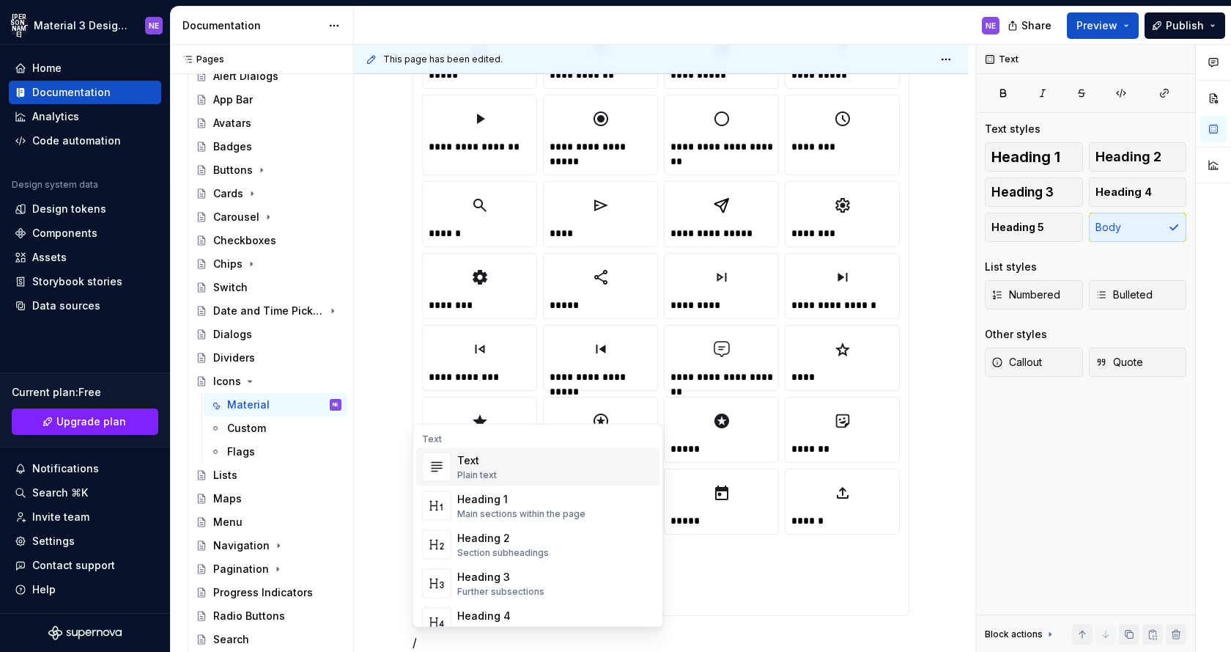
scroll to position [2208, 0]
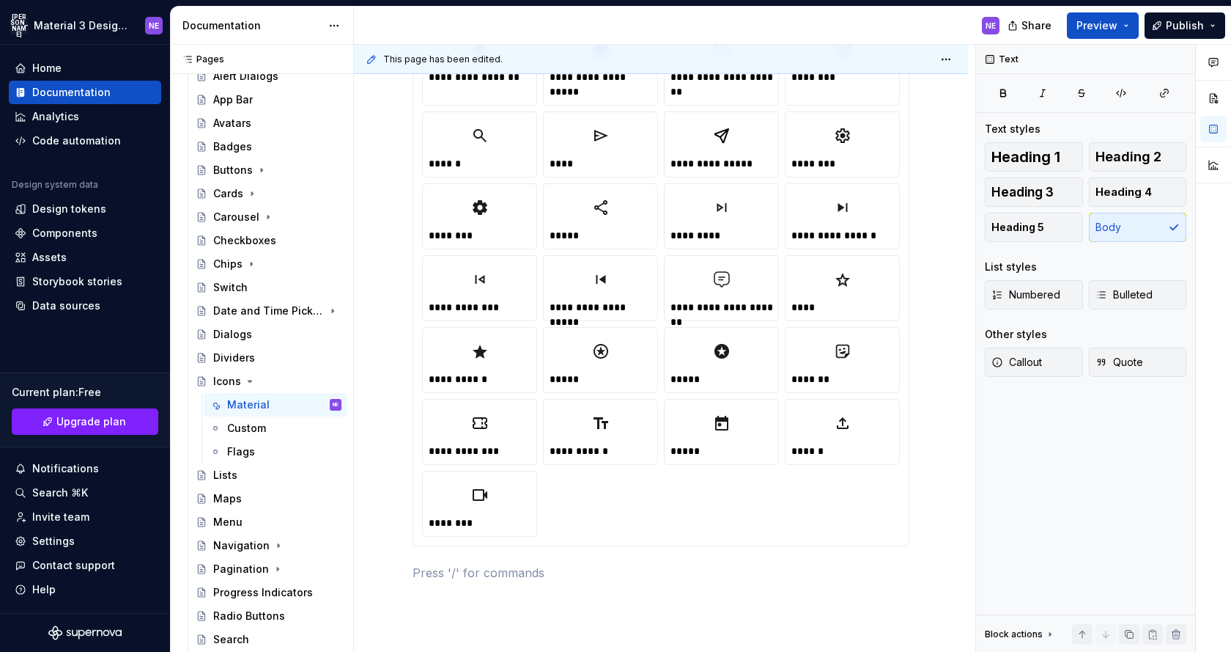
click at [833, 360] on div at bounding box center [843, 351] width 102 height 35
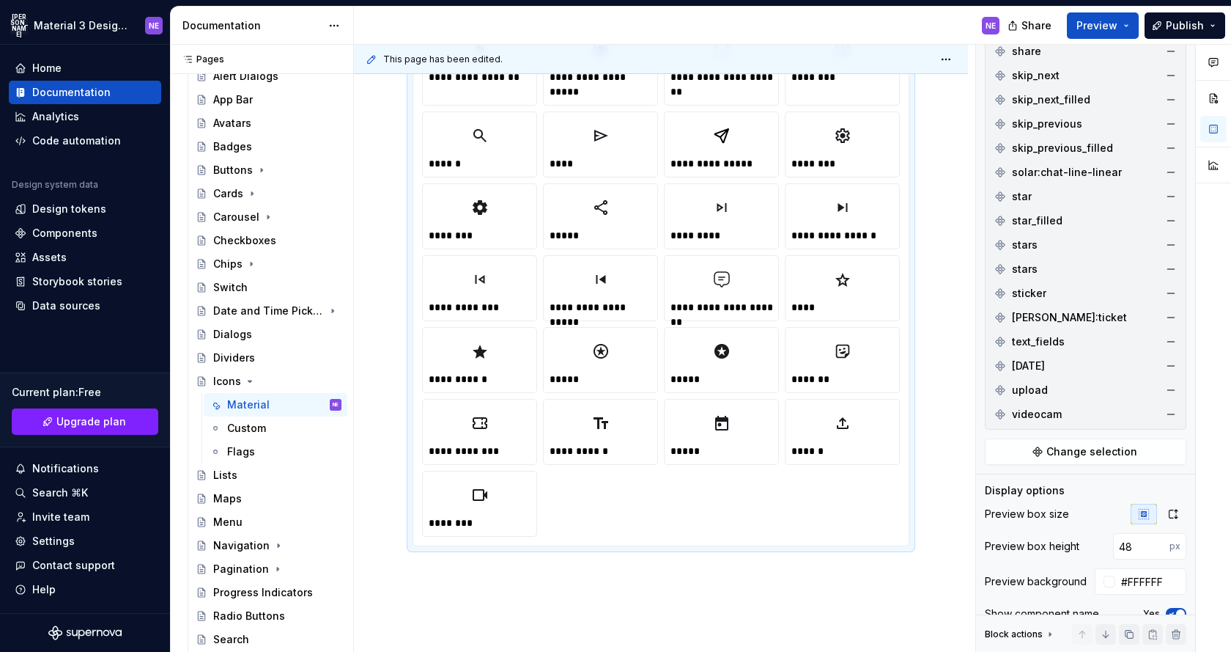
scroll to position [2991, 0]
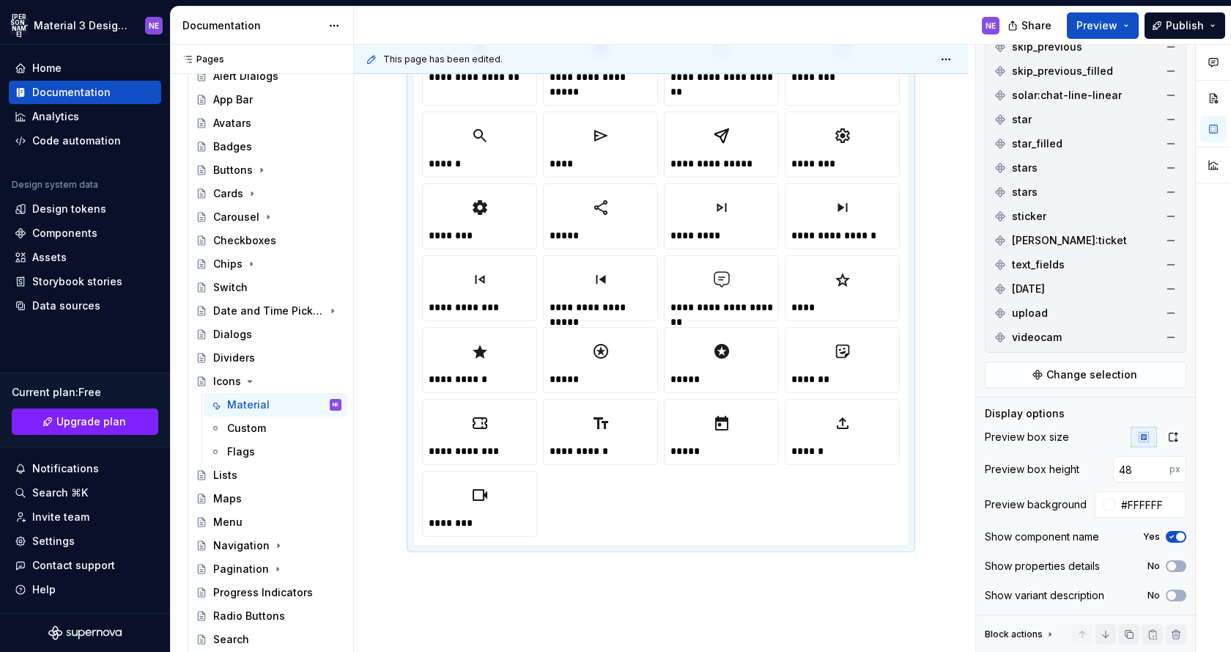
click at [1067, 296] on div "[DATE]" at bounding box center [1086, 288] width 194 height 23
click at [1068, 379] on span "Change selection" at bounding box center [1092, 374] width 91 height 15
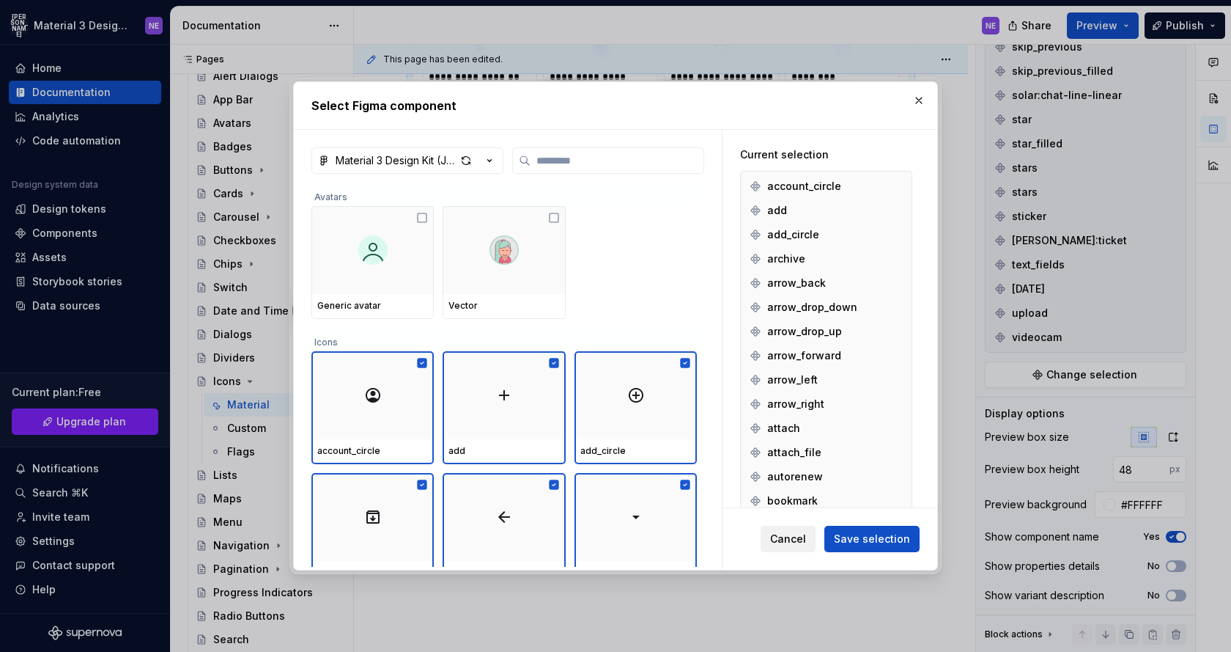
click at [782, 542] on span "Cancel" at bounding box center [788, 538] width 36 height 15
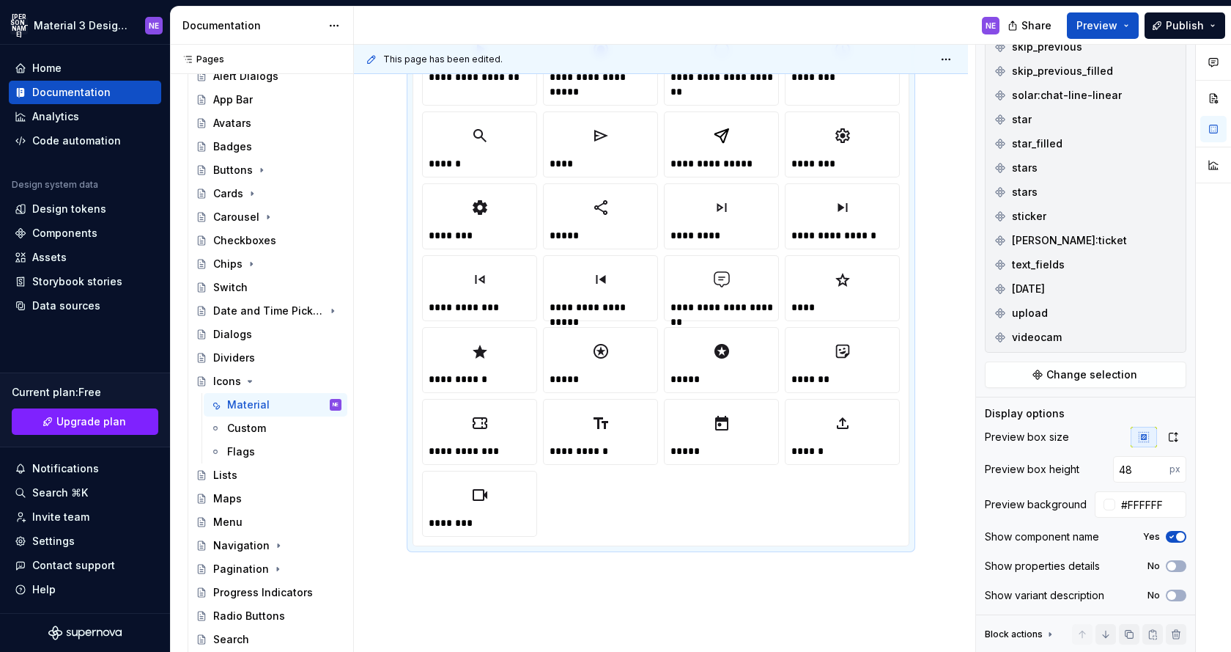
click at [858, 435] on div at bounding box center [843, 422] width 102 height 35
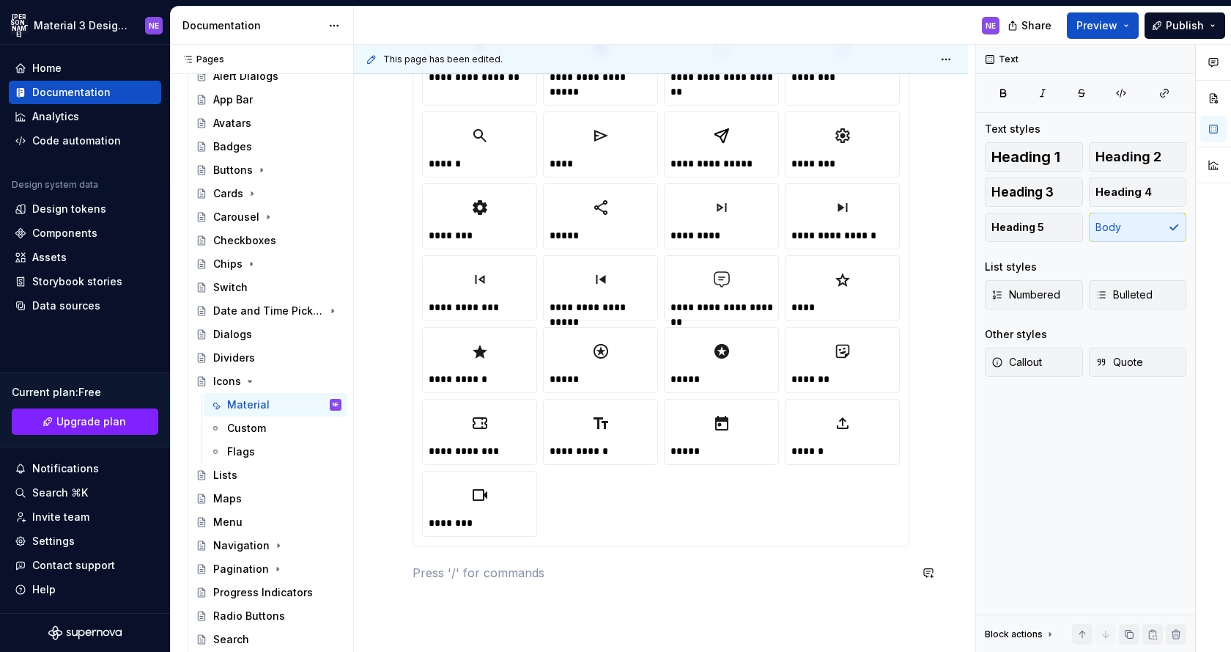
scroll to position [0, 0]
click at [265, 427] on div "Custom" at bounding box center [284, 428] width 114 height 21
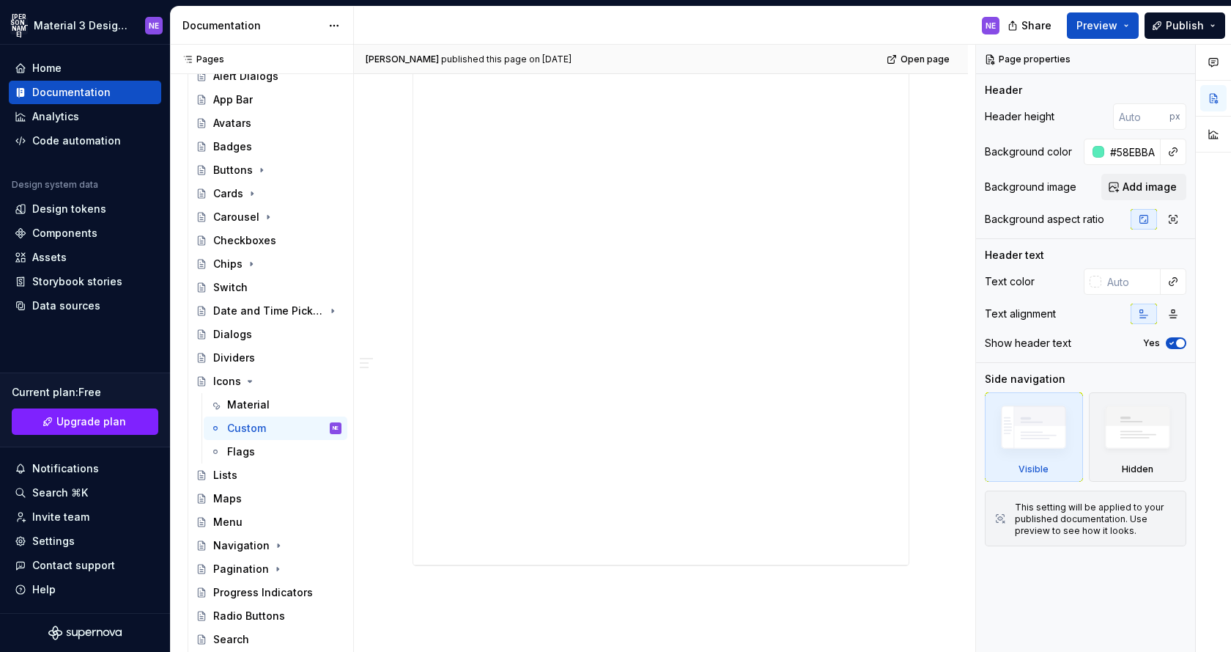
scroll to position [940, 0]
click at [257, 459] on div "Flags" at bounding box center [284, 451] width 114 height 21
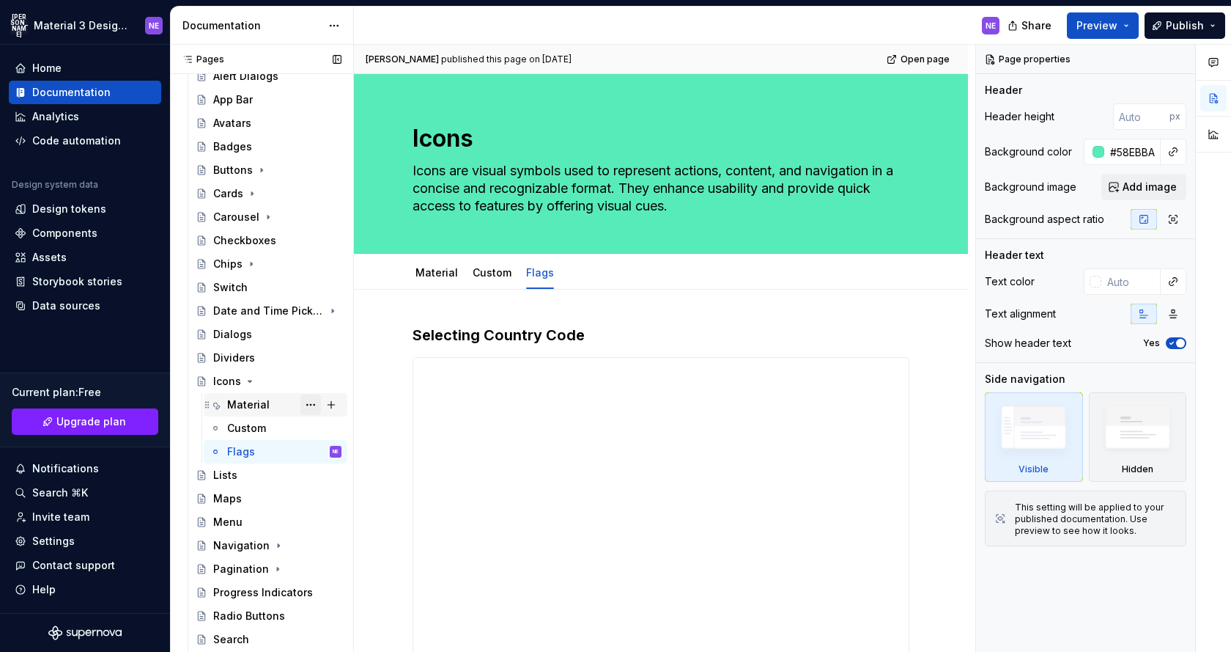
click at [303, 404] on button "Page tree" at bounding box center [311, 404] width 21 height 21
click at [265, 402] on div "Pages Pages Add Accessibility guide for tree Page tree. Navigate the tree with …" at bounding box center [261, 352] width 183 height 614
click at [267, 402] on div "Material" at bounding box center [284, 404] width 114 height 21
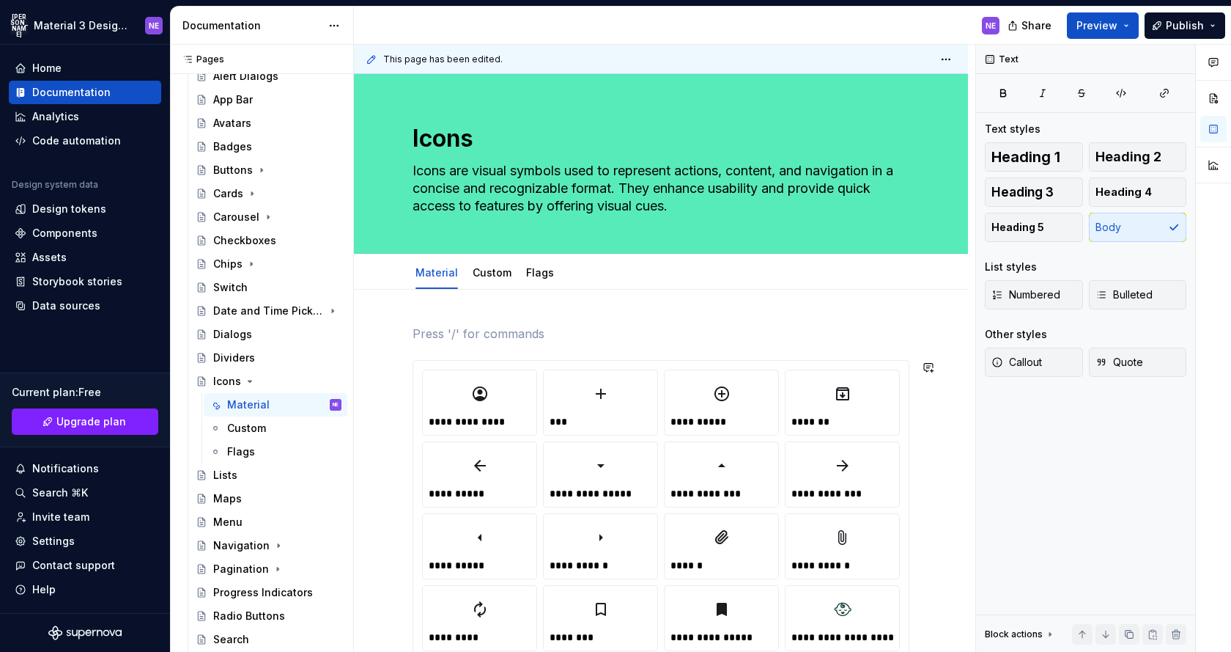
type textarea "*"
click at [442, 326] on p "Download" at bounding box center [661, 334] width 497 height 18
click at [747, 306] on button "button" at bounding box center [750, 306] width 21 height 21
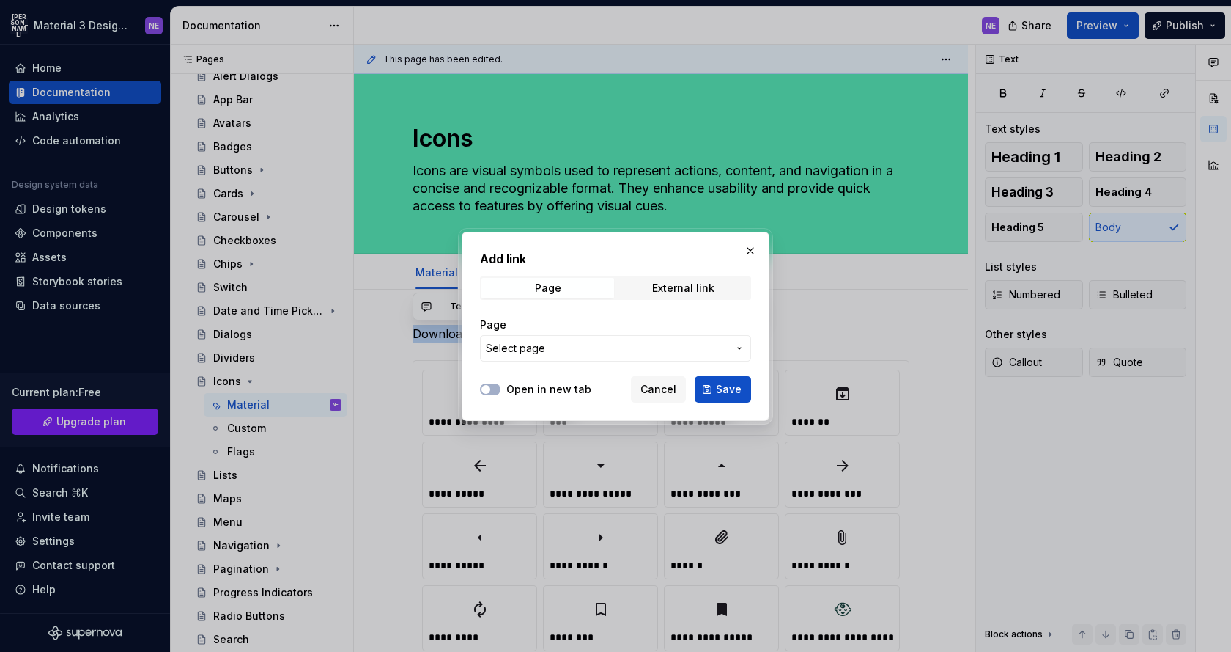
click at [567, 350] on span "Select page" at bounding box center [607, 348] width 242 height 15
click at [570, 359] on div "Add link Page External link Page Select page Open in new tab Cancel Save" at bounding box center [615, 326] width 1231 height 652
click at [668, 280] on span "External link" at bounding box center [683, 288] width 133 height 21
click at [649, 391] on span "Cancel" at bounding box center [659, 389] width 36 height 15
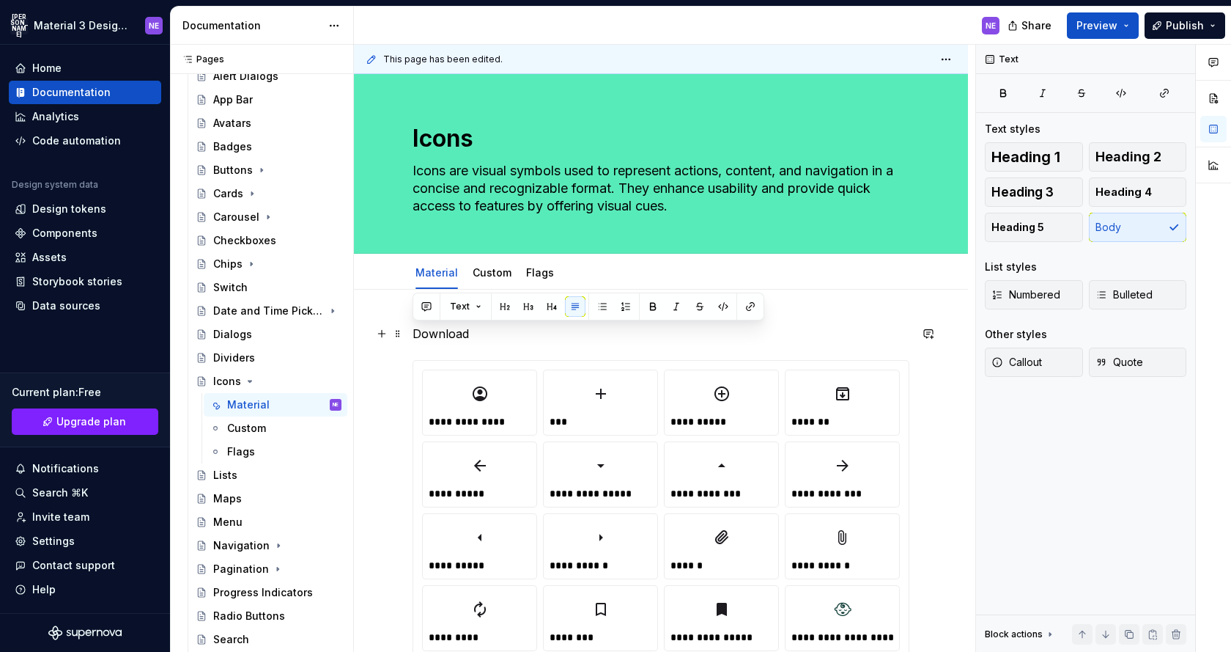
click at [602, 339] on p "Download" at bounding box center [661, 334] width 497 height 18
click at [455, 331] on p "Download" at bounding box center [661, 334] width 497 height 18
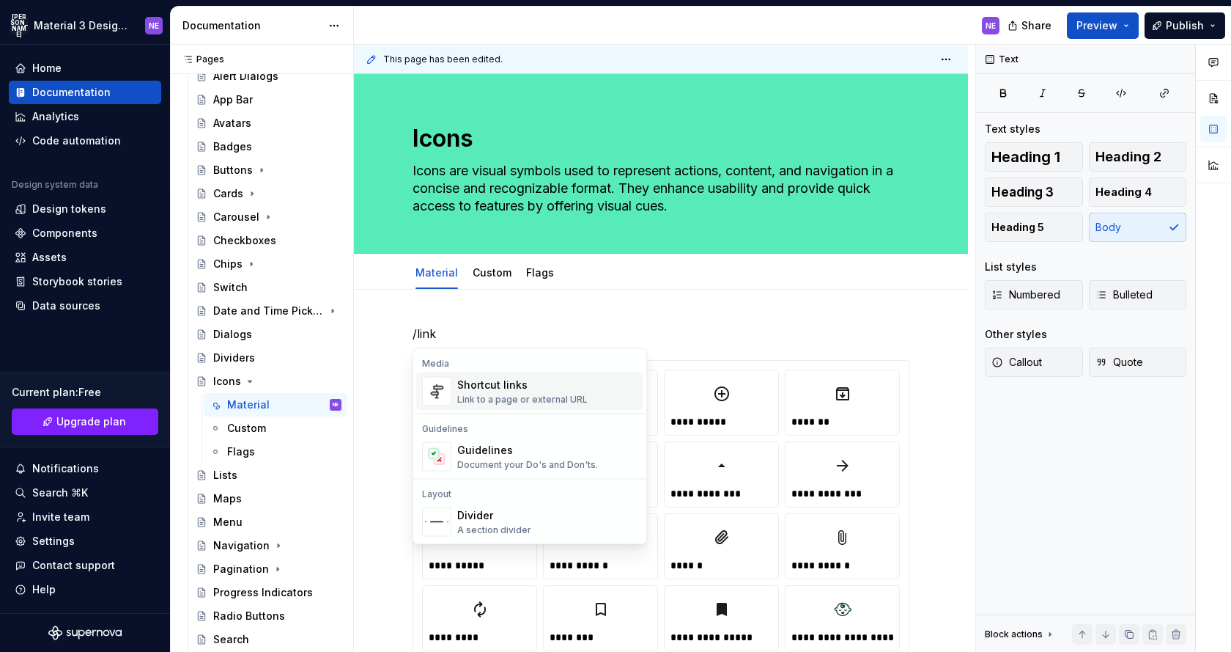
click at [556, 399] on div "Link to a page or external URL" at bounding box center [522, 400] width 130 height 12
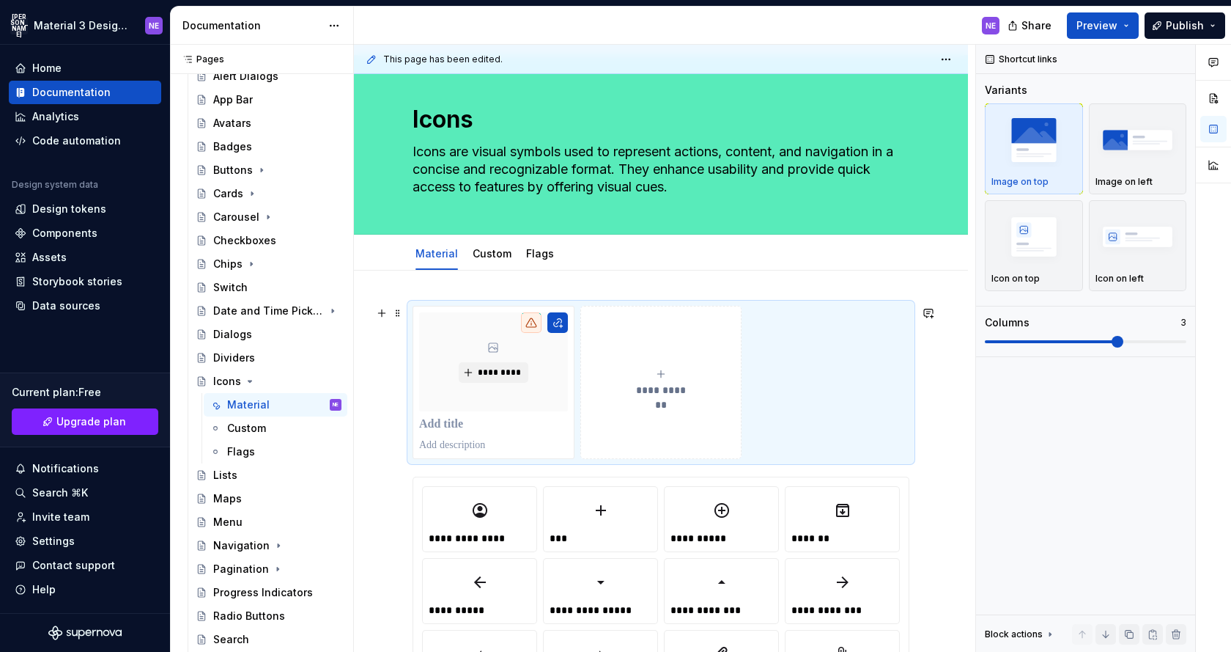
scroll to position [25, 0]
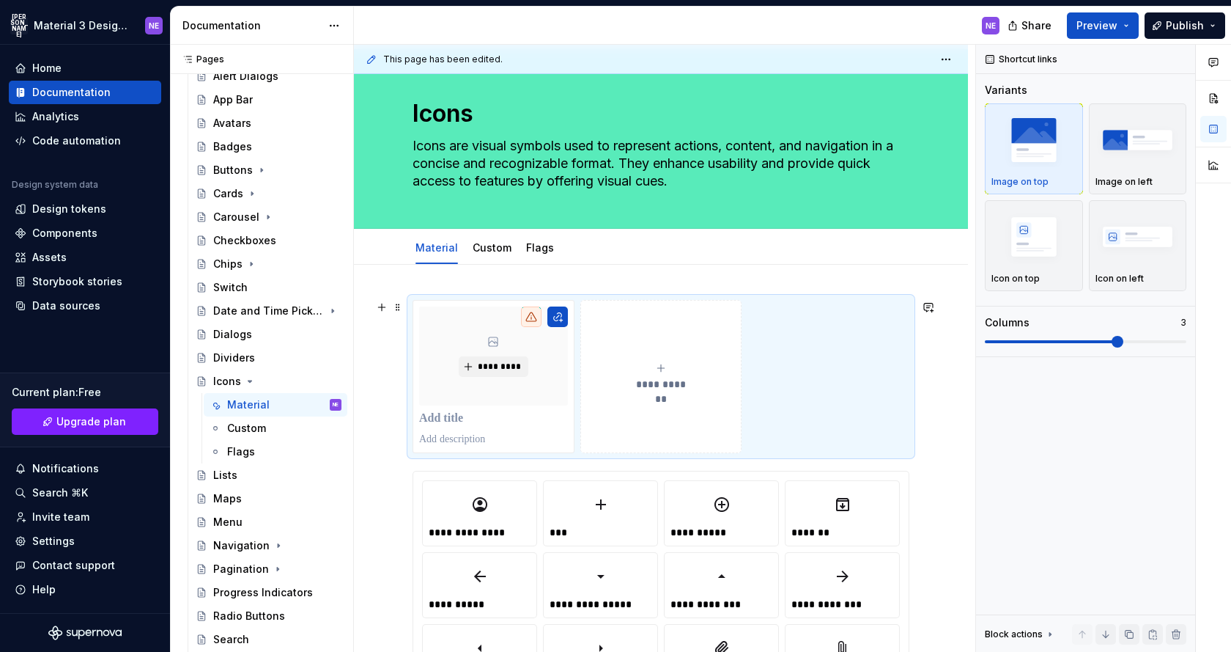
type textarea "*"
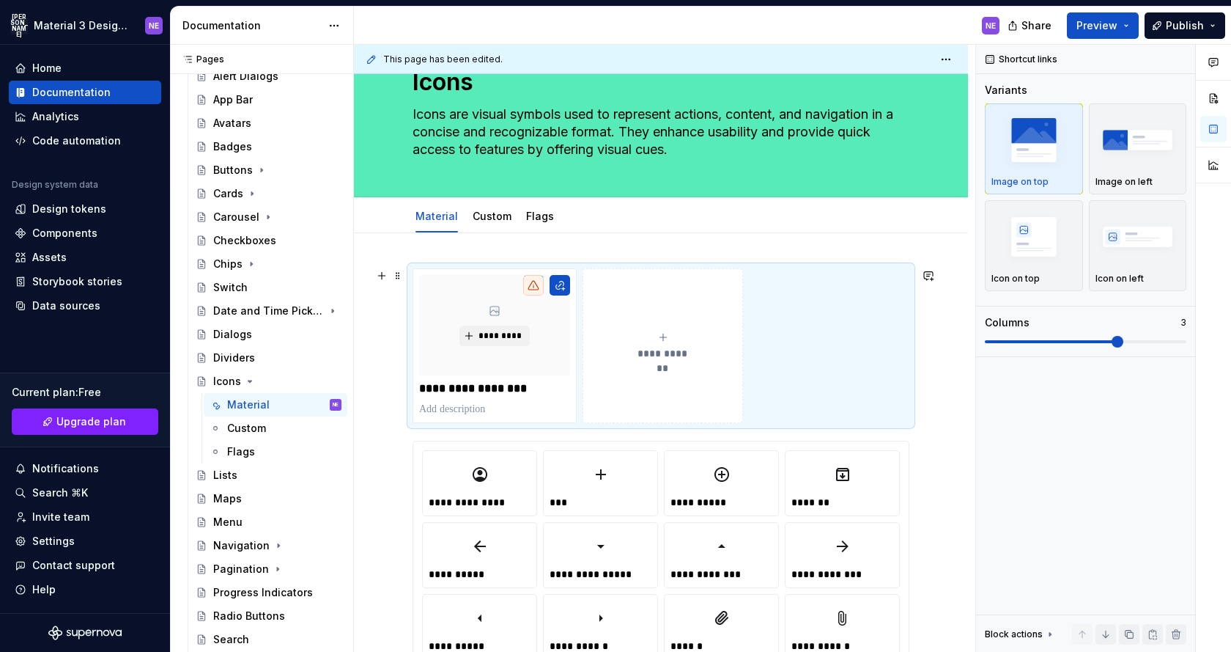
scroll to position [64, 0]
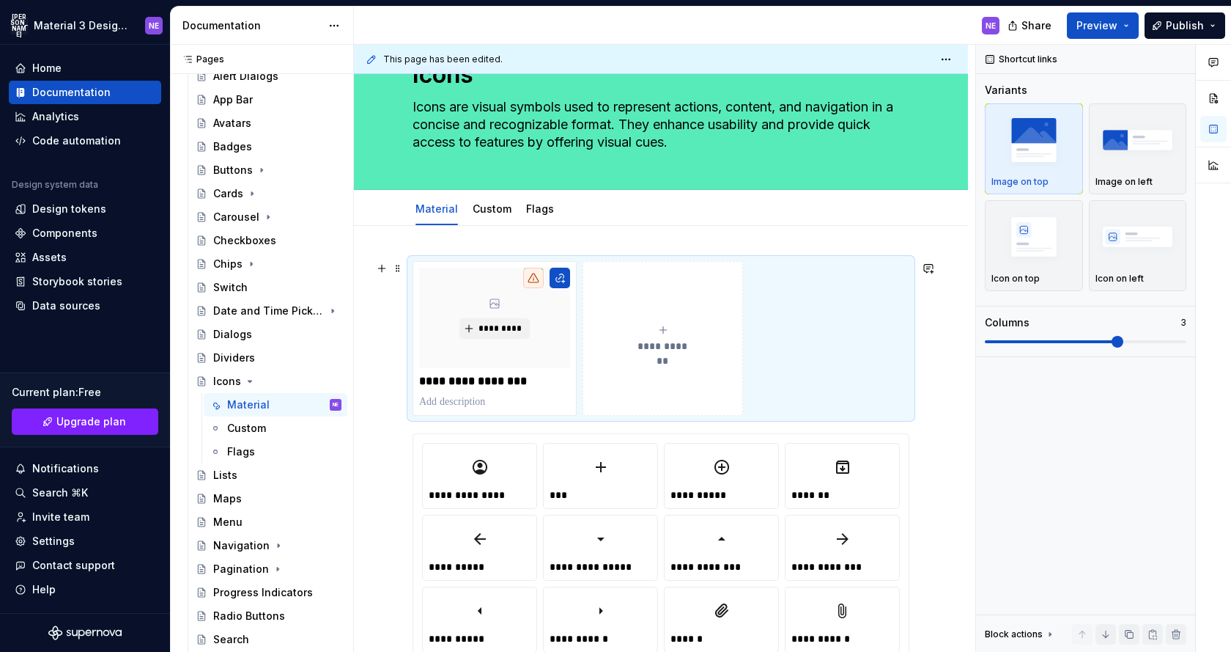
click at [674, 335] on div "**********" at bounding box center [662, 338] width 147 height 29
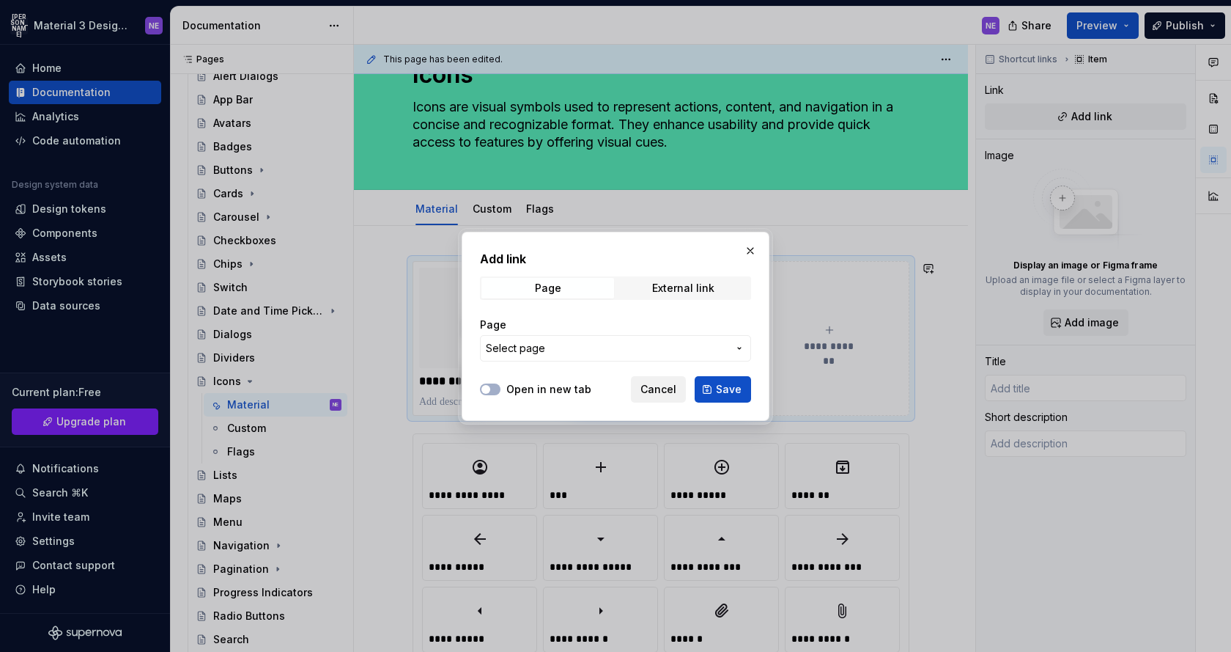
click at [665, 383] on span "Cancel" at bounding box center [659, 389] width 36 height 15
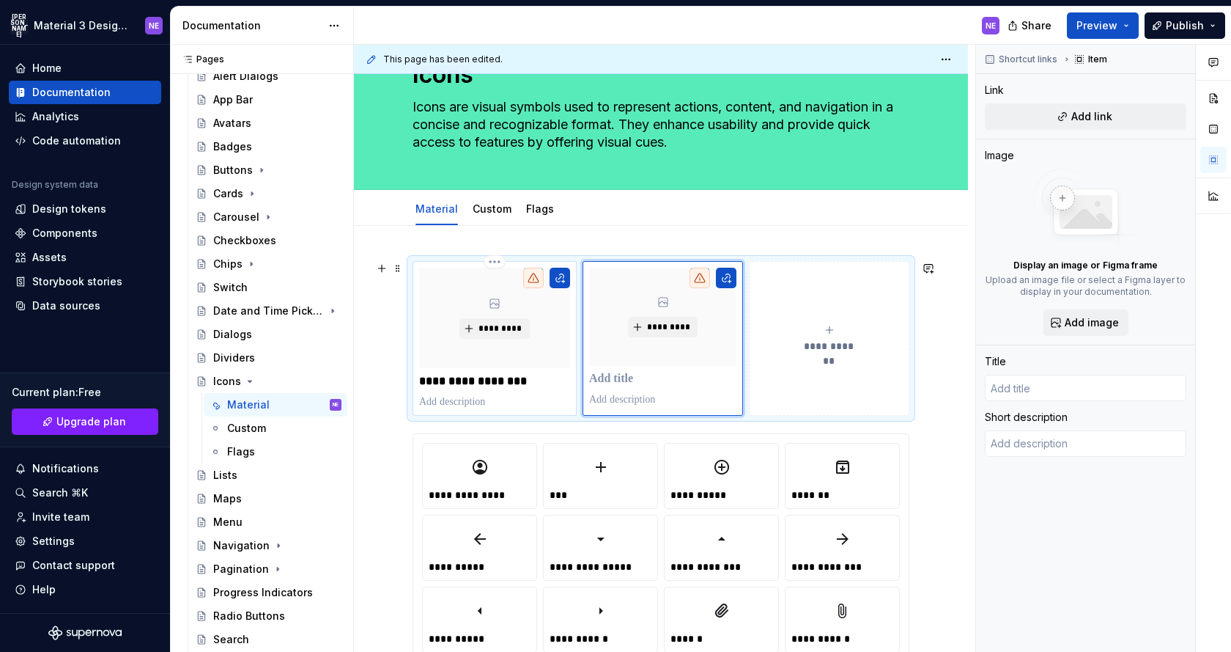
type textarea "*"
type input "Download All Icons"
click at [503, 317] on div "*********" at bounding box center [494, 318] width 151 height 100
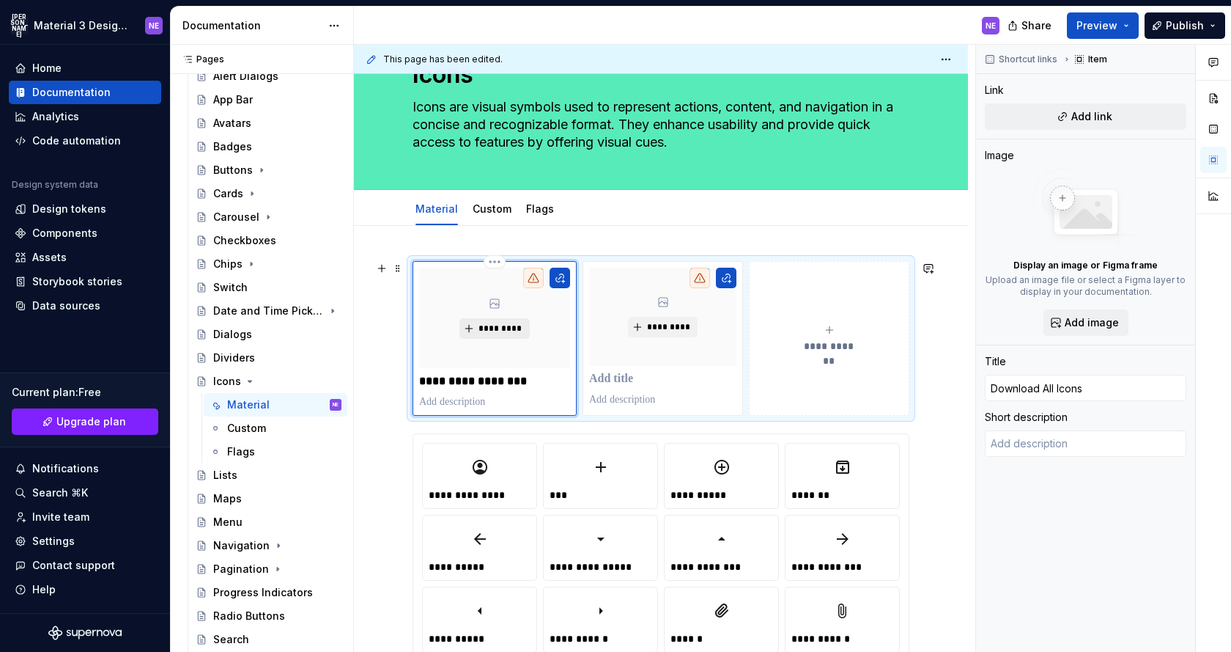
click at [503, 328] on span "*********" at bounding box center [500, 329] width 45 height 12
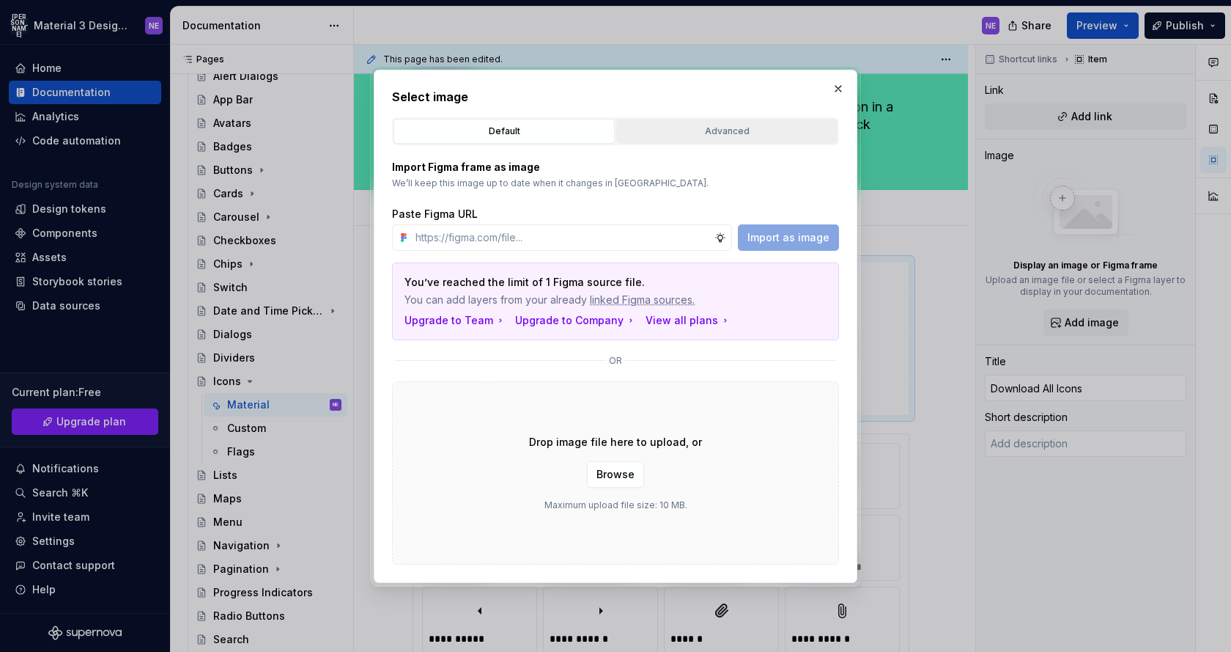
click at [705, 138] on button "Advanced" at bounding box center [726, 131] width 221 height 25
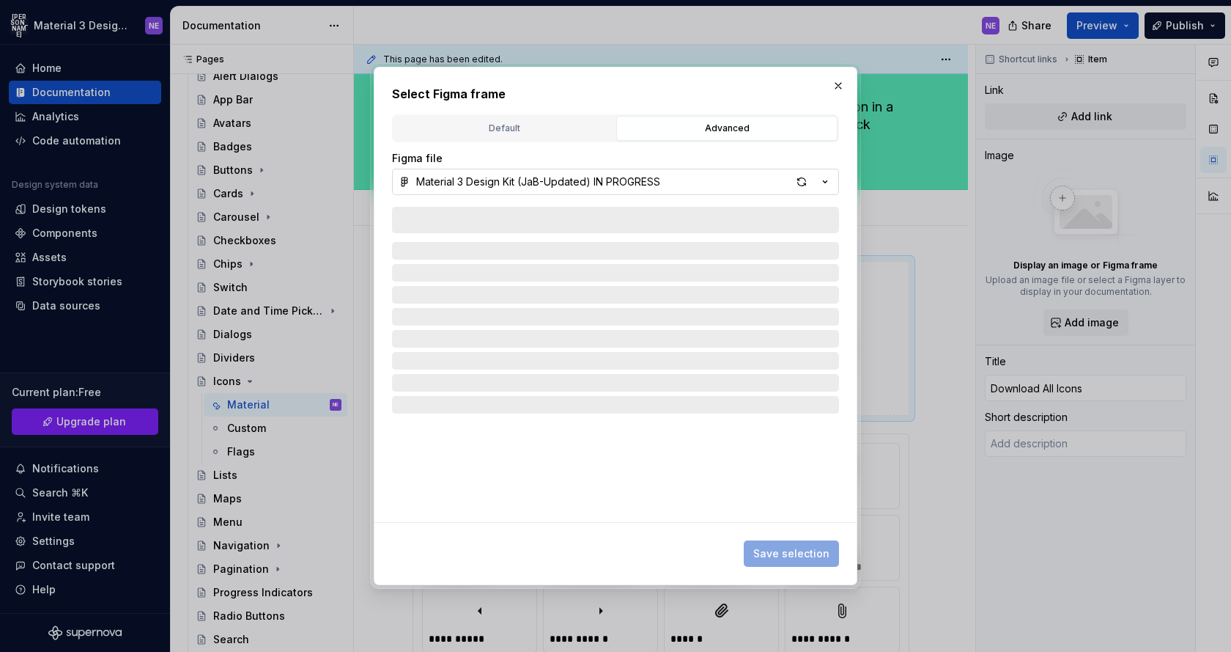
click at [696, 179] on button "Material 3 Design Kit (JaB-Updated) IN PROGRESS" at bounding box center [615, 182] width 447 height 26
click at [531, 135] on div "Select Figma frame Default Advanced Import Figma frame as image We’ll keep this…" at bounding box center [615, 326] width 1231 height 652
click at [531, 130] on div "Default" at bounding box center [504, 128] width 211 height 15
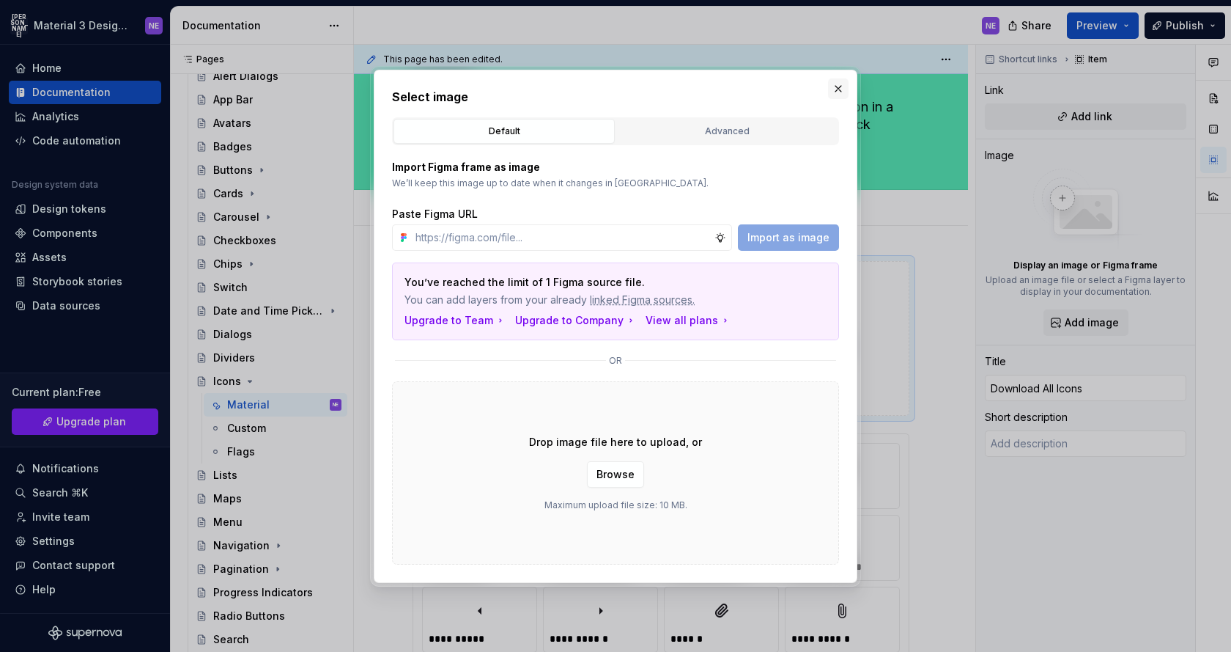
click at [834, 87] on button "button" at bounding box center [838, 88] width 21 height 21
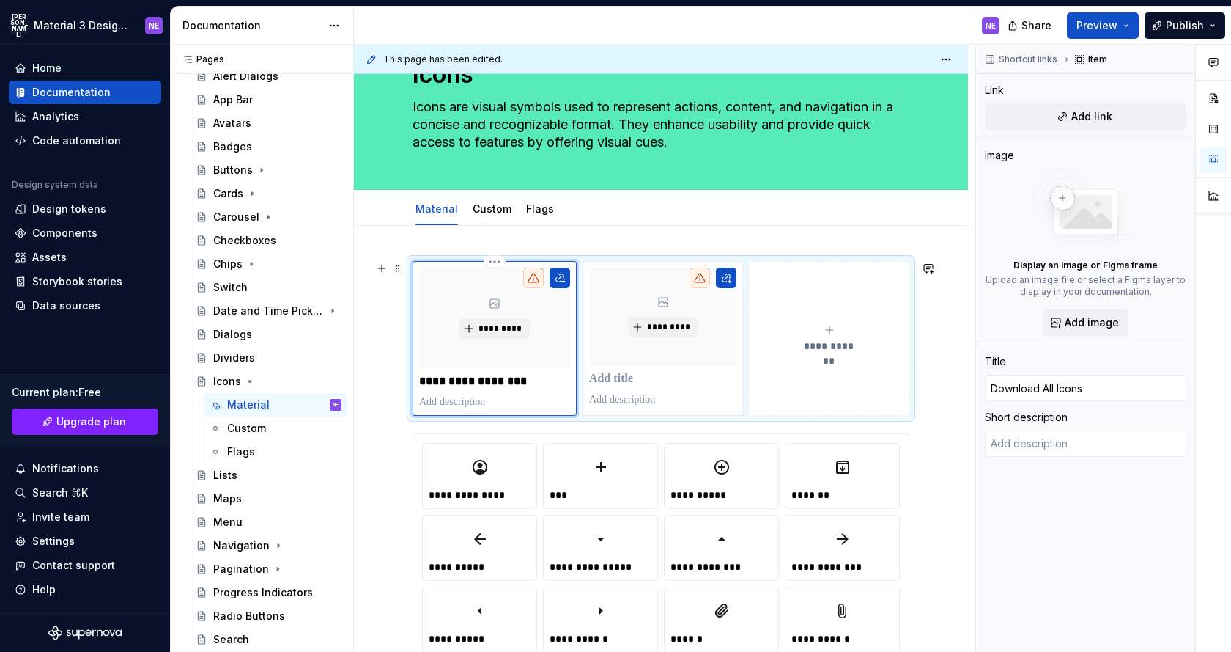
click at [457, 407] on p at bounding box center [494, 401] width 151 height 15
click at [852, 403] on button "**********" at bounding box center [829, 338] width 161 height 155
type textarea "*"
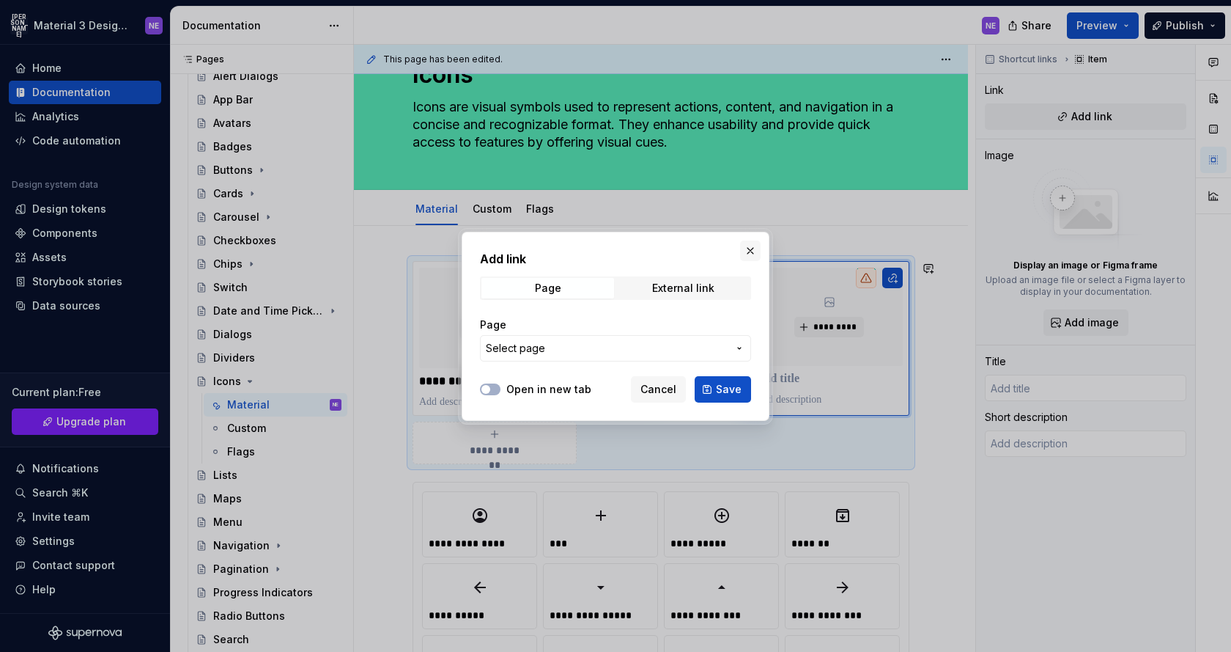
click at [741, 247] on button "button" at bounding box center [750, 250] width 21 height 21
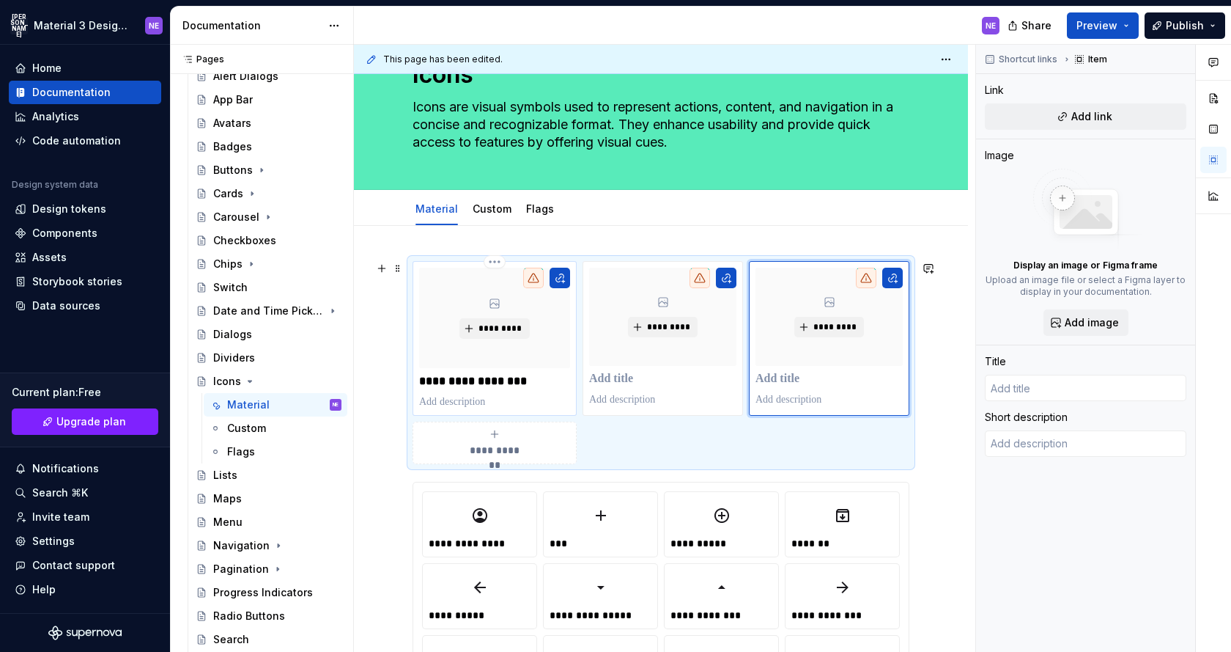
click at [548, 397] on p at bounding box center [494, 401] width 151 height 15
type textarea "*"
type input "Download All Icons"
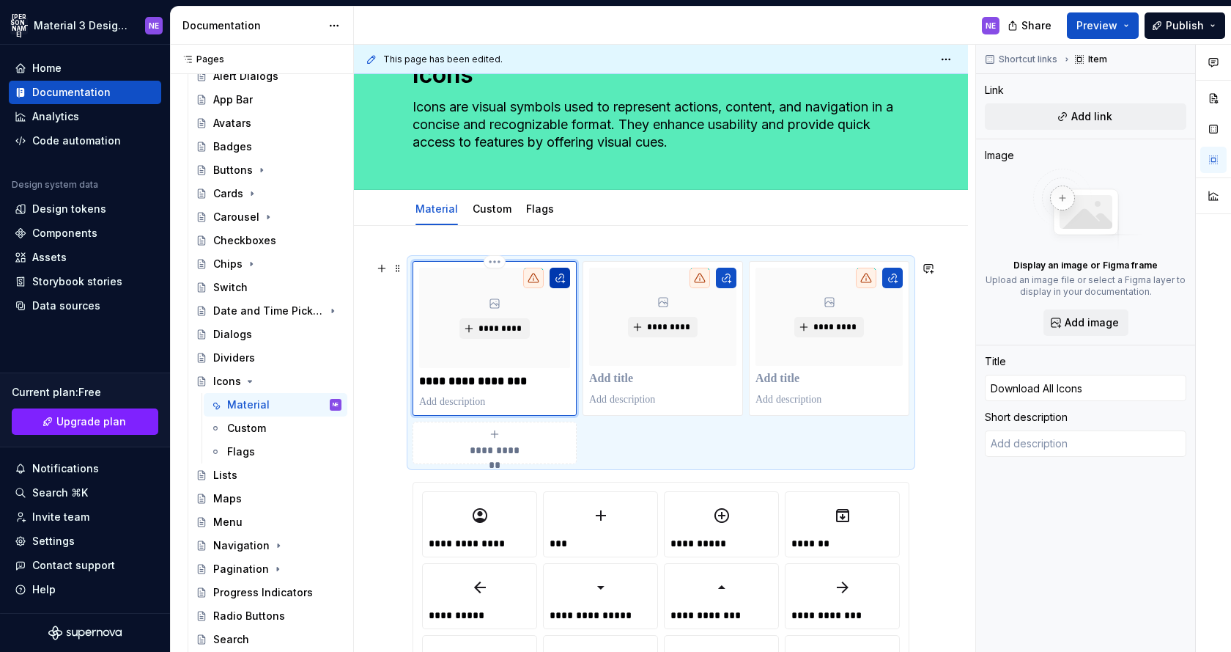
click at [561, 276] on button "button" at bounding box center [560, 278] width 21 height 21
type textarea "*"
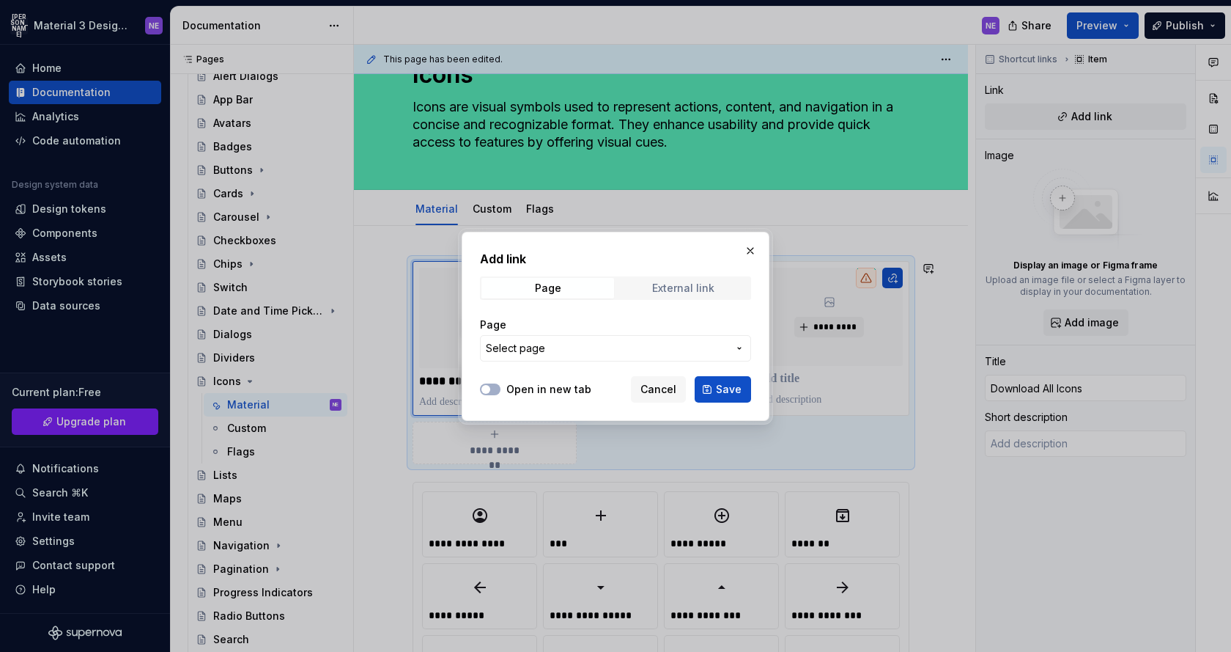
click at [655, 288] on div "External link" at bounding box center [683, 288] width 62 height 12
click at [587, 356] on input "URL" at bounding box center [615, 348] width 271 height 26
paste input "[URL][DOMAIN_NAME]"
type input "[URL][DOMAIN_NAME]"
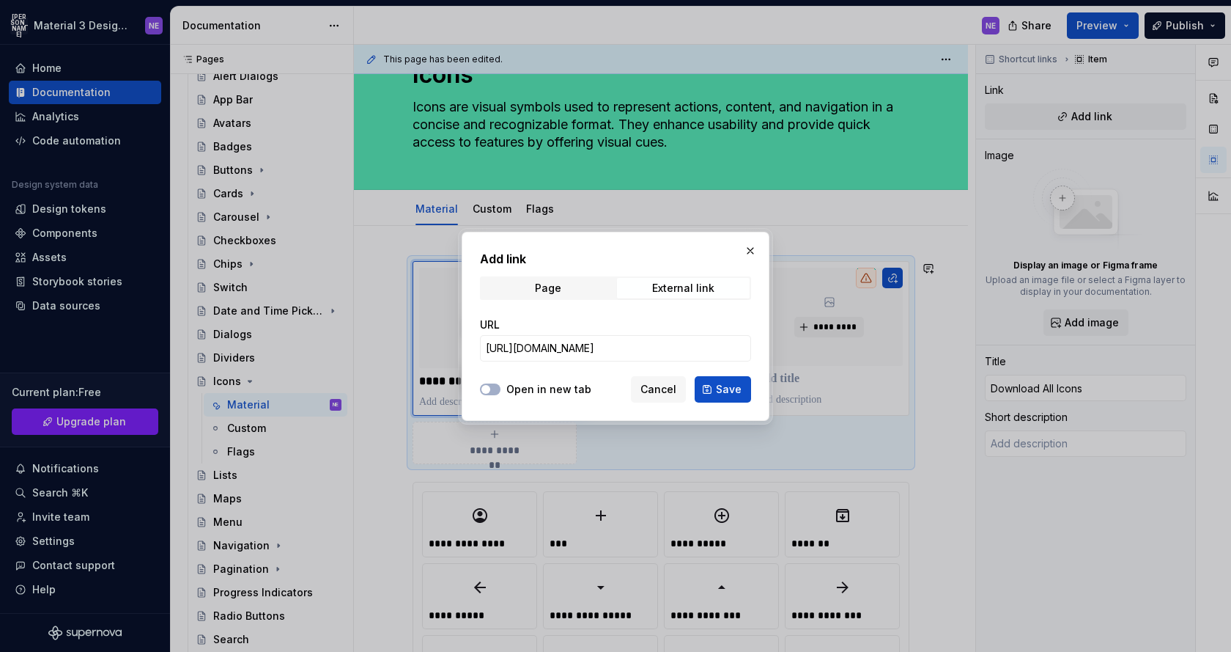
scroll to position [0, 0]
click at [503, 391] on div "Open in new tab" at bounding box center [535, 389] width 111 height 15
click at [499, 389] on button "Open in new tab" at bounding box center [490, 389] width 21 height 12
click at [726, 387] on span "Save" at bounding box center [729, 389] width 26 height 15
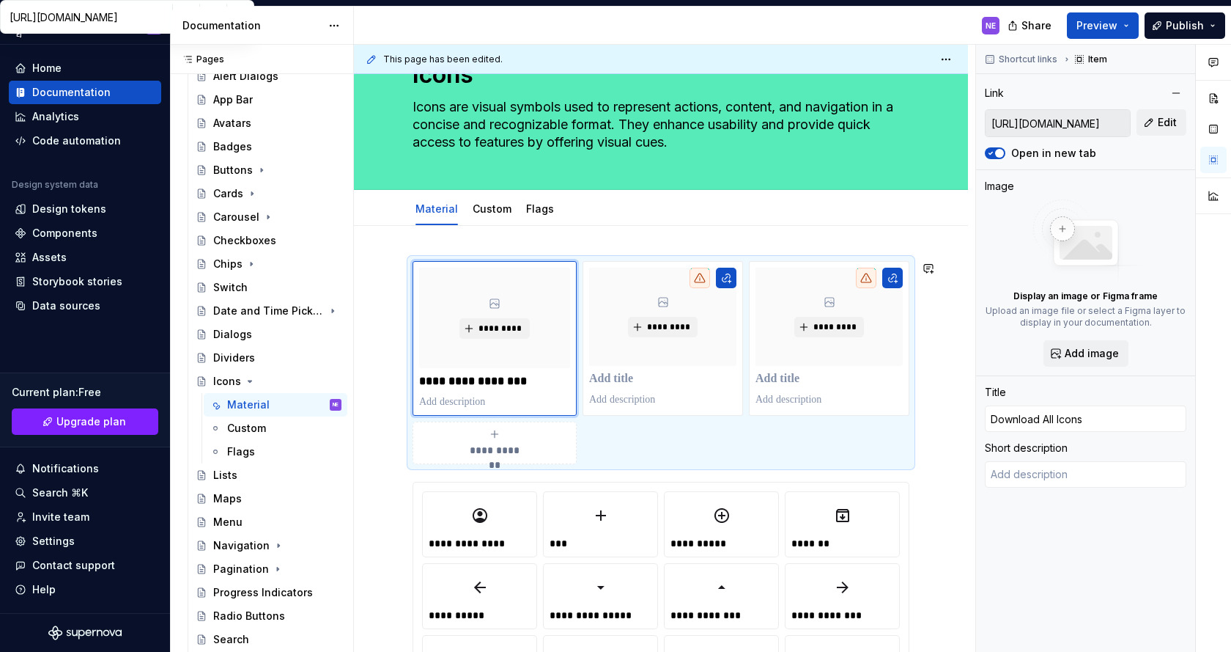
type textarea "*"
type textarea "Access Google Drive with a Google account (for personal use) or Google Workspac…"
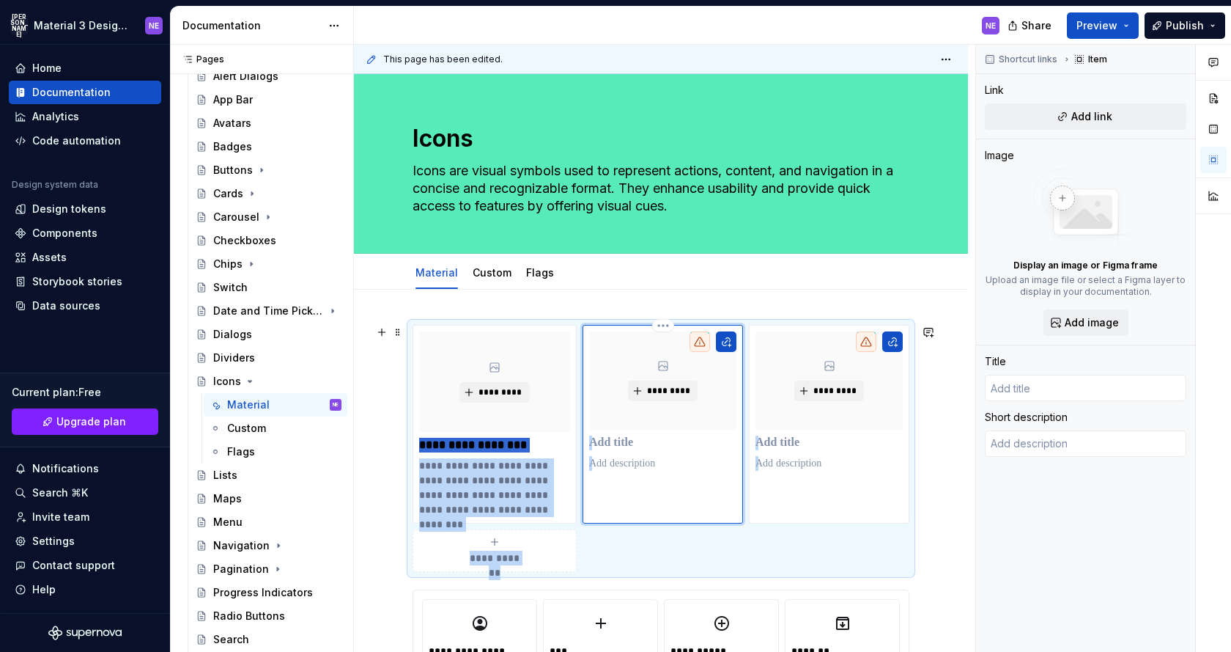
click at [723, 453] on div "*********" at bounding box center [662, 400] width 147 height 139
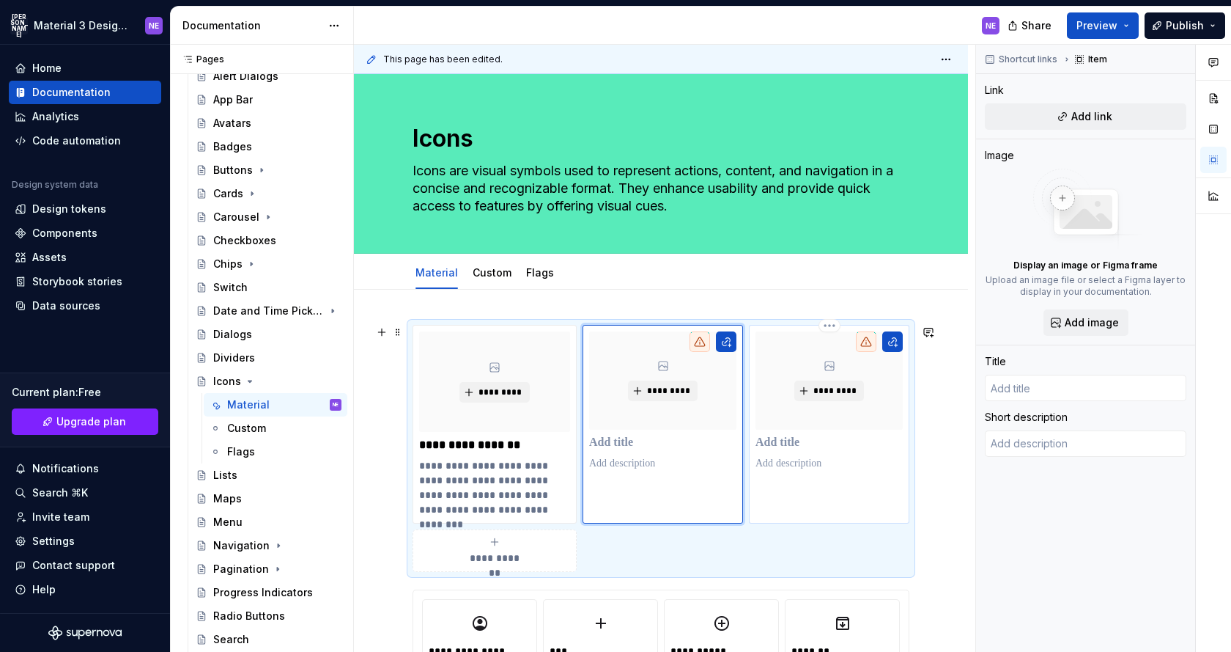
click at [869, 342] on icon at bounding box center [867, 342] width 12 height 12
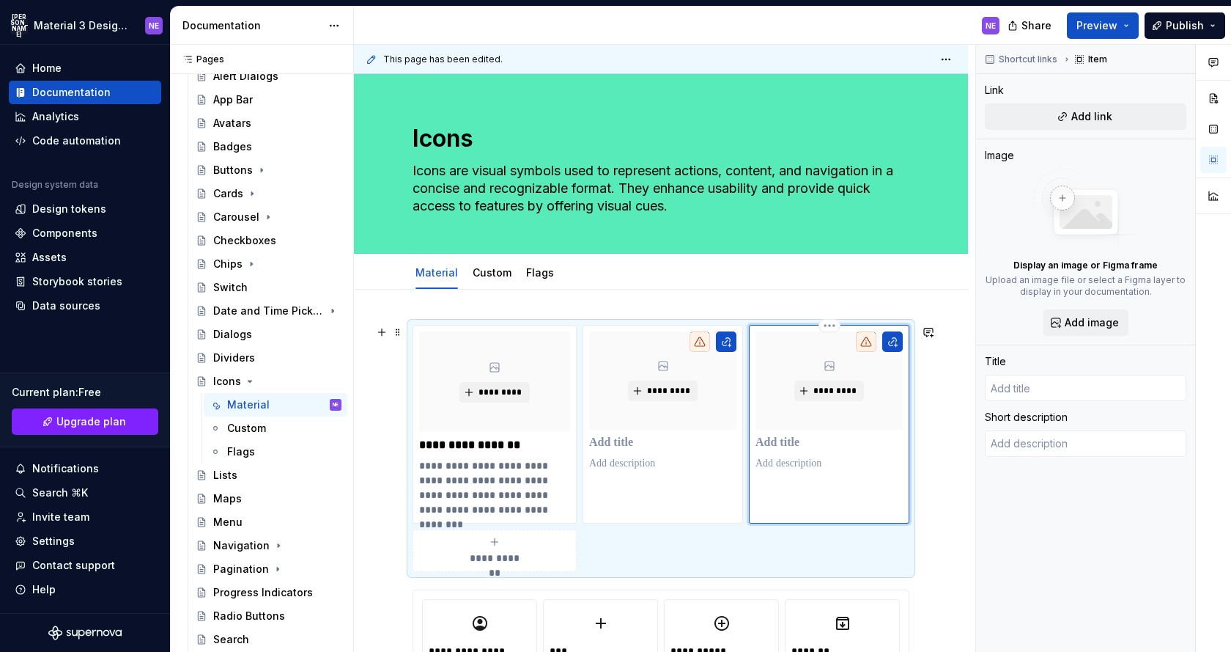
click at [872, 342] on icon at bounding box center [867, 342] width 12 height 12
type textarea "*"
type input "Download All Icon"
type textarea "Access Google Drive with a Google account (for personal use) or Google Workspac…"
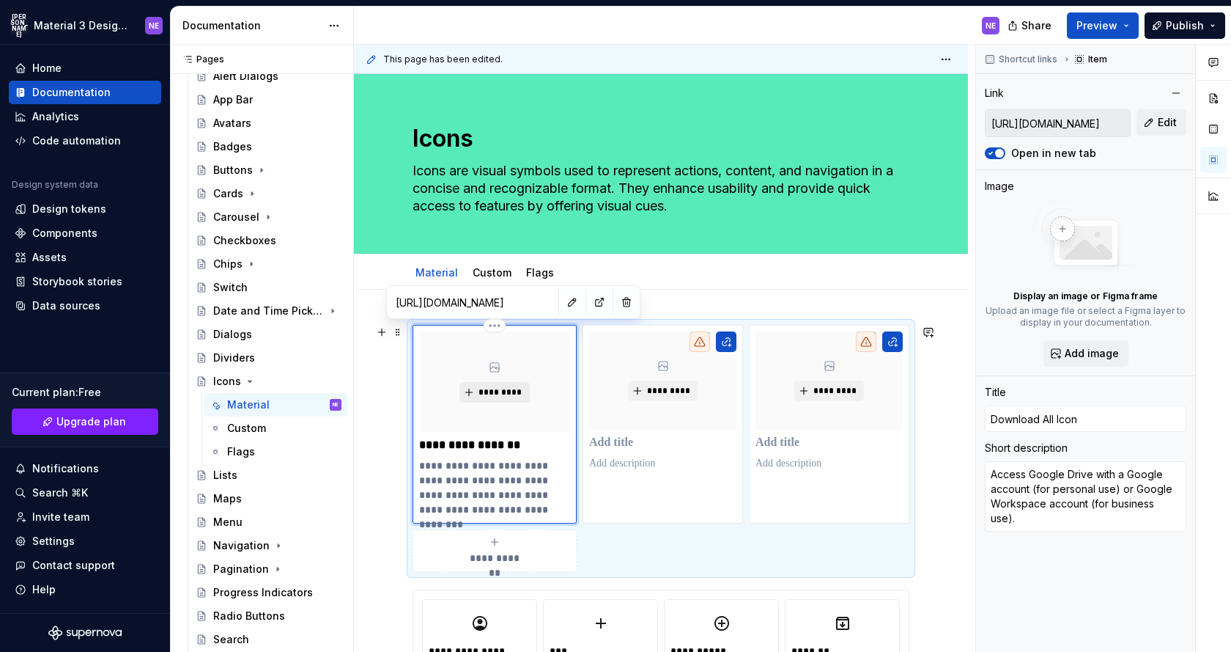
click at [504, 386] on span "*********" at bounding box center [500, 392] width 45 height 12
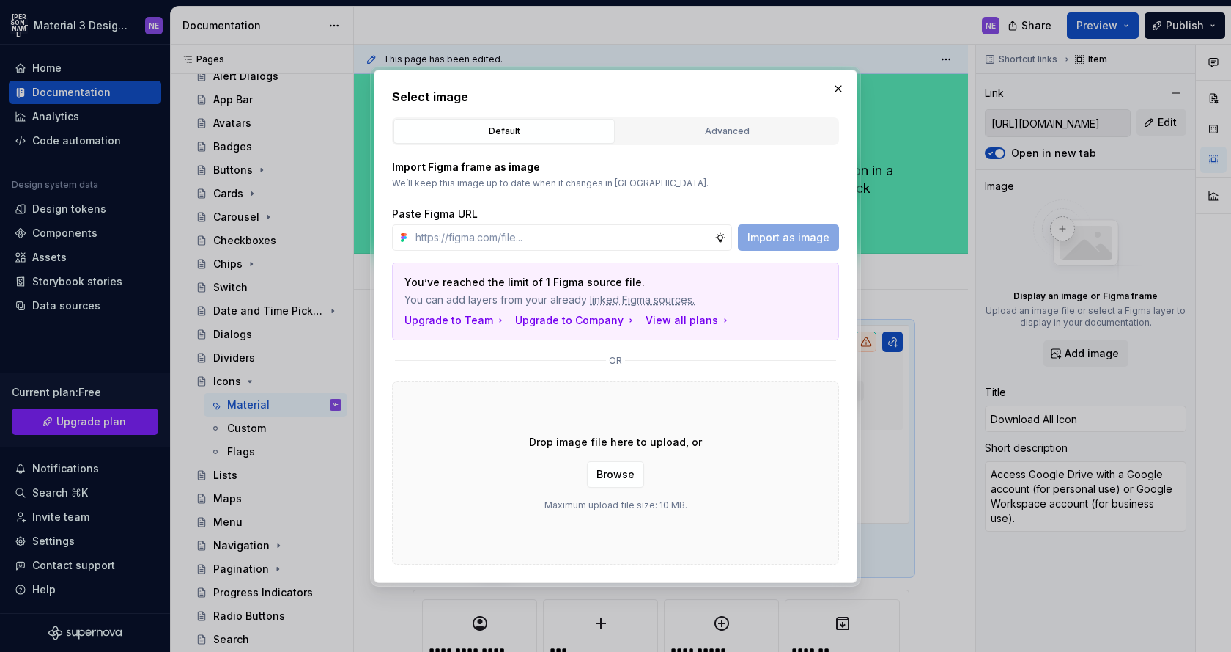
type textarea "*"
paste input "[URL][DOMAIN_NAME]"
type input "[URL][DOMAIN_NAME]"
click at [799, 242] on span "Import as image" at bounding box center [789, 237] width 82 height 15
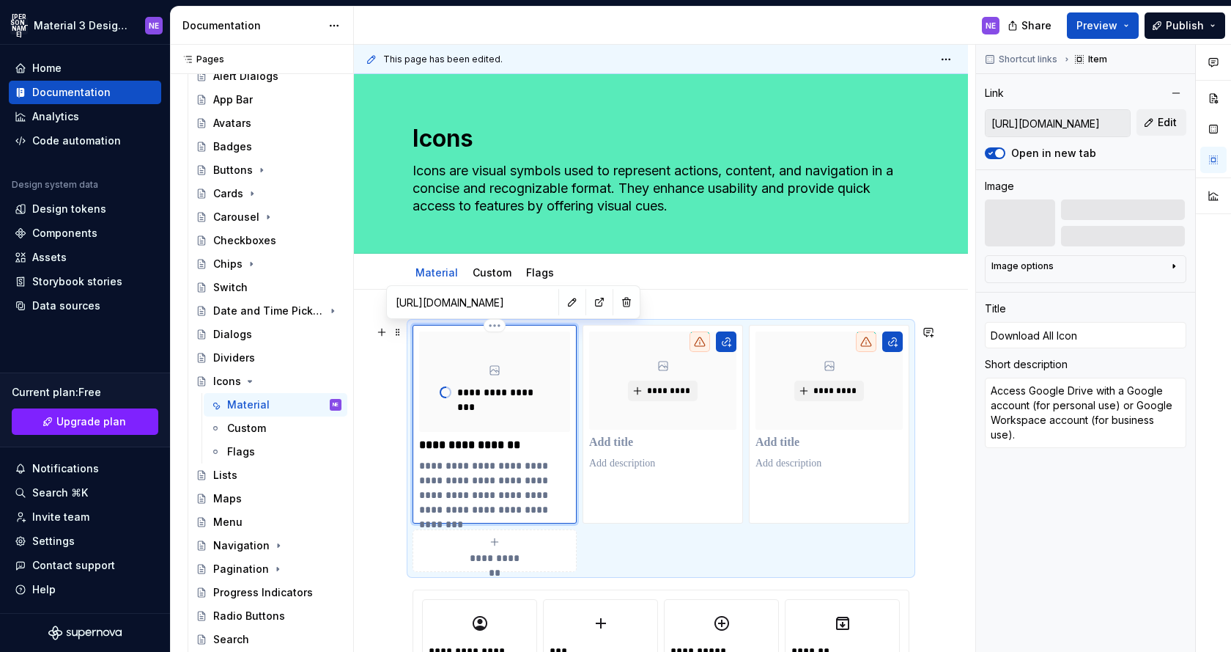
click at [528, 442] on p "**********" at bounding box center [494, 445] width 151 height 15
type textarea "*"
type input "Download All Icons"
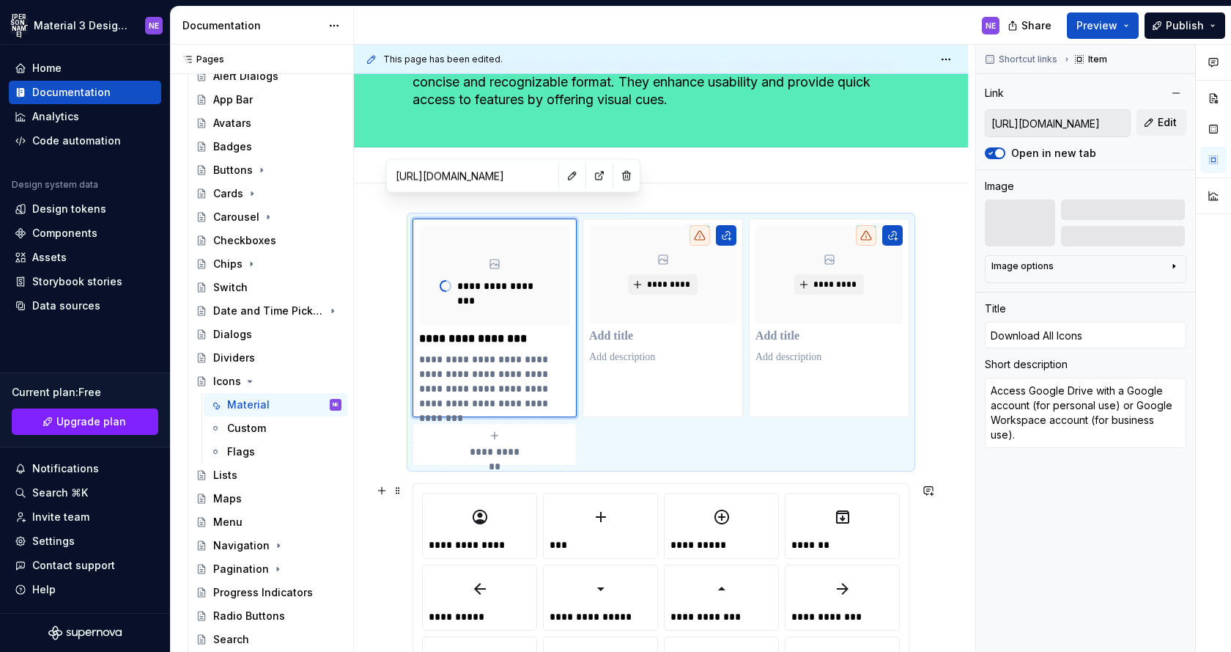
scroll to position [0, 0]
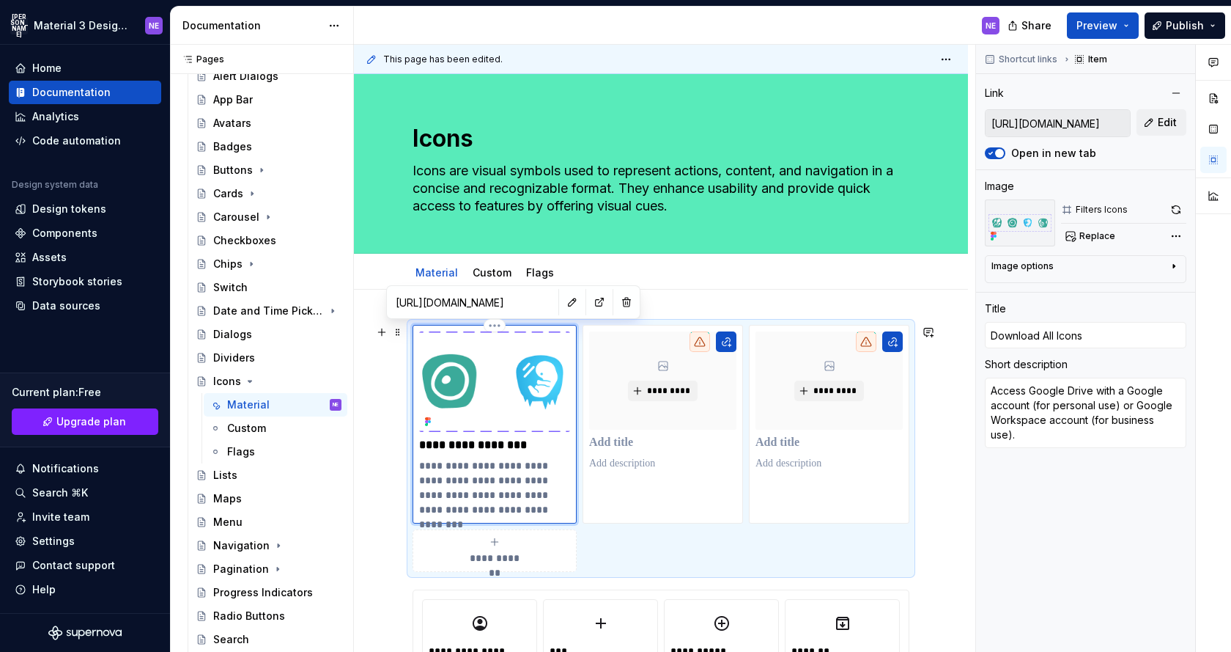
click at [518, 388] on img at bounding box center [494, 381] width 151 height 100
click at [562, 299] on button "button" at bounding box center [572, 302] width 21 height 21
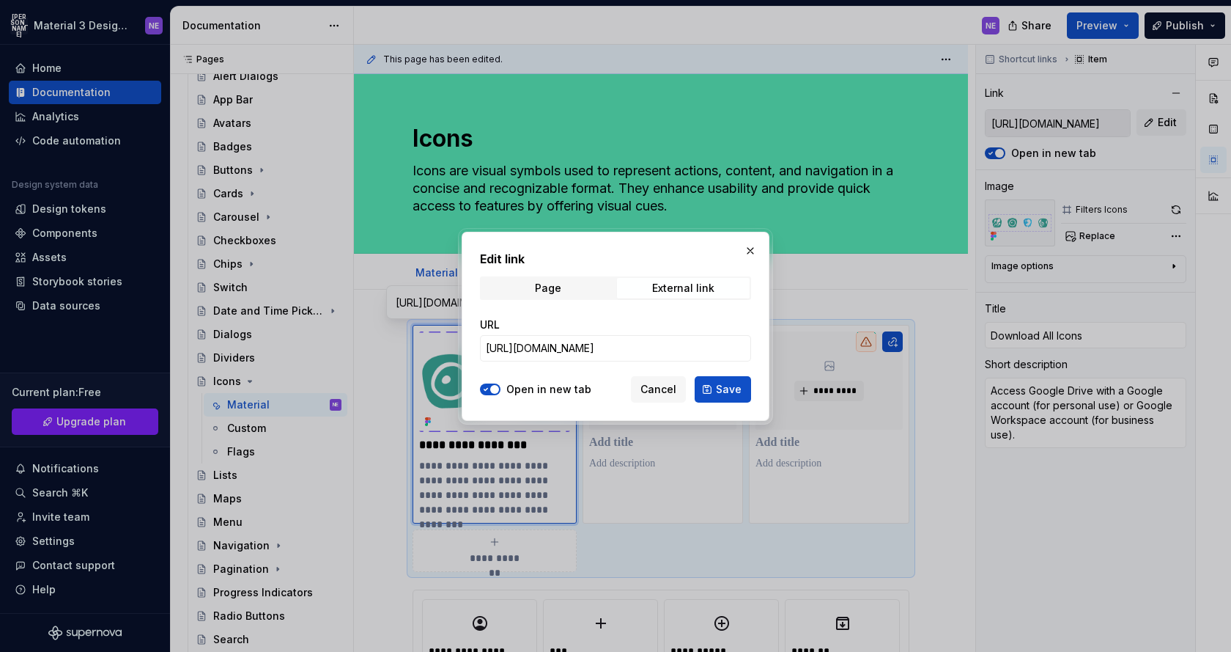
type textarea "*"
click at [628, 353] on input "[URL][DOMAIN_NAME]" at bounding box center [615, 348] width 271 height 26
paste input "igjqfICK03Bh02ieFUmdUjC6in1ox1eK?usp=drive_link"
type input "[URL][DOMAIN_NAME]"
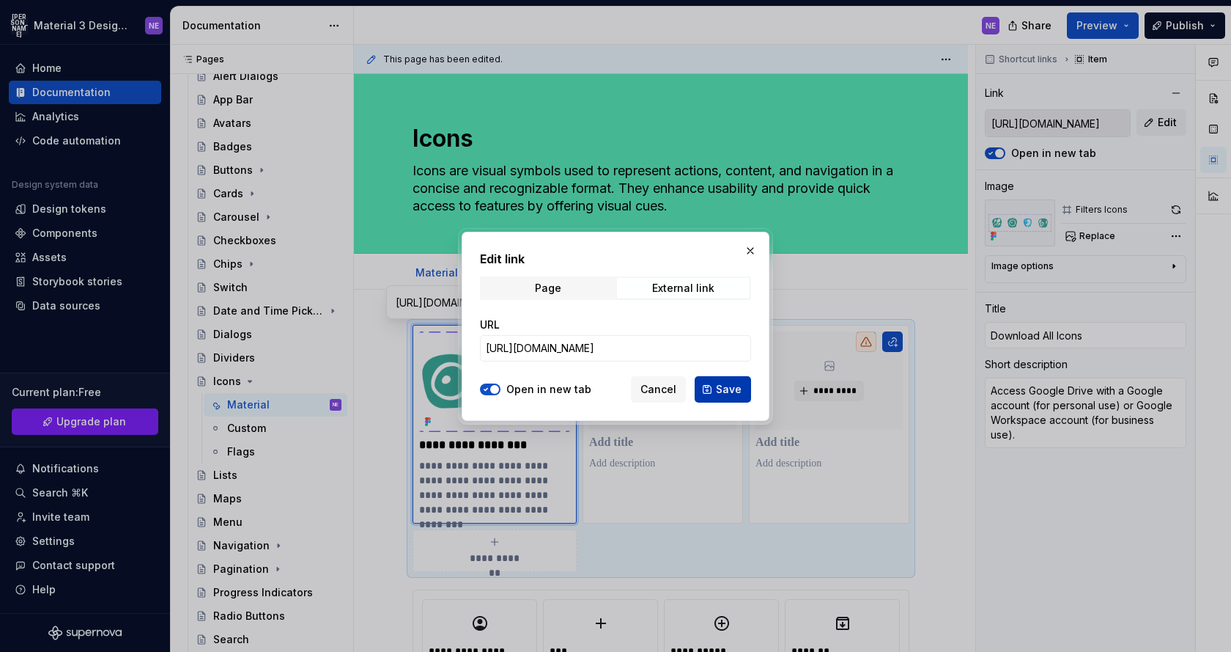
scroll to position [0, 0]
click at [721, 391] on span "Save" at bounding box center [729, 389] width 26 height 15
type textarea "*"
type input "[URL][DOMAIN_NAME]"
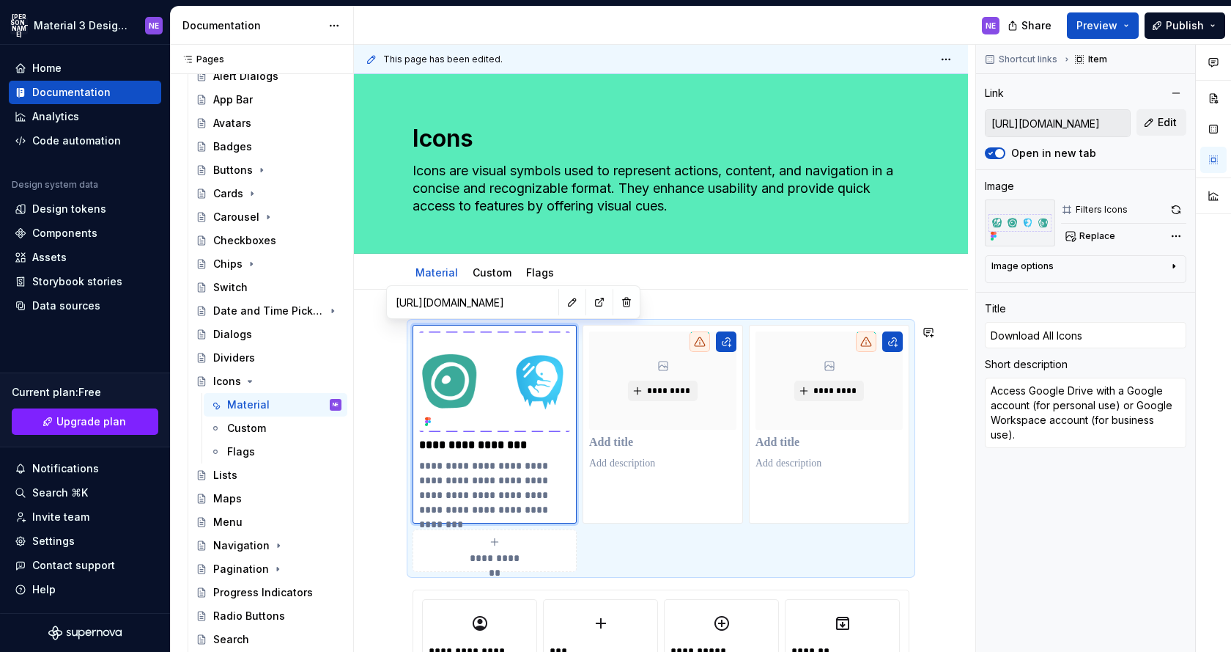
click at [482, 439] on p "**********" at bounding box center [494, 445] width 151 height 15
click at [533, 452] on p "**********" at bounding box center [494, 445] width 151 height 15
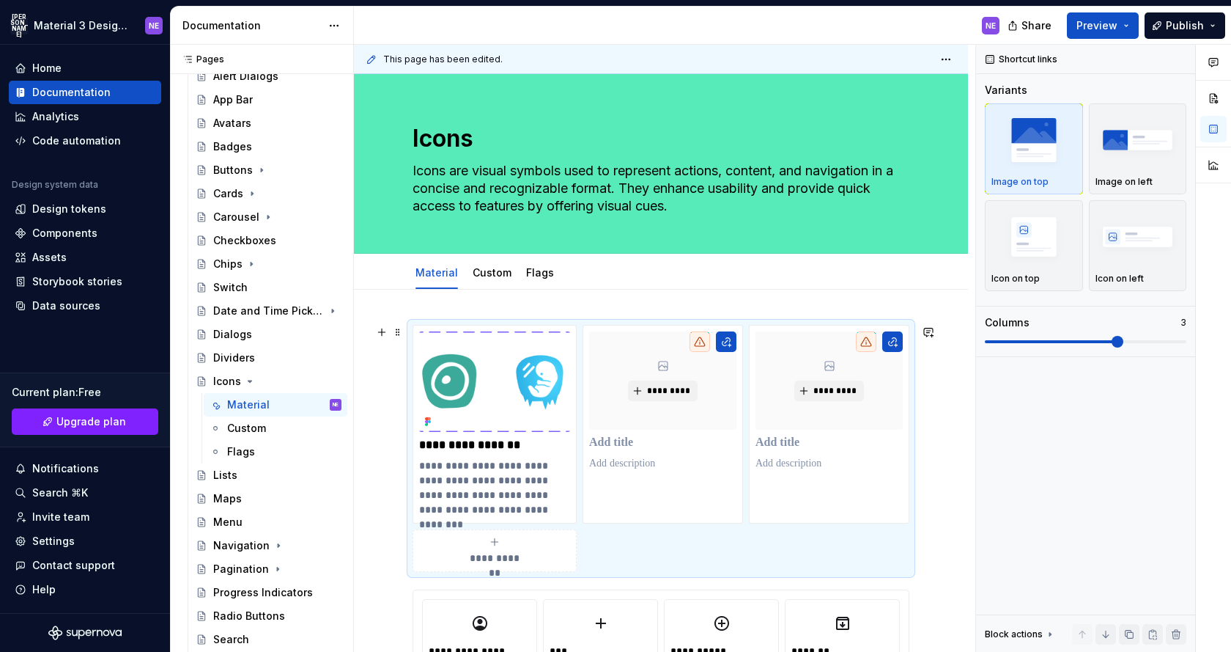
click at [671, 561] on div "**********" at bounding box center [661, 448] width 497 height 247
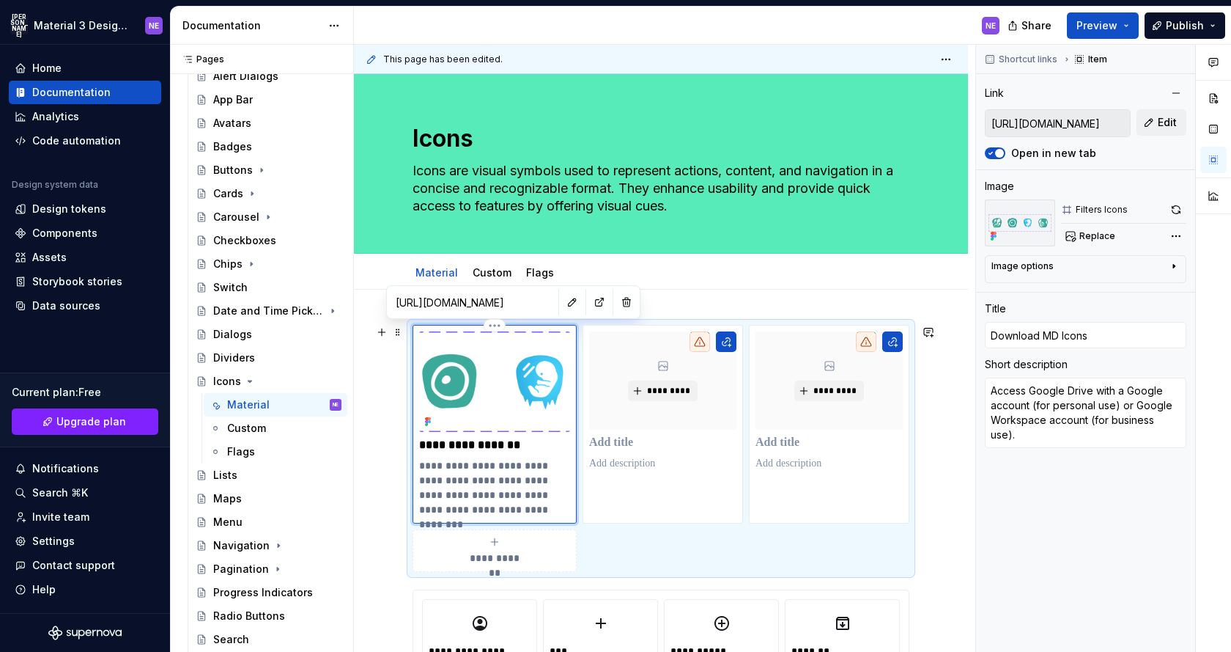
click at [459, 377] on img at bounding box center [494, 381] width 151 height 100
click at [562, 304] on button "button" at bounding box center [572, 302] width 21 height 21
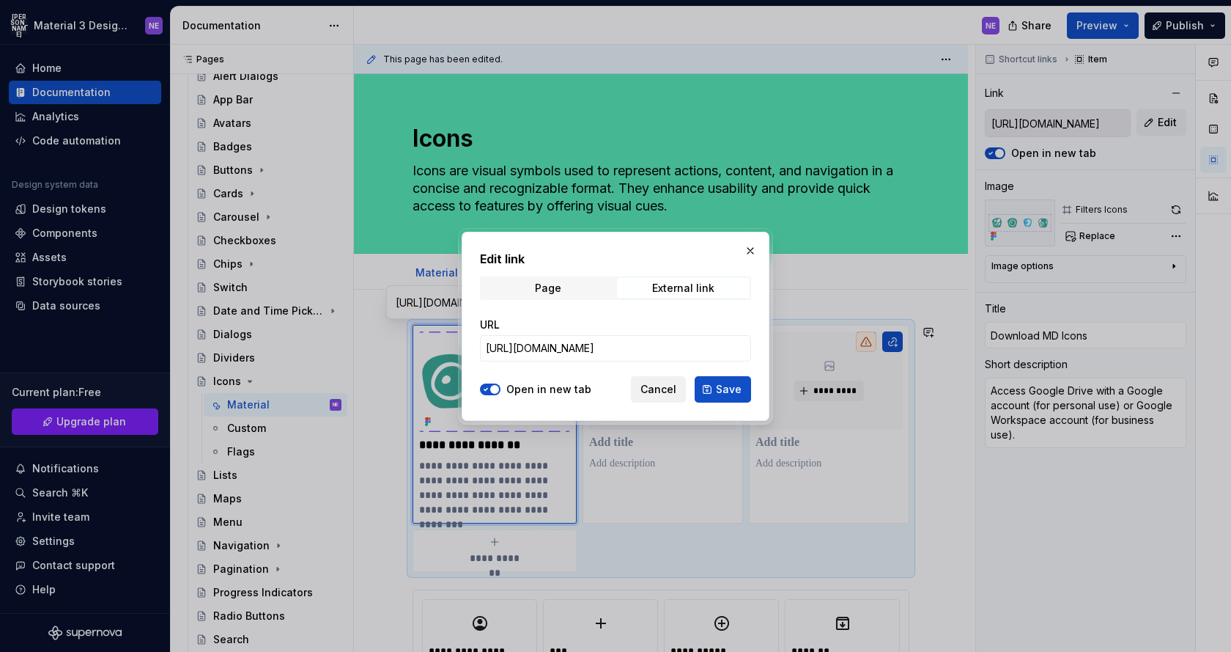
click at [679, 384] on button "Cancel" at bounding box center [658, 389] width 55 height 26
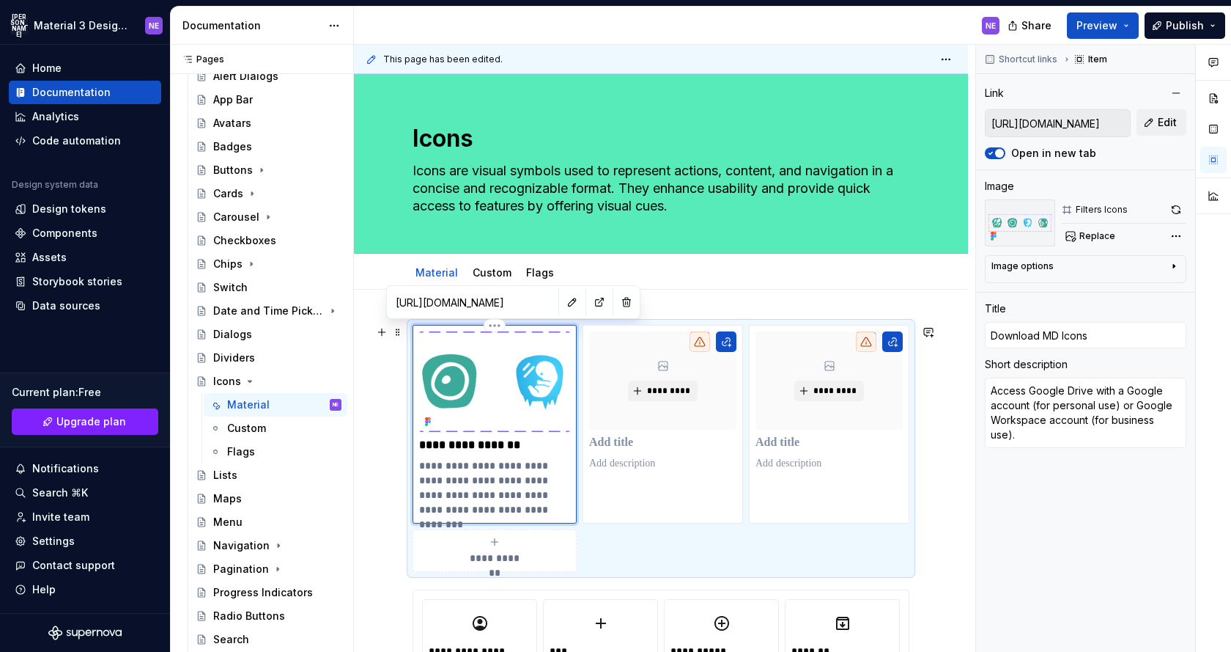
click at [487, 408] on img at bounding box center [494, 381] width 151 height 100
click at [494, 320] on html "JA Material 3 Design Kit (JaB-Updated) NE Home Documentation Analytics Code aut…" at bounding box center [615, 326] width 1231 height 652
click at [492, 413] on html "JA Material 3 Design Kit (JaB-Updated) NE Home Documentation Analytics Code aut…" at bounding box center [615, 326] width 1231 height 652
click at [492, 413] on img at bounding box center [494, 381] width 151 height 100
click at [562, 303] on button "button" at bounding box center [572, 302] width 21 height 21
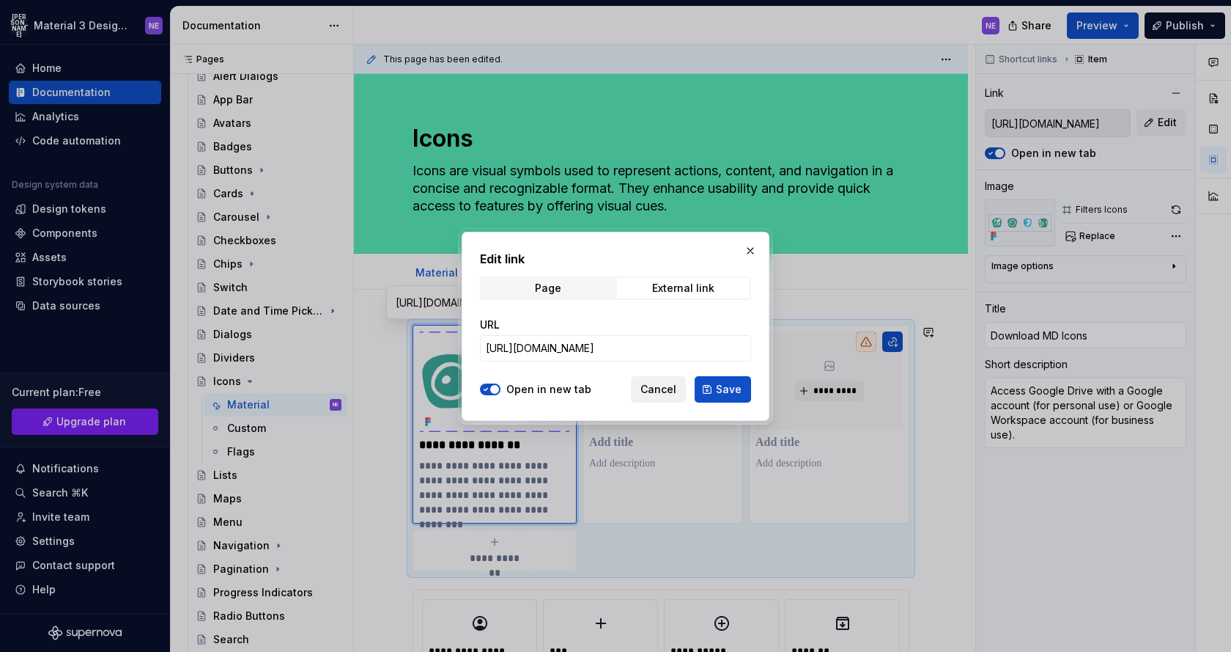
click at [677, 388] on span "Cancel" at bounding box center [659, 389] width 36 height 15
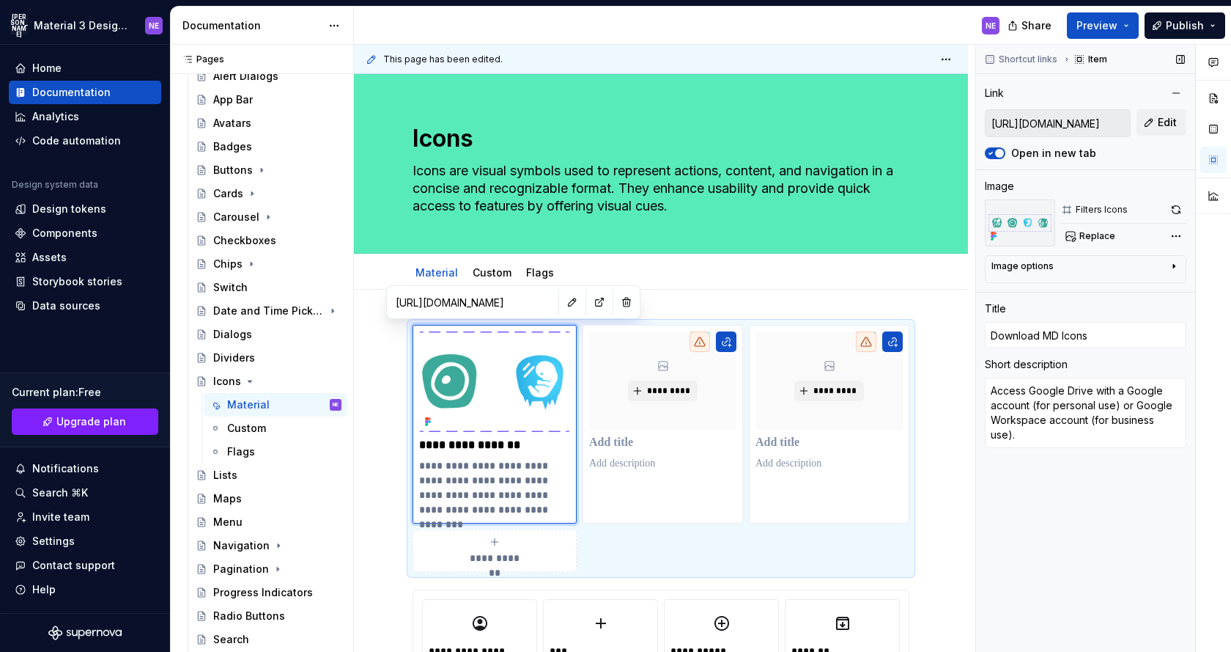
click at [987, 636] on div "Shortcut links Item Link [URL][DOMAIN_NAME] Edit Open in new tab Image Filters …" at bounding box center [1085, 349] width 219 height 608
click at [998, 575] on div "Shortcut links Item Link [URL][DOMAIN_NAME] Edit Open in new tab Image Filters …" at bounding box center [1085, 349] width 219 height 608
click at [1124, 270] on div "Image options" at bounding box center [1080, 269] width 177 height 18
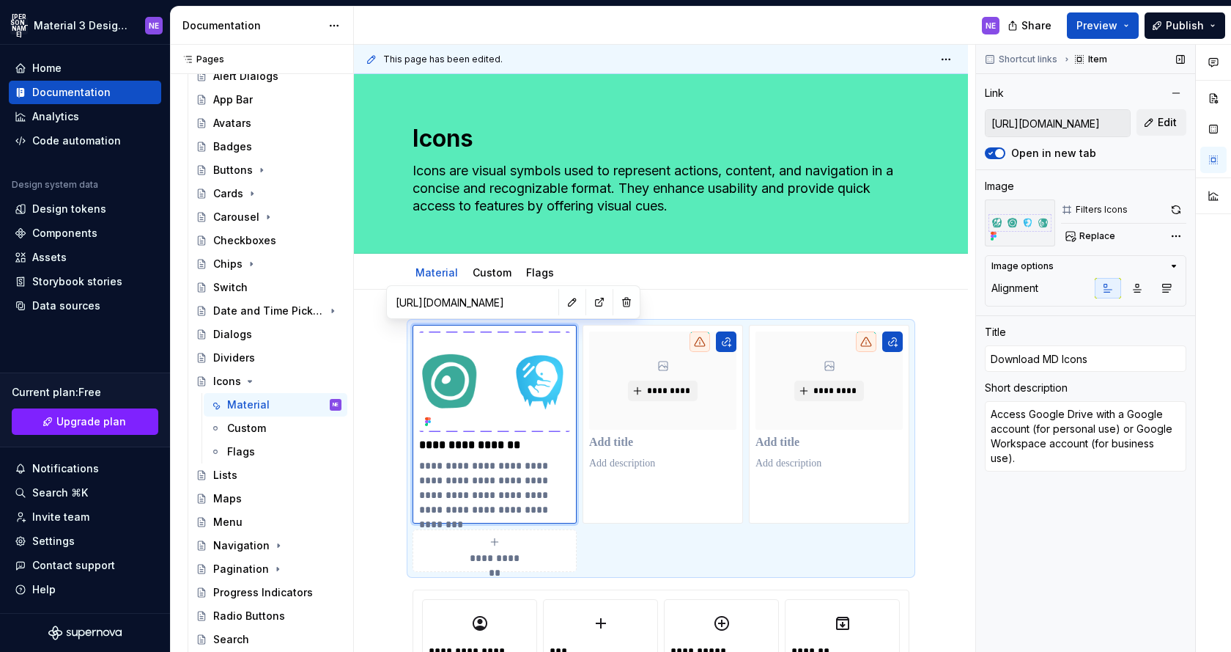
click at [1034, 231] on img at bounding box center [1020, 222] width 70 height 47
click at [1034, 212] on img at bounding box center [1020, 222] width 70 height 47
click at [1112, 210] on div "Filters Icons" at bounding box center [1102, 210] width 52 height 12
click at [1190, 210] on div "Shortcut links Item Link [URL][DOMAIN_NAME] Edit Open in new tab Image Filters …" at bounding box center [1085, 349] width 219 height 608
click at [1179, 210] on button "button" at bounding box center [1176, 209] width 21 height 21
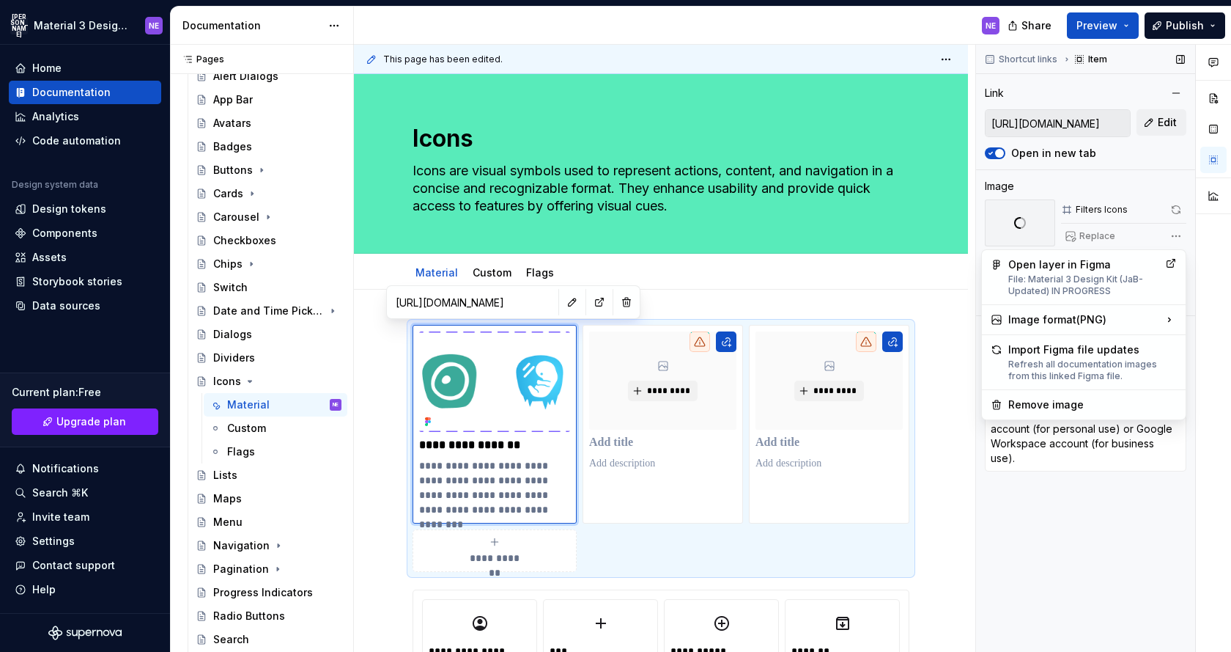
click at [1180, 239] on div "Comments Open comments No comments yet Select ‘Comment’ from the block context …" at bounding box center [1103, 349] width 255 height 608
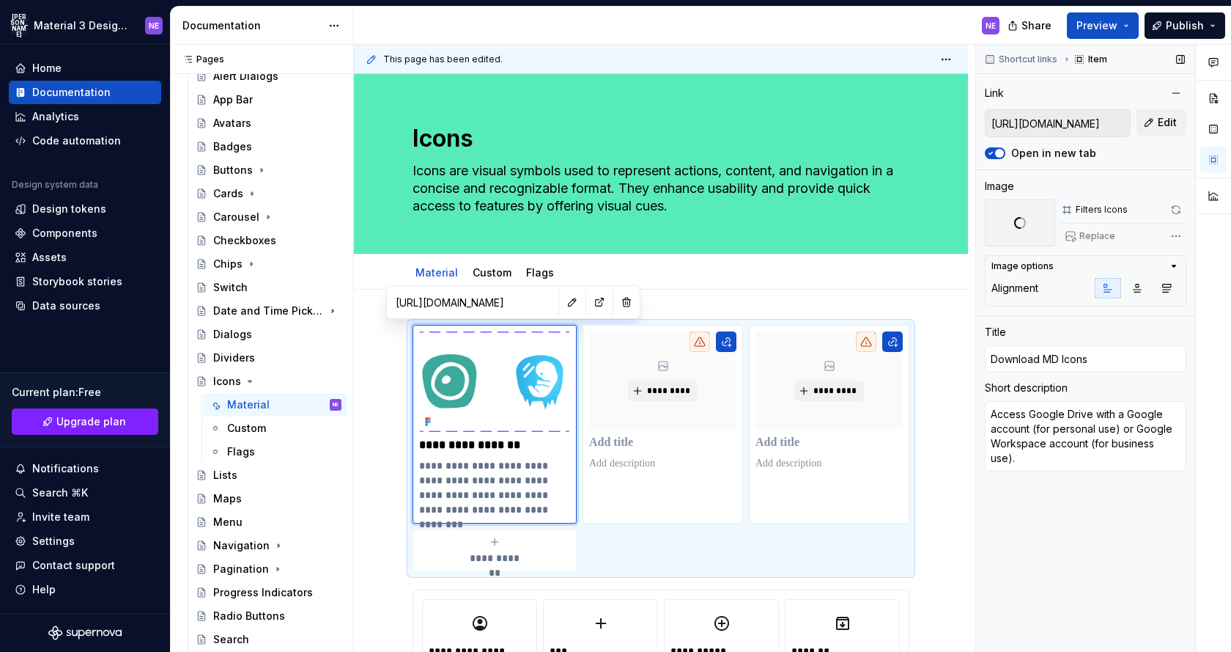
click at [1088, 231] on div "Comments Open comments No comments yet Select ‘Comment’ from the block context …" at bounding box center [1103, 349] width 255 height 608
click at [1084, 230] on div "Replace" at bounding box center [1123, 236] width 125 height 21
click at [1177, 235] on div "Comments Open comments No comments yet Select ‘Comment’ from the block context …" at bounding box center [1103, 349] width 255 height 608
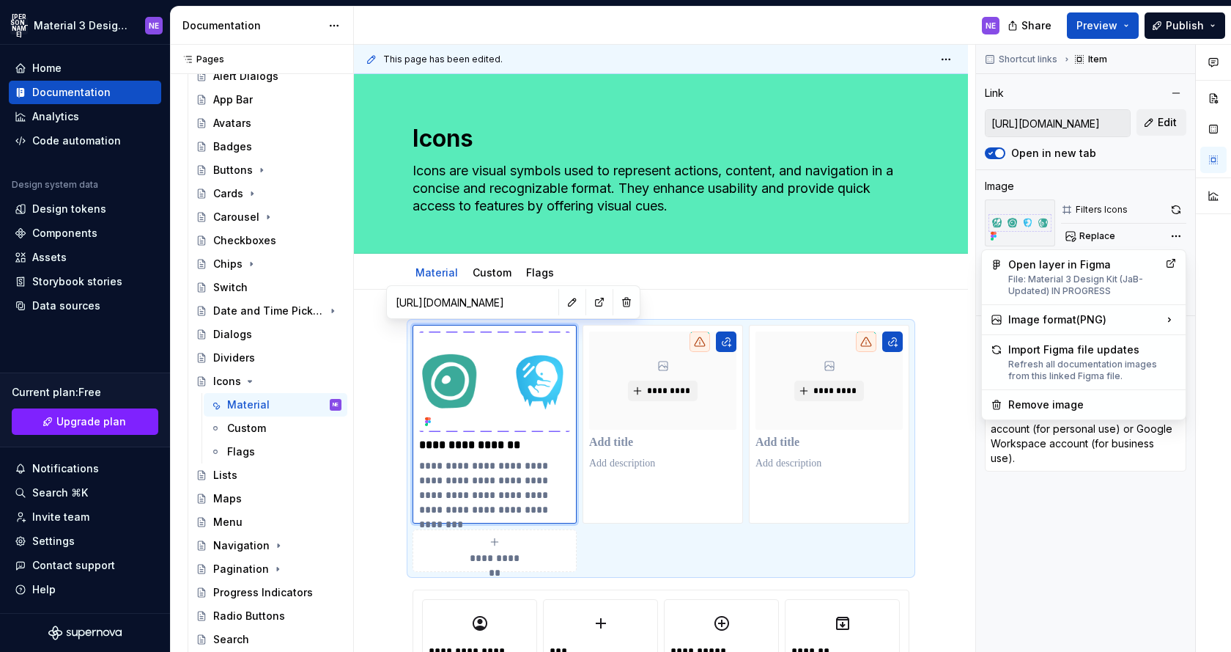
click at [1105, 228] on div "Comments Open comments No comments yet Select ‘Comment’ from the block context …" at bounding box center [1103, 349] width 255 height 608
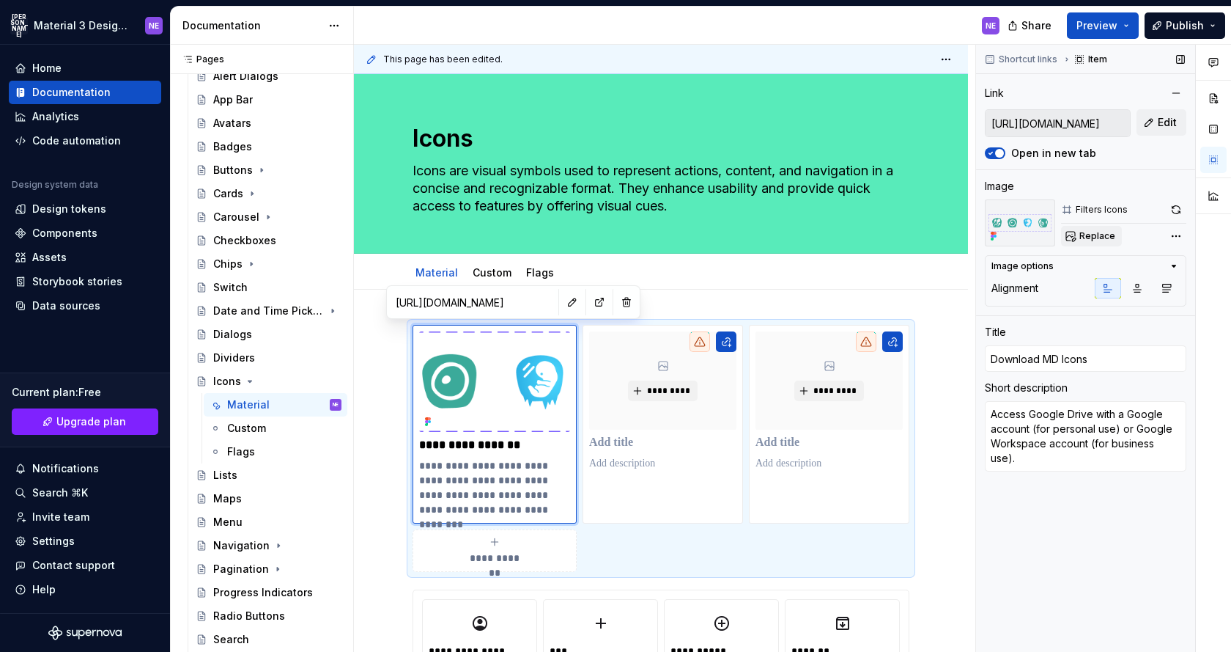
click at [1097, 242] on button "Replace" at bounding box center [1091, 236] width 61 height 21
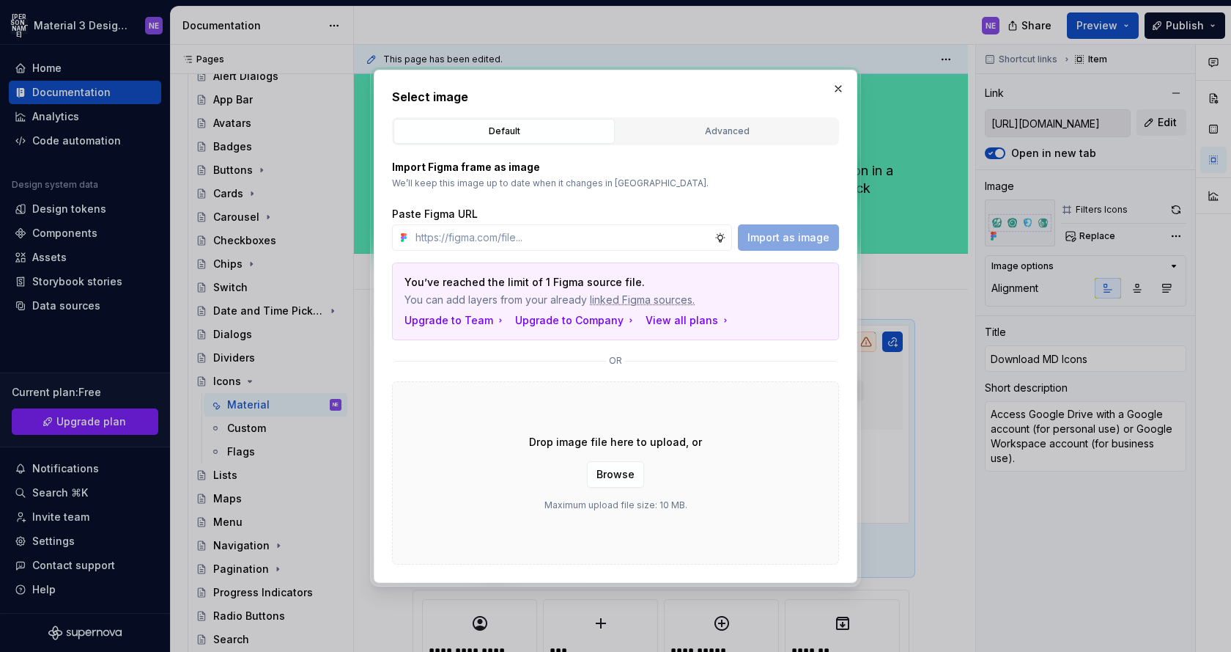
type textarea "*"
type input "[URL][DOMAIN_NAME]"
click at [792, 245] on button "Import as image" at bounding box center [788, 237] width 101 height 26
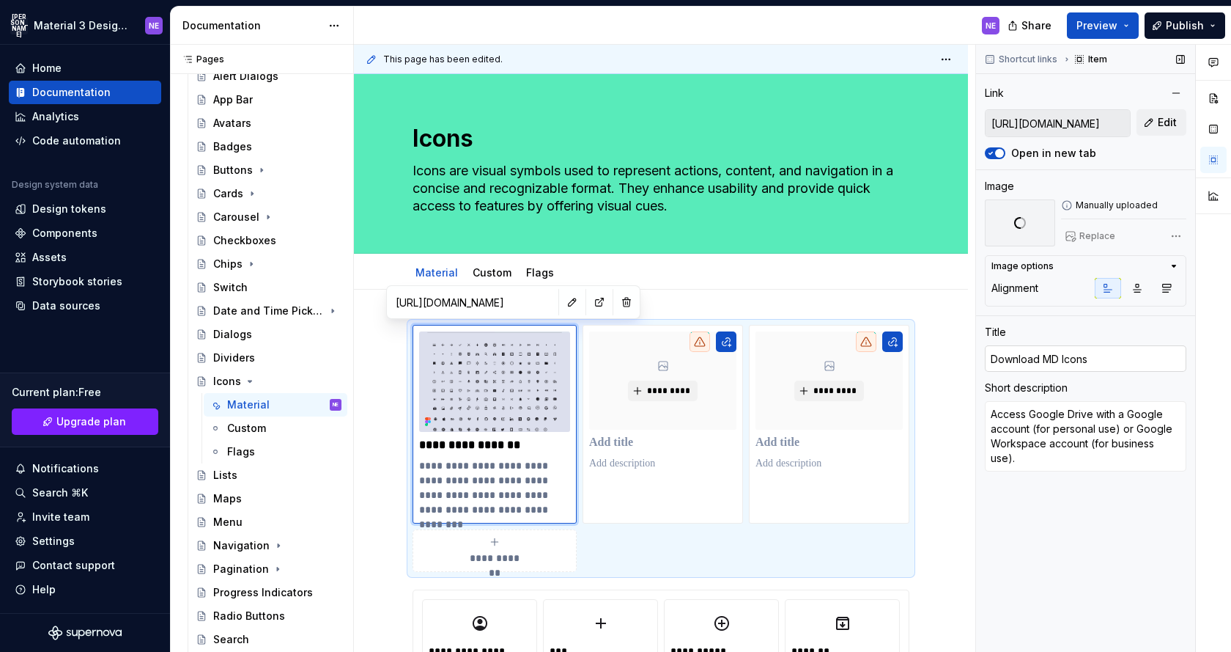
click at [1114, 363] on input "Download MD Icons" at bounding box center [1086, 358] width 202 height 26
click at [1097, 510] on div "Shortcut links Item Link [URL][DOMAIN_NAME] Edit Open in new tab Image Manually…" at bounding box center [1085, 349] width 219 height 608
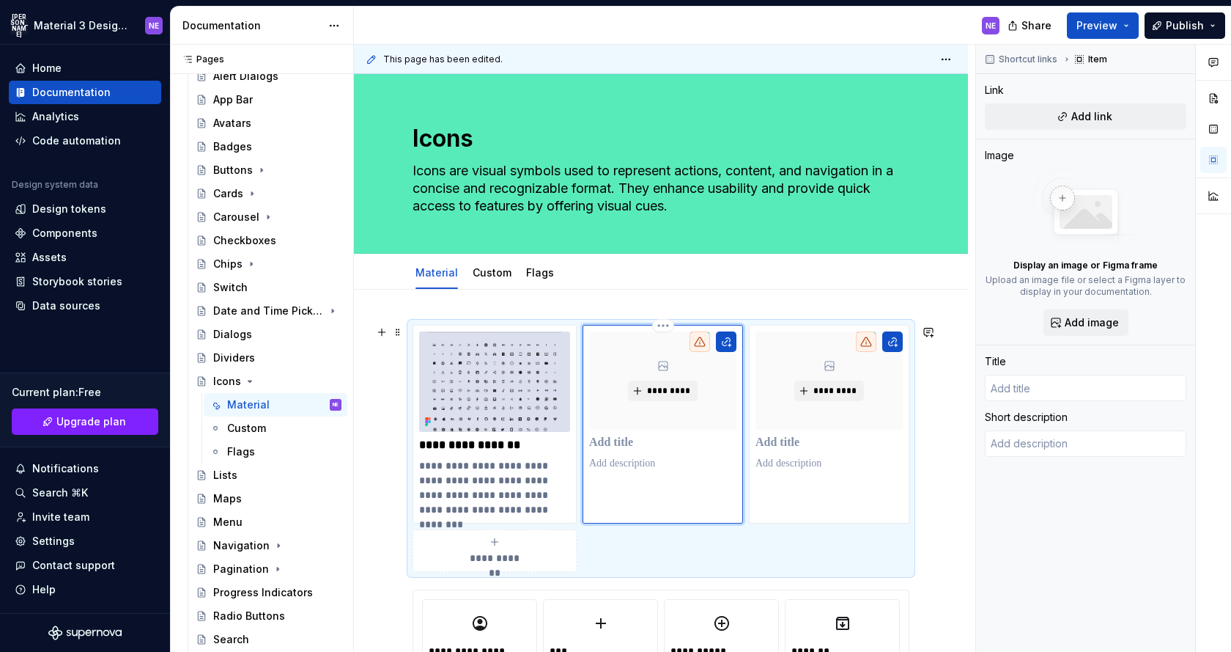
click at [701, 495] on div "*********" at bounding box center [663, 424] width 161 height 199
click at [490, 276] on link "Custom" at bounding box center [492, 272] width 39 height 12
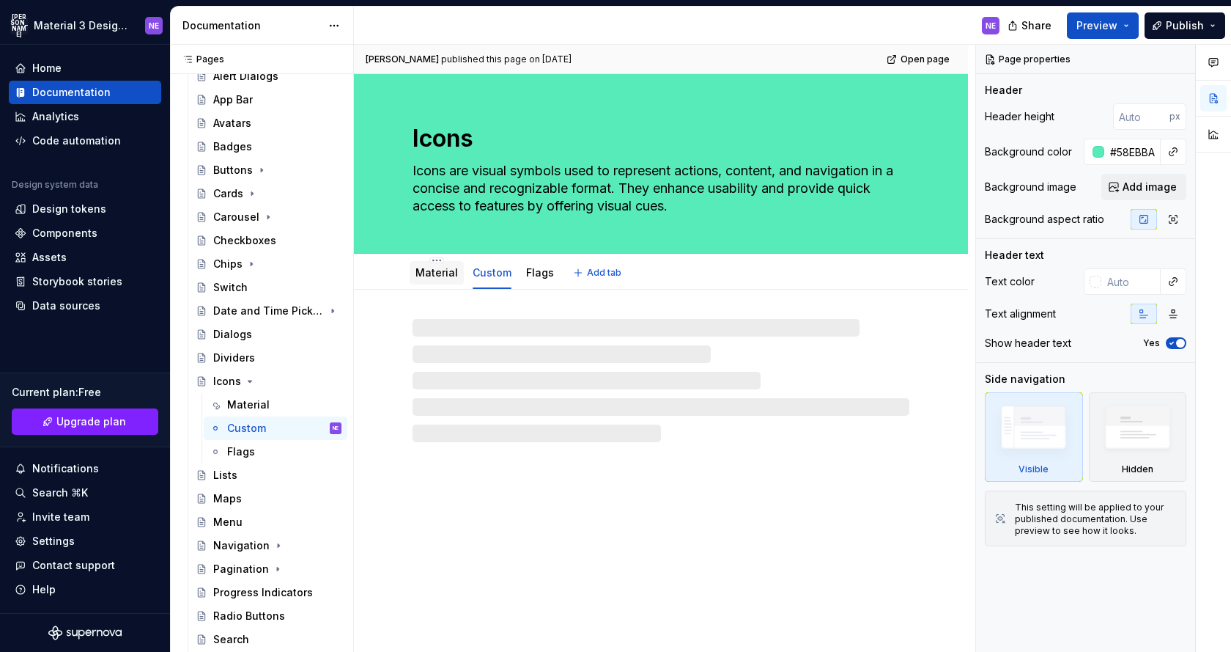
click at [438, 273] on link "Material" at bounding box center [437, 272] width 43 height 12
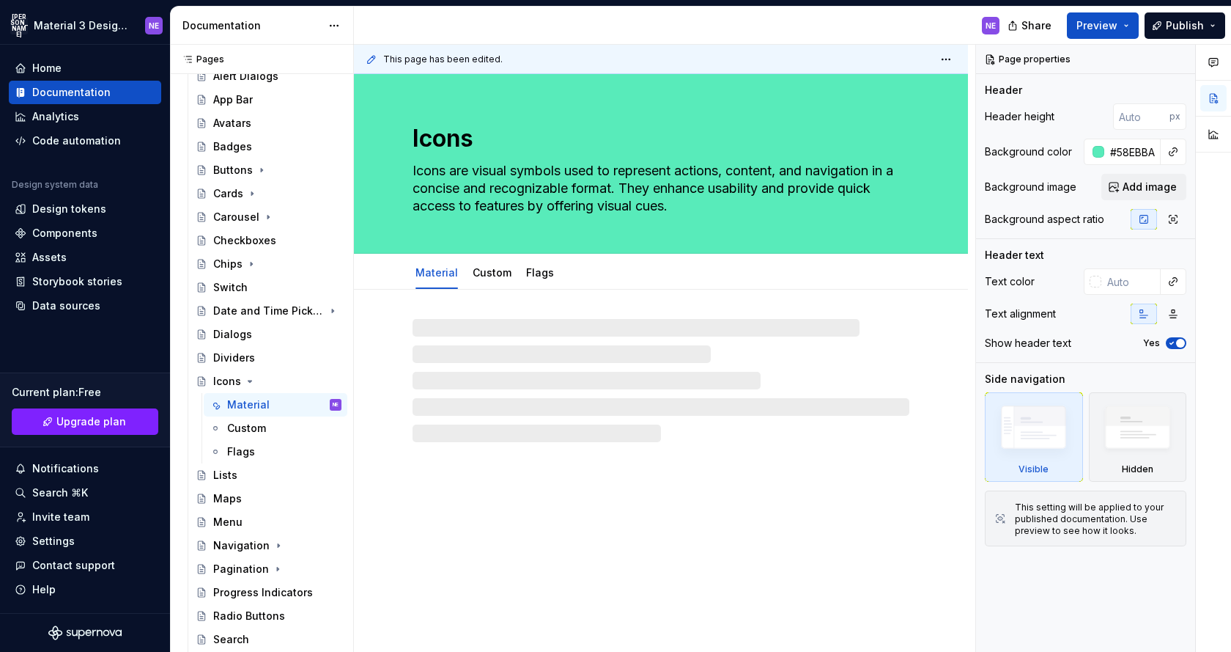
type textarea "*"
click at [577, 270] on button "Add tab" at bounding box center [598, 272] width 59 height 21
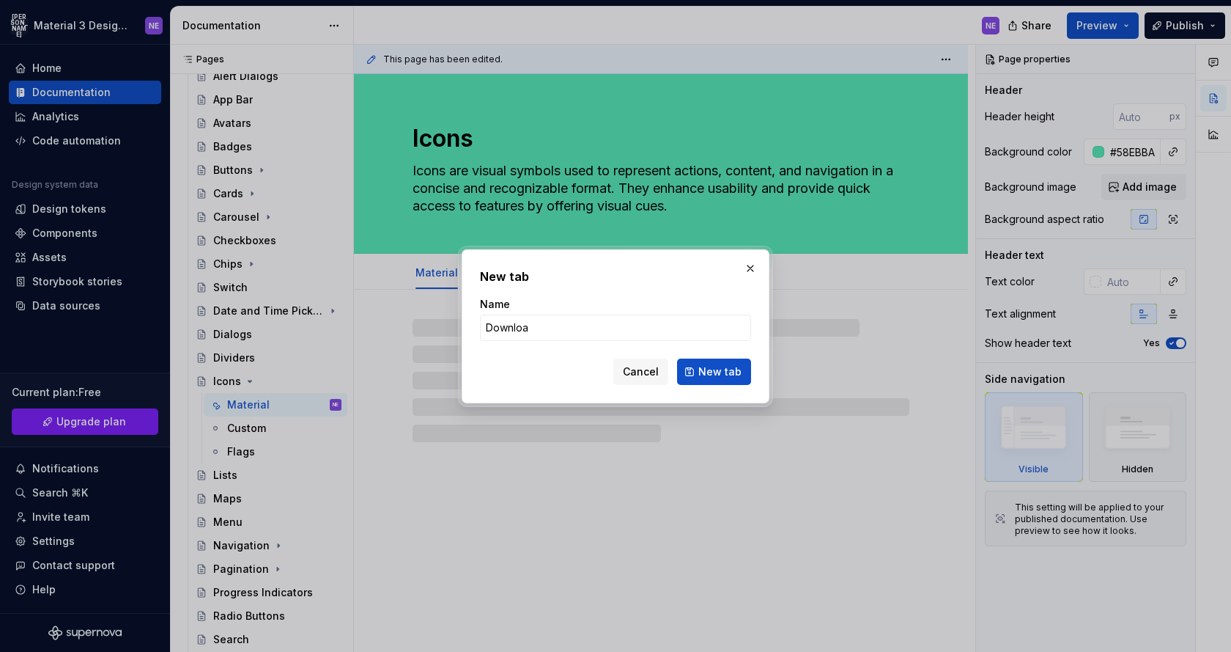
type input "Download"
click button "New tab" at bounding box center [714, 371] width 74 height 26
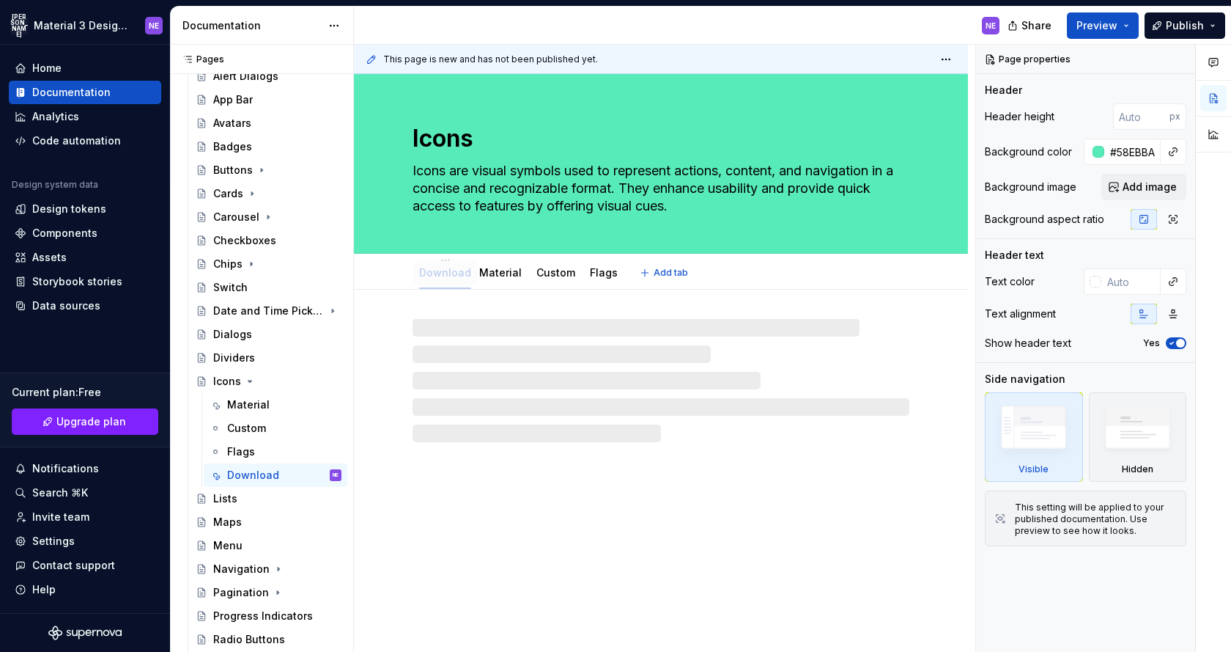
drag, startPoint x: 581, startPoint y: 282, endPoint x: 428, endPoint y: 273, distance: 153.4
click at [428, 273] on div "Download" at bounding box center [445, 272] width 64 height 23
drag, startPoint x: 447, startPoint y: 274, endPoint x: 616, endPoint y: 275, distance: 168.6
click at [589, 277] on link "Download" at bounding box center [595, 272] width 52 height 12
click at [438, 273] on link "Material" at bounding box center [437, 272] width 43 height 12
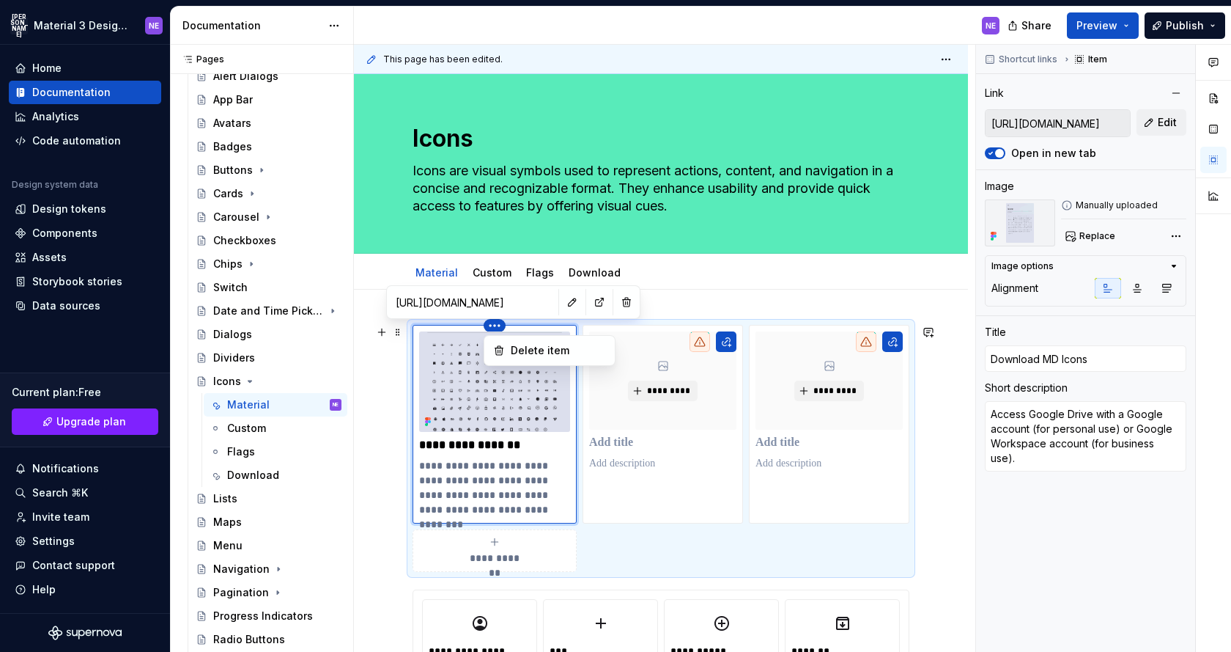
click at [589, 271] on html "JA Material 3 Design Kit (JaB-Updated) NE Home Documentation Analytics Code aut…" at bounding box center [615, 326] width 1231 height 652
click at [588, 305] on html "JA Material 3 Design Kit (JaB-Updated) NE Home Documentation Analytics Code aut…" at bounding box center [615, 326] width 1231 height 652
click at [636, 521] on div "*********" at bounding box center [663, 424] width 161 height 199
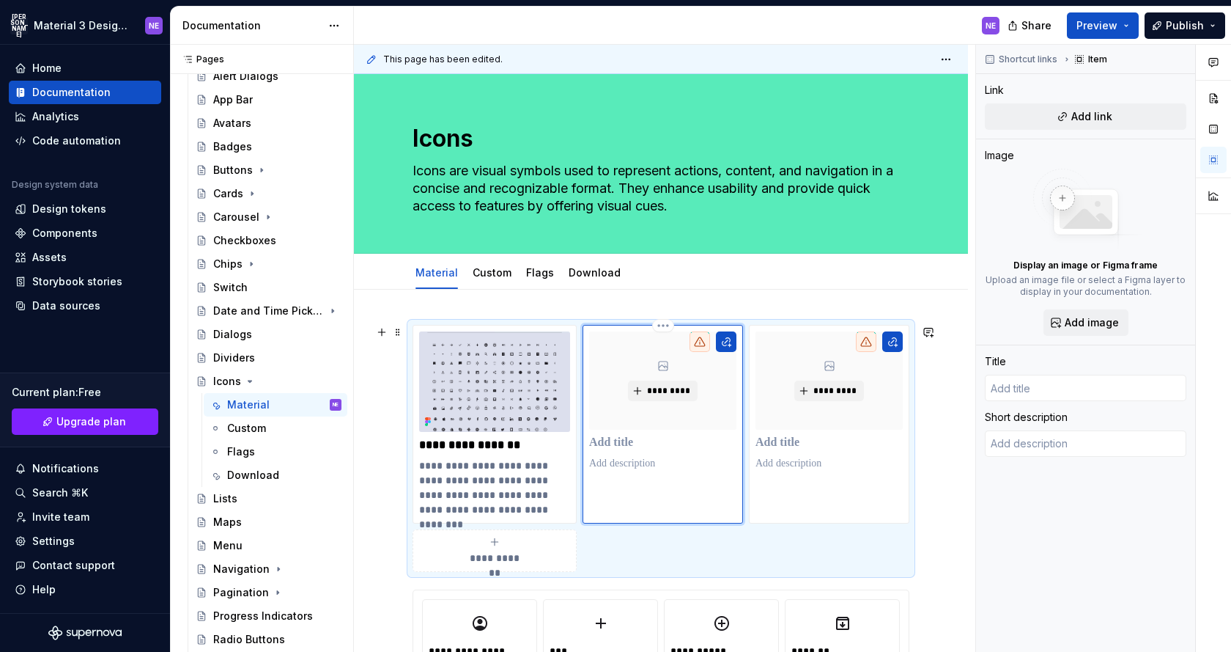
click at [642, 539] on div "**********" at bounding box center [661, 448] width 497 height 247
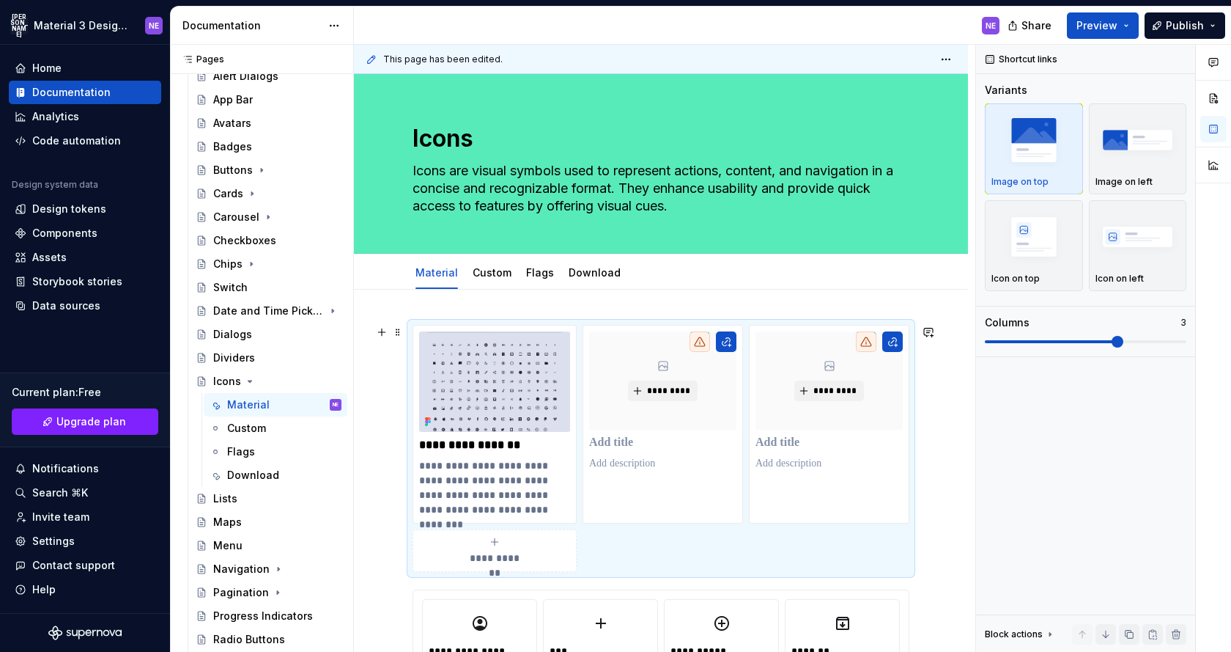
click at [647, 548] on div "**********" at bounding box center [661, 448] width 497 height 247
click at [670, 544] on div "**********" at bounding box center [661, 448] width 497 height 247
click at [595, 278] on link "Download" at bounding box center [595, 272] width 52 height 12
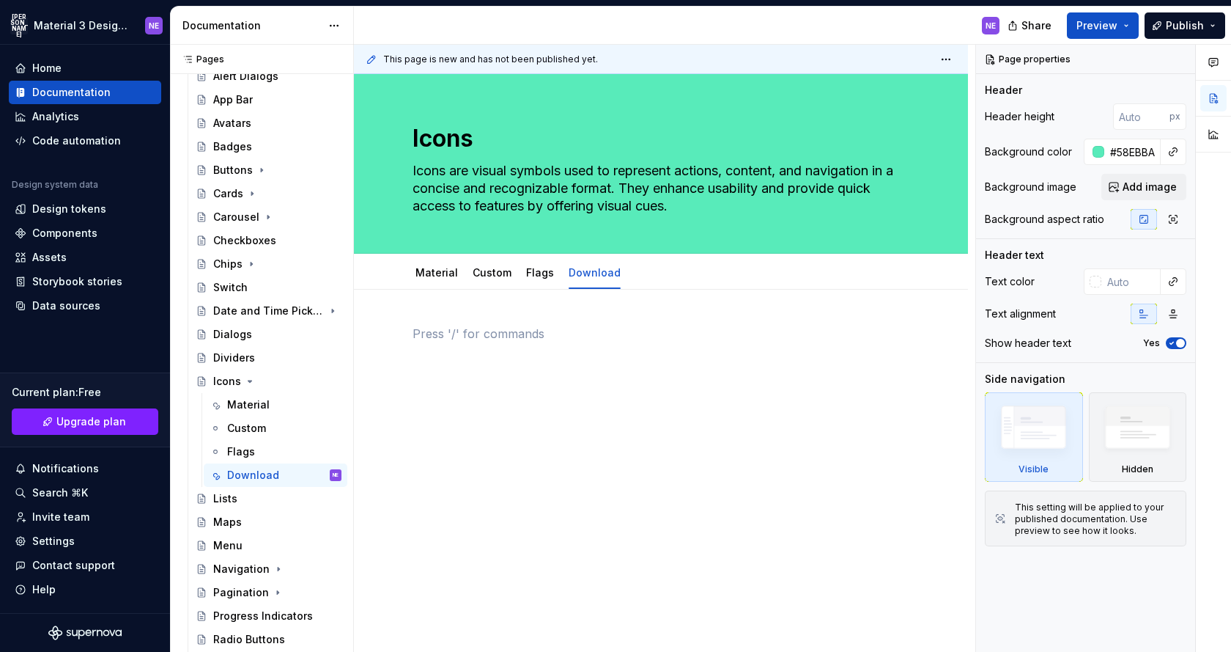
click at [513, 346] on div at bounding box center [661, 353] width 497 height 56
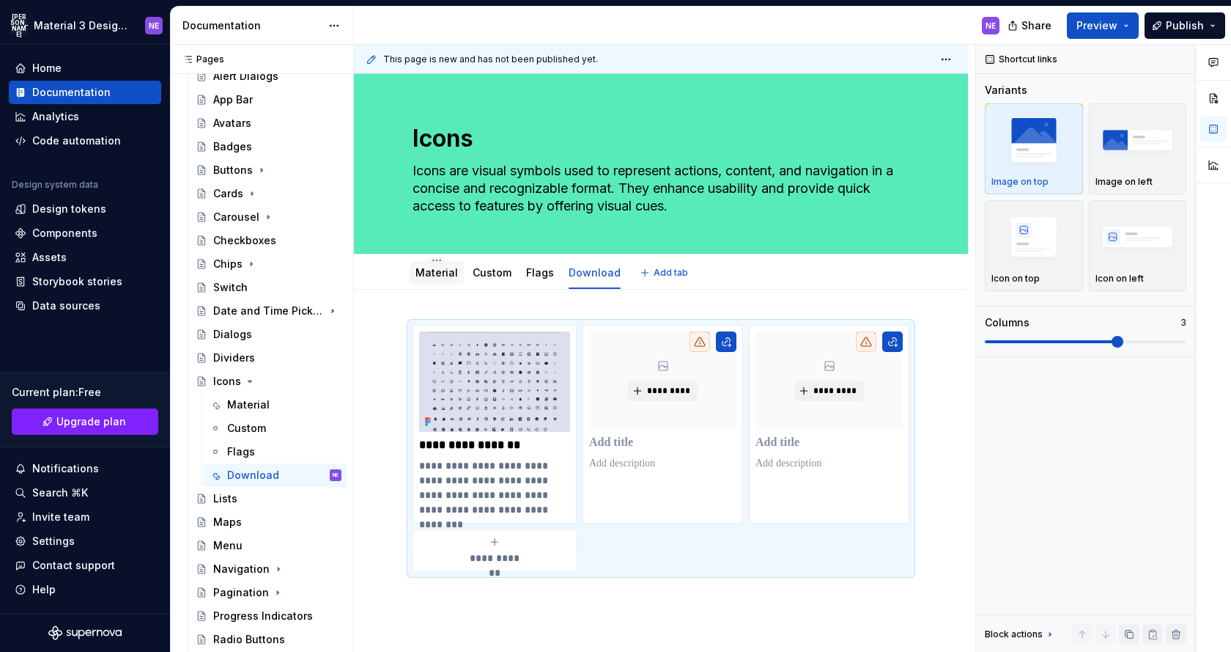
click at [447, 273] on link "Material" at bounding box center [437, 272] width 43 height 12
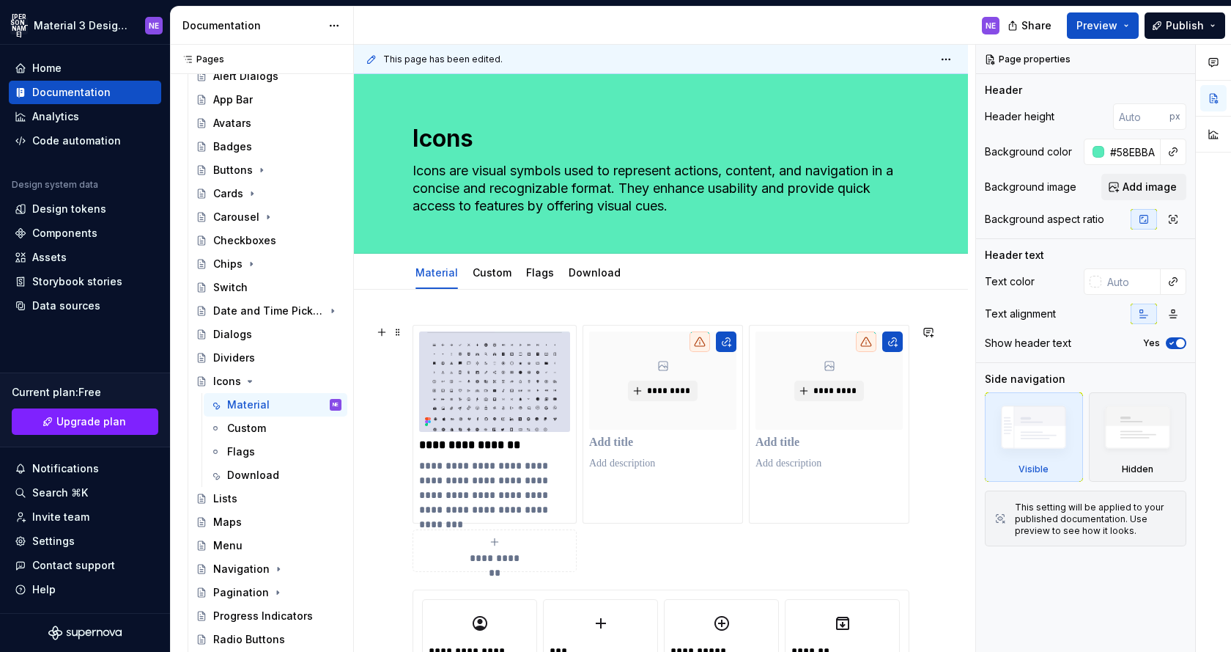
click at [710, 553] on div "**********" at bounding box center [661, 448] width 497 height 247
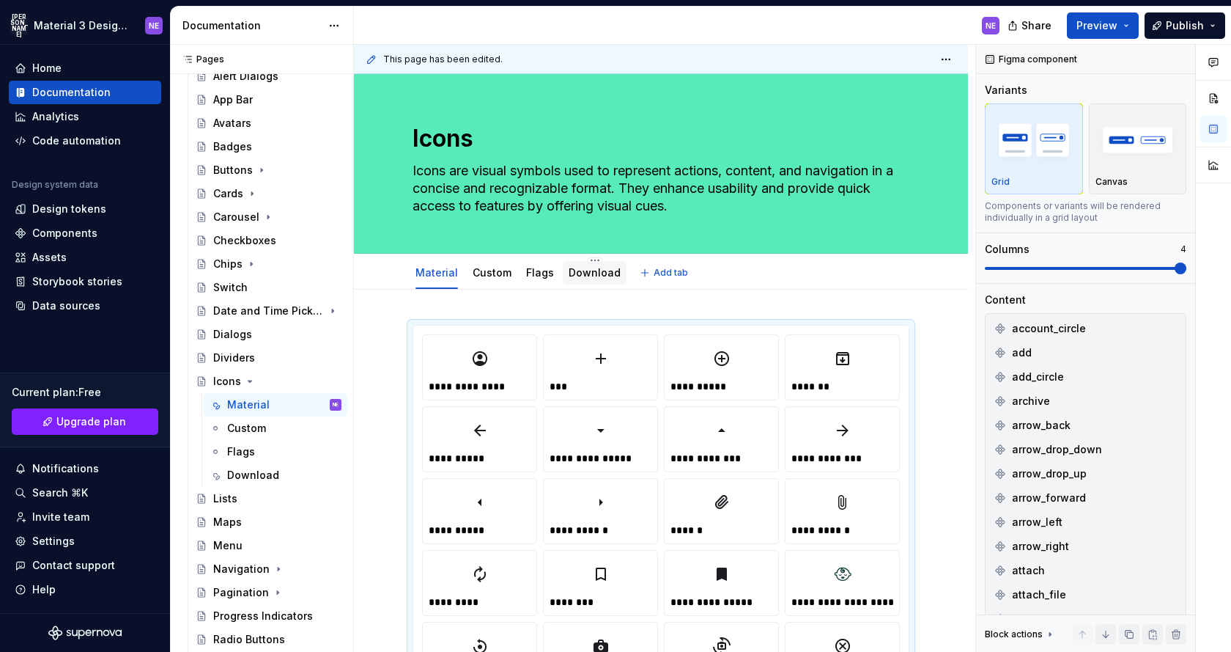
click at [582, 272] on link "Download" at bounding box center [595, 272] width 52 height 12
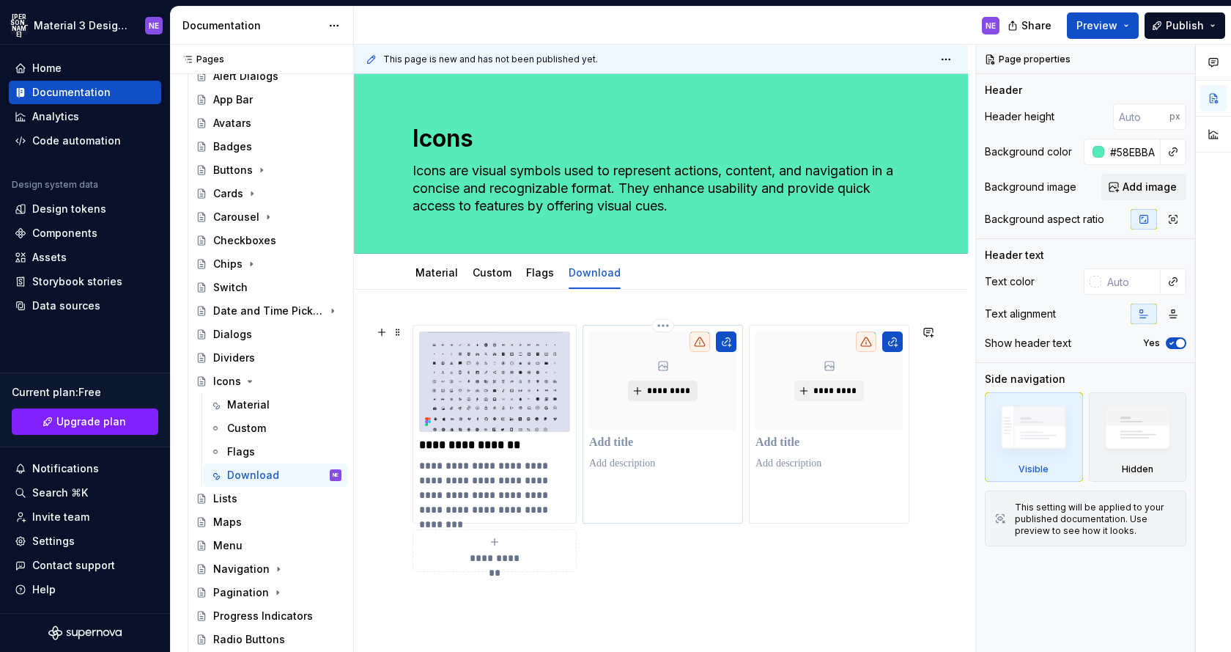
click at [654, 394] on span "*********" at bounding box center [668, 391] width 45 height 12
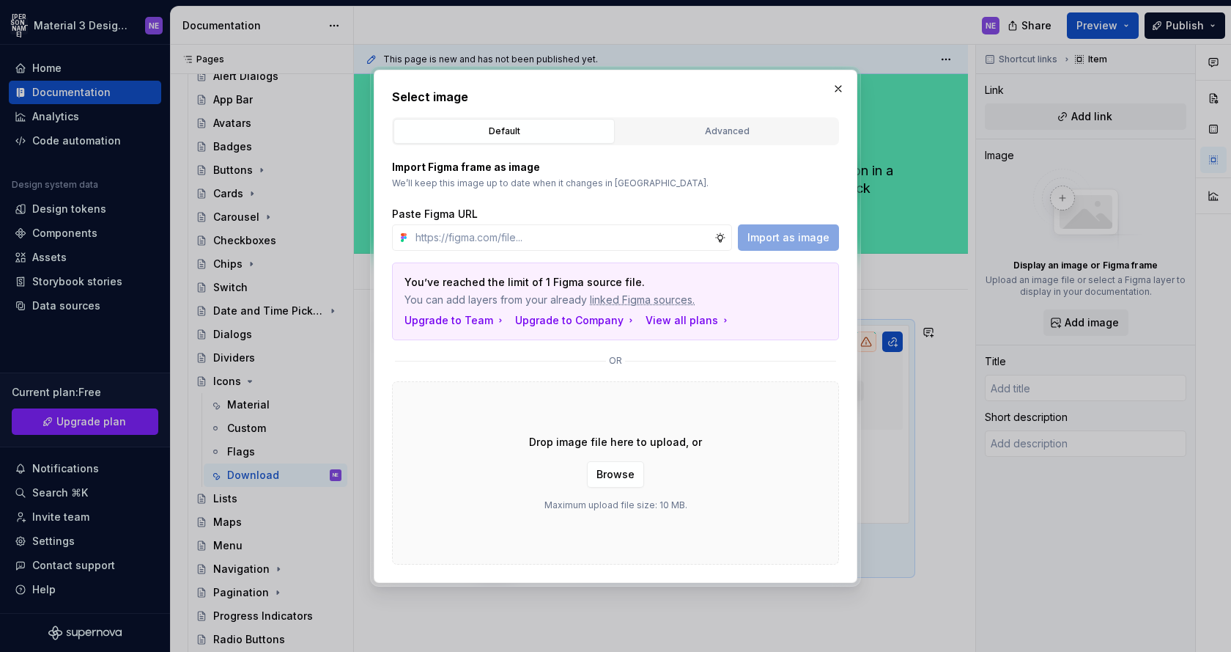
type textarea "*"
paste input "[URL][DOMAIN_NAME]"
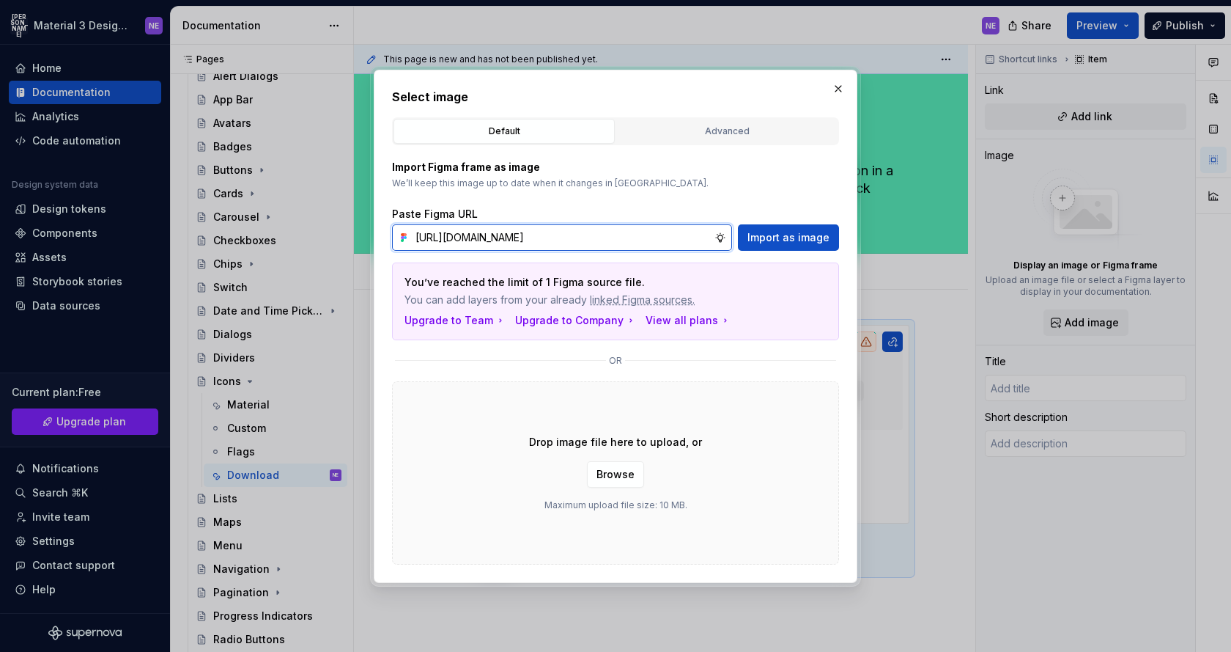
scroll to position [0, 485]
type input "[URL][DOMAIN_NAME]"
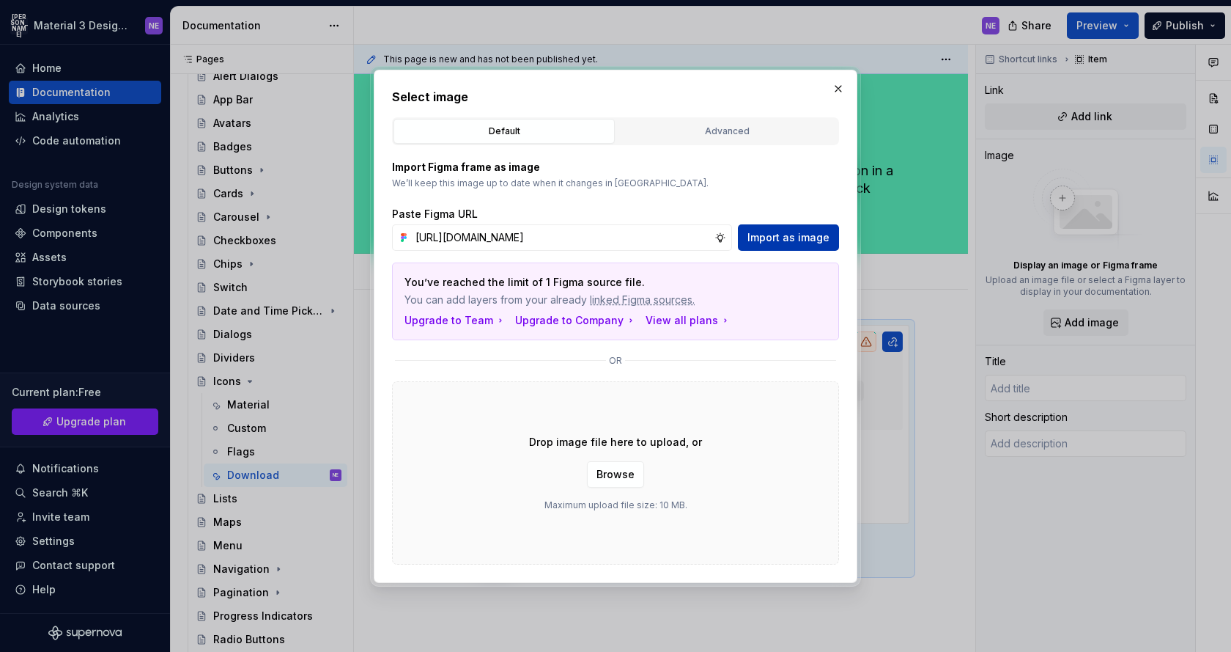
click at [776, 237] on span "Import as image" at bounding box center [789, 237] width 82 height 15
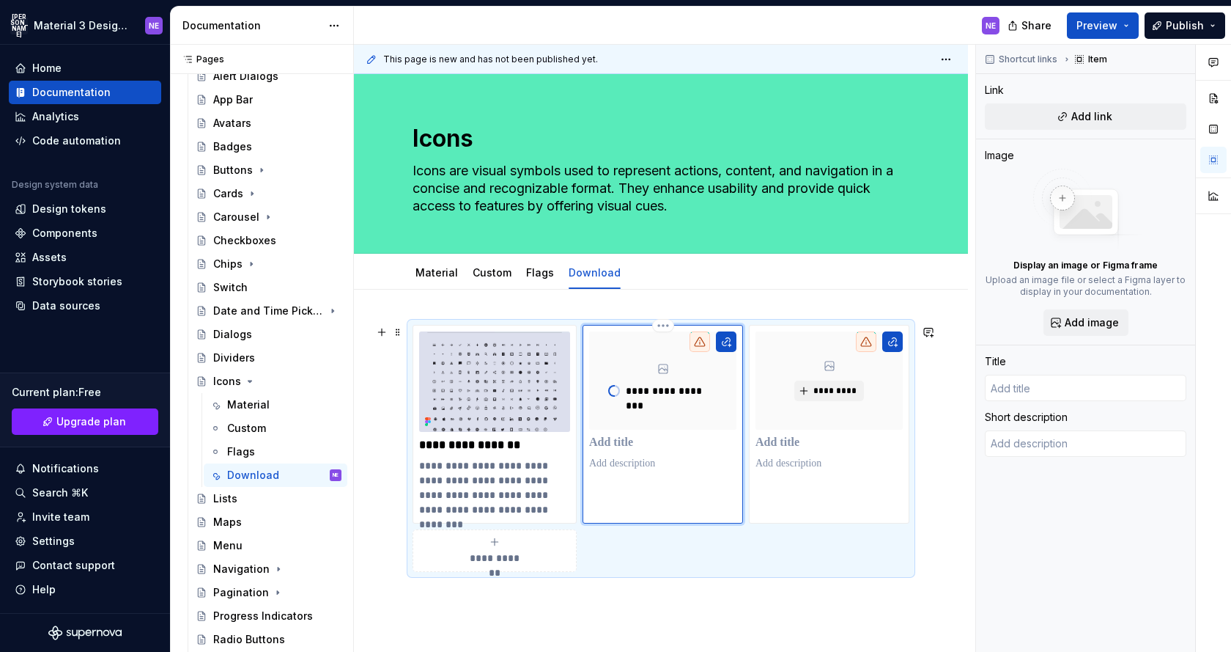
click at [640, 442] on p at bounding box center [662, 442] width 147 height 15
type textarea "*"
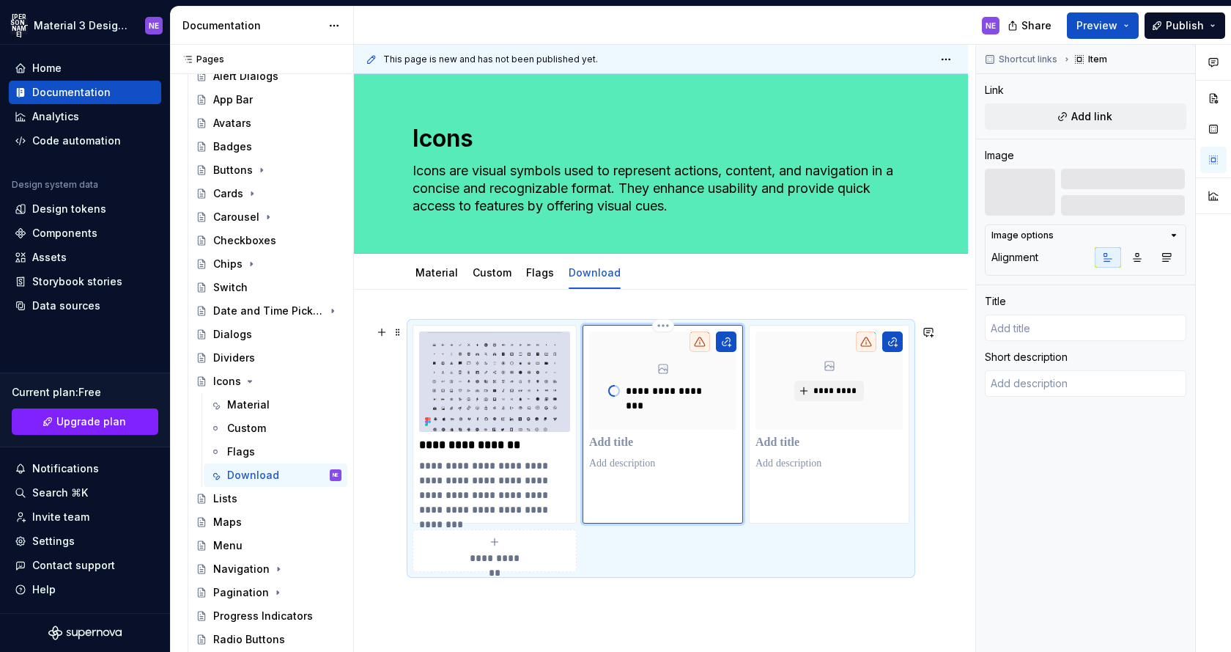
click at [640, 441] on p at bounding box center [662, 442] width 147 height 15
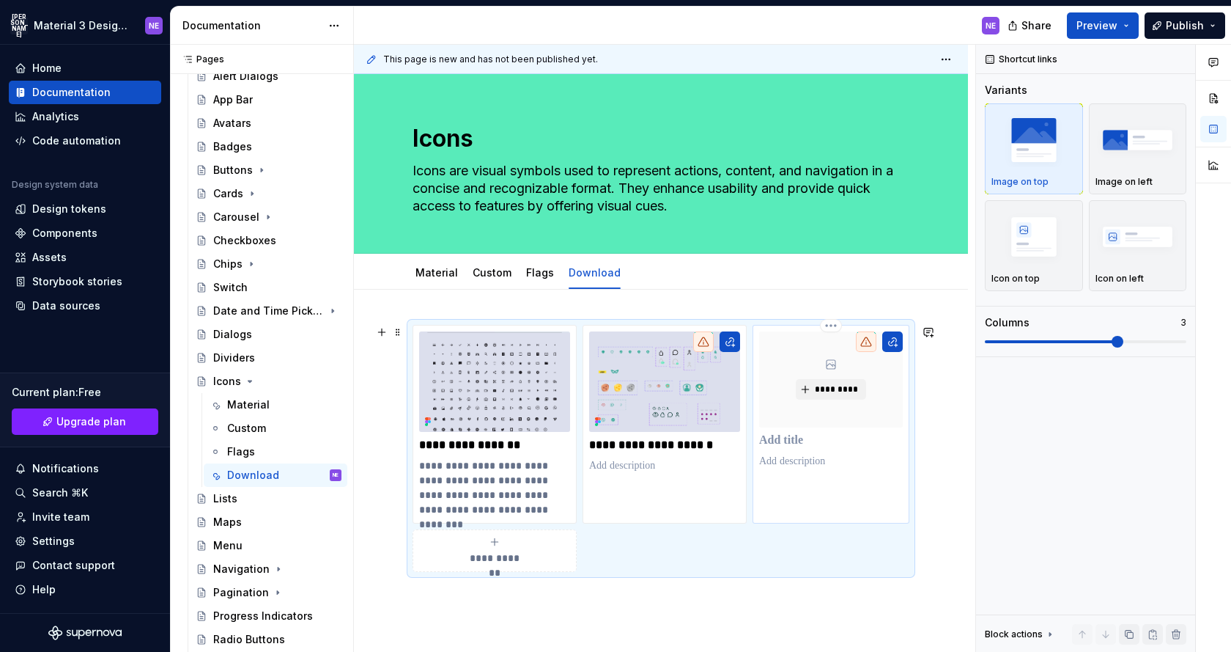
click at [778, 442] on p at bounding box center [831, 440] width 144 height 15
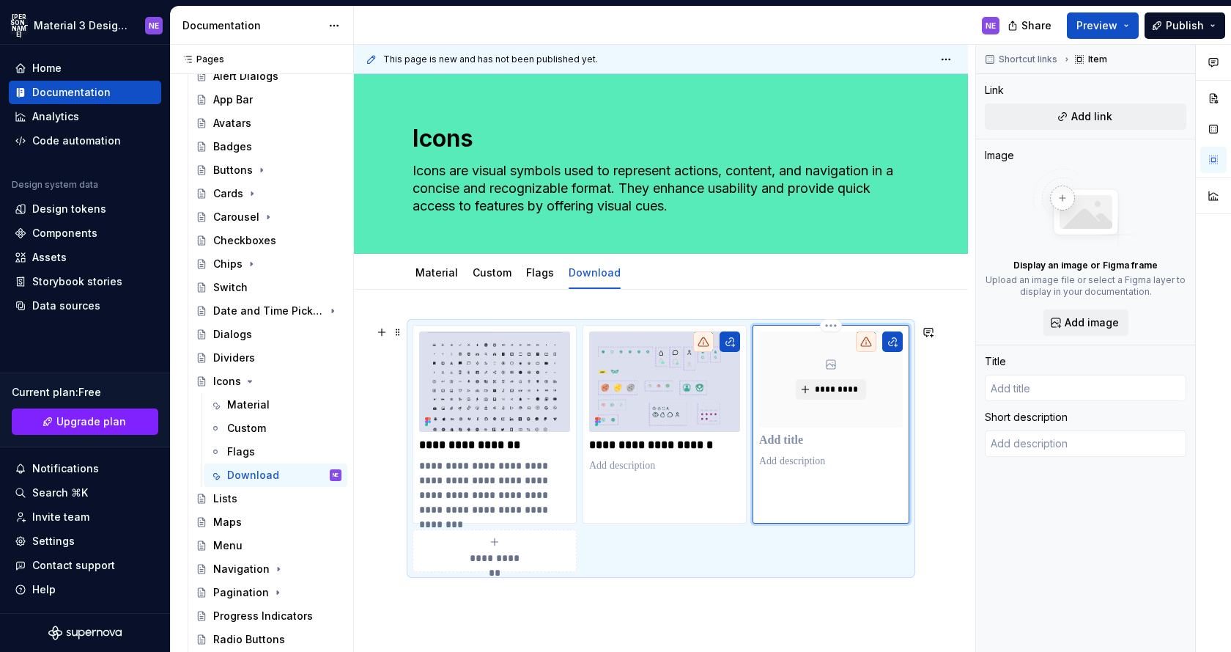
type textarea "*"
type input "D"
type textarea "*"
type input "Do"
type textarea "*"
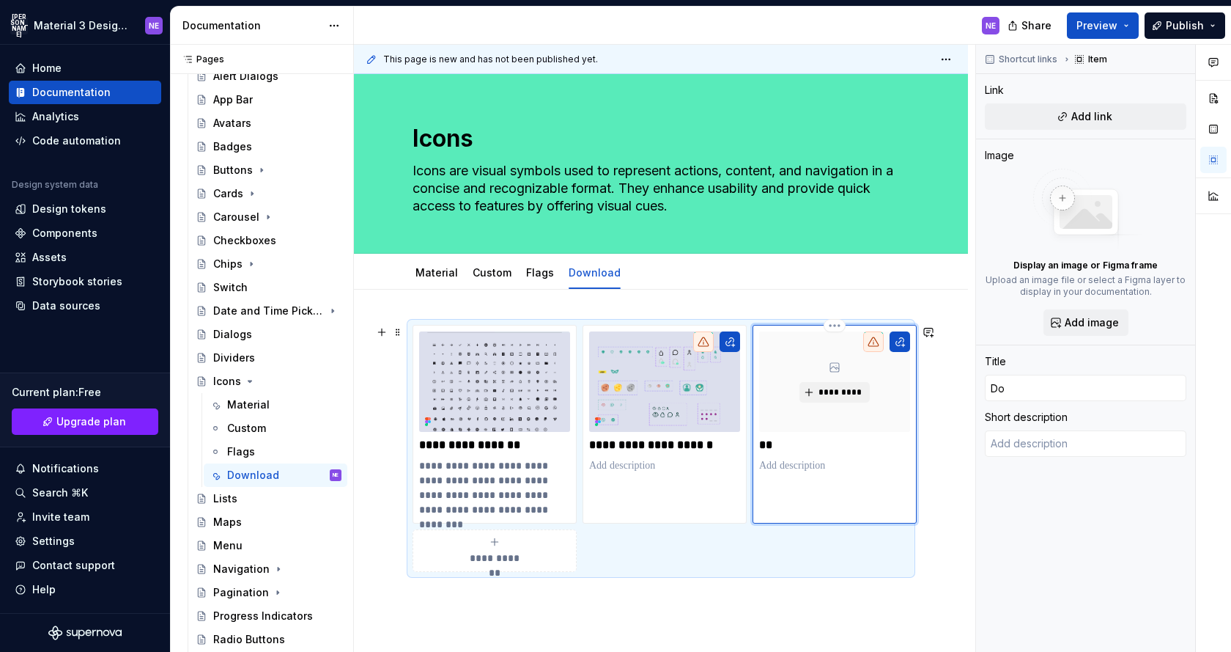
type input "Dow"
type textarea "*"
type input "Down"
type textarea "*"
type input "Downl"
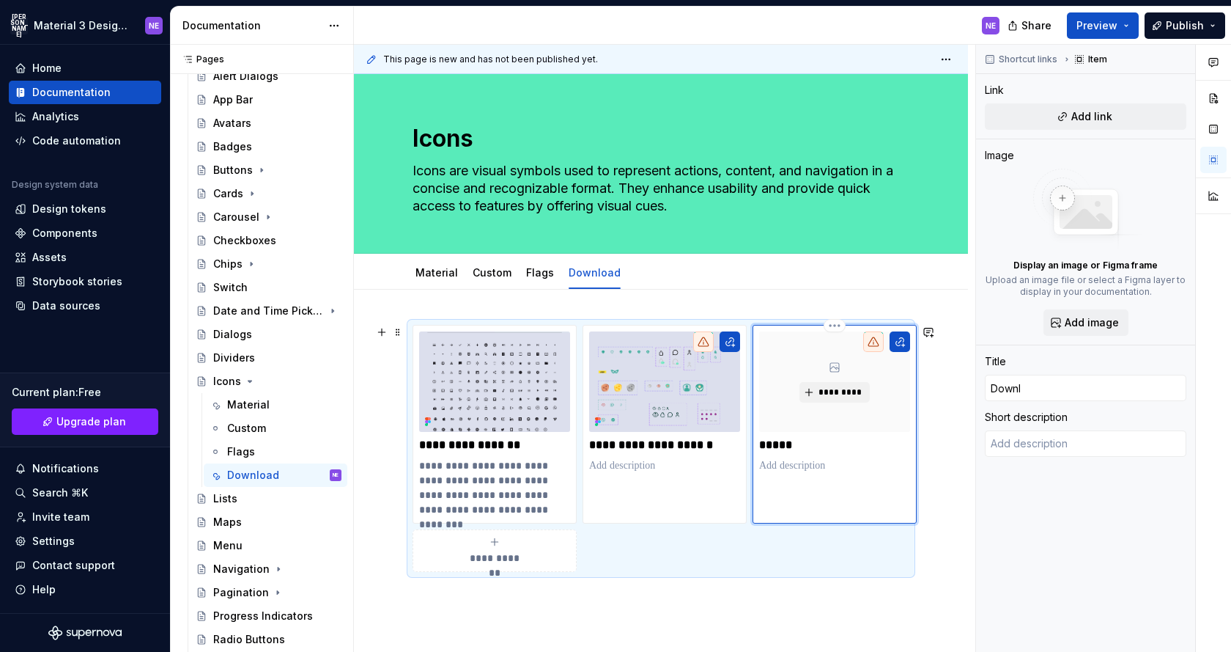
type textarea "*"
type input "Downlo"
type textarea "*"
type input "Downloa"
type textarea "*"
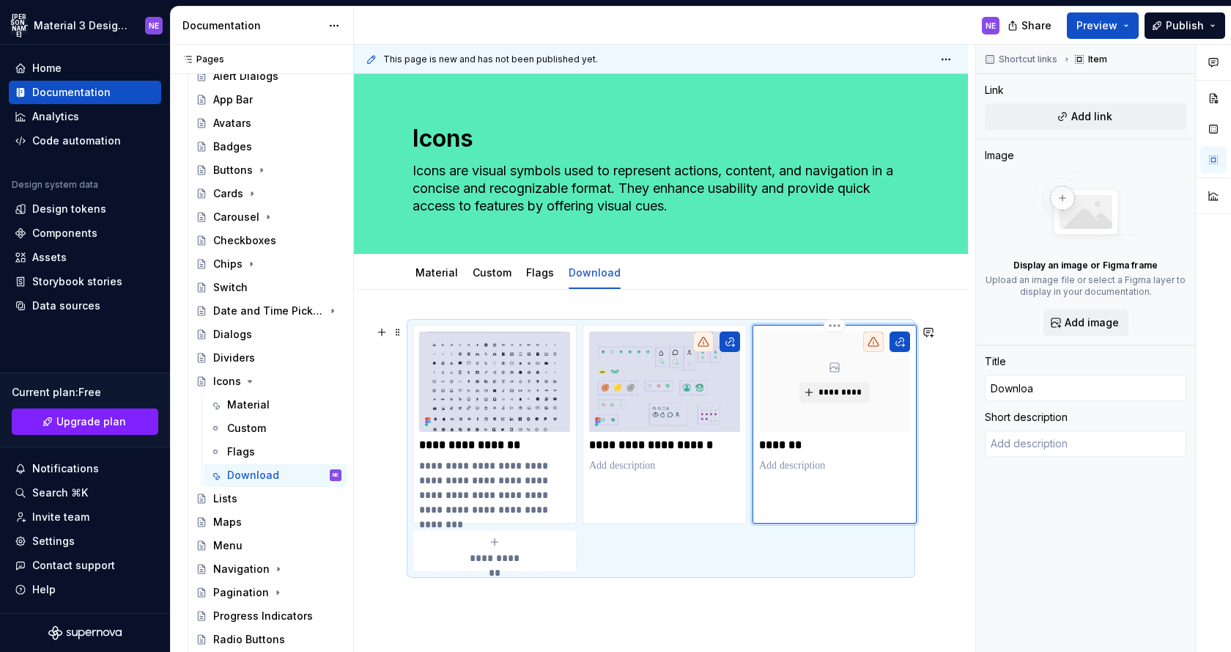
type input "Download"
type textarea "*"
type input "Download"
type textarea "*"
type input "Download F"
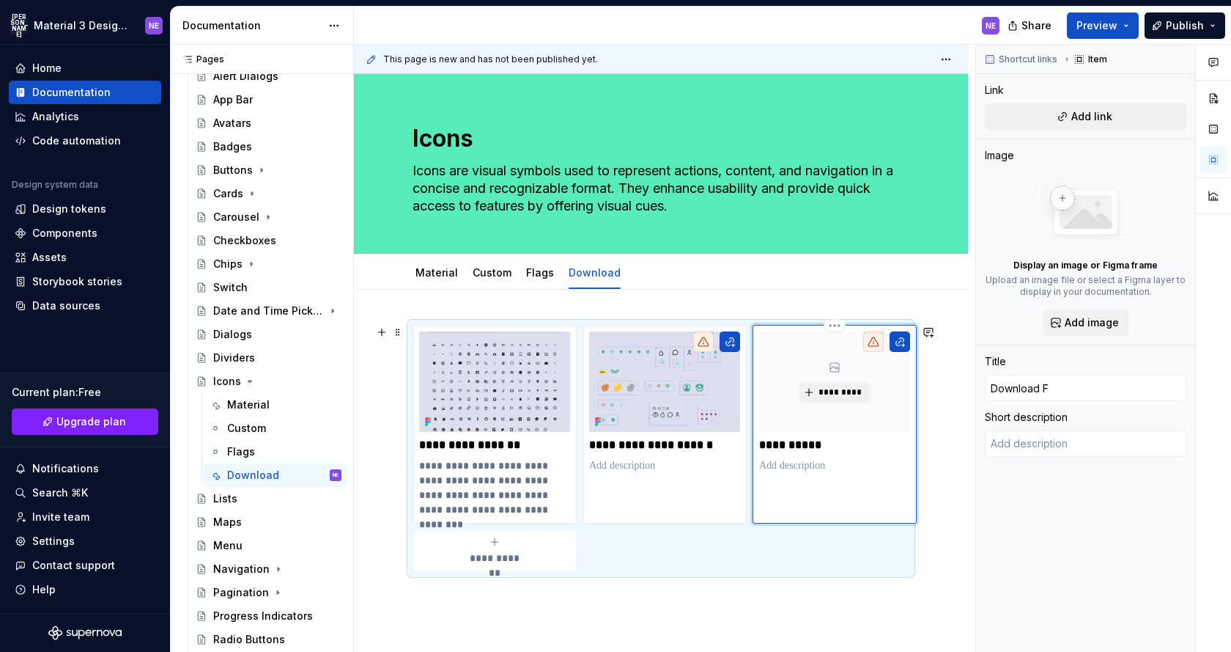
type textarea "*"
type input "Download Fl"
type textarea "*"
type input "Download Fla"
type textarea "*"
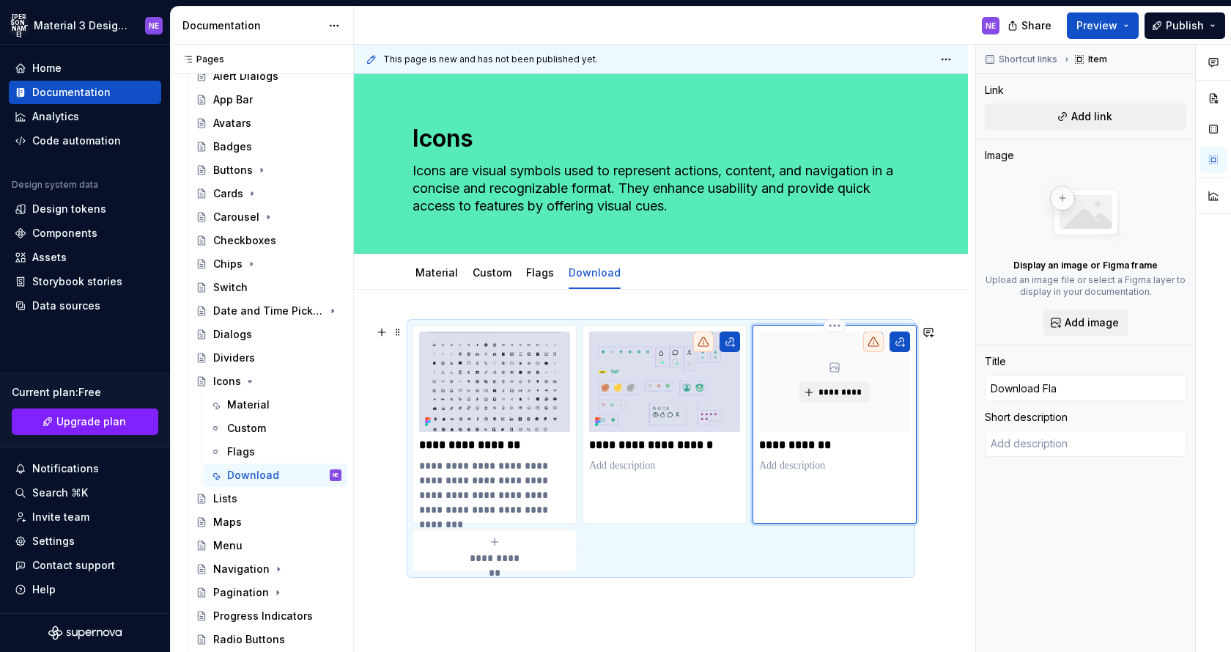
type input "Download Flag"
type textarea "*"
type input "Download Flags"
click at [946, 484] on div "**********" at bounding box center [661, 538] width 614 height 496
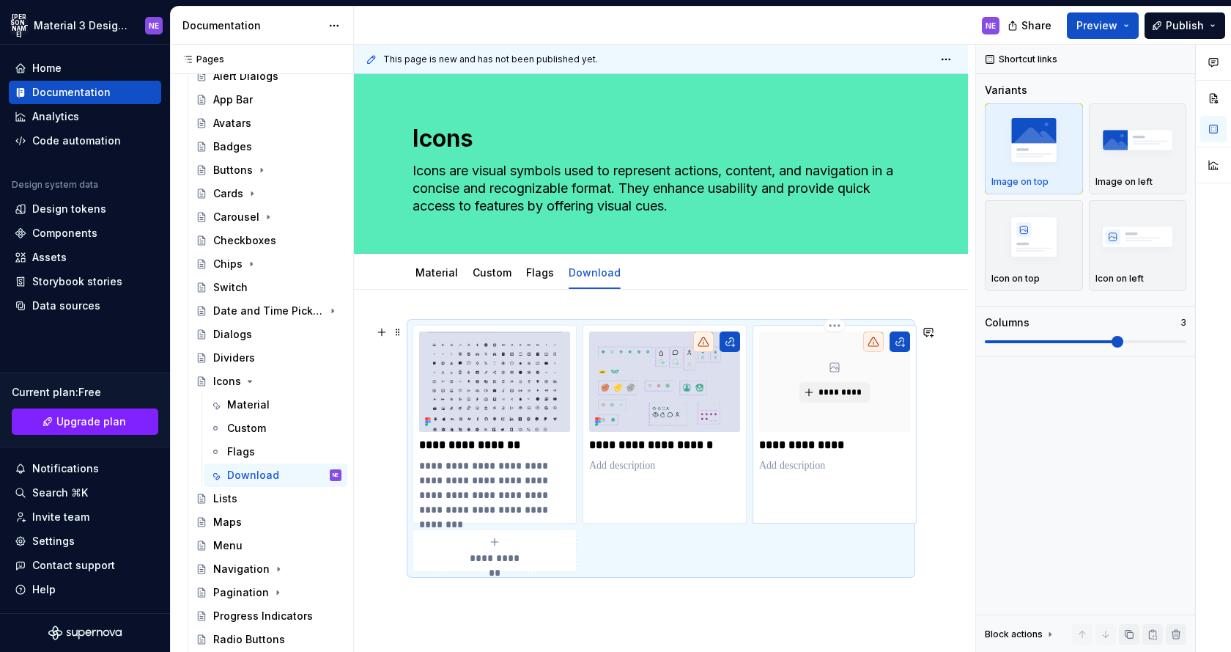
click at [849, 444] on p "**********" at bounding box center [834, 445] width 151 height 15
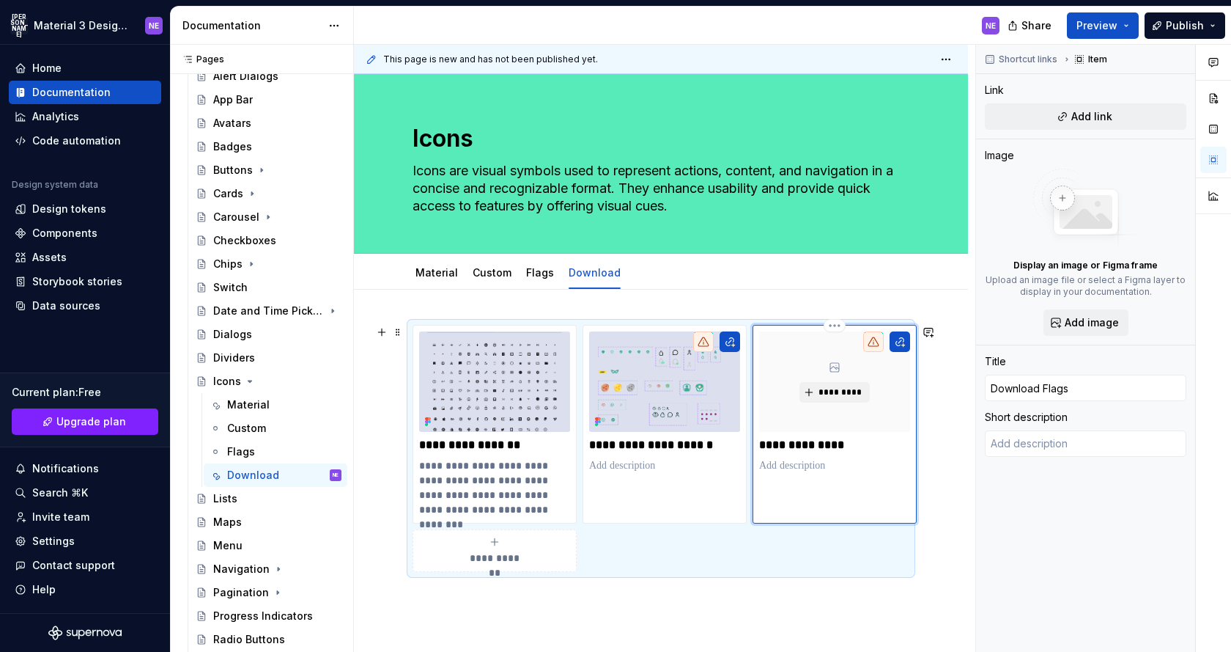
type textarea "*"
type input "Download Flags"
type textarea "*"
type input "Download Flags I"
type textarea "*"
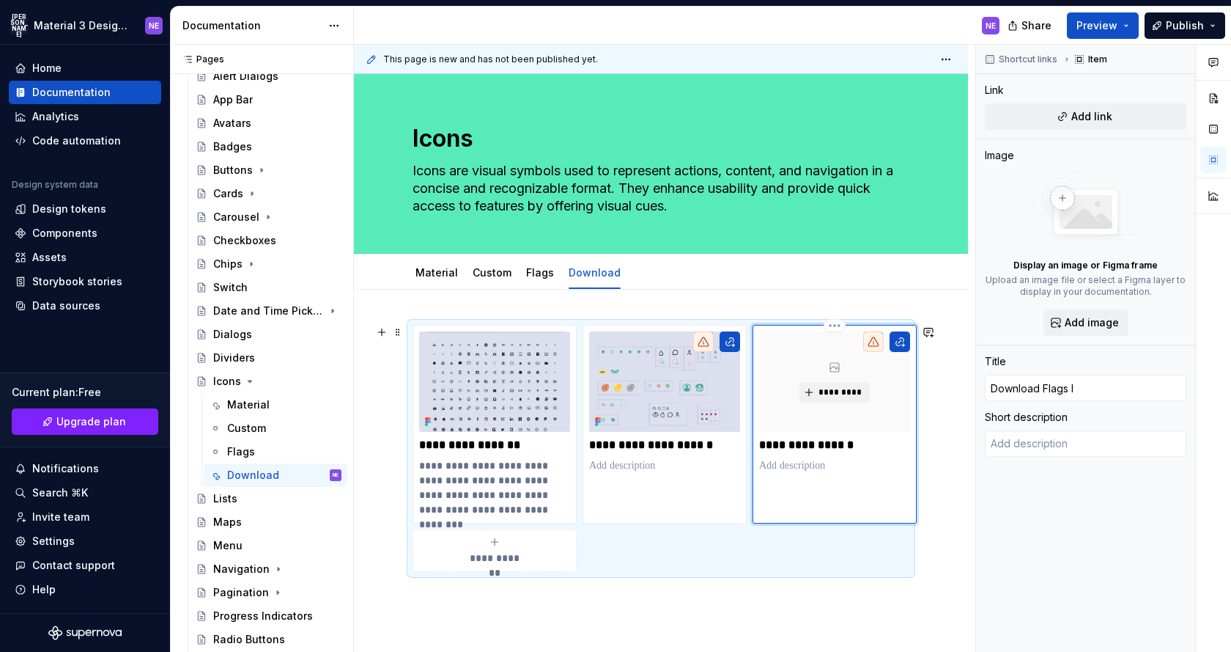
type input "Download Flags Ic"
type textarea "*"
type input "Download Flags Ico"
type textarea "*"
type input "Download Flags Icon"
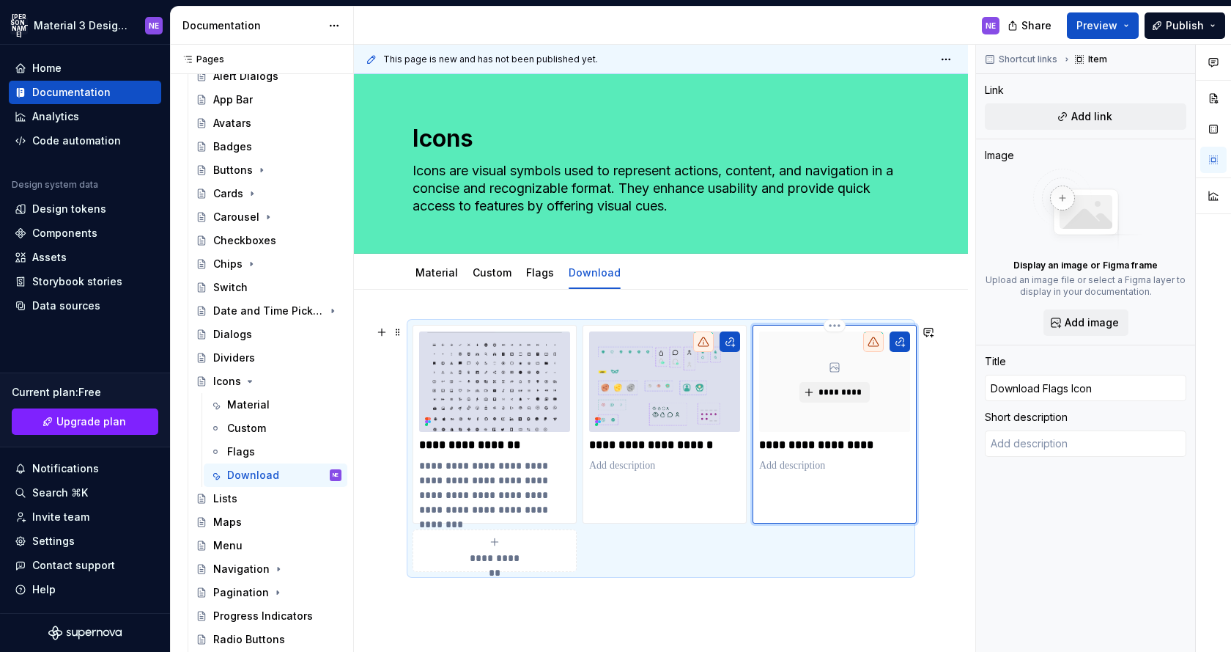
type textarea "*"
type input "Download Flags Icons"
click at [945, 443] on div "**********" at bounding box center [661, 538] width 614 height 496
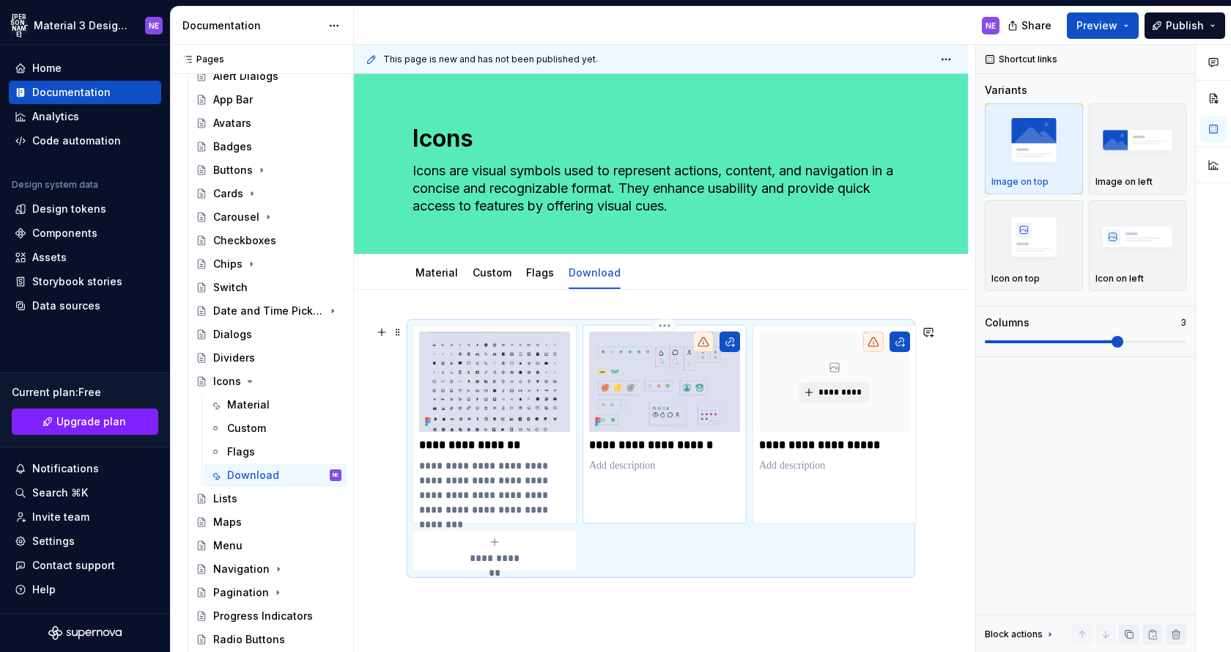
click at [704, 342] on icon at bounding box center [704, 342] width 12 height 12
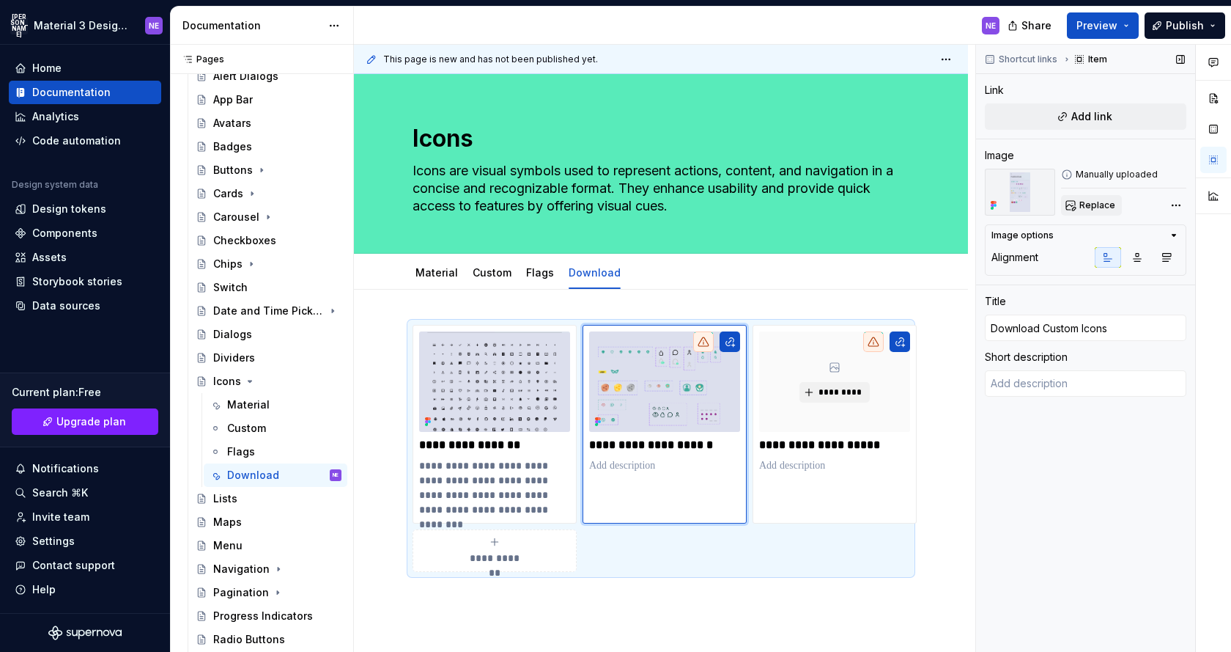
click at [1099, 207] on span "Replace" at bounding box center [1098, 205] width 36 height 12
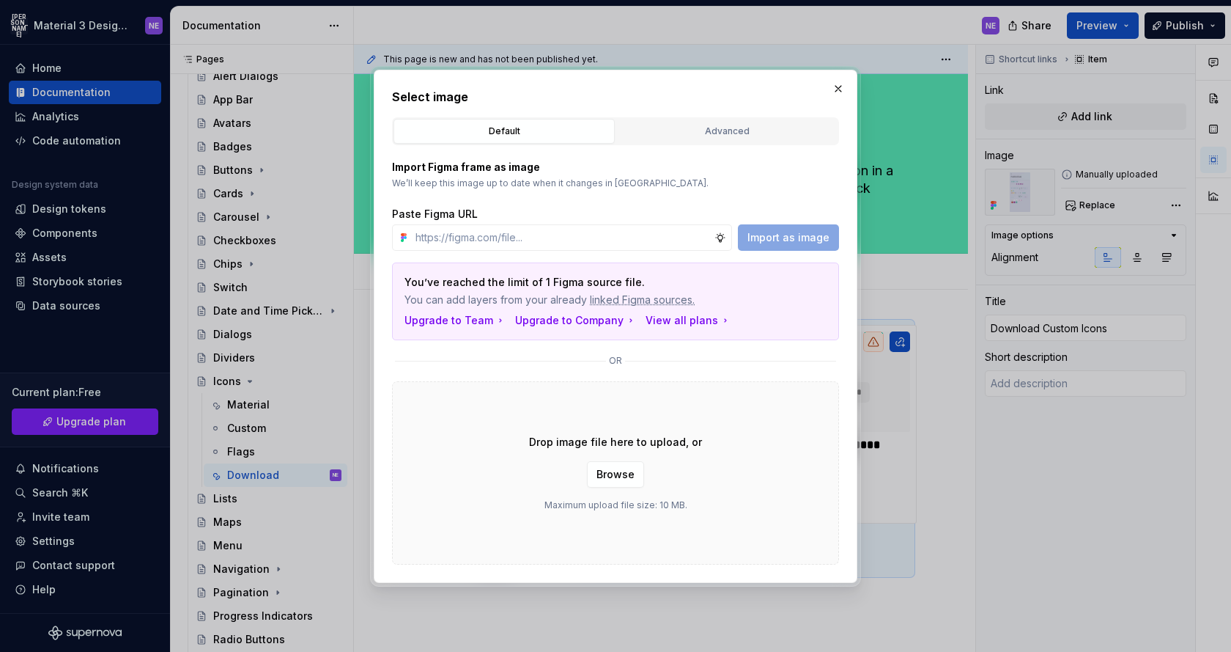
type textarea "*"
type input "[URL][DOMAIN_NAME]"
click at [783, 230] on span "Import as image" at bounding box center [789, 237] width 82 height 15
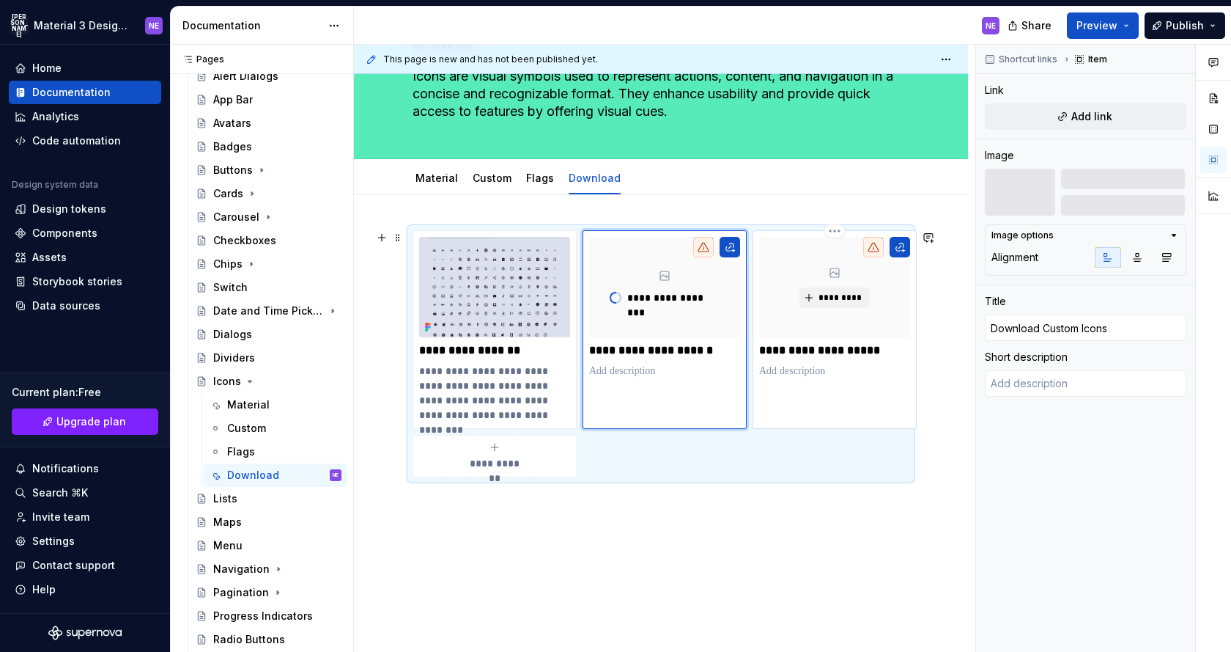
scroll to position [97, 0]
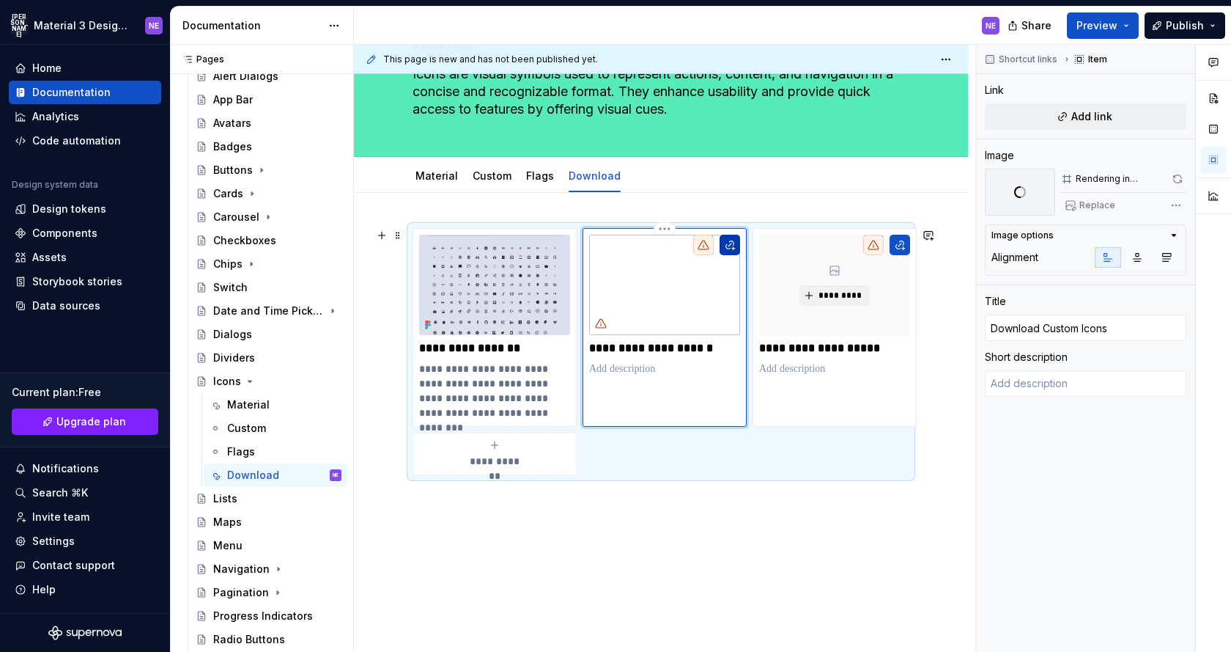
click at [734, 247] on button "button" at bounding box center [730, 245] width 21 height 21
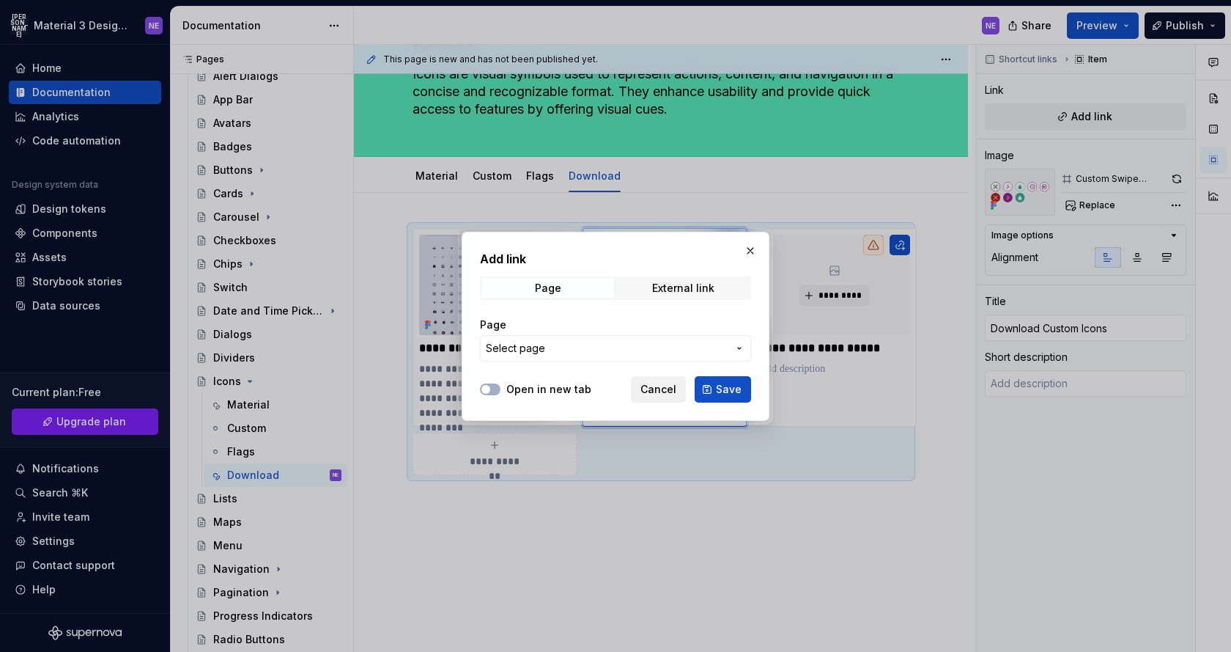
click at [659, 393] on span "Cancel" at bounding box center [659, 389] width 36 height 15
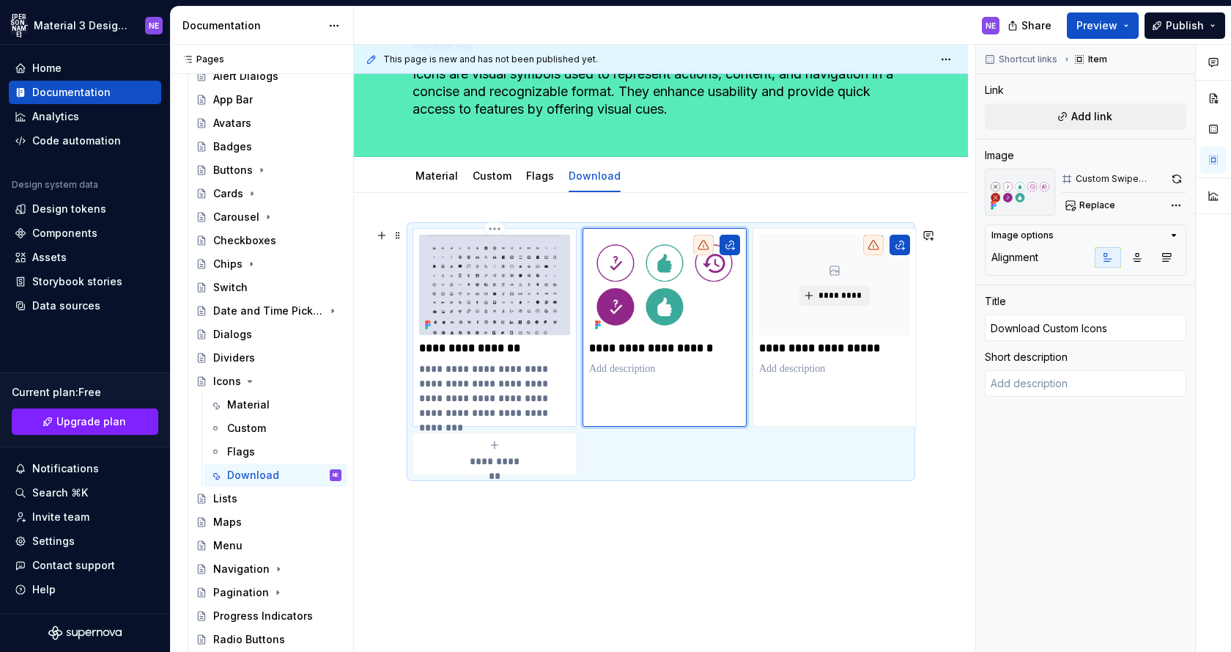
type textarea "*"
type input "Download MD Icons"
type textarea "Access Google Drive with a Google account (for personal use) or Google Workspac…"
click at [537, 243] on img at bounding box center [494, 285] width 151 height 100
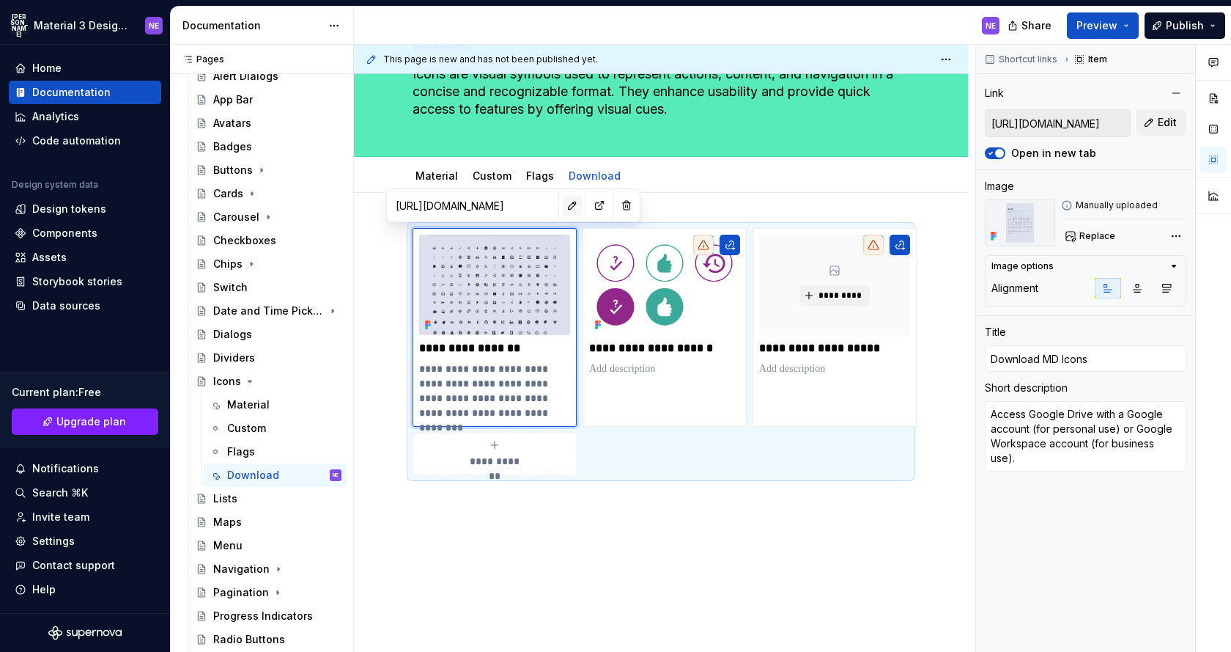
click at [562, 208] on button "button" at bounding box center [572, 205] width 21 height 21
type textarea "*"
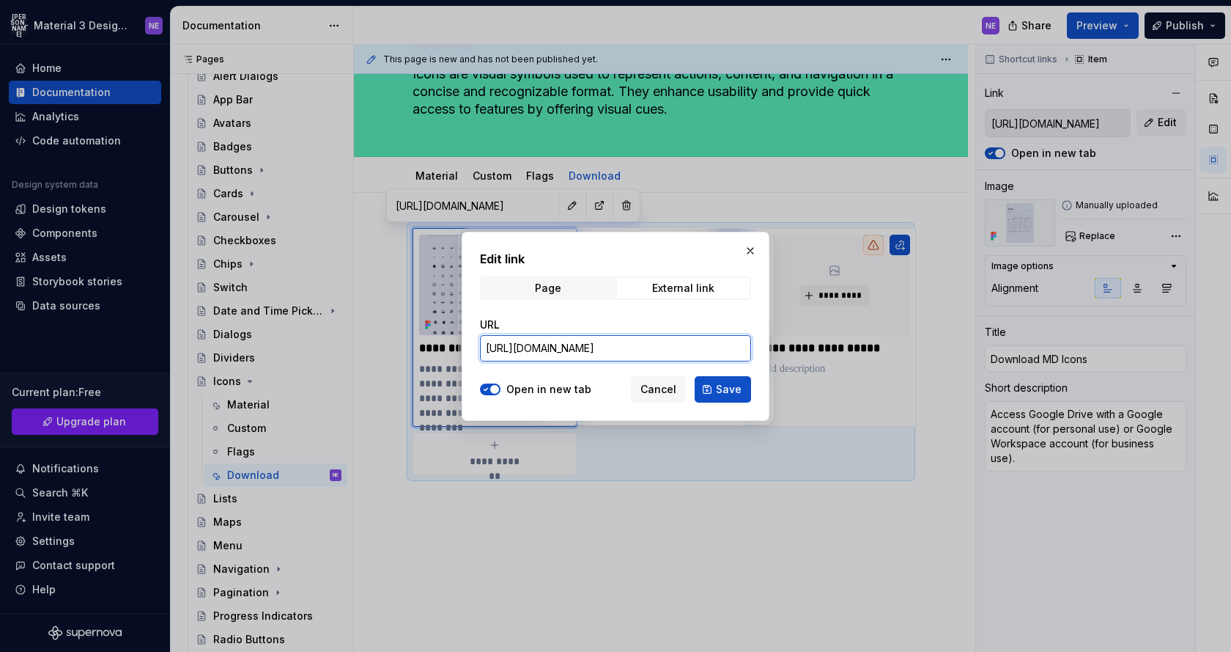
click at [649, 335] on input "[URL][DOMAIN_NAME]" at bounding box center [615, 348] width 271 height 26
paste input "ZU1L7UOQbDROoqGD874Owfwz_WN6qabT"
type input "[URL][DOMAIN_NAME]"
click at [713, 389] on button "Save" at bounding box center [723, 389] width 56 height 26
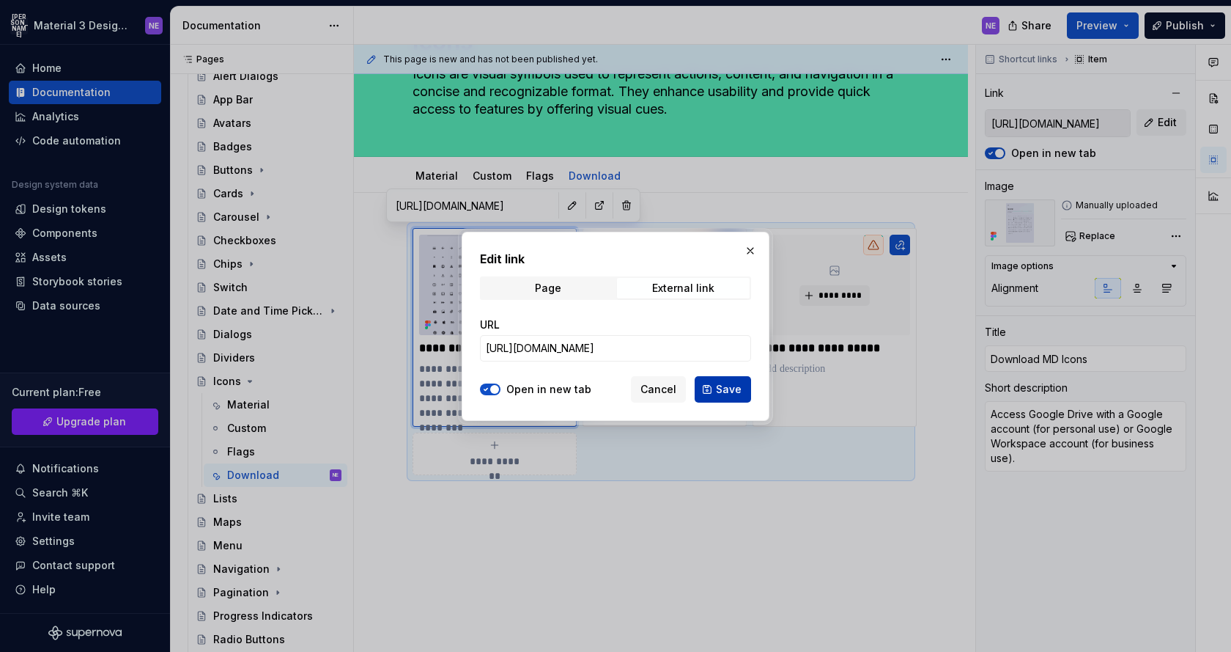
type textarea "*"
type input "[URL][DOMAIN_NAME]"
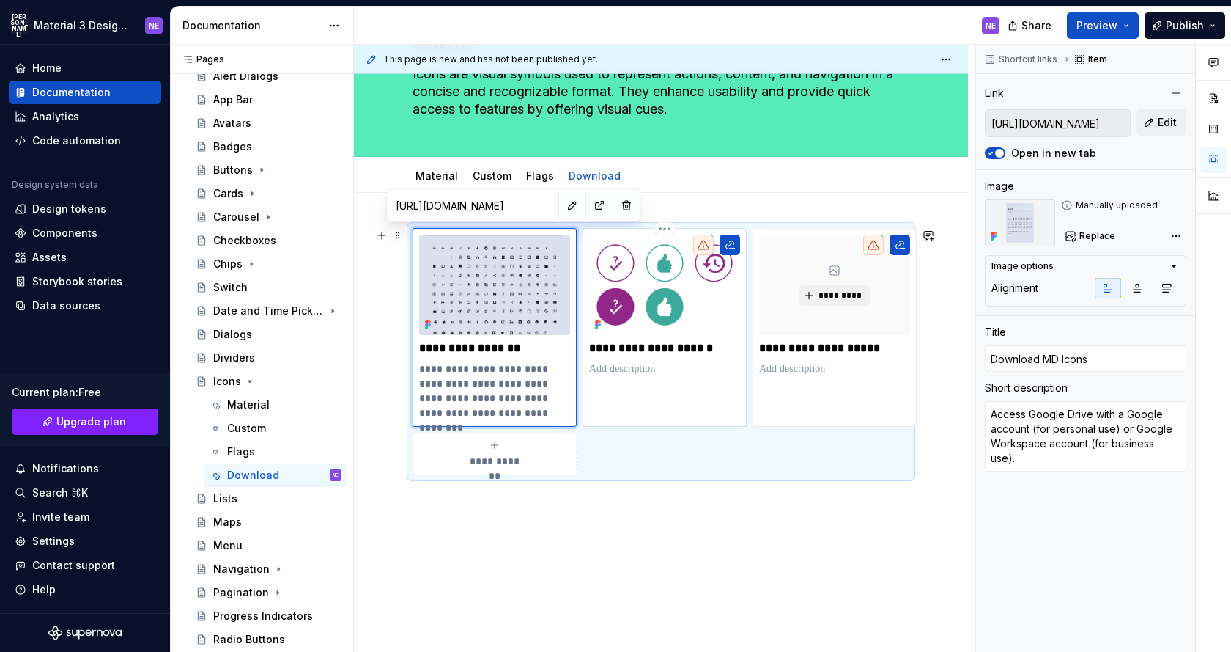
click at [710, 353] on p "**********" at bounding box center [664, 348] width 151 height 15
type textarea "*"
type input "Download Custom Icons"
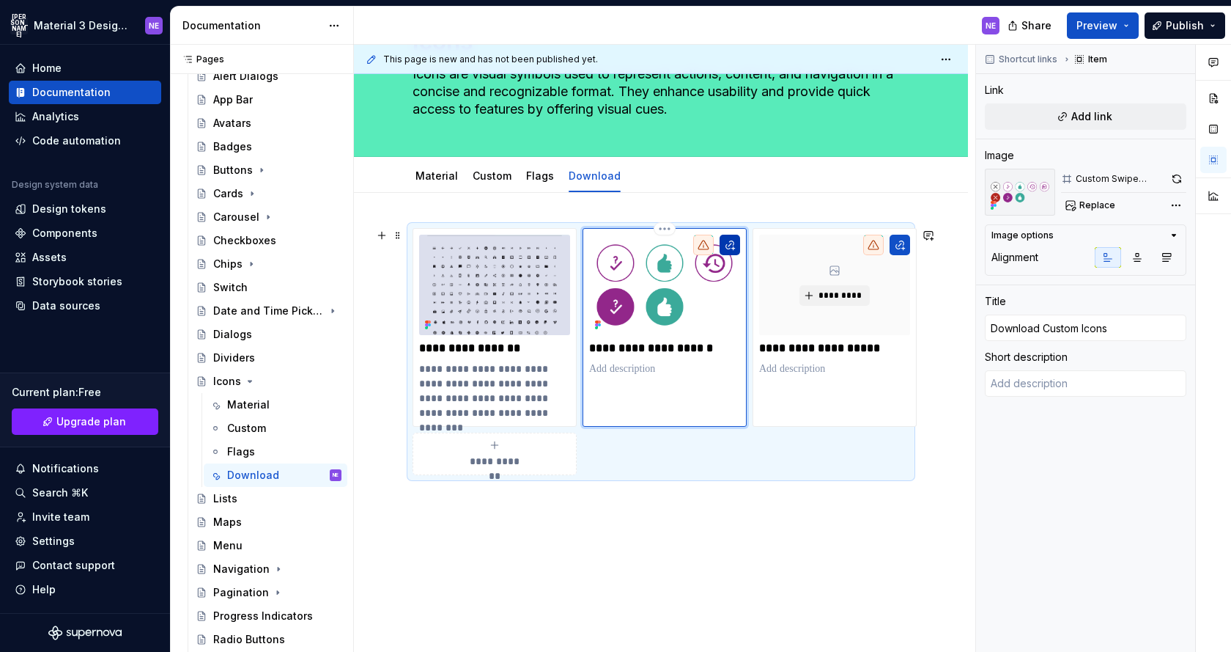
click at [732, 245] on button "button" at bounding box center [730, 245] width 21 height 21
type textarea "*"
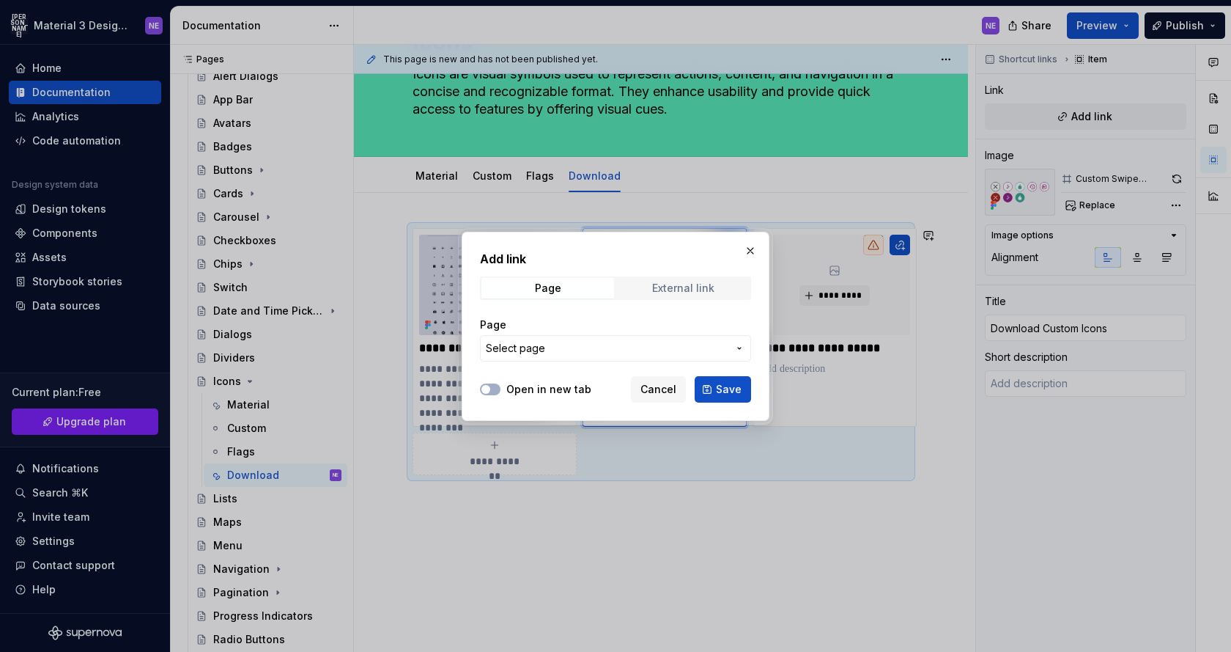
click at [696, 282] on div "External link" at bounding box center [683, 288] width 62 height 12
click at [657, 345] on input "URL" at bounding box center [615, 348] width 271 height 26
paste input "[URL][DOMAIN_NAME]"
type input "[URL][DOMAIN_NAME]"
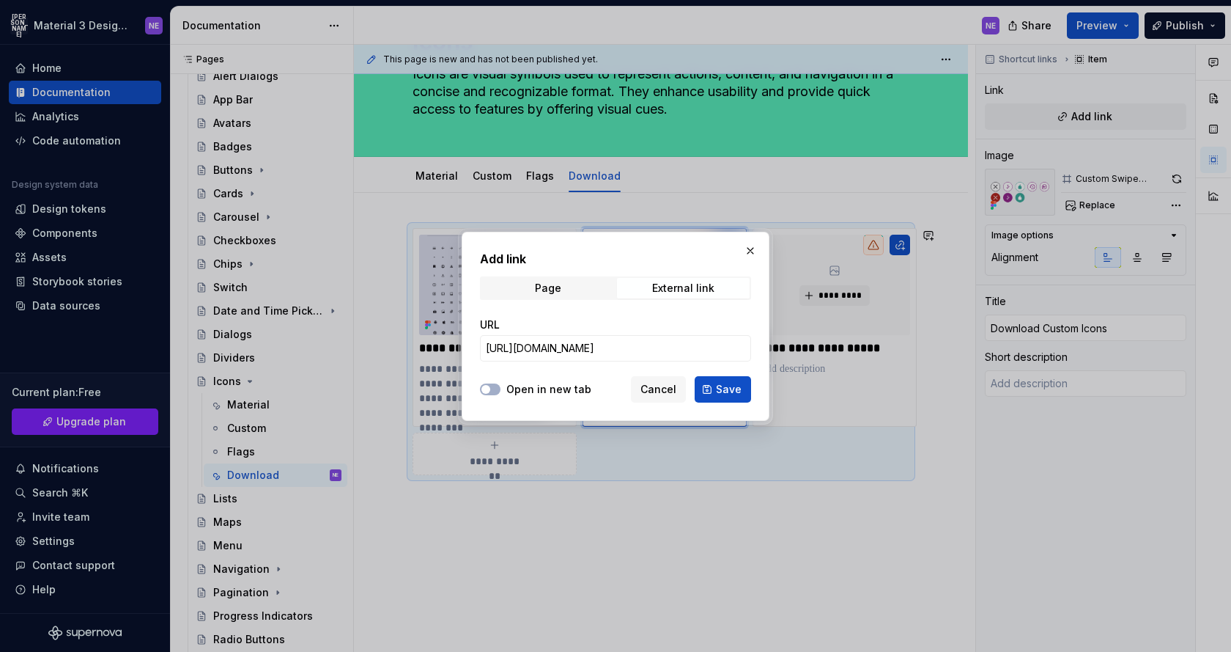
click at [557, 389] on label "Open in new tab" at bounding box center [548, 389] width 85 height 15
click at [501, 389] on button "Open in new tab" at bounding box center [490, 389] width 21 height 12
click at [727, 388] on span "Save" at bounding box center [729, 389] width 26 height 15
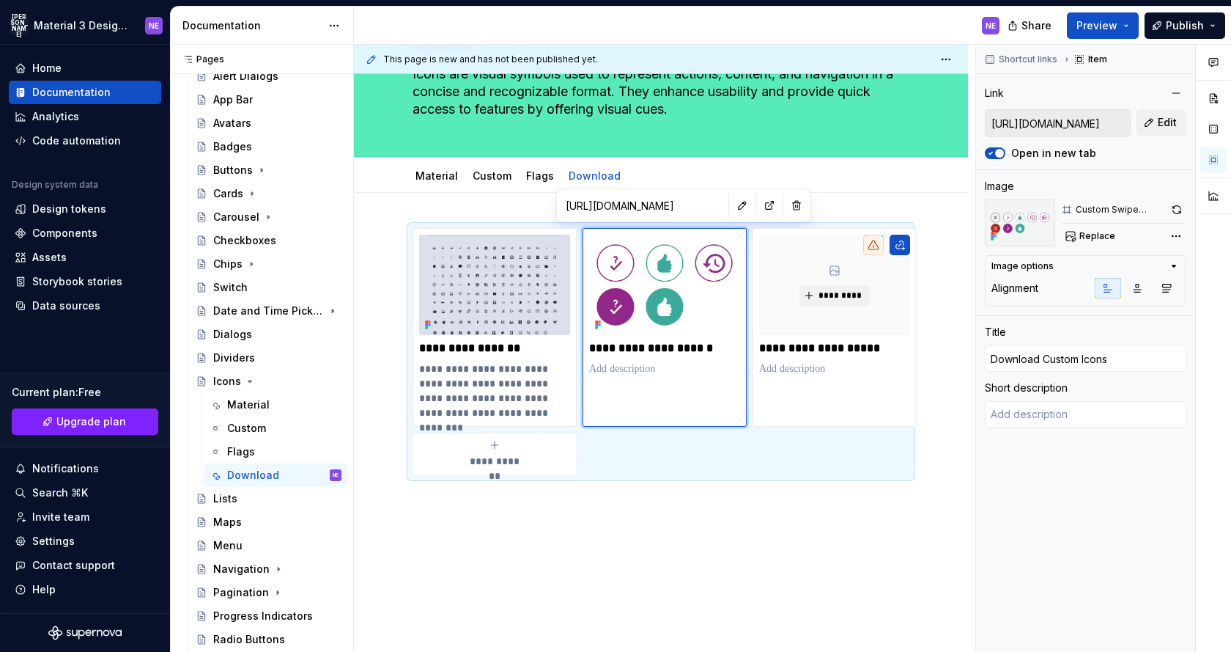
type textarea "*"
type textarea "Access Google Drive with a Google account (for personal use) or Google Workspac…"
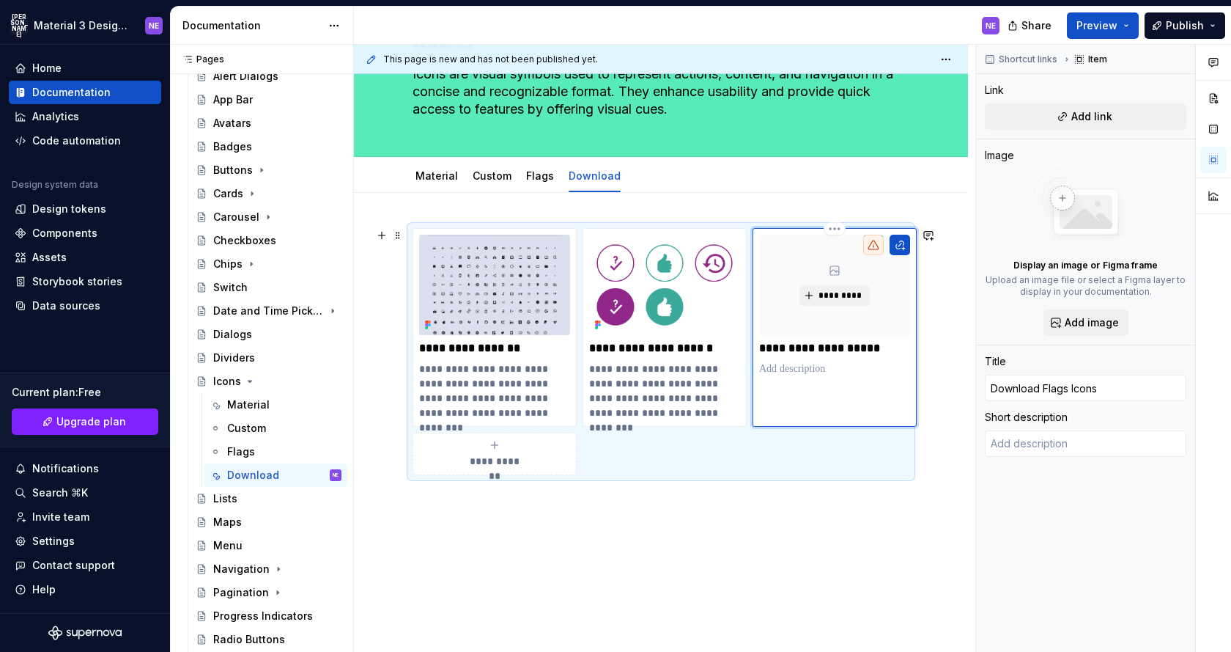
click at [855, 397] on div "**********" at bounding box center [835, 327] width 164 height 199
click at [896, 239] on button "button" at bounding box center [900, 245] width 21 height 21
type textarea "*"
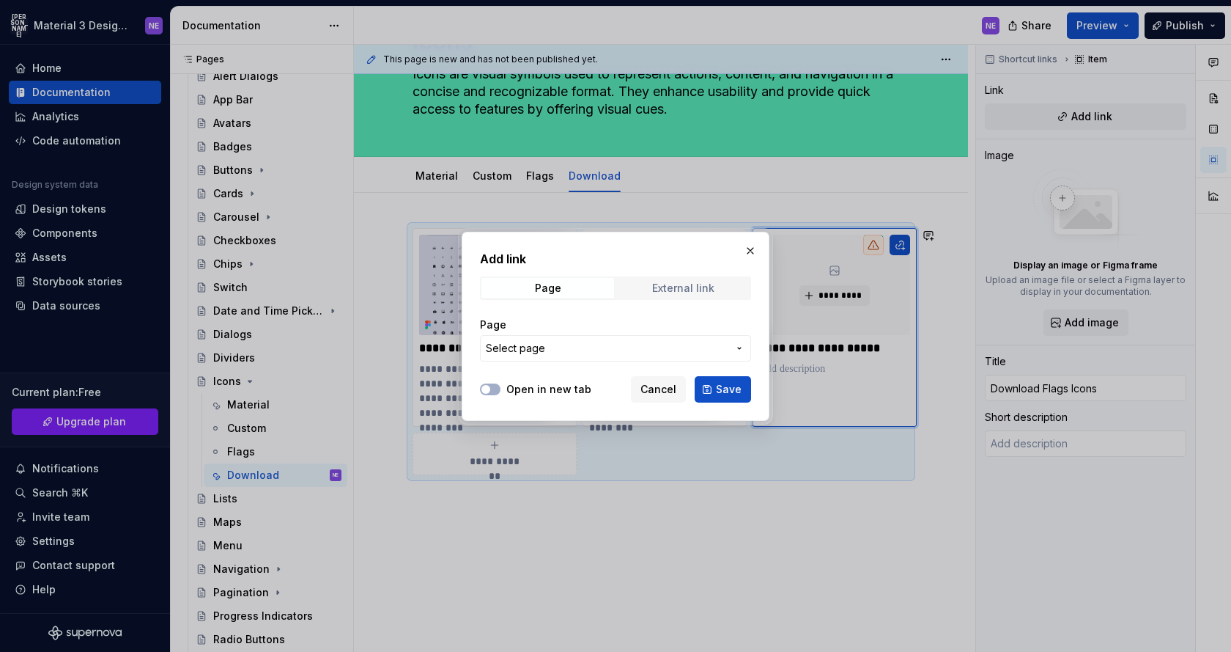
click at [697, 285] on div "External link" at bounding box center [683, 288] width 62 height 12
click at [657, 342] on input "URL" at bounding box center [615, 348] width 271 height 26
paste input "[URL][DOMAIN_NAME]"
type input "[URL][DOMAIN_NAME]"
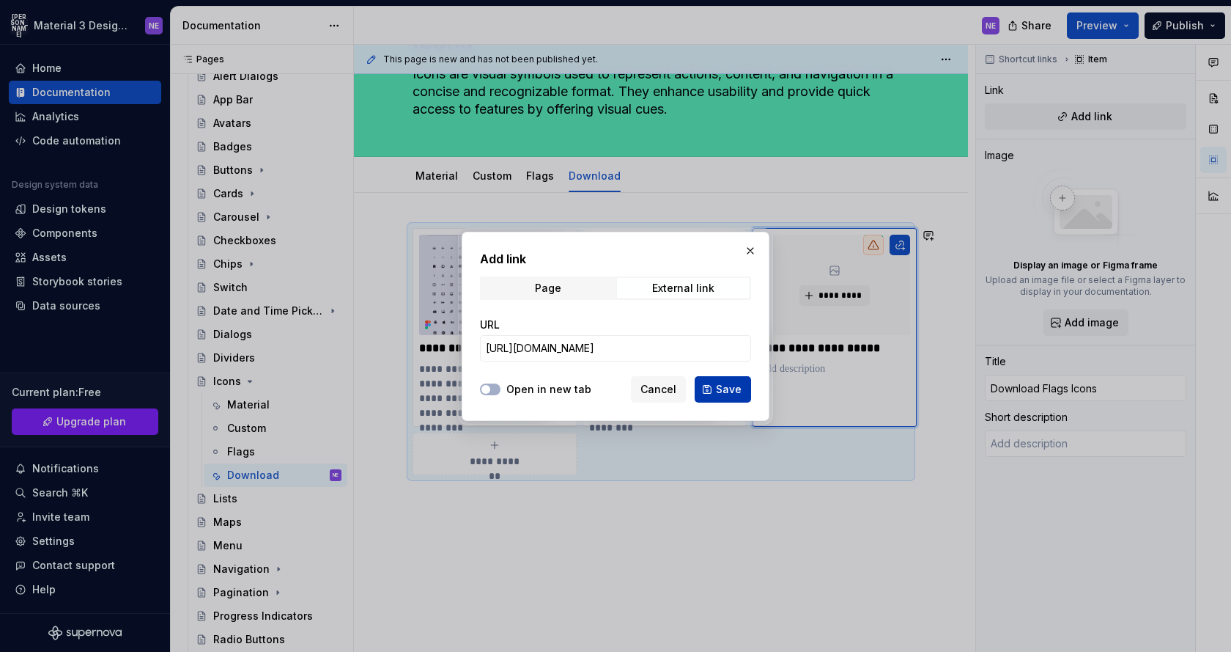
click at [710, 389] on button "Save" at bounding box center [723, 389] width 56 height 26
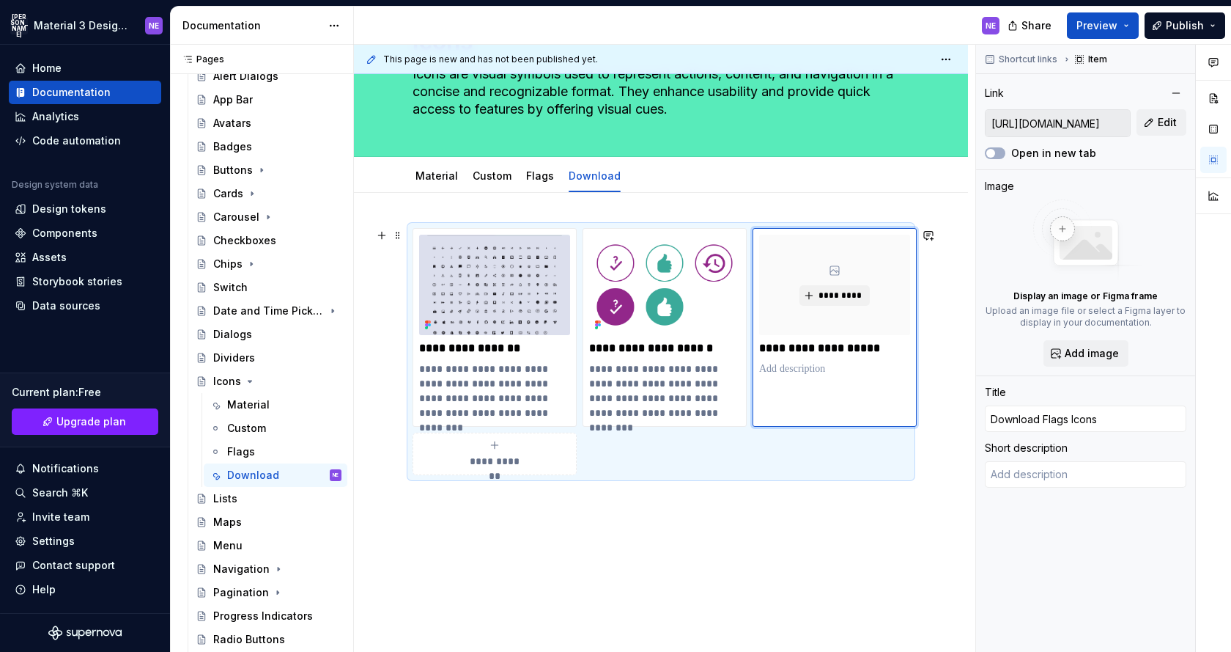
type textarea "*"
type textarea "Access Google Drive with a Google account (for personal use) or Google Workspac…"
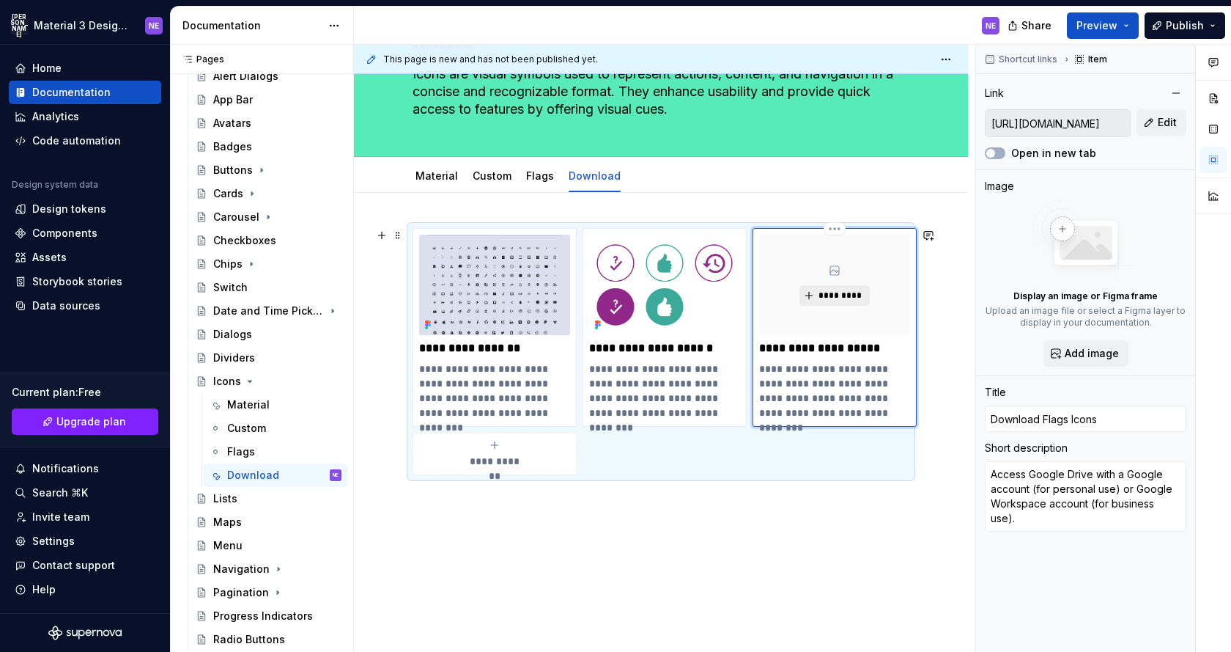
click at [858, 292] on span "*********" at bounding box center [840, 296] width 45 height 12
type textarea "*"
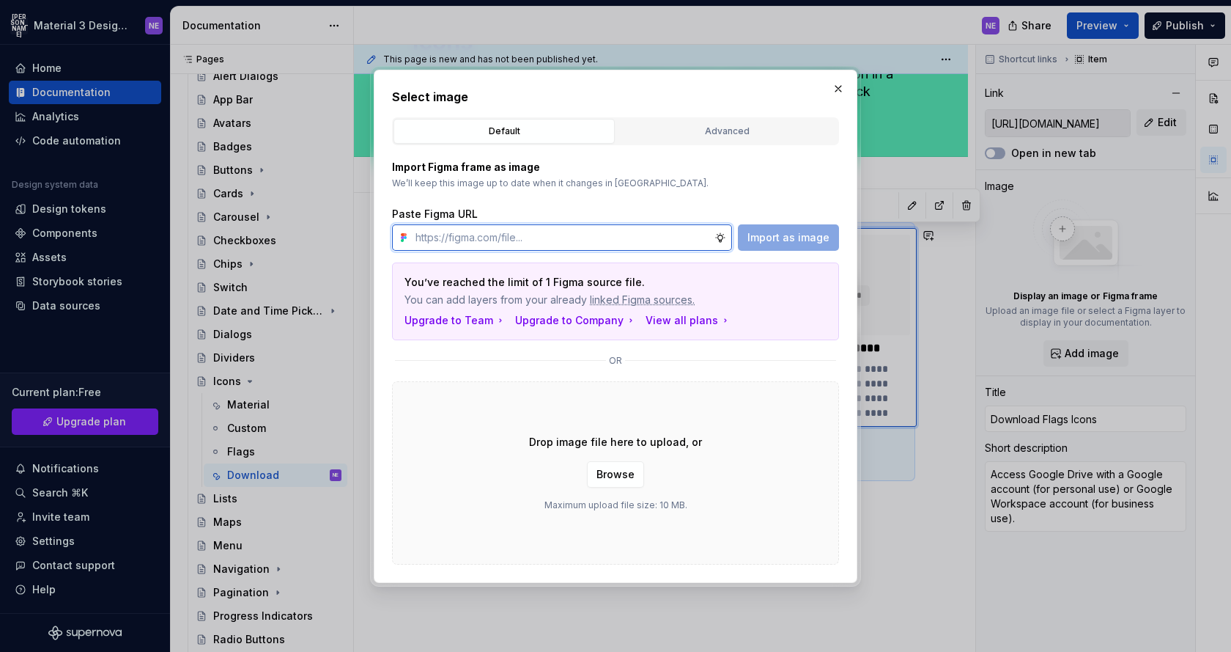
paste input "[URL][DOMAIN_NAME]"
type input "[URL][DOMAIN_NAME]"
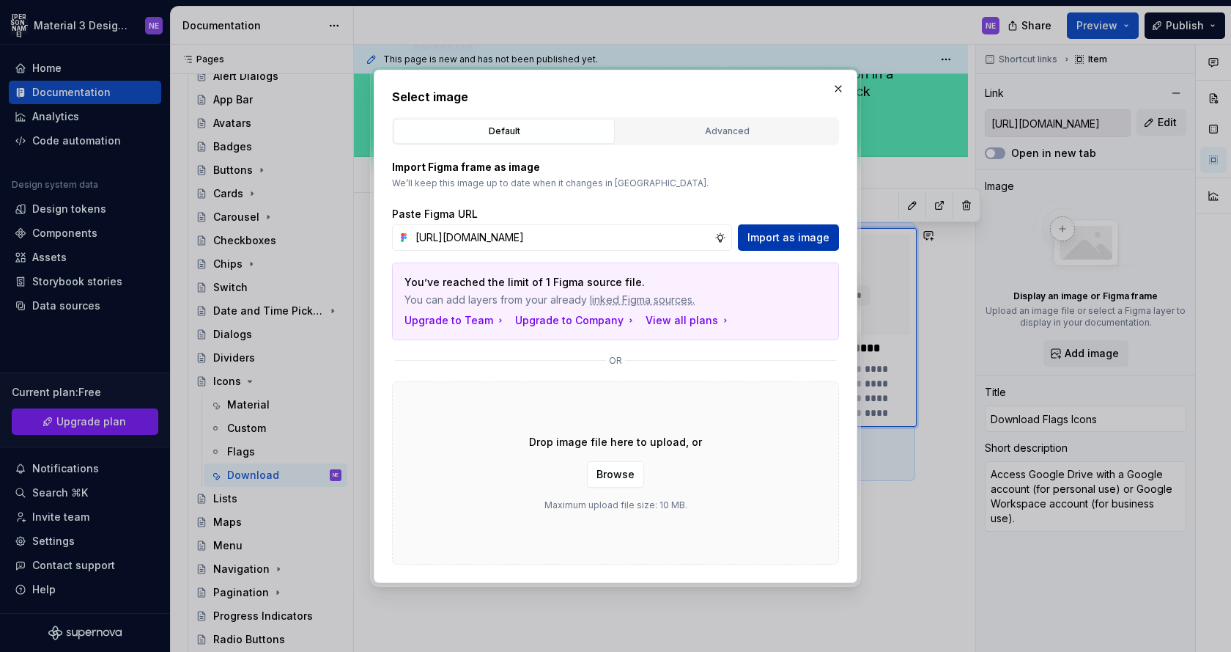
click at [789, 235] on span "Import as image" at bounding box center [789, 237] width 82 height 15
type textarea "*"
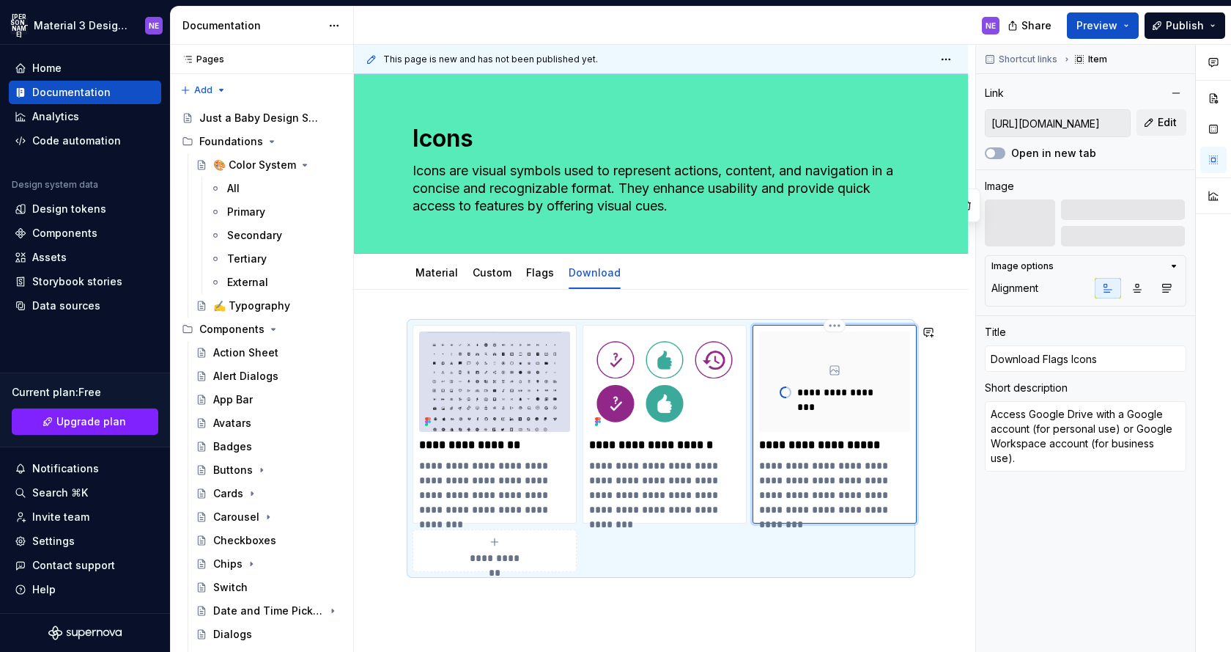
scroll to position [97, 0]
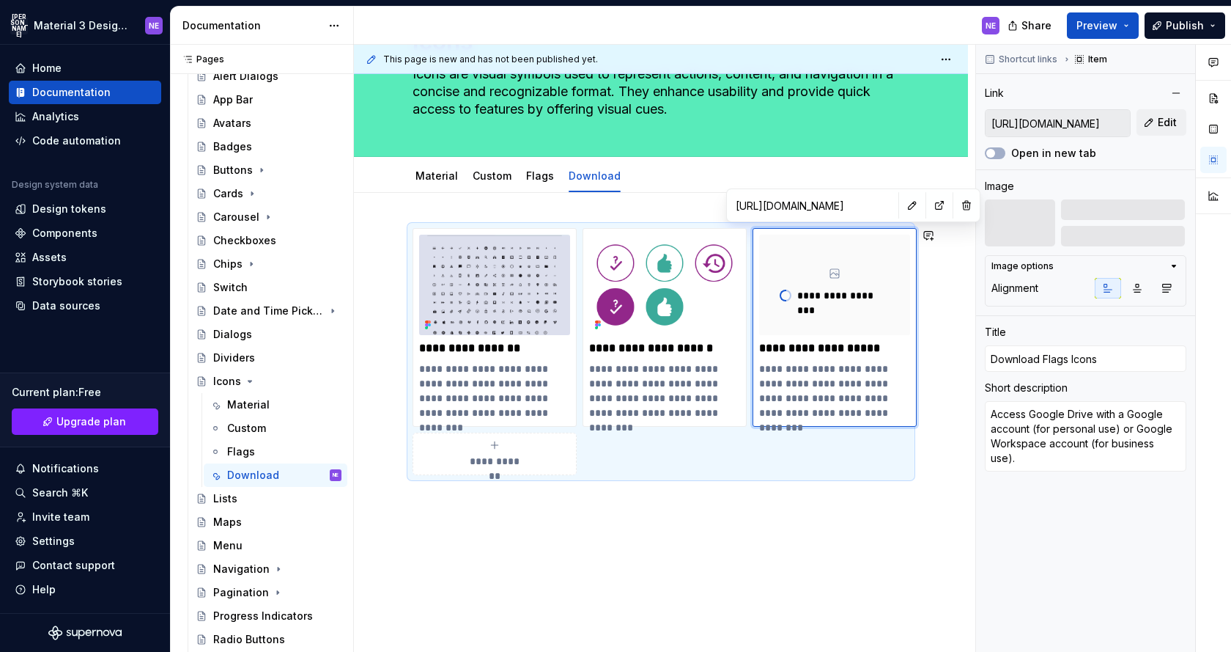
click at [831, 545] on div "**********" at bounding box center [665, 349] width 622 height 608
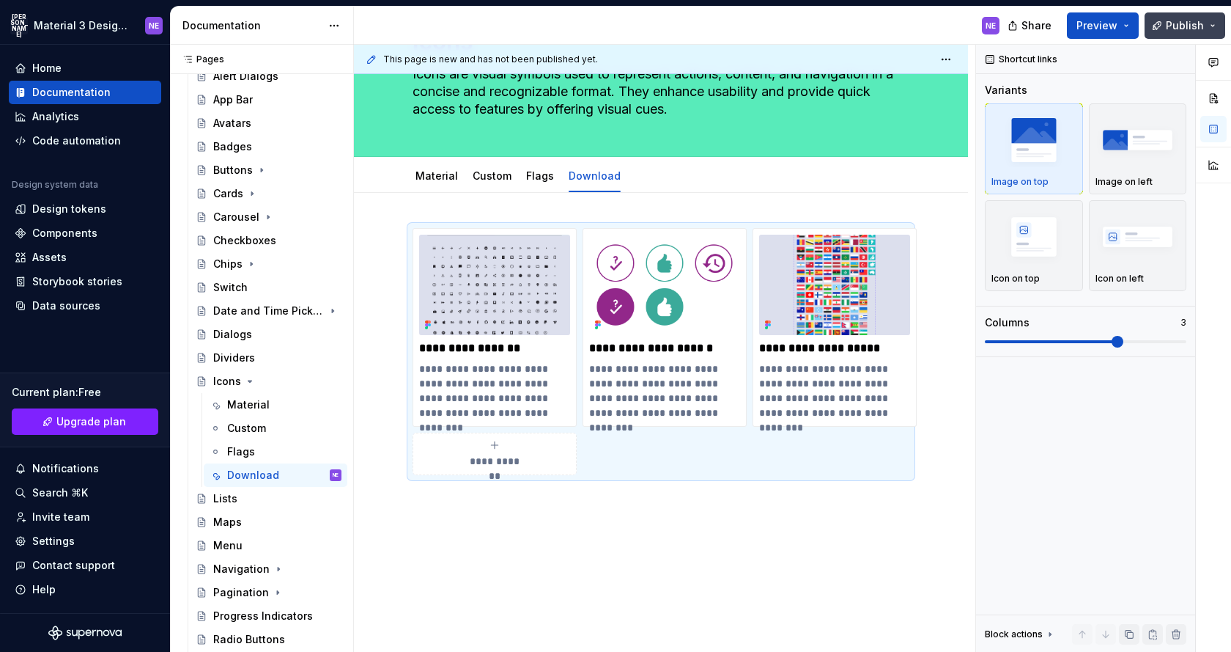
click at [1190, 26] on span "Publish" at bounding box center [1185, 25] width 38 height 15
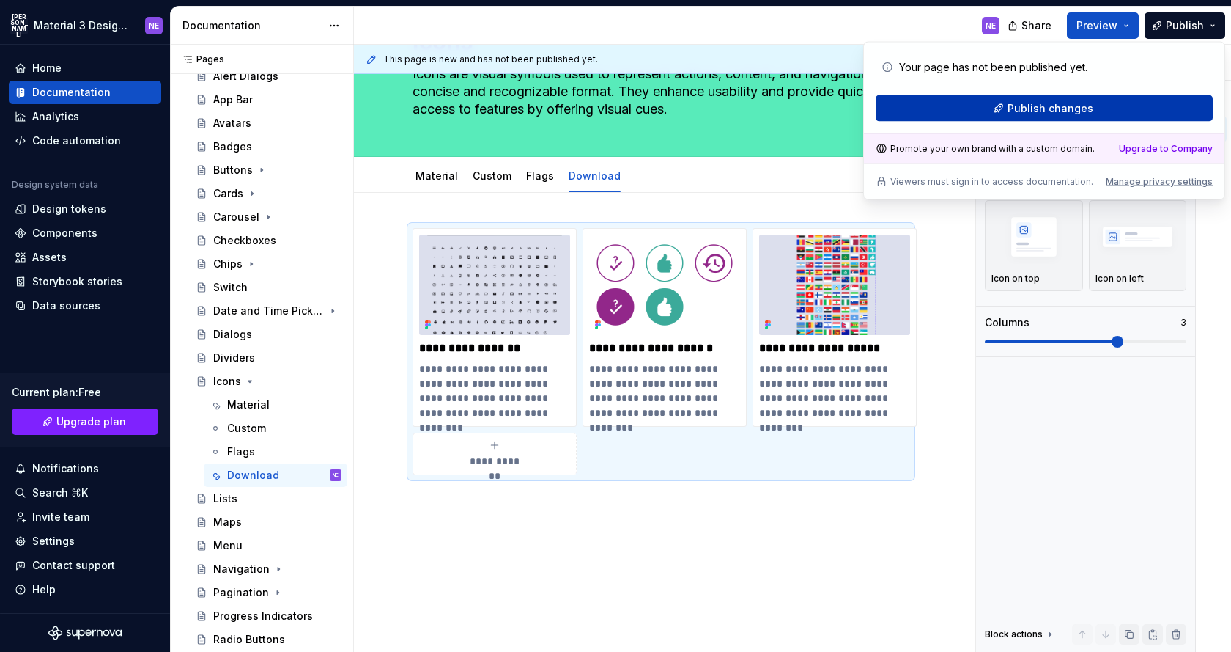
click at [1049, 109] on span "Publish changes" at bounding box center [1051, 108] width 86 height 15
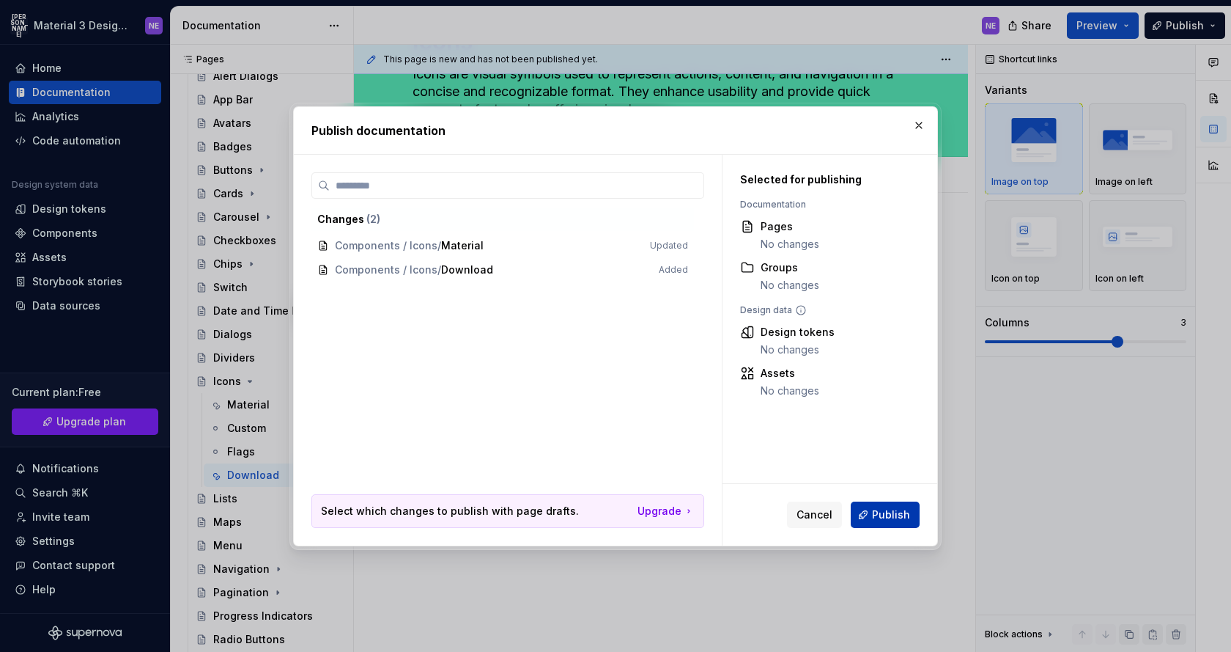
click at [880, 515] on span "Publish" at bounding box center [891, 514] width 38 height 15
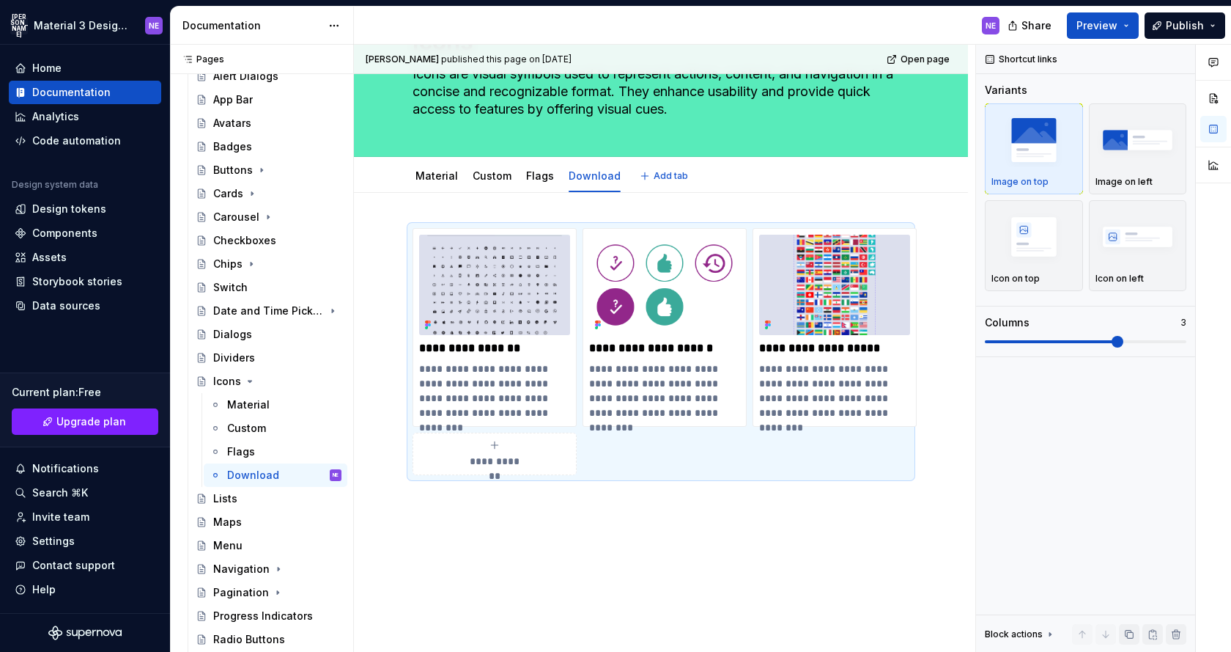
scroll to position [0, 0]
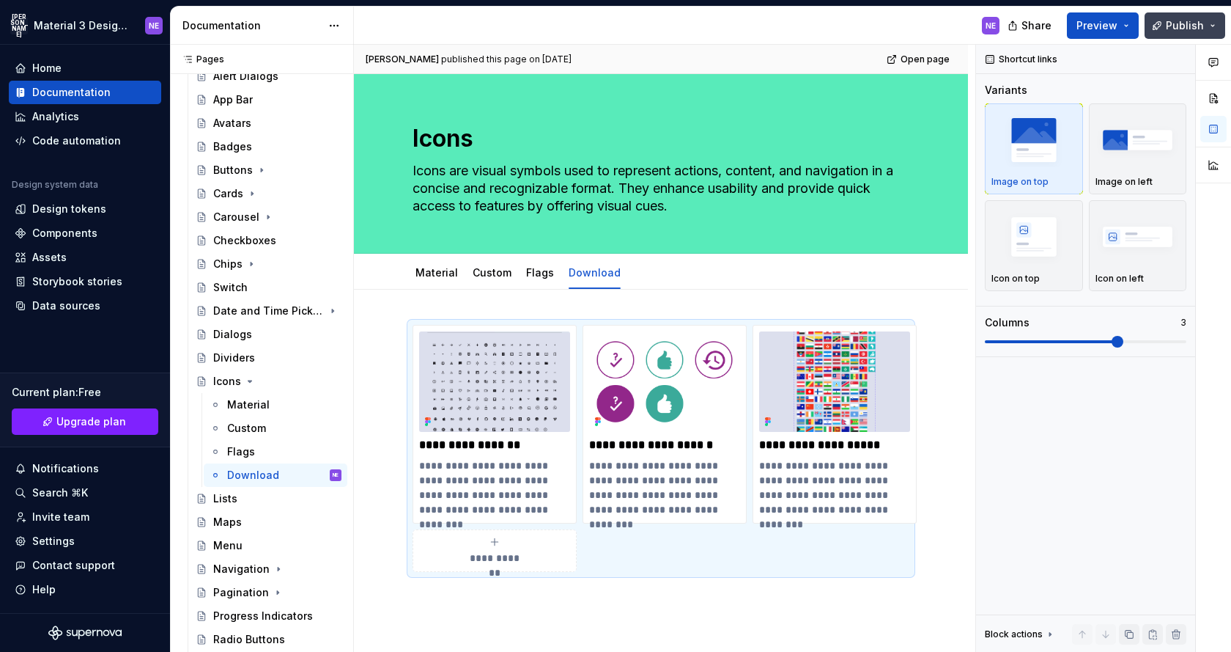
click at [1169, 26] on span "Publish" at bounding box center [1185, 25] width 38 height 15
click at [949, 25] on div "NE" at bounding box center [682, 26] width 657 height 38
click at [1174, 23] on span "Publish" at bounding box center [1185, 25] width 38 height 15
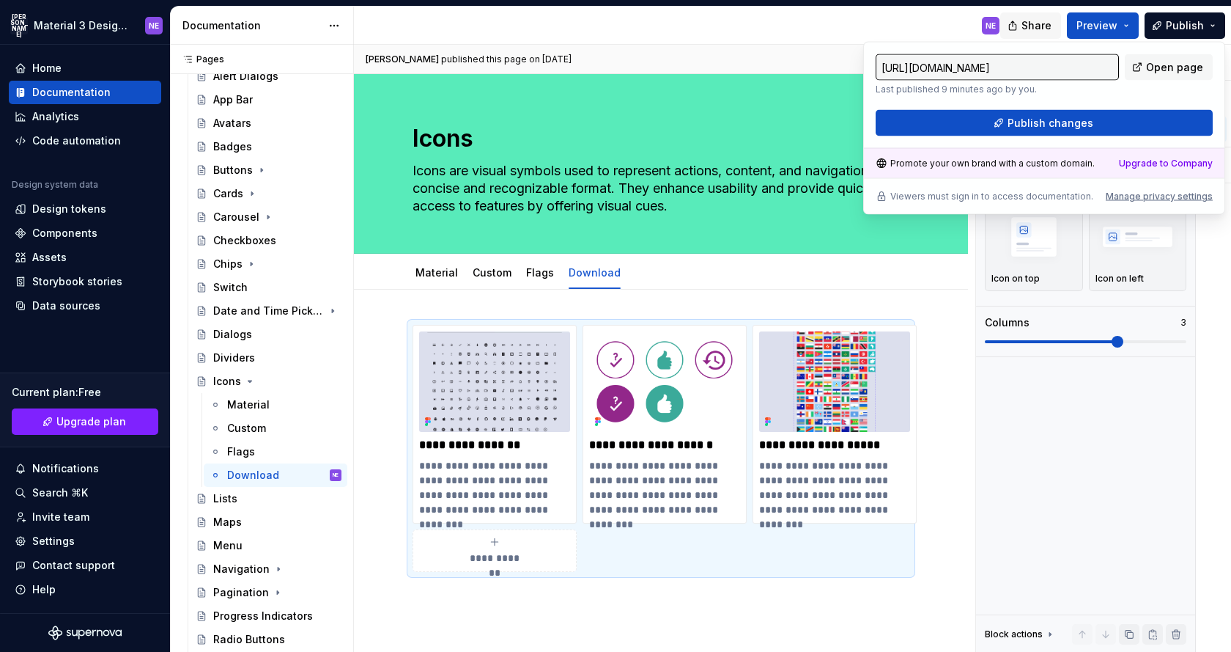
type textarea "*"
click at [985, 21] on div "NE" at bounding box center [991, 26] width 18 height 18
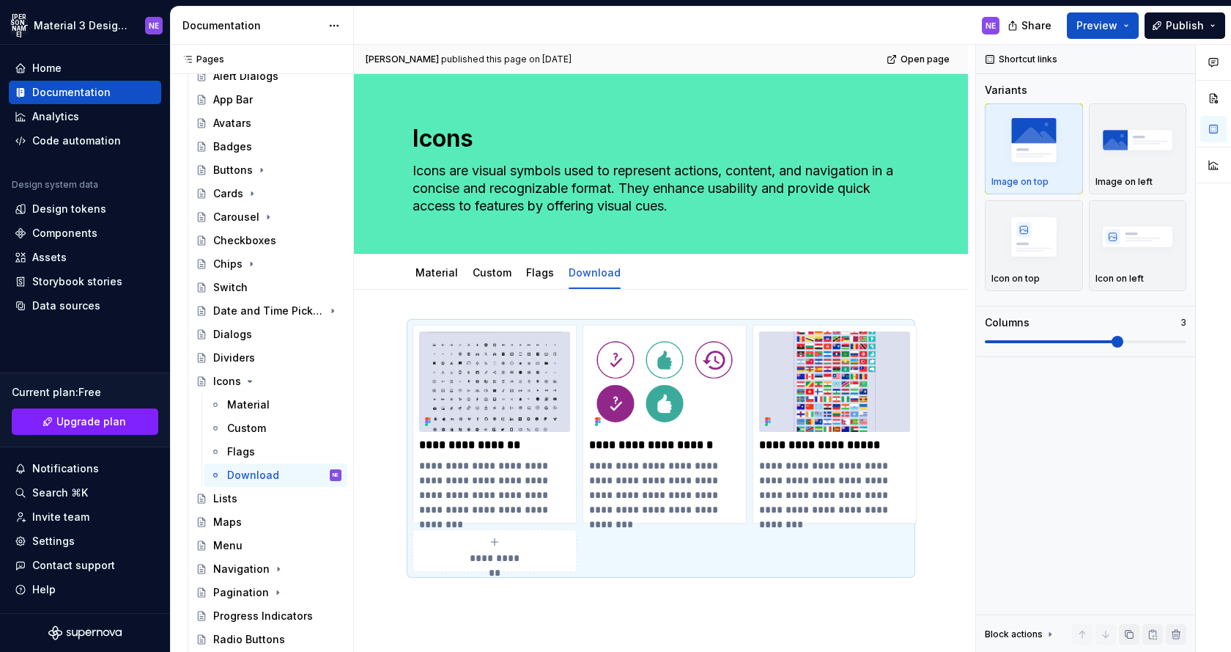
click at [993, 26] on div "NE" at bounding box center [991, 26] width 10 height 12
click at [1036, 23] on span "Share" at bounding box center [1037, 25] width 30 height 15
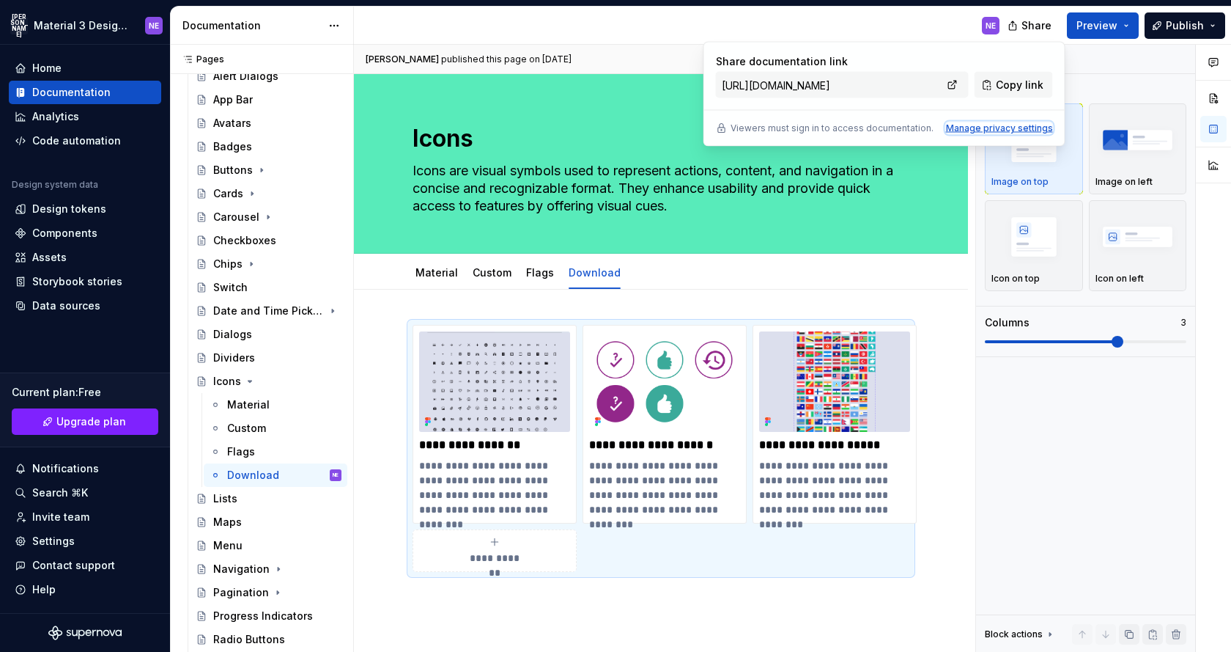
click at [969, 125] on div "Manage privacy settings" at bounding box center [999, 128] width 107 height 12
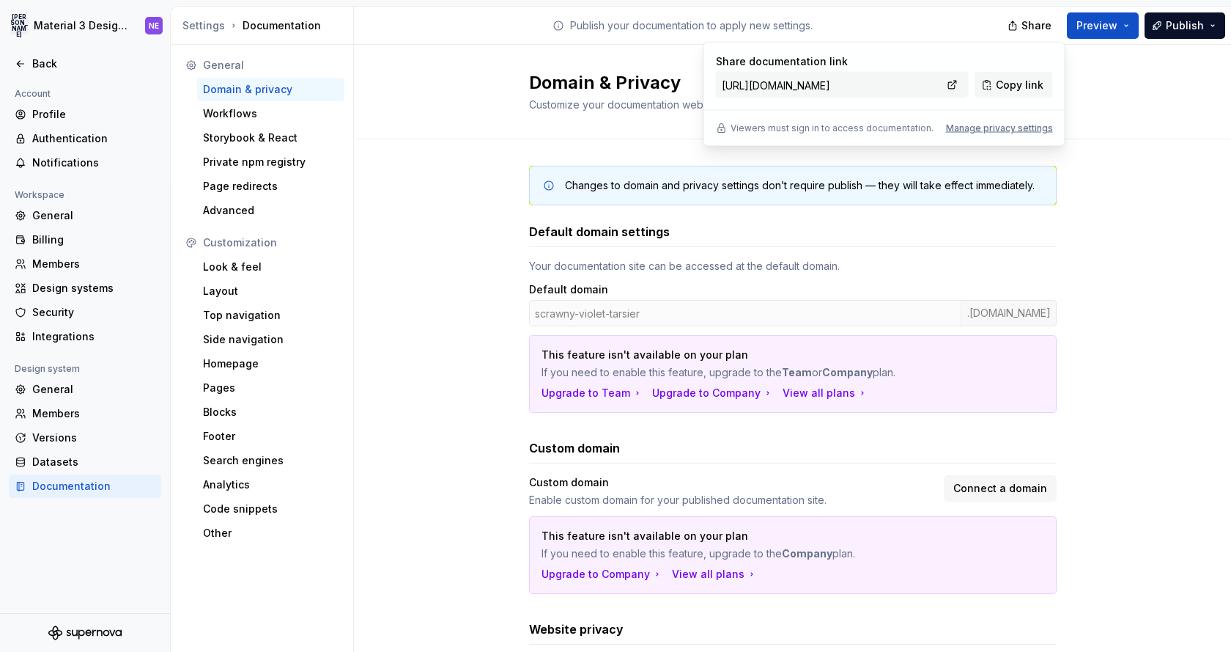
click at [1117, 266] on div "Changes to domain and privacy settings don’t require publish — they will take e…" at bounding box center [792, 496] width 877 height 715
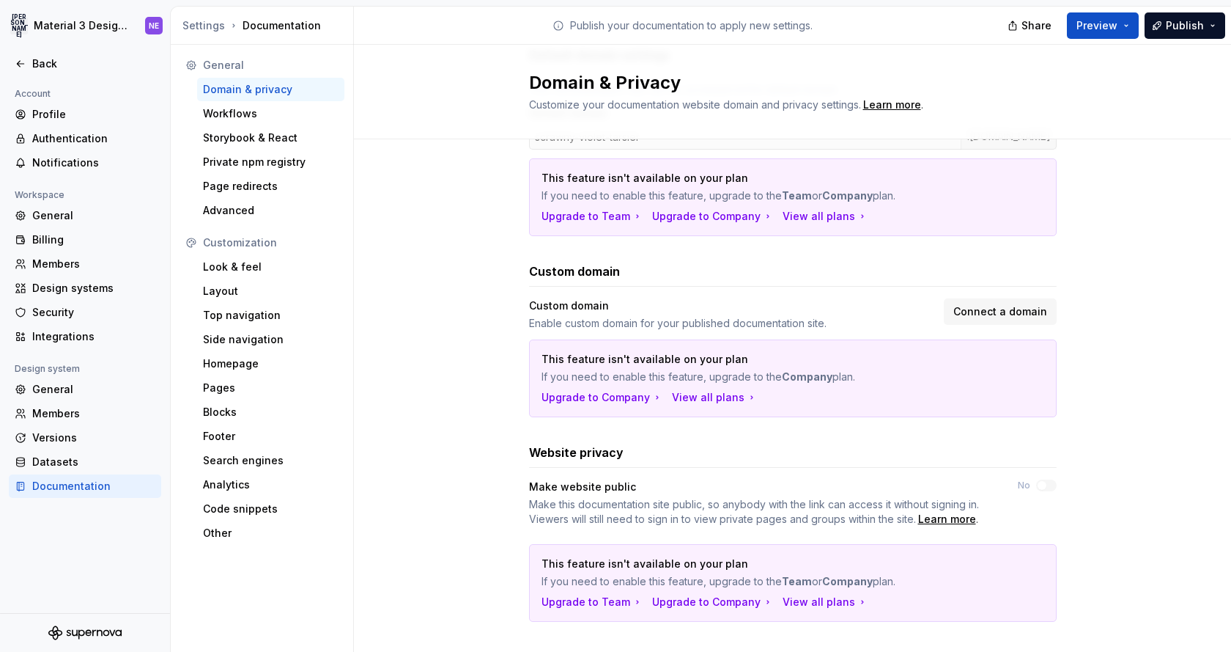
scroll to position [196, 0]
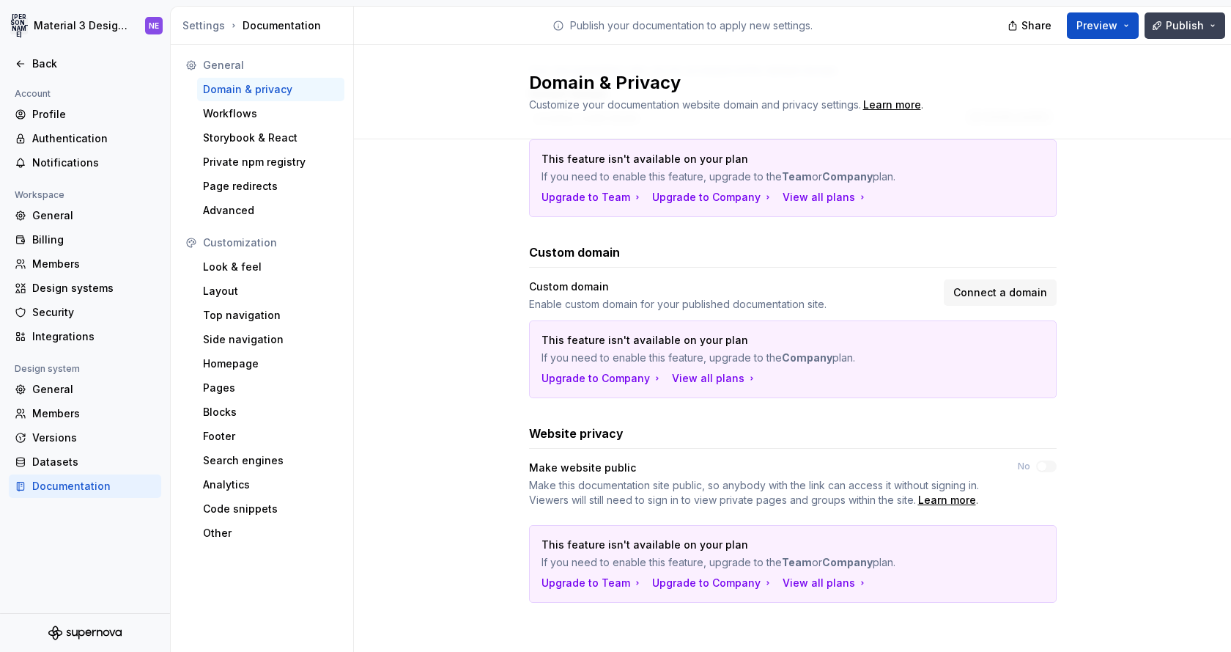
click at [1178, 37] on button "Publish" at bounding box center [1185, 25] width 81 height 26
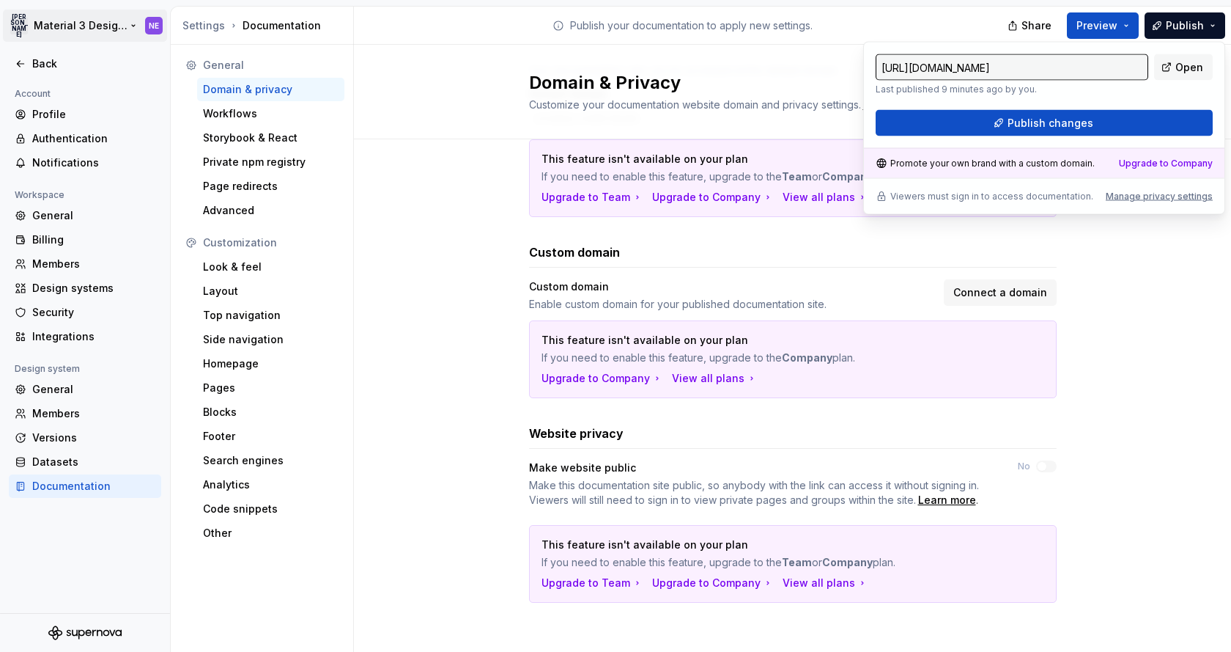
click at [23, 26] on html "JA Material 3 Design Kit (JaB-Updated) NE Back Account Profile Authentication N…" at bounding box center [615, 326] width 1231 height 652
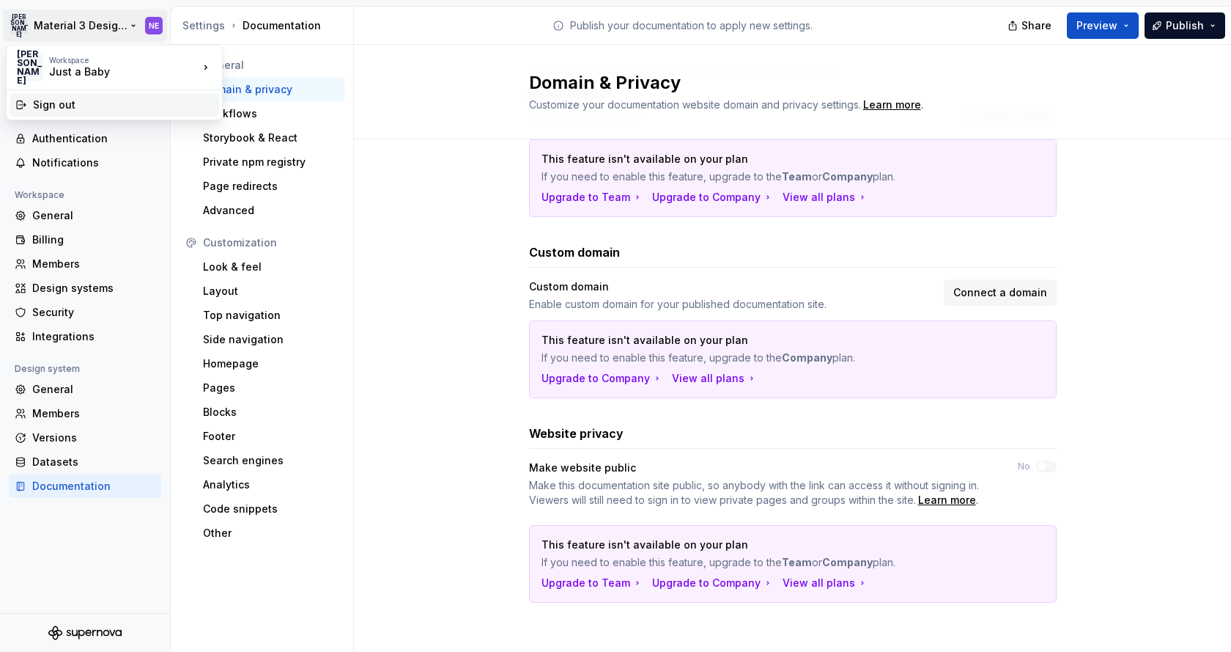
click at [59, 104] on div "Sign out" at bounding box center [123, 104] width 180 height 15
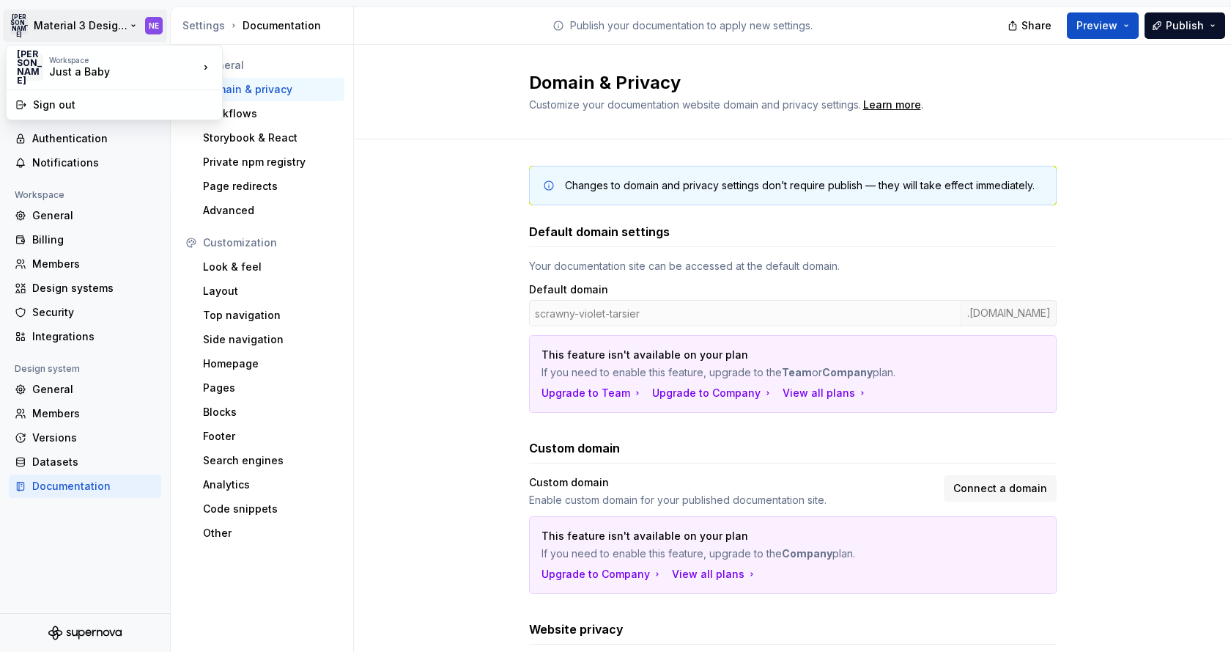
click at [85, 29] on html "JA Material 3 Design Kit (JaB-Updated) NE Back Account Profile Authentication N…" at bounding box center [615, 326] width 1231 height 652
click at [58, 106] on div "Sign out" at bounding box center [123, 104] width 180 height 15
